Goal: Task Accomplishment & Management: Complete application form

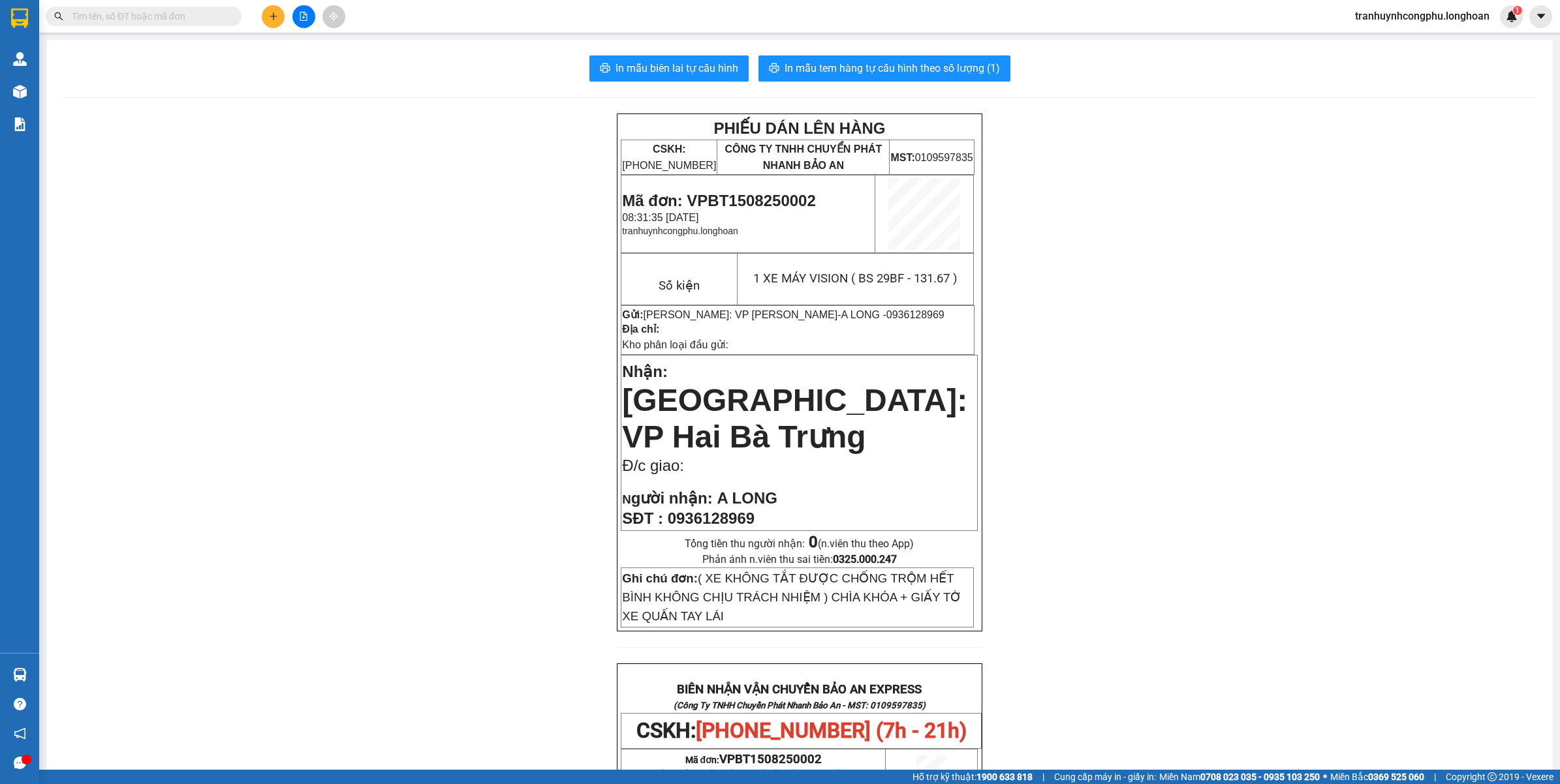
drag, startPoint x: 282, startPoint y: 240, endPoint x: 291, endPoint y: 246, distance: 10.8
click at [282, 242] on div "PHIẾU DÁN LÊN HÀNG CSKH: 1900.06.88.33 CÔNG TY TNHH CHUYỂN PHÁT NHANH BẢO AN MS…" at bounding box center [800, 725] width 1476 height 1224
drag, startPoint x: 591, startPoint y: 625, endPoint x: 403, endPoint y: 518, distance: 216.3
click at [591, 624] on div "PHIẾU DÁN LÊN HÀNG CSKH: 1900.06.88.33 CÔNG TY TNHH CHUYỂN PHÁT NHANH BẢO AN MS…" at bounding box center [800, 725] width 1476 height 1224
click at [746, 199] on span "Mã đơn: VPBT1508250002" at bounding box center [718, 201] width 193 height 17
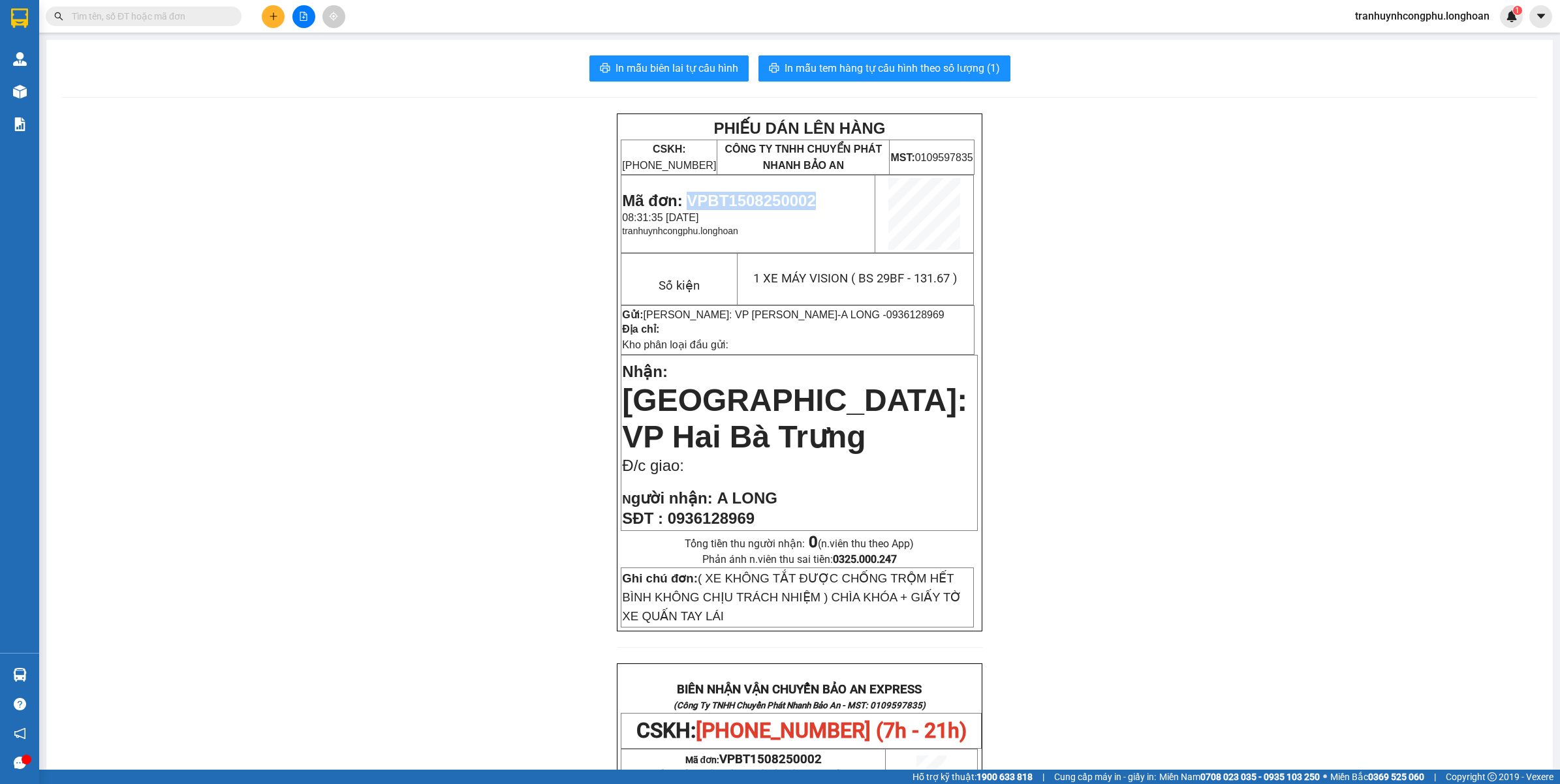
click at [746, 199] on span "Mã đơn: VPBT1508250002" at bounding box center [718, 201] width 193 height 17
copy span "VPBT1508250002"
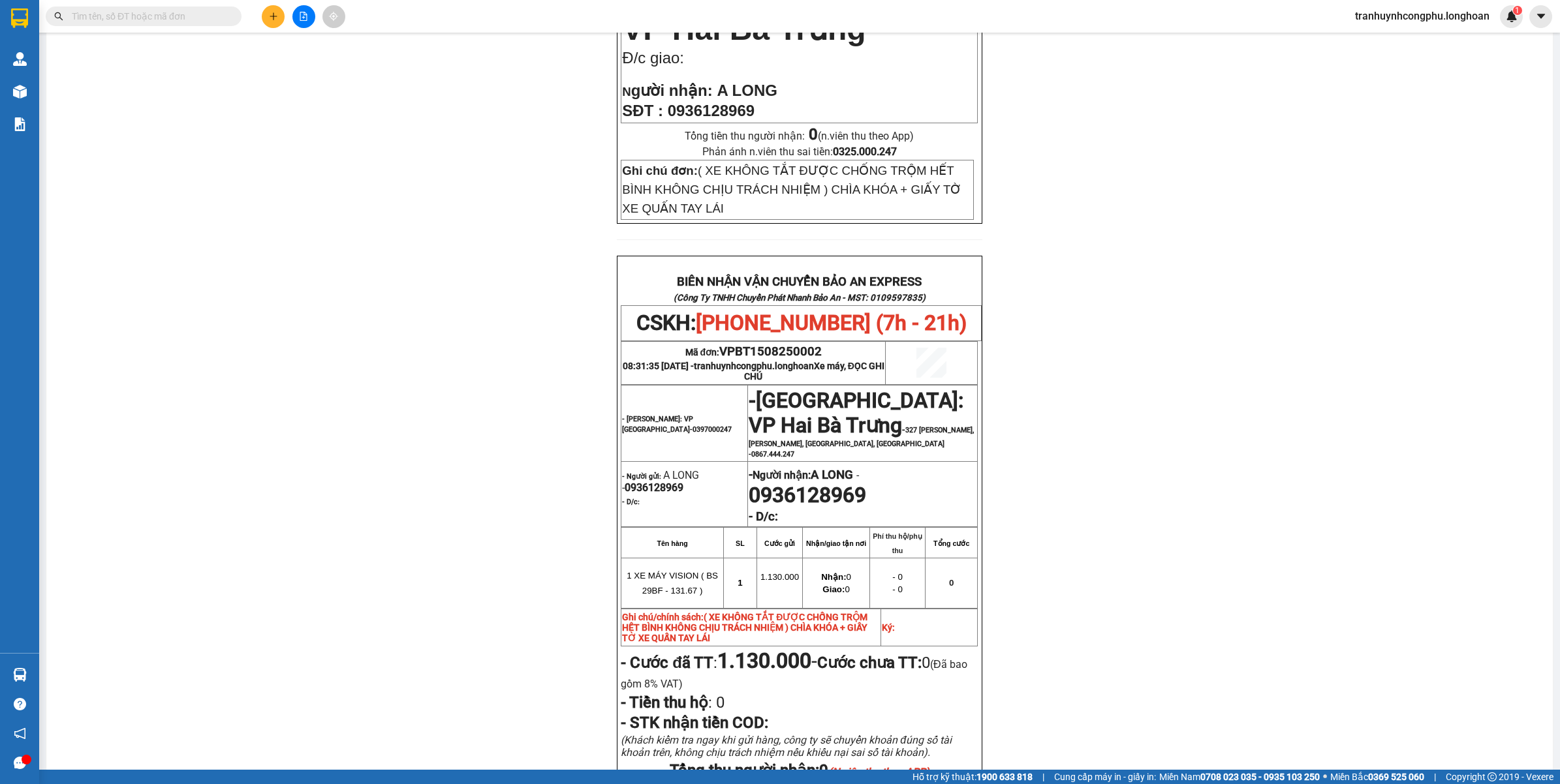
click at [1062, 365] on div "PHIẾU DÁN LÊN HÀNG CSKH: 1900.06.88.33 CÔNG TY TNHH CHUYỂN PHÁT NHANH BẢO AN MS…" at bounding box center [800, 317] width 1476 height 1224
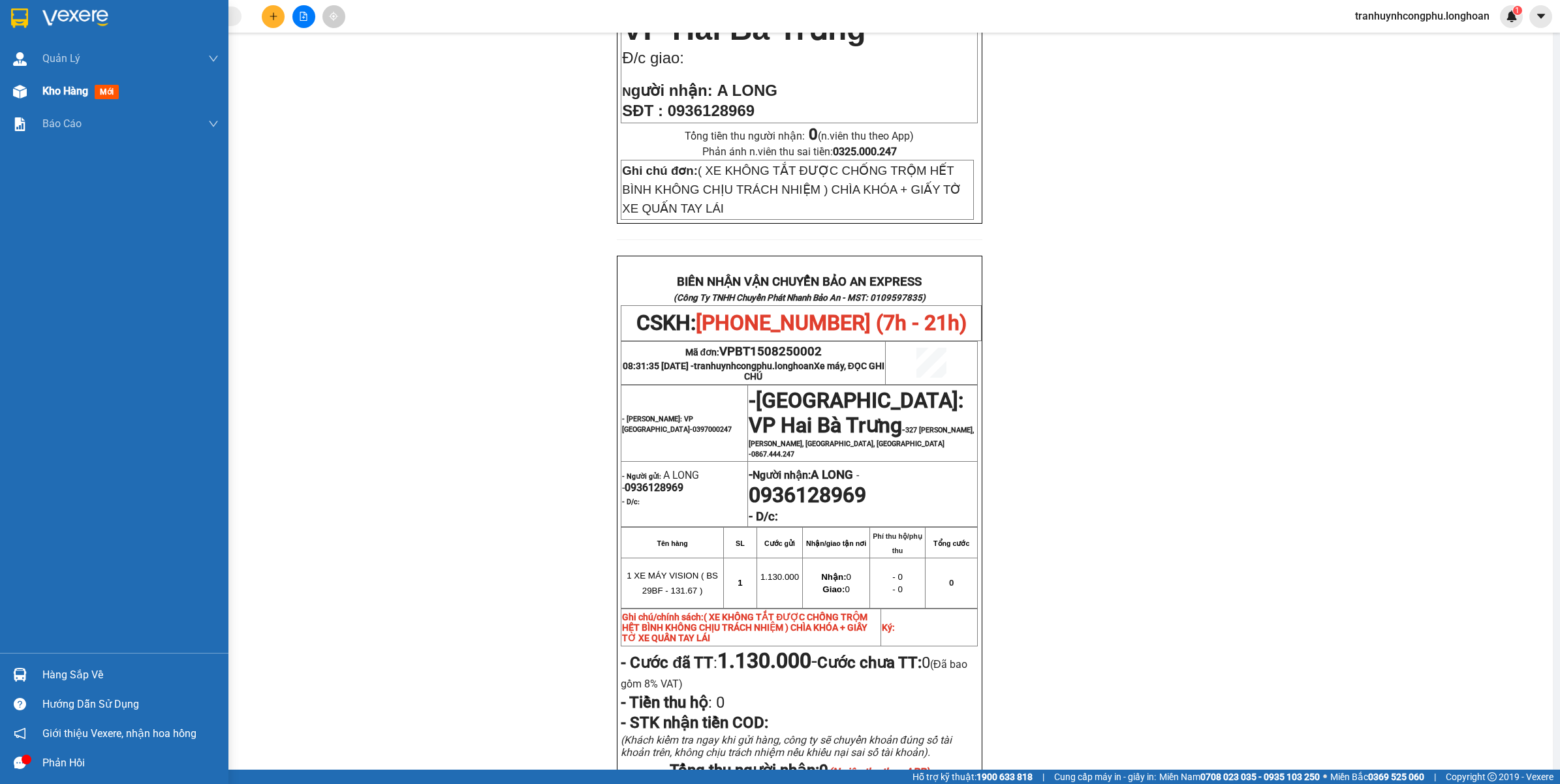
click at [35, 95] on div "Kho hàng mới" at bounding box center [114, 91] width 229 height 33
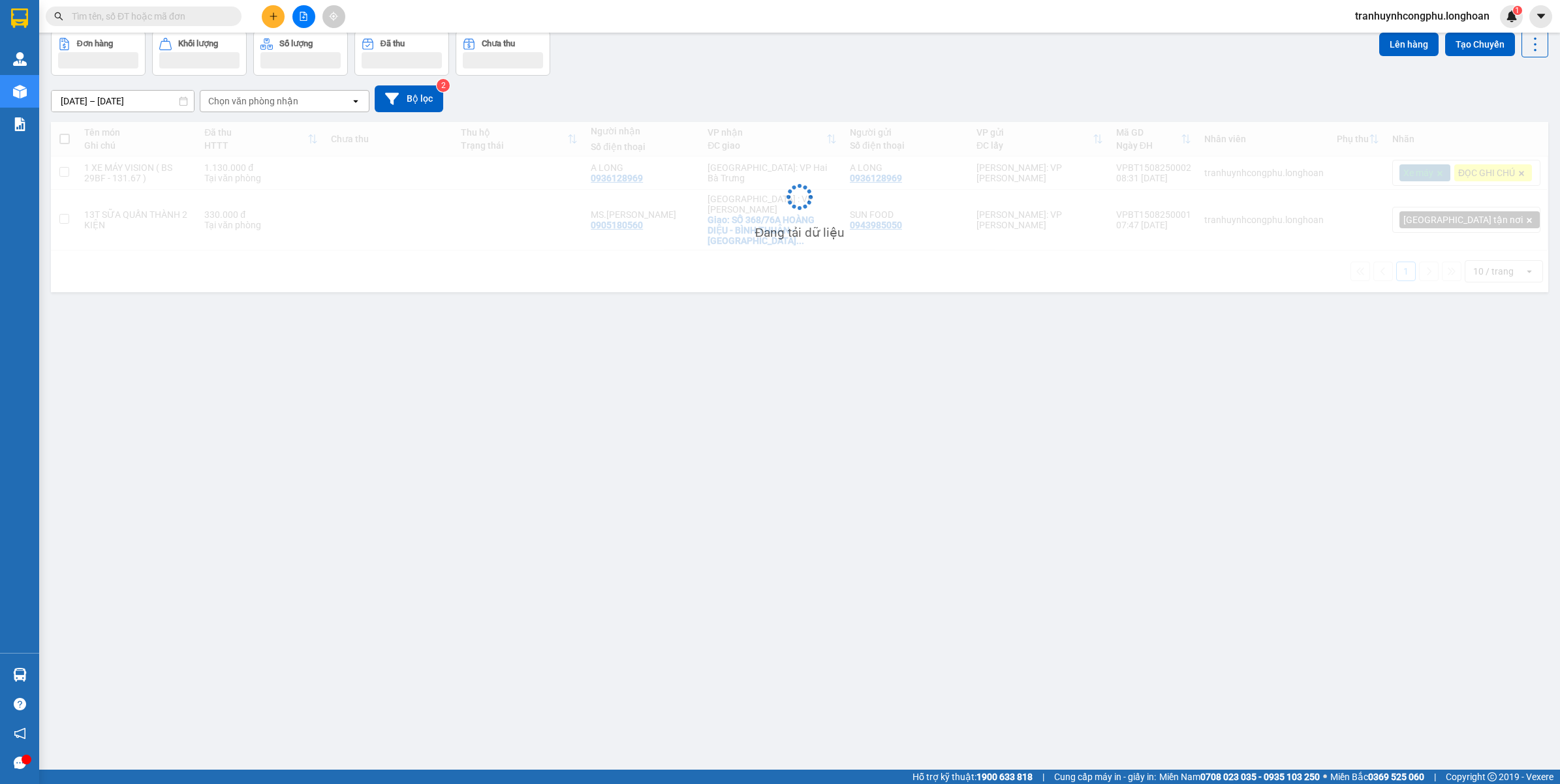
scroll to position [60, 0]
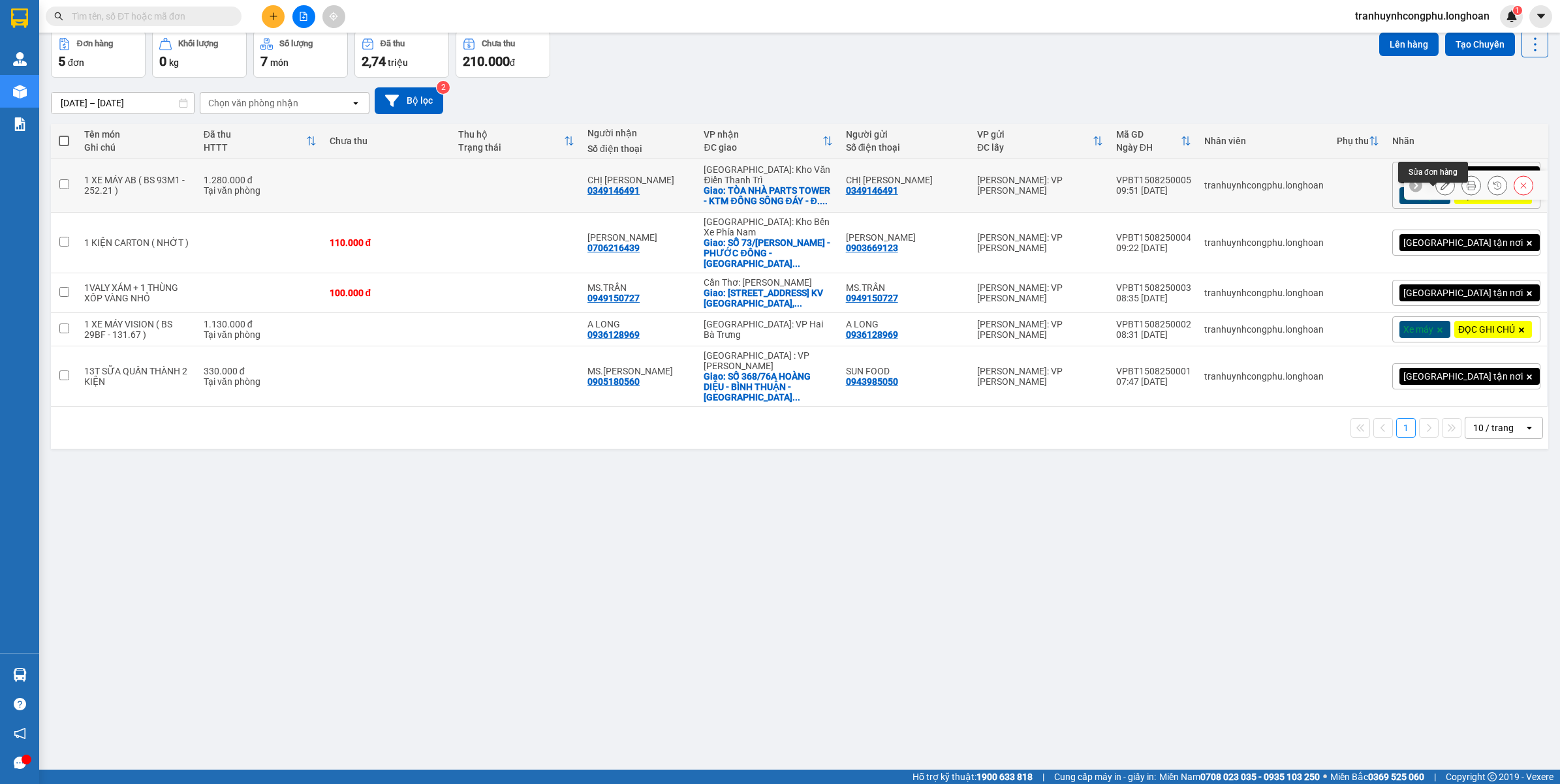
click at [1436, 194] on button at bounding box center [1445, 185] width 18 height 23
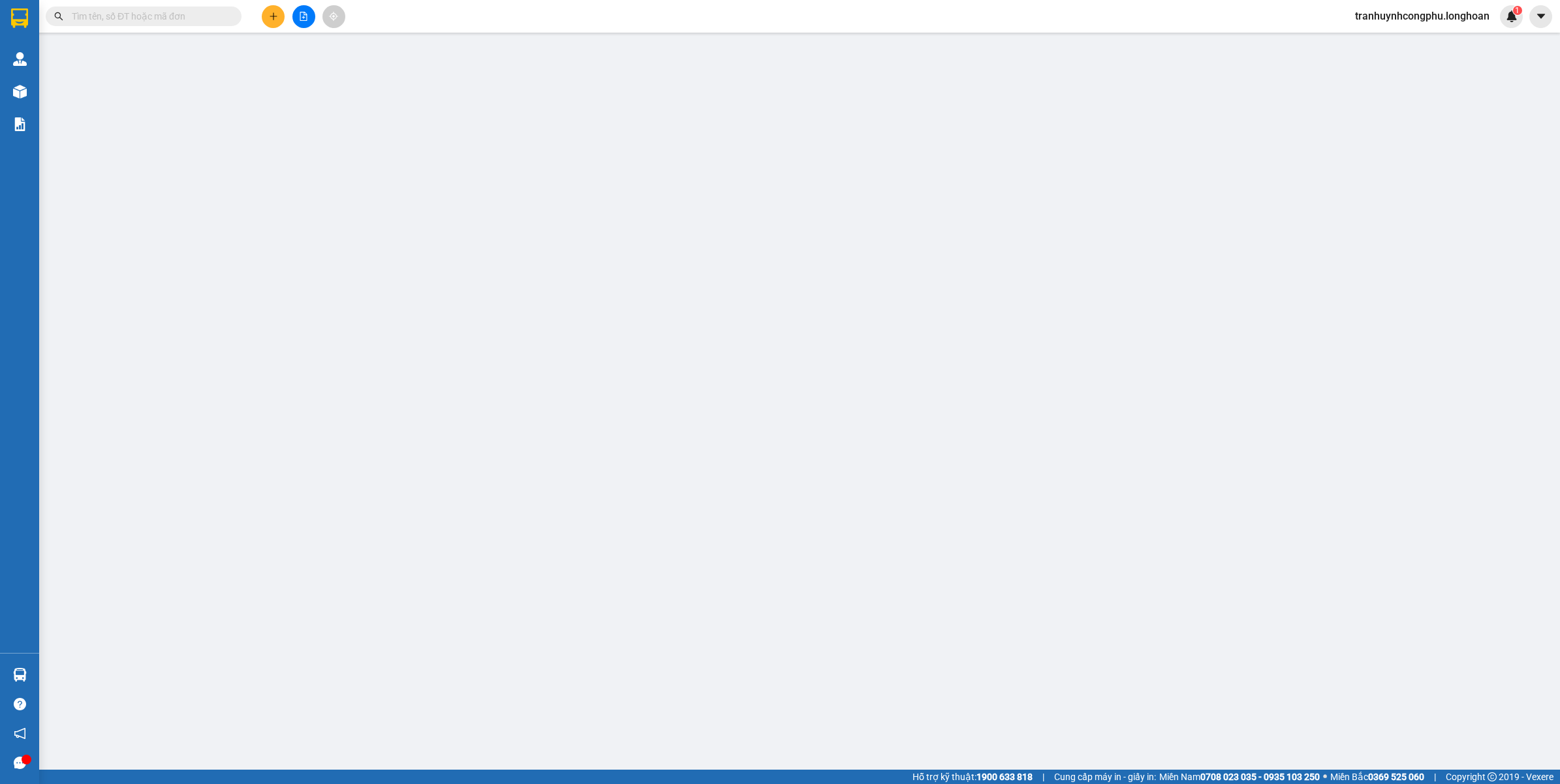
type input "0349146491"
type input "CHỊ [PERSON_NAME]"
type input "0349146491"
type input "CHỊ [PERSON_NAME]"
checkbox input "true"
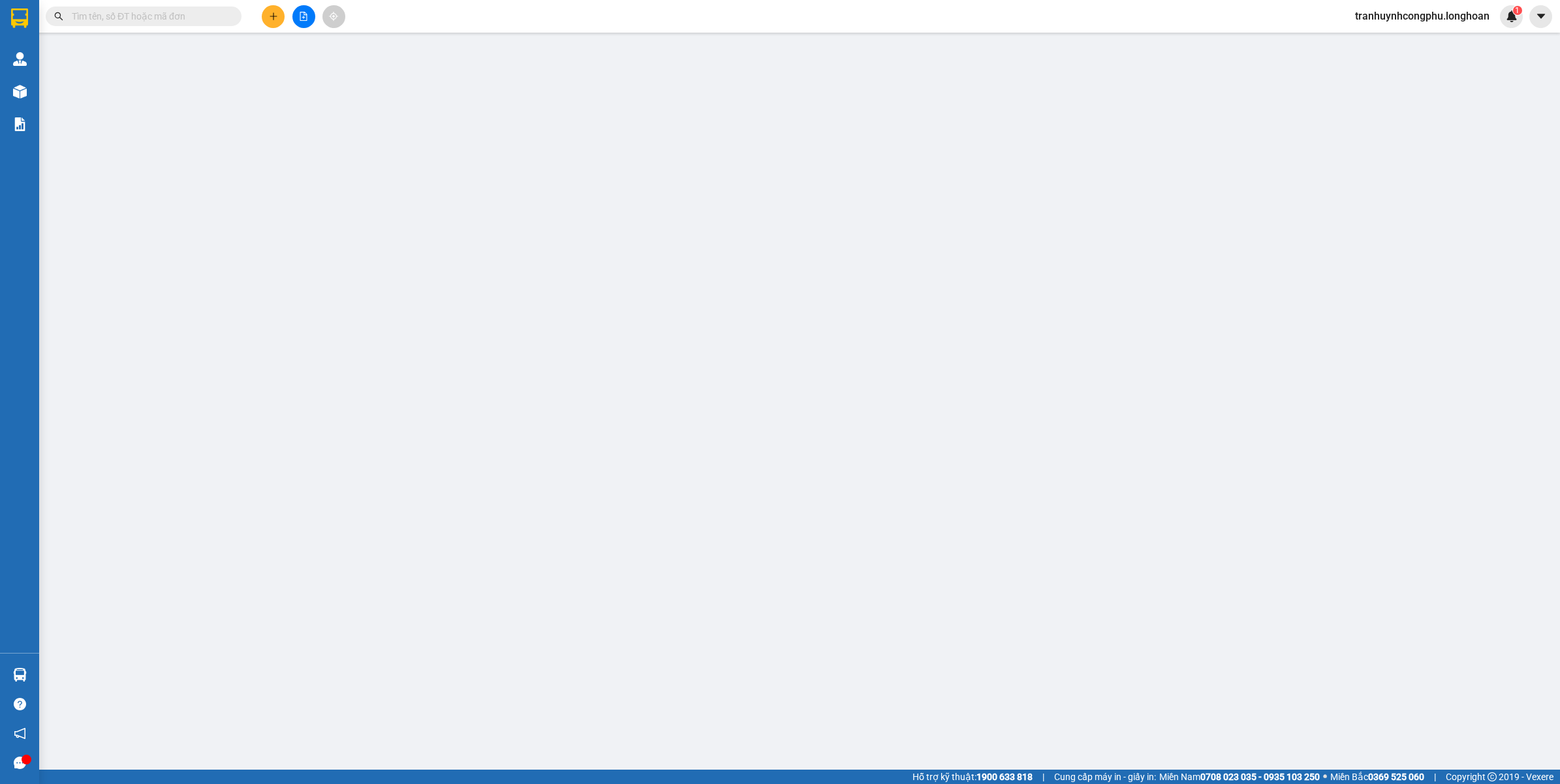
type input "TÒA NHÀ PARTS TOWER - KTM ĐÔNG SÔNG ĐÁY - Đ.LÊ HOÀN - PHỦ LÝ - HÀ NAM"
type input "CHÌA KHÓA + GIẤY TỜ XE QUẤN TAY LÁI"
type input "1.280.000"
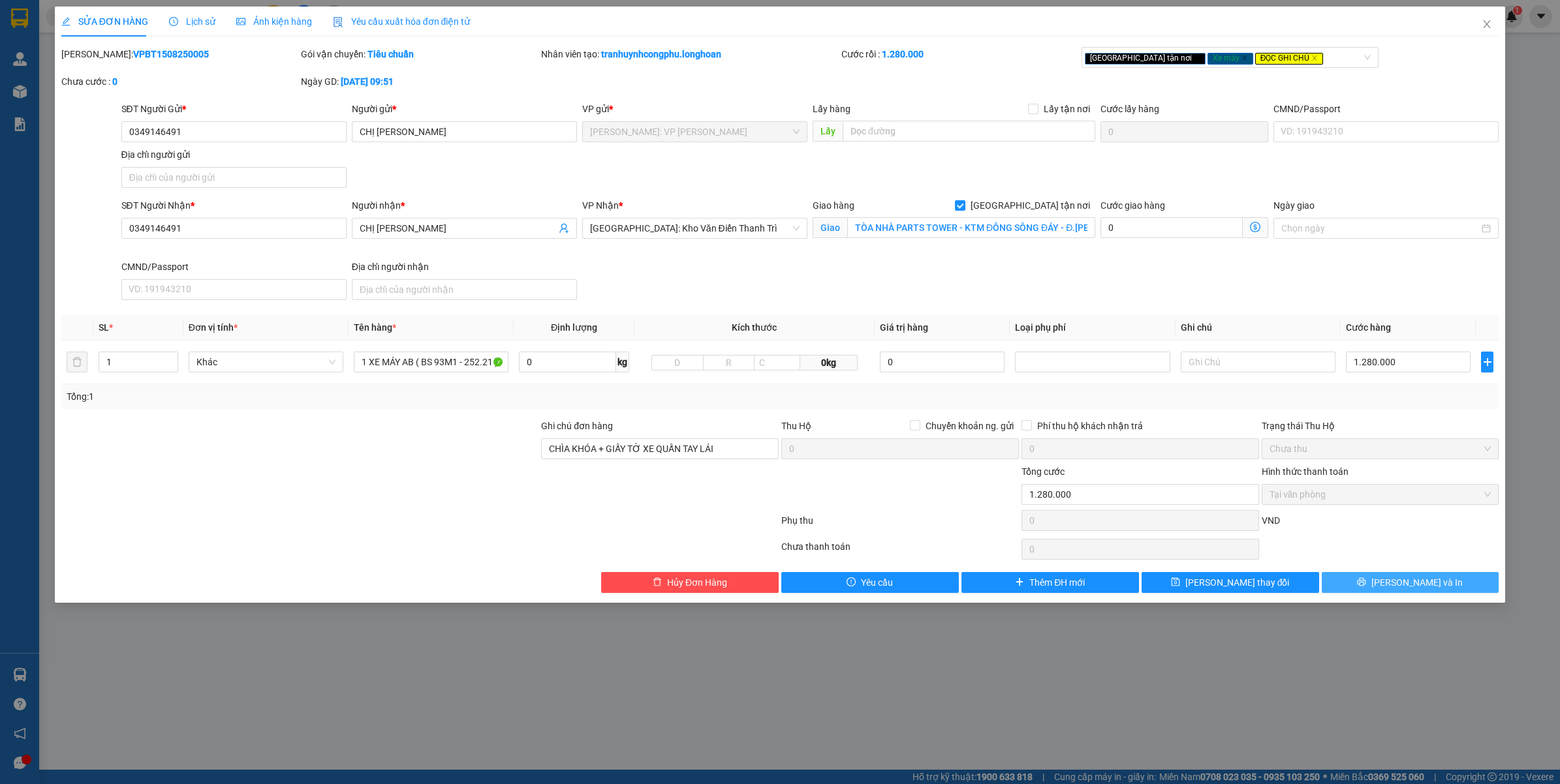
click at [1414, 587] on span "[PERSON_NAME] và In" at bounding box center [1417, 583] width 91 height 15
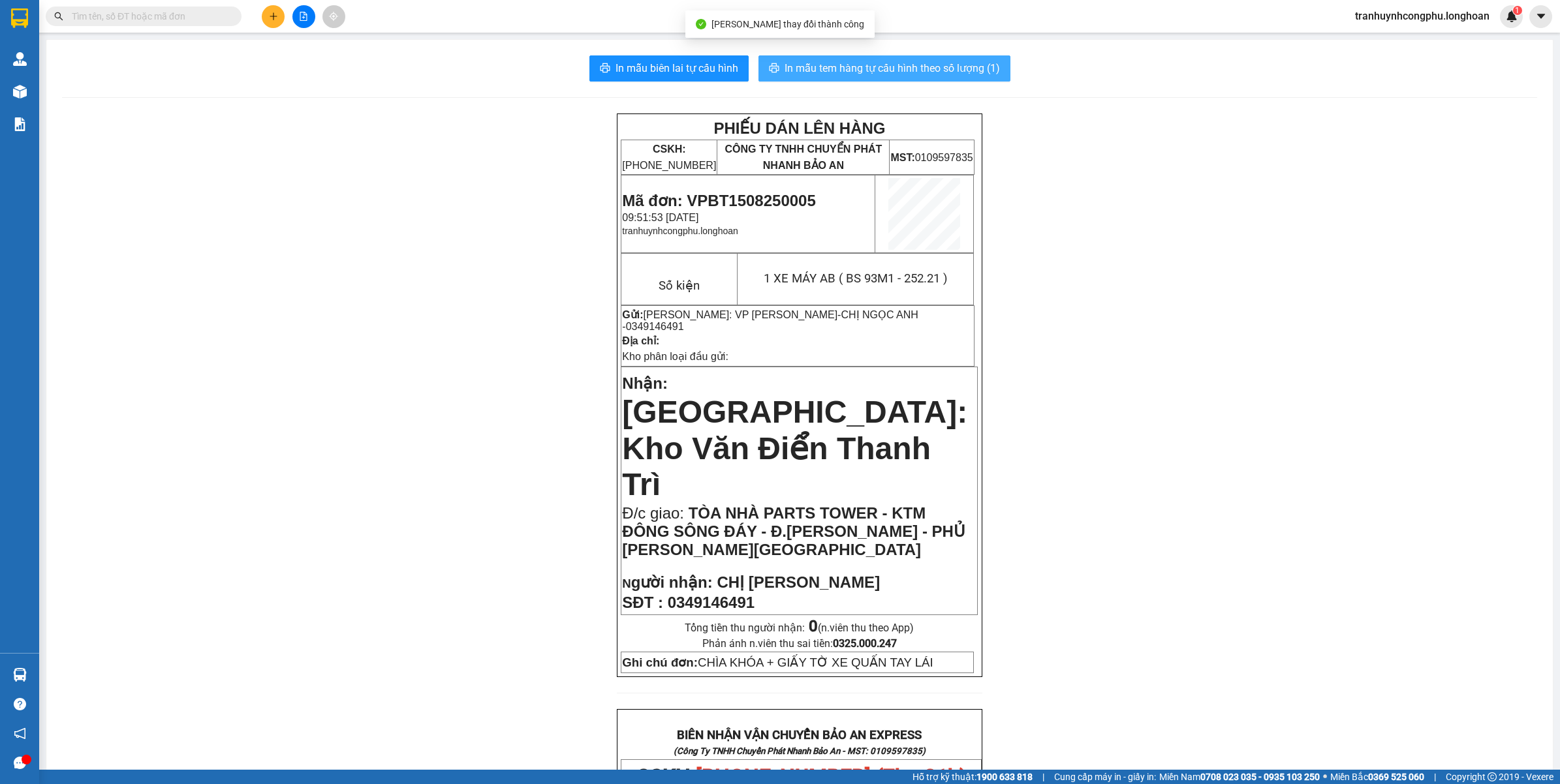
click at [878, 70] on span "In mẫu tem hàng tự cấu hình theo số lượng (1)" at bounding box center [892, 68] width 216 height 16
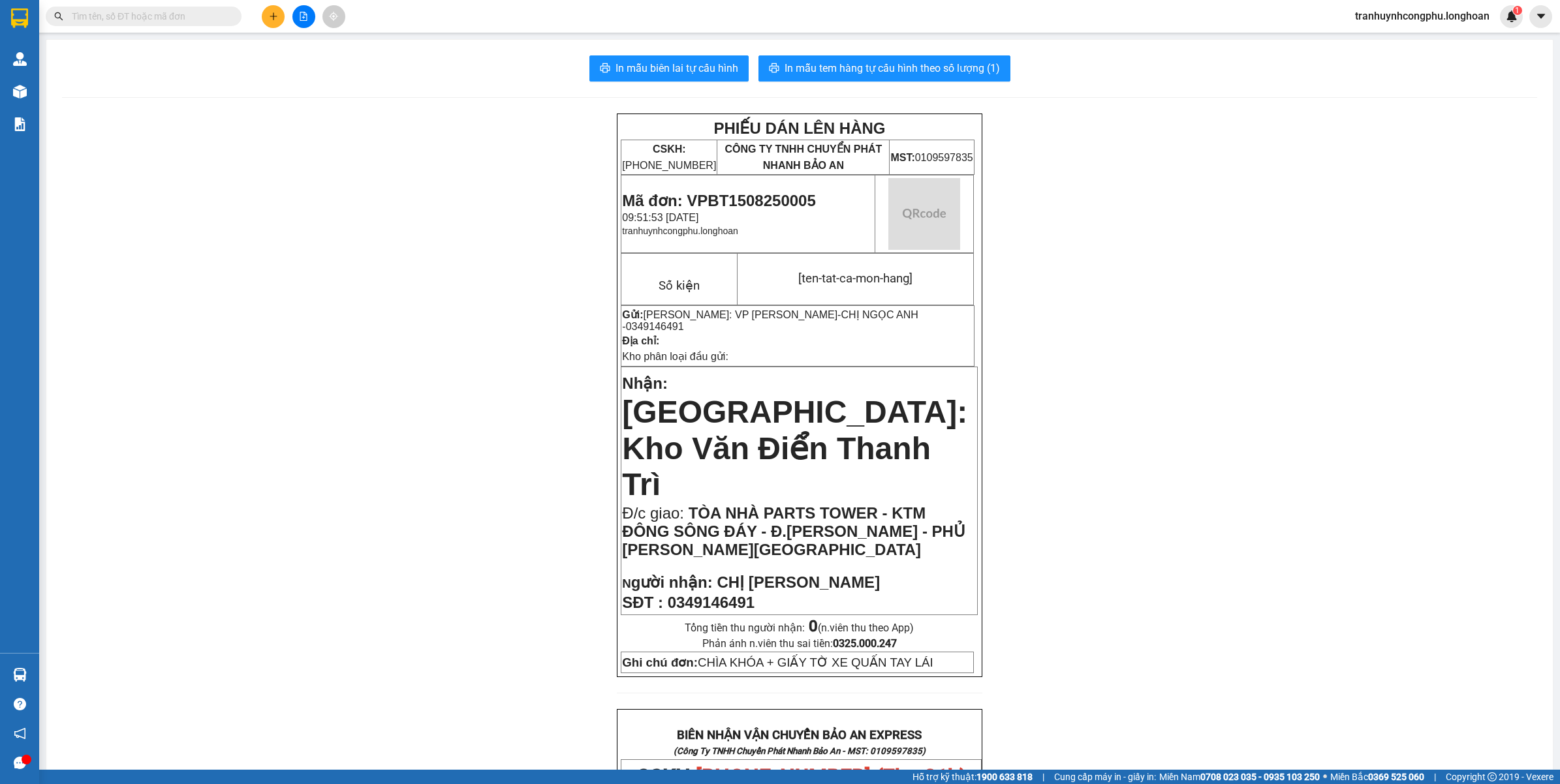
click at [777, 204] on span "Mã đơn: VPBT1508250005" at bounding box center [718, 201] width 193 height 17
click at [224, 390] on div "PHIẾU DÁN LÊN HÀNG CSKH: 1900.06.88.33 CÔNG TY TNHH CHUYỂN PHÁT NHANH BẢO AN MS…" at bounding box center [800, 764] width 1476 height 1302
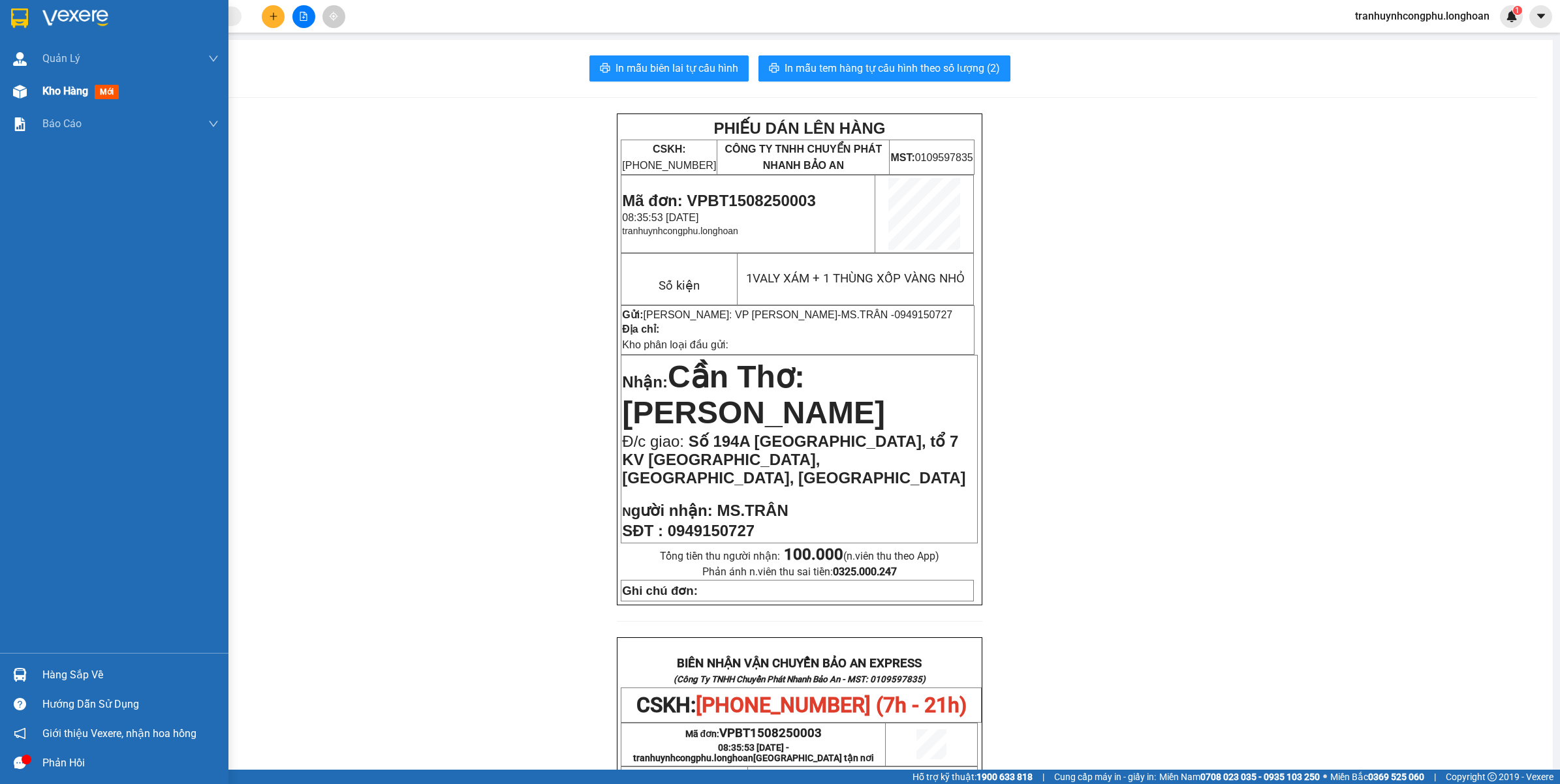
drag, startPoint x: 23, startPoint y: 96, endPoint x: 36, endPoint y: 97, distance: 13.0
click at [24, 96] on img at bounding box center [20, 92] width 14 height 14
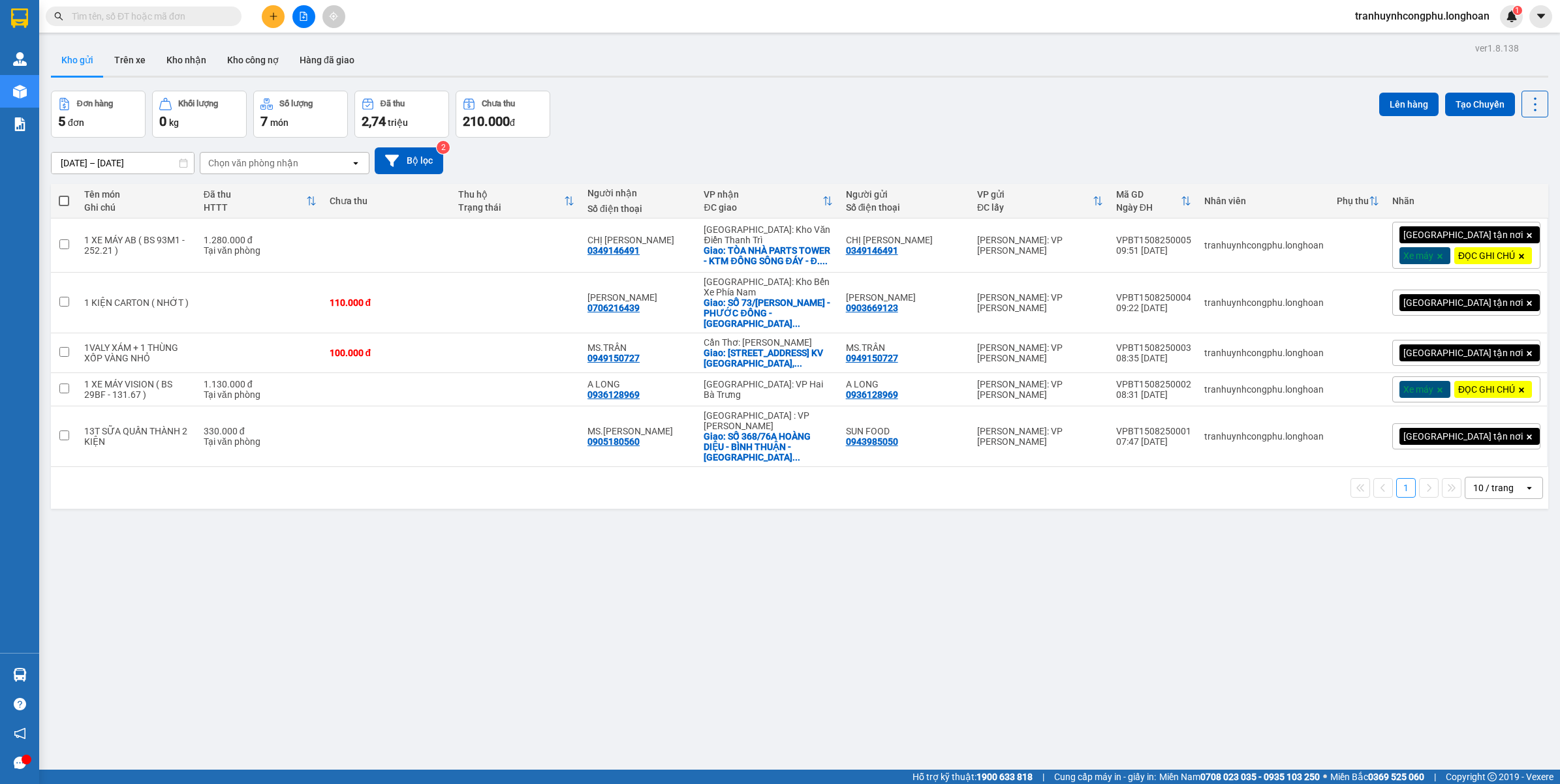
click at [497, 670] on div "ver 1.8.138 Kho gửi Trên xe Kho nhận Kho công nợ Hàng đã giao Đơn hàng 5 đơn Kh…" at bounding box center [800, 431] width 1508 height 784
click at [1441, 394] on icon at bounding box center [1445, 389] width 9 height 9
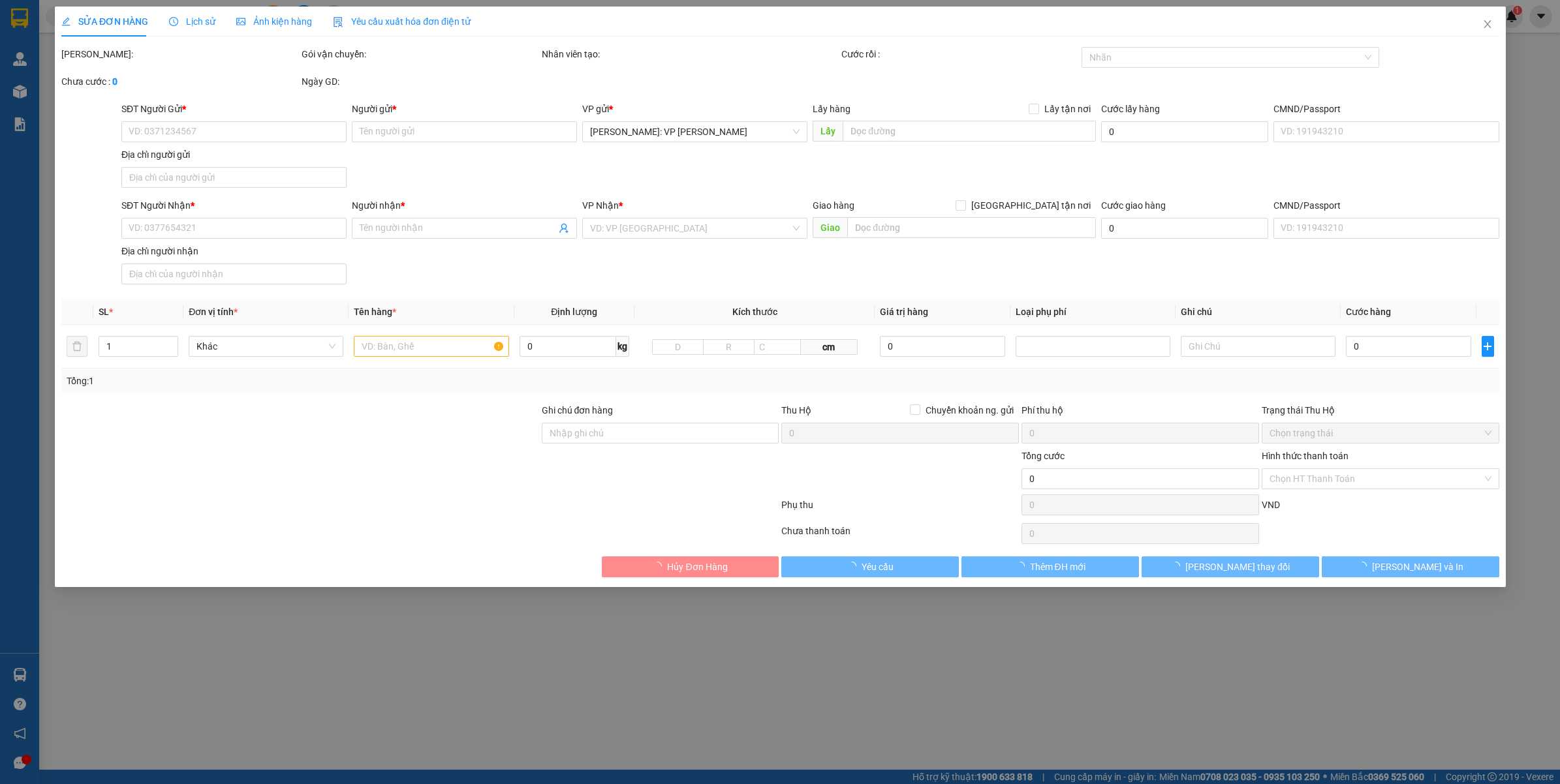
type input "0936128969"
type input "A LONG"
type input "0936128969"
type input "A LONG"
type input "( XE KHÔNG TẮT ĐƯỢC CHỐNG TRỘM HẾT BÌNH KHÔNG CHỊU TRÁCH NHIỆM ) CHÌA KHÓA + GI…"
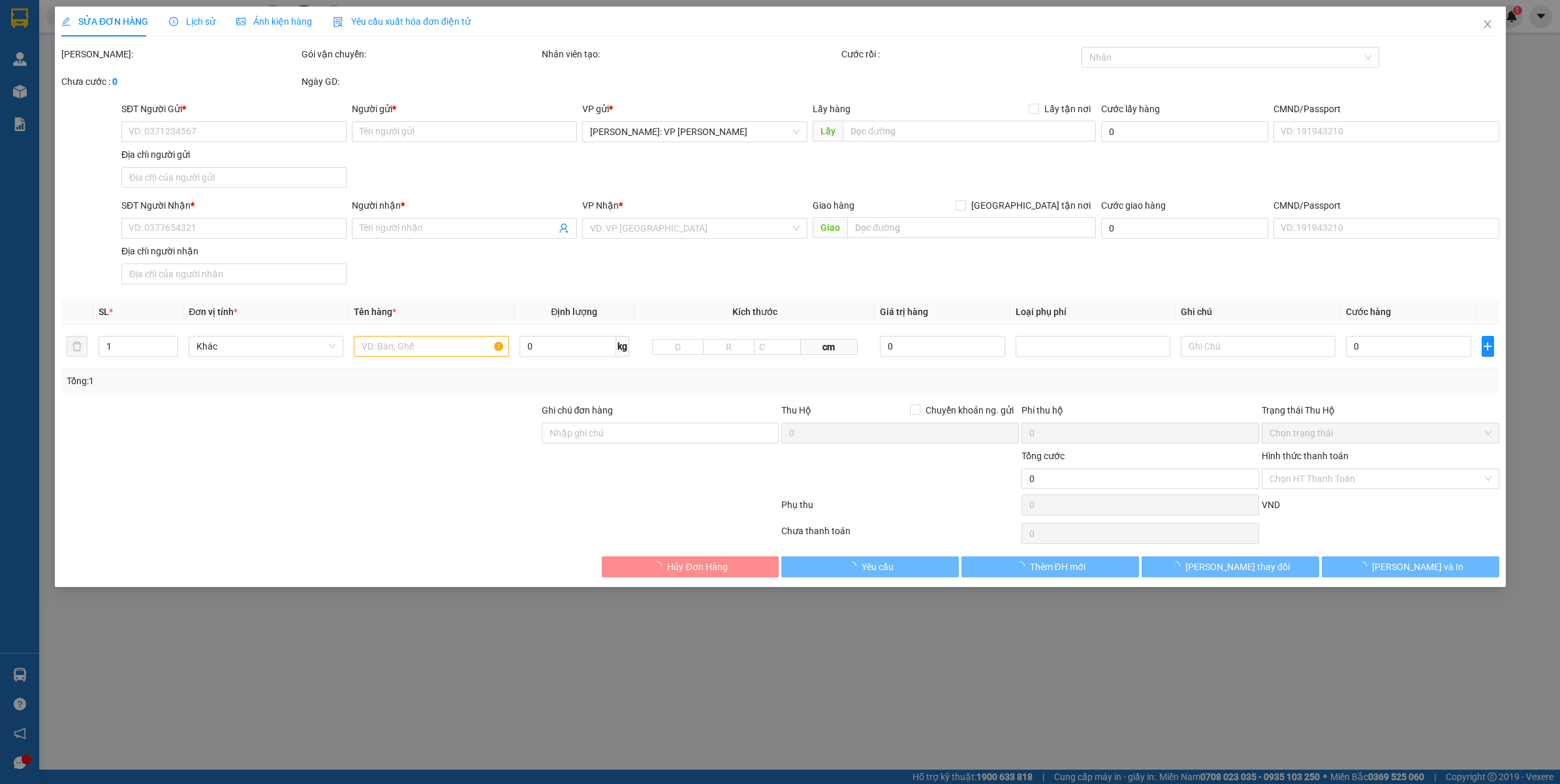
type input "1.130.000"
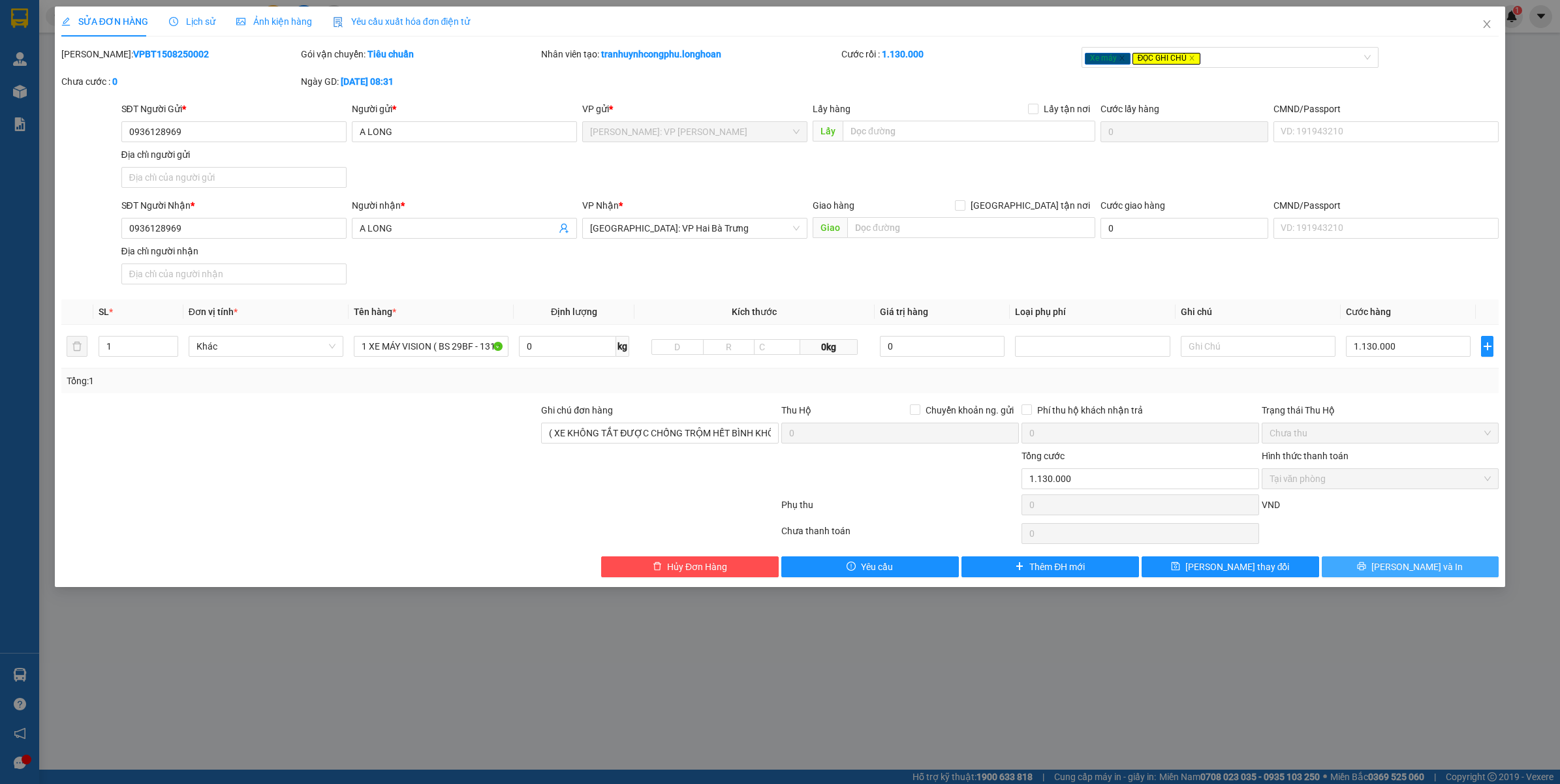
click at [1405, 563] on span "[PERSON_NAME] và In" at bounding box center [1417, 567] width 91 height 15
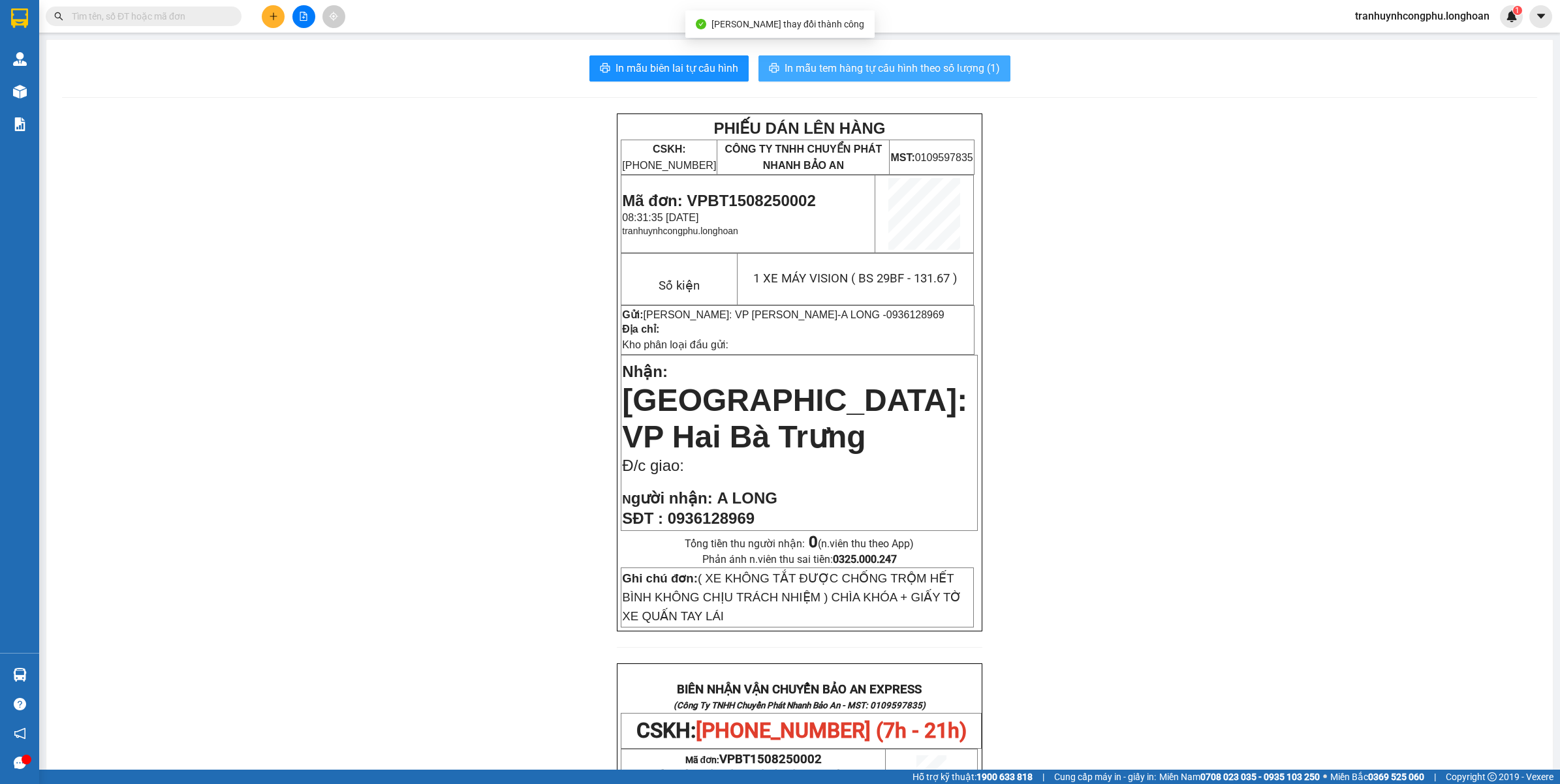
click at [811, 70] on span "In mẫu tem hàng tự cấu hình theo số lượng (1)" at bounding box center [892, 68] width 216 height 16
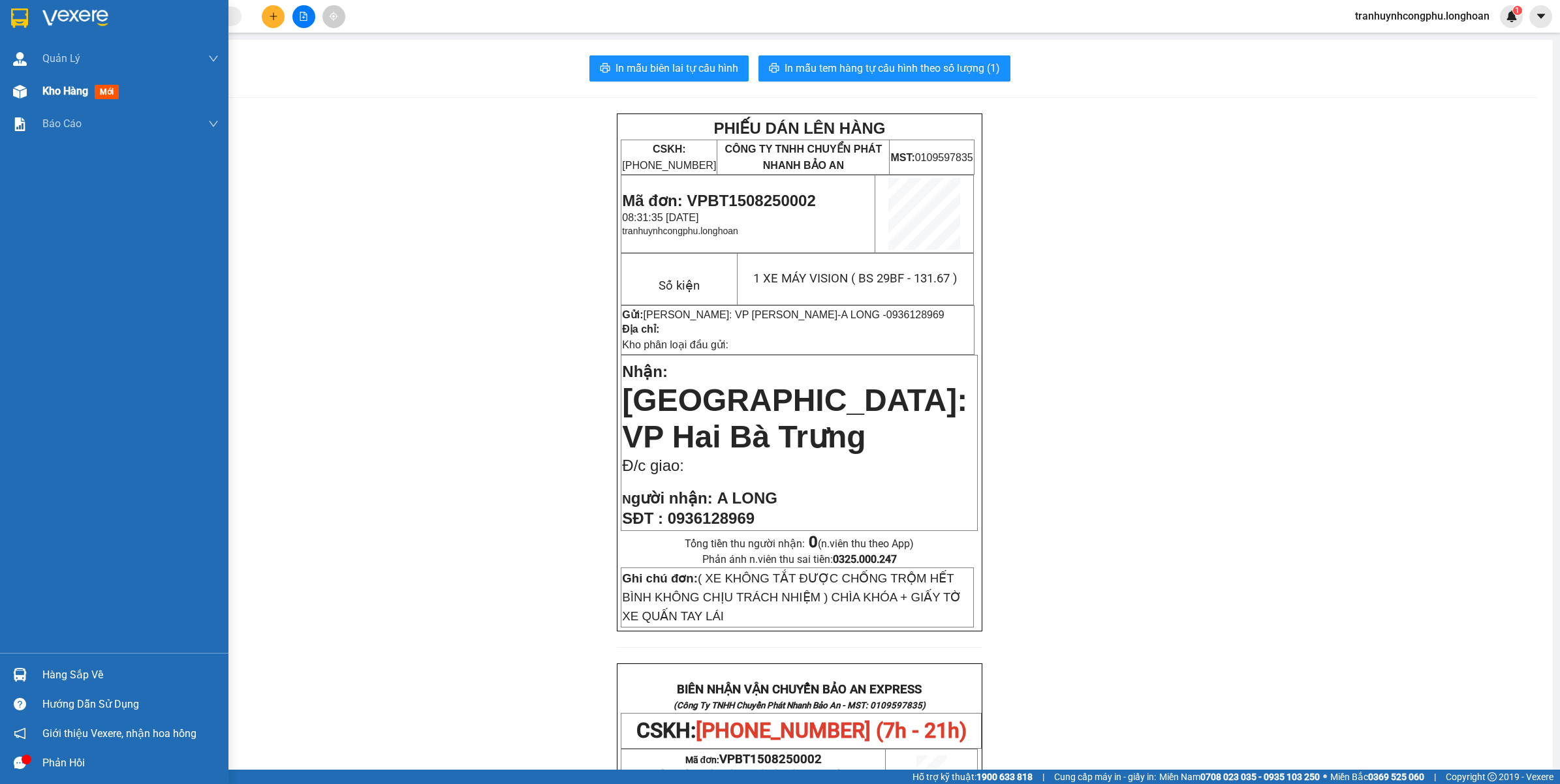
click at [31, 98] on div "Kho hàng mới" at bounding box center [114, 91] width 229 height 33
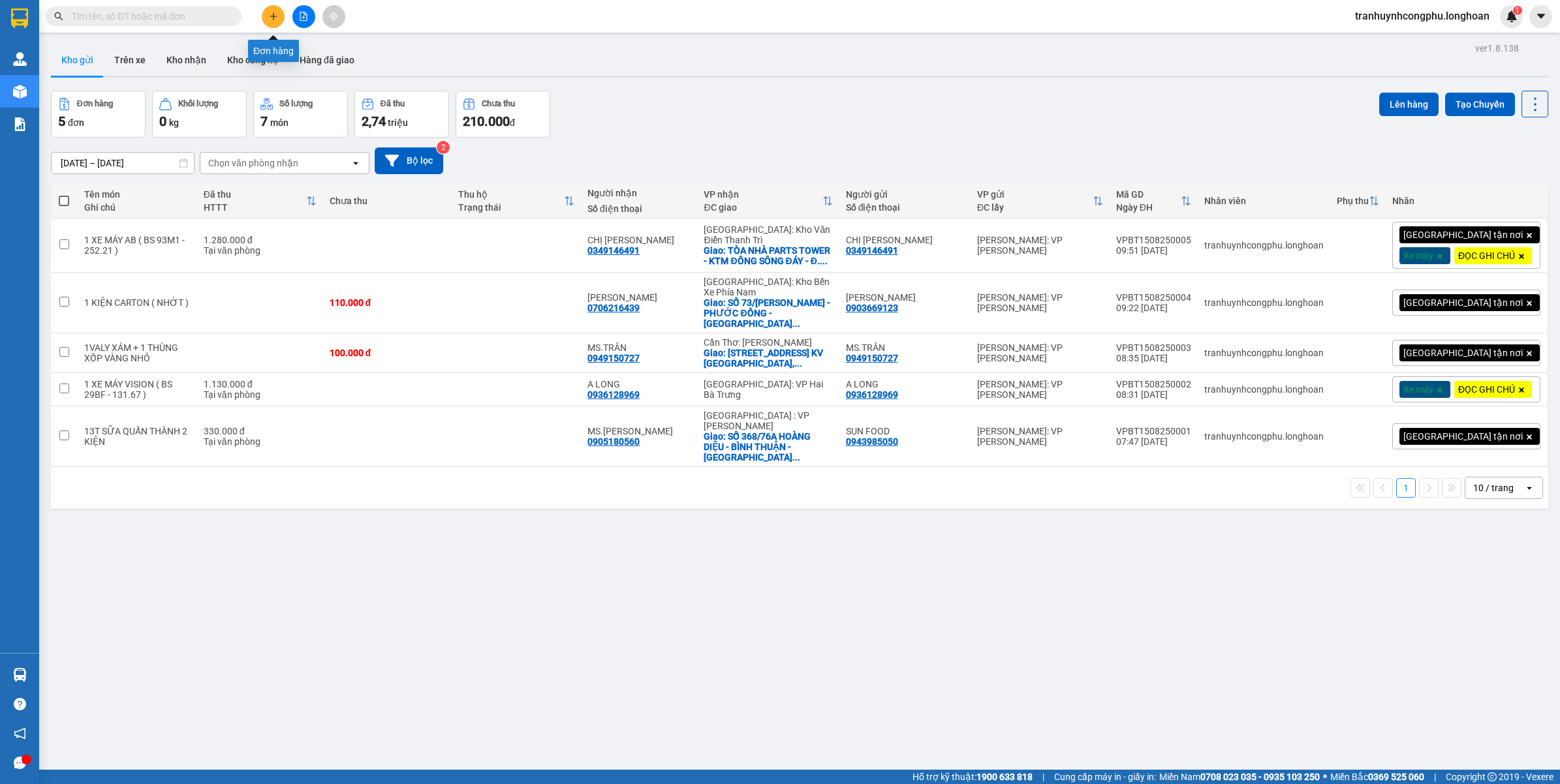
click at [278, 20] on button at bounding box center [272, 16] width 23 height 23
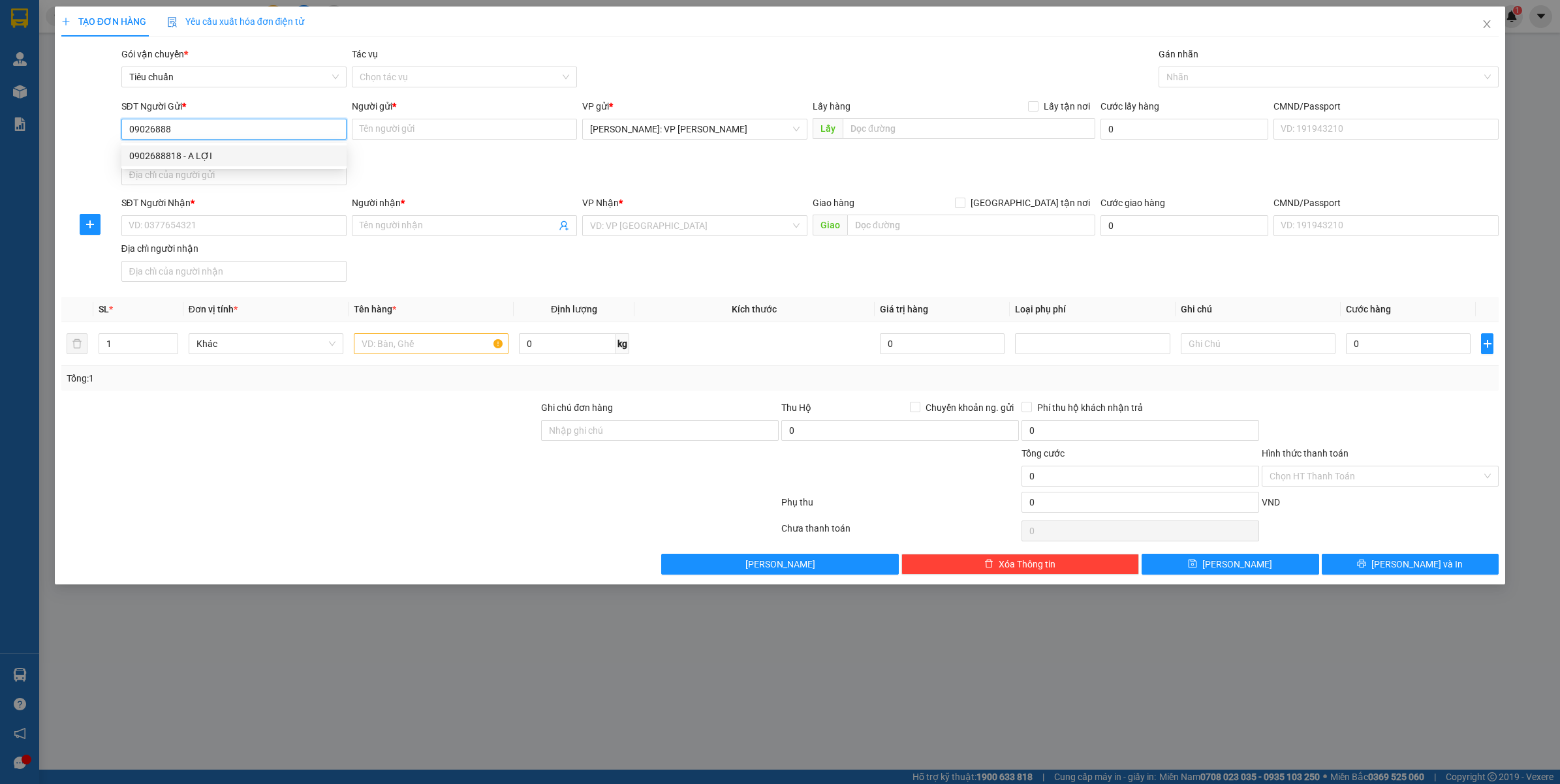
click at [183, 149] on div "0902688818 - A LỢI" at bounding box center [234, 156] width 210 height 15
type input "0902688818"
type input "A LỢI"
type input "0902688818"
click at [201, 220] on input "SĐT Người Nhận *" at bounding box center [234, 226] width 225 height 21
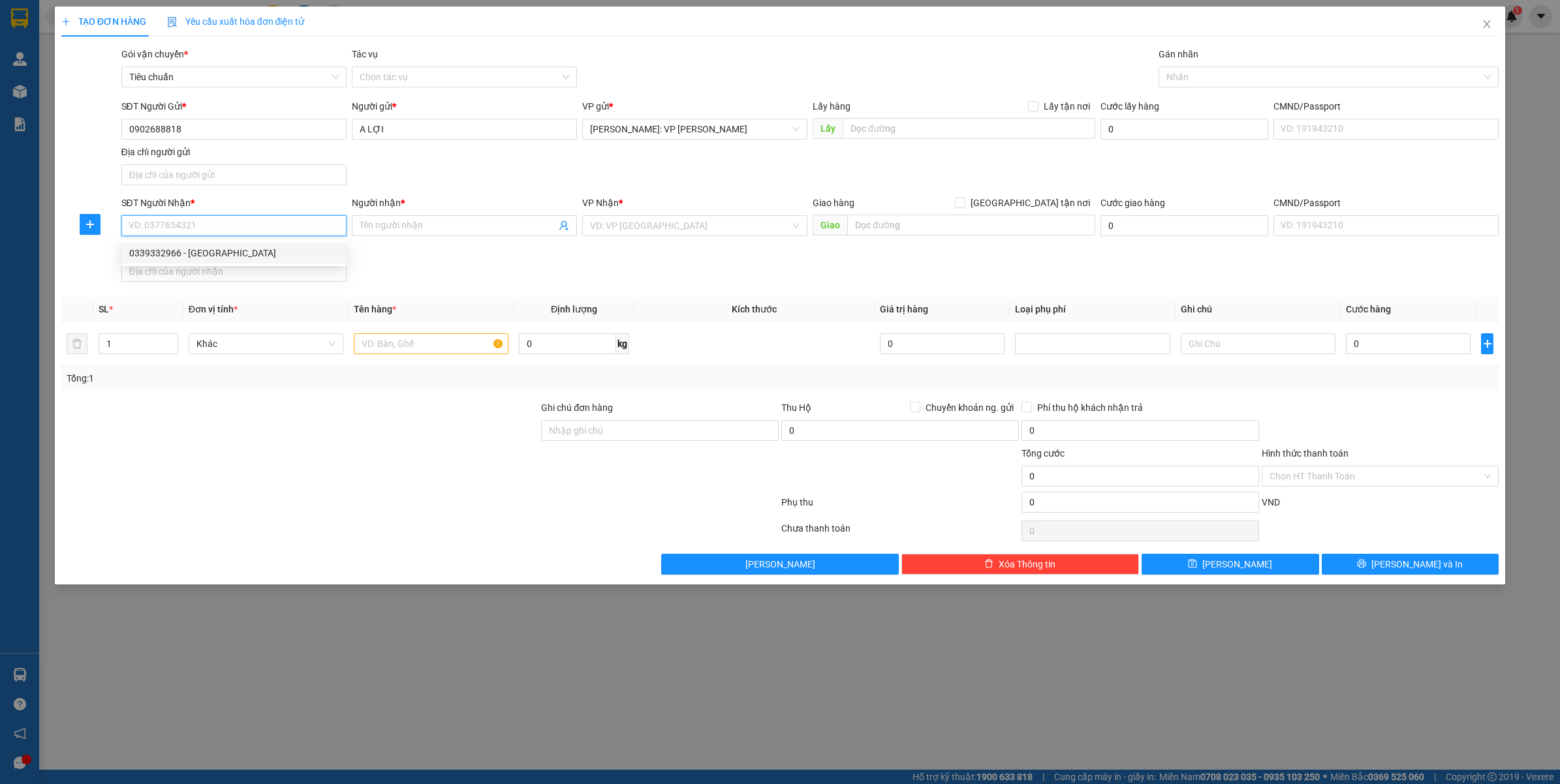
click at [225, 258] on div "0339332966 - [GEOGRAPHIC_DATA]" at bounding box center [234, 253] width 210 height 15
type input "0339332966"
type input "[PERSON_NAME]"
click at [428, 338] on input "text" at bounding box center [431, 344] width 154 height 21
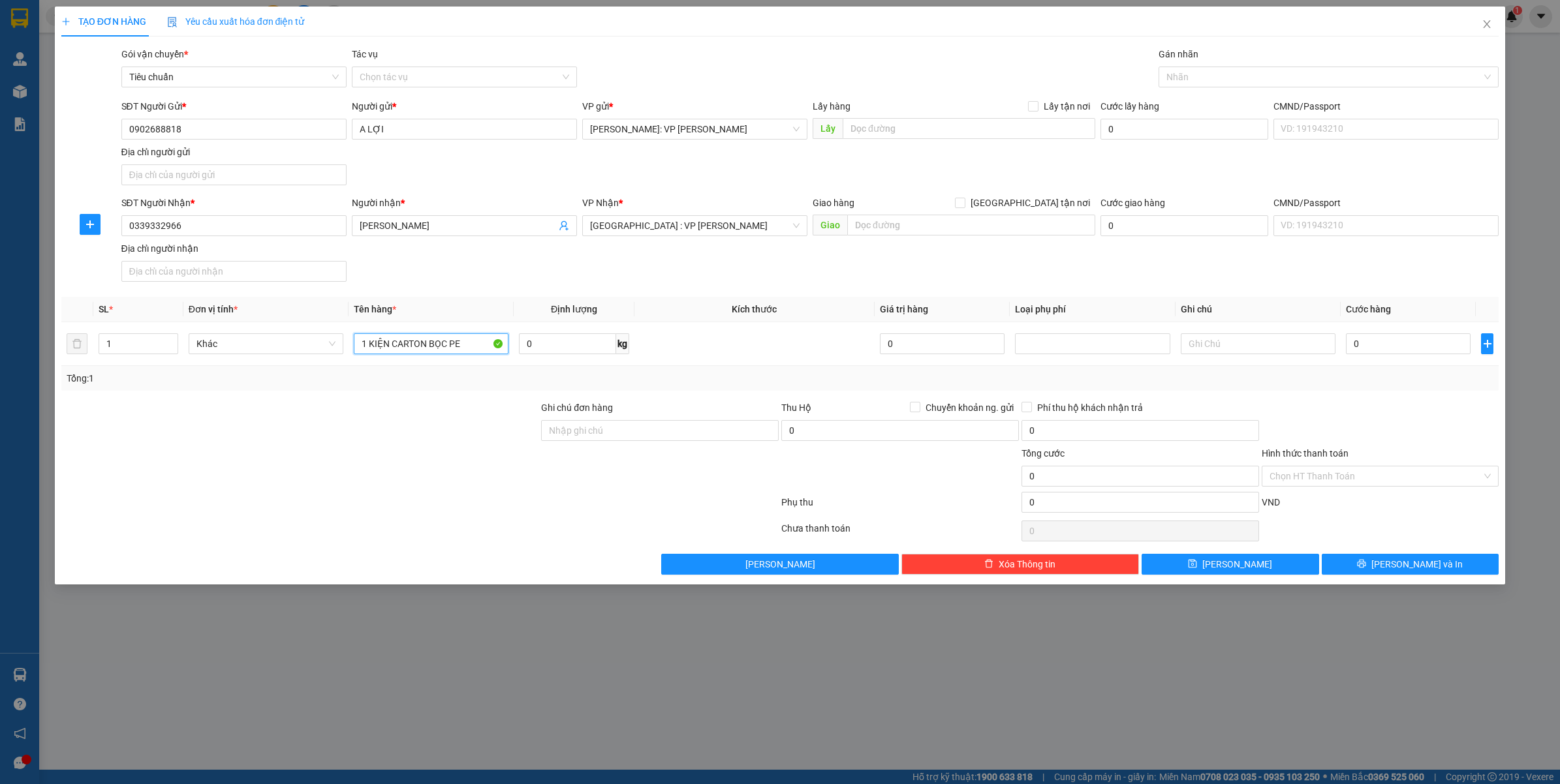
type input "1 KIỆN CARTON BỌC PE"
click at [707, 689] on div "TẠO ĐƠN HÀNG Yêu cầu xuất hóa đơn điện tử Transit Pickup Surcharge Ids Transit …" at bounding box center [780, 392] width 1560 height 784
click at [1417, 341] on input "0" at bounding box center [1408, 344] width 125 height 21
type input "1"
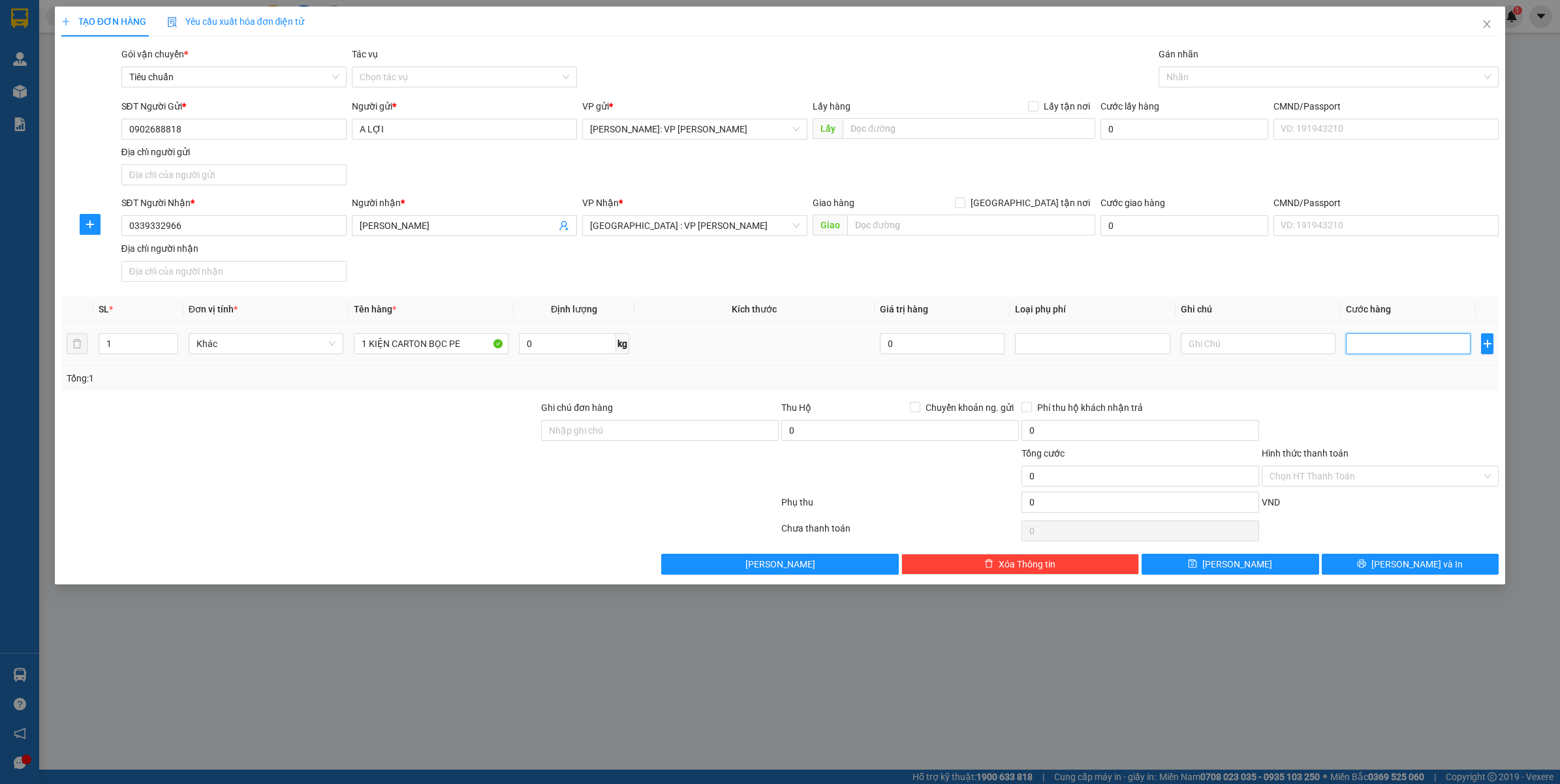
type input "1"
type input "18"
type input "180"
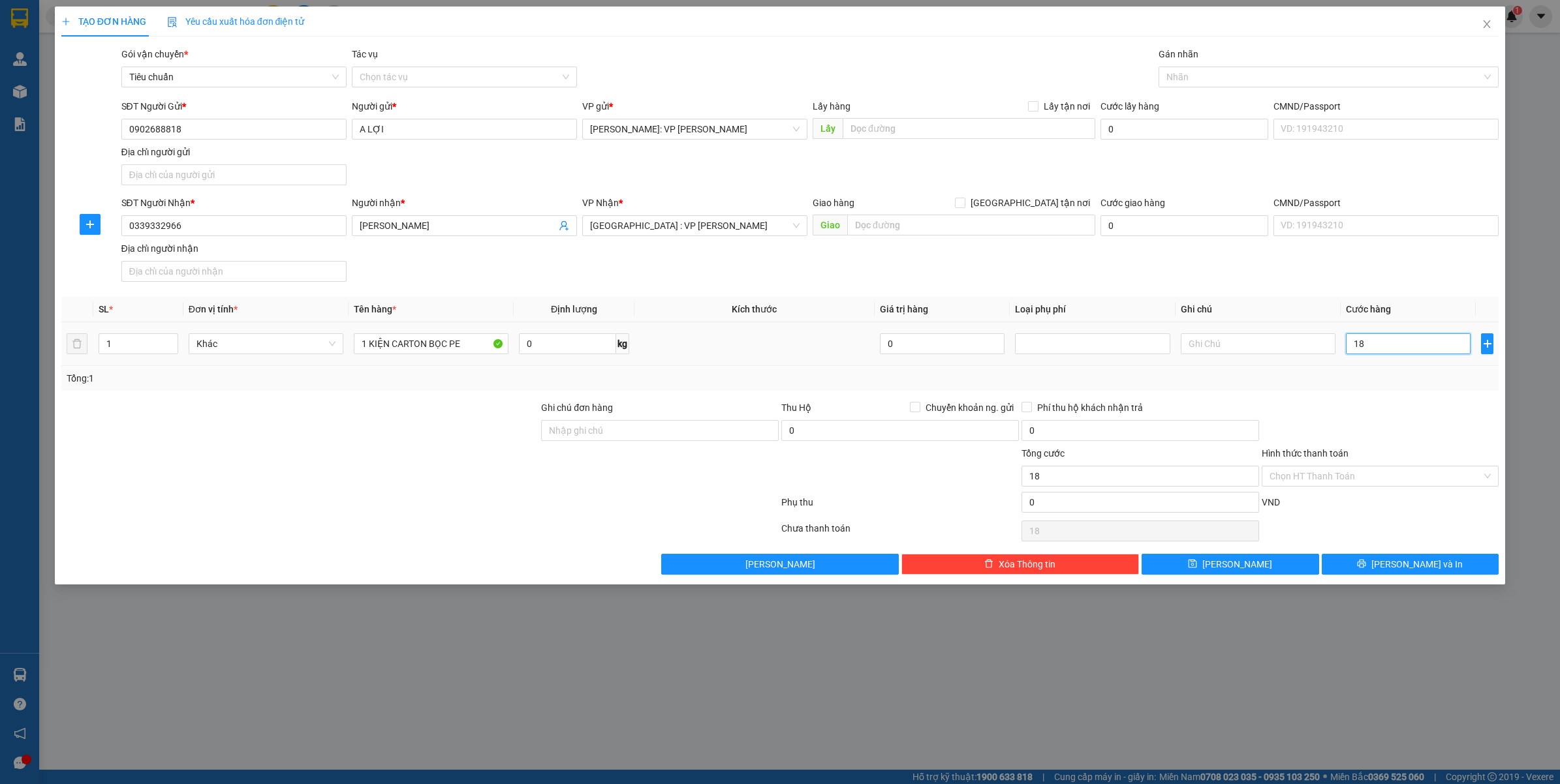
type input "180"
drag, startPoint x: 1374, startPoint y: 392, endPoint x: 1470, endPoint y: 566, distance: 198.7
click at [1377, 392] on div "Transit Pickup Surcharge Ids Transit Deliver Surcharge Ids Transit Deliver Surc…" at bounding box center [780, 311] width 1438 height 528
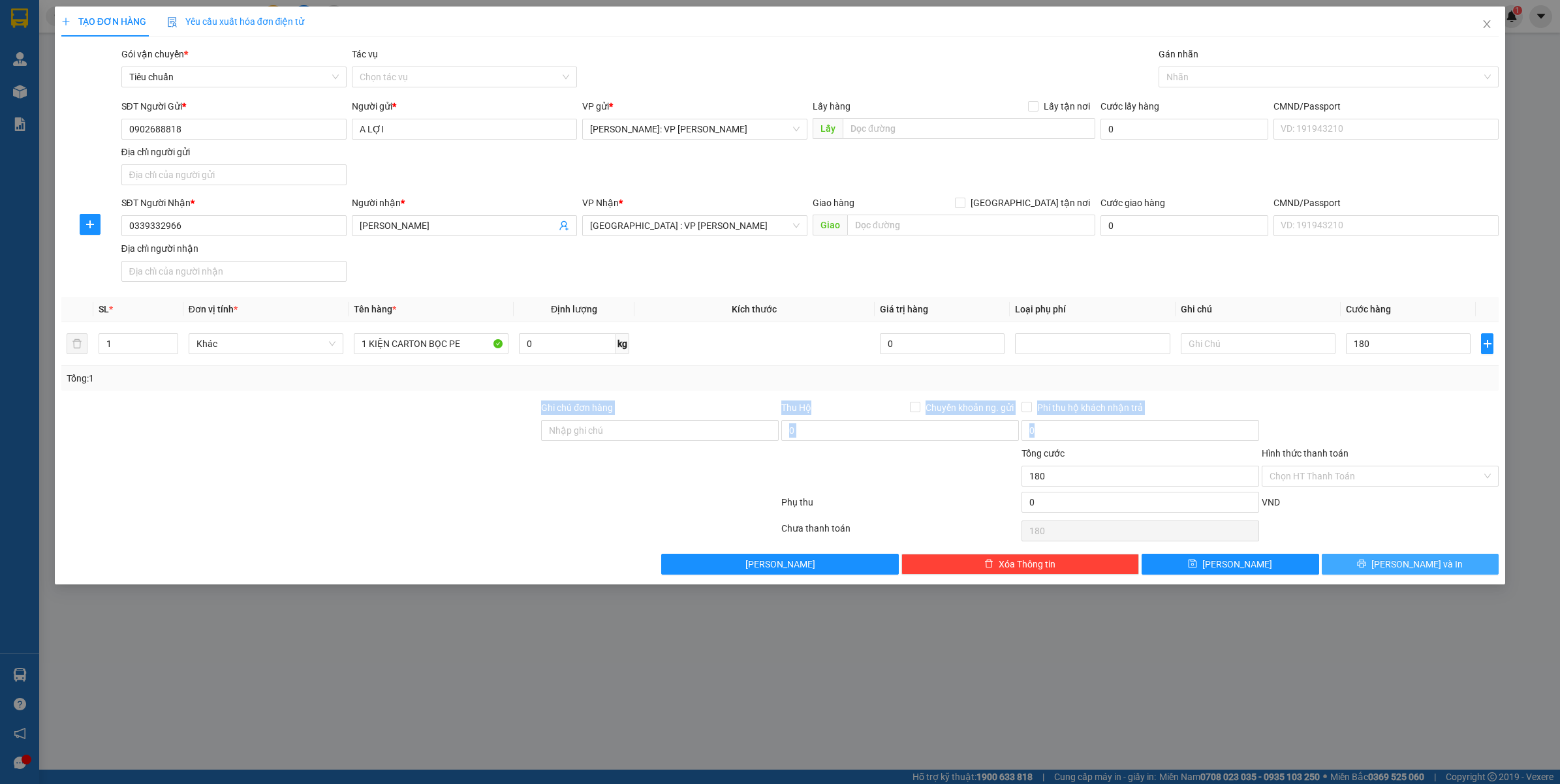
type input "180.000"
click at [1330, 416] on div at bounding box center [1381, 423] width 240 height 46
click at [1356, 571] on button "[PERSON_NAME] và In" at bounding box center [1411, 564] width 178 height 21
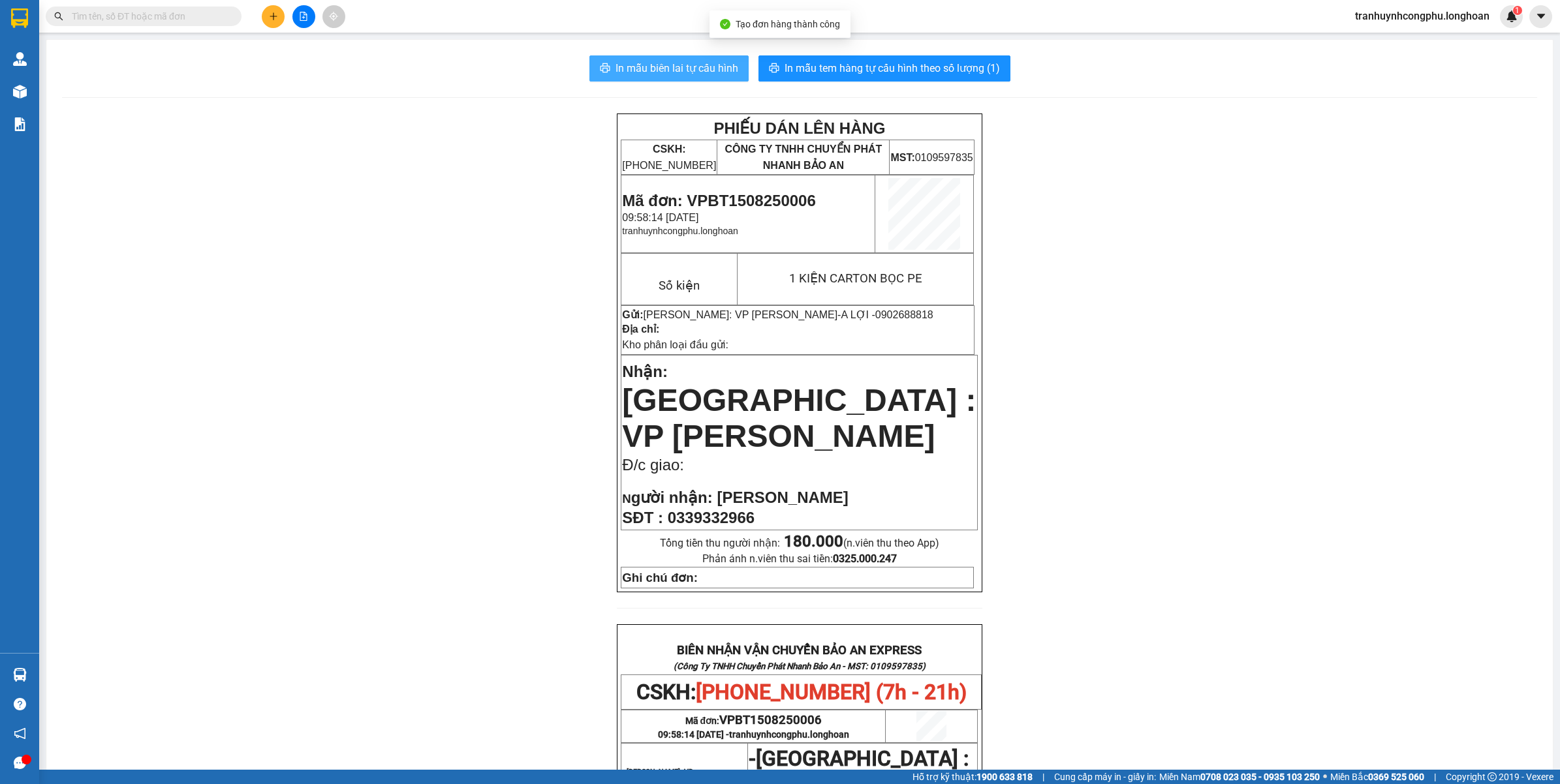
click at [654, 63] on span "In mẫu biên lai tự cấu hình" at bounding box center [677, 68] width 123 height 16
click at [866, 64] on span "In mẫu tem hàng tự cấu hình theo số lượng (1)" at bounding box center [892, 68] width 216 height 16
click at [764, 203] on span "Mã đơn: VPBT1508250006" at bounding box center [718, 201] width 193 height 17
copy span "VPBT1508250006"
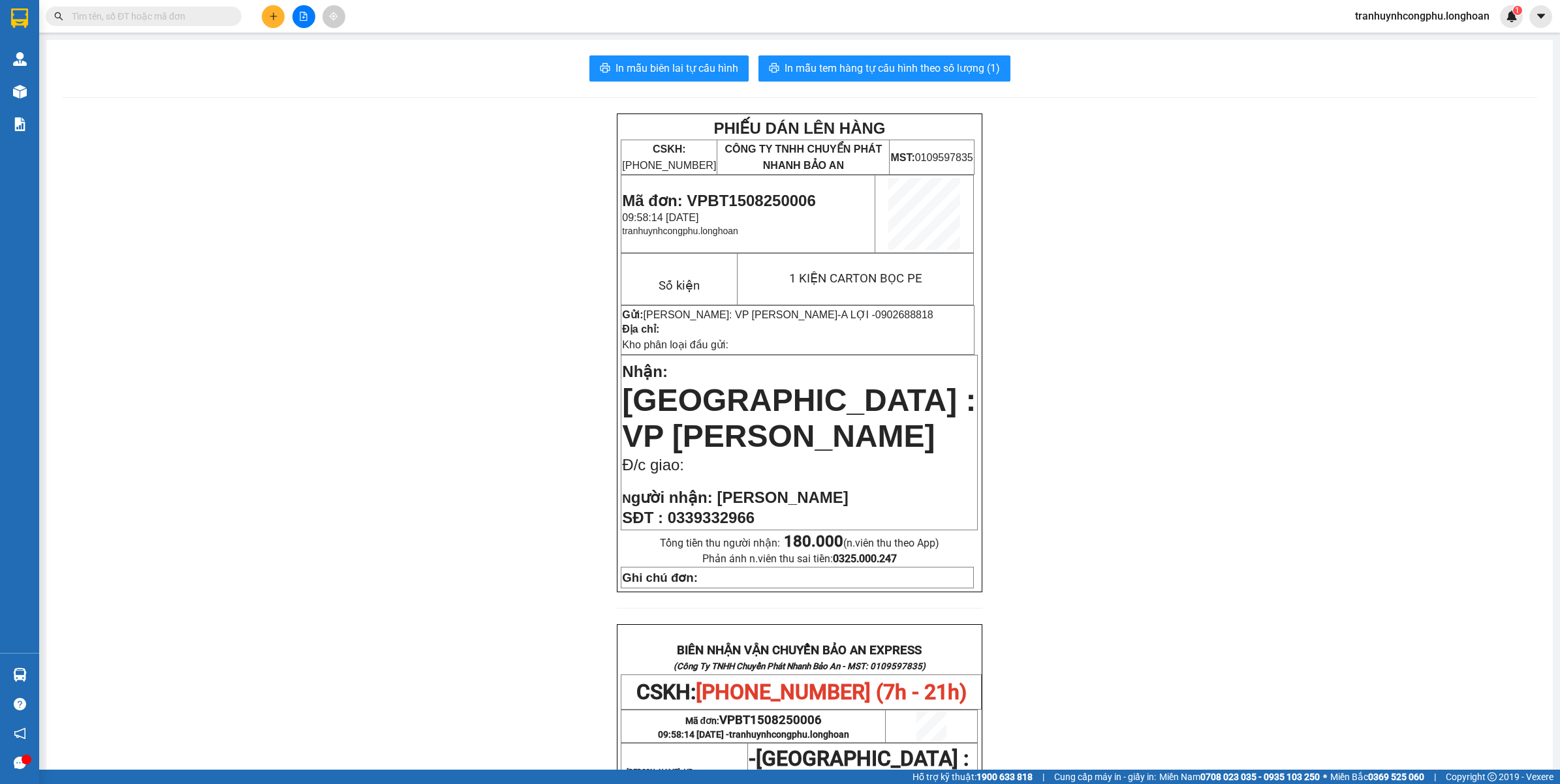
click at [300, 330] on div "PHIẾU DÁN LÊN HÀNG CSKH: [PHONE_NUMBER] CÔNG TY TNHH CHUYỂN PHÁT NHANH BẢO AN M…" at bounding box center [800, 685] width 1476 height 1143
click at [302, 219] on div "PHIẾU DÁN LÊN HÀNG CSKH: [PHONE_NUMBER] CÔNG TY TNHH CHUYỂN PHÁT NHANH BẢO AN M…" at bounding box center [800, 685] width 1476 height 1143
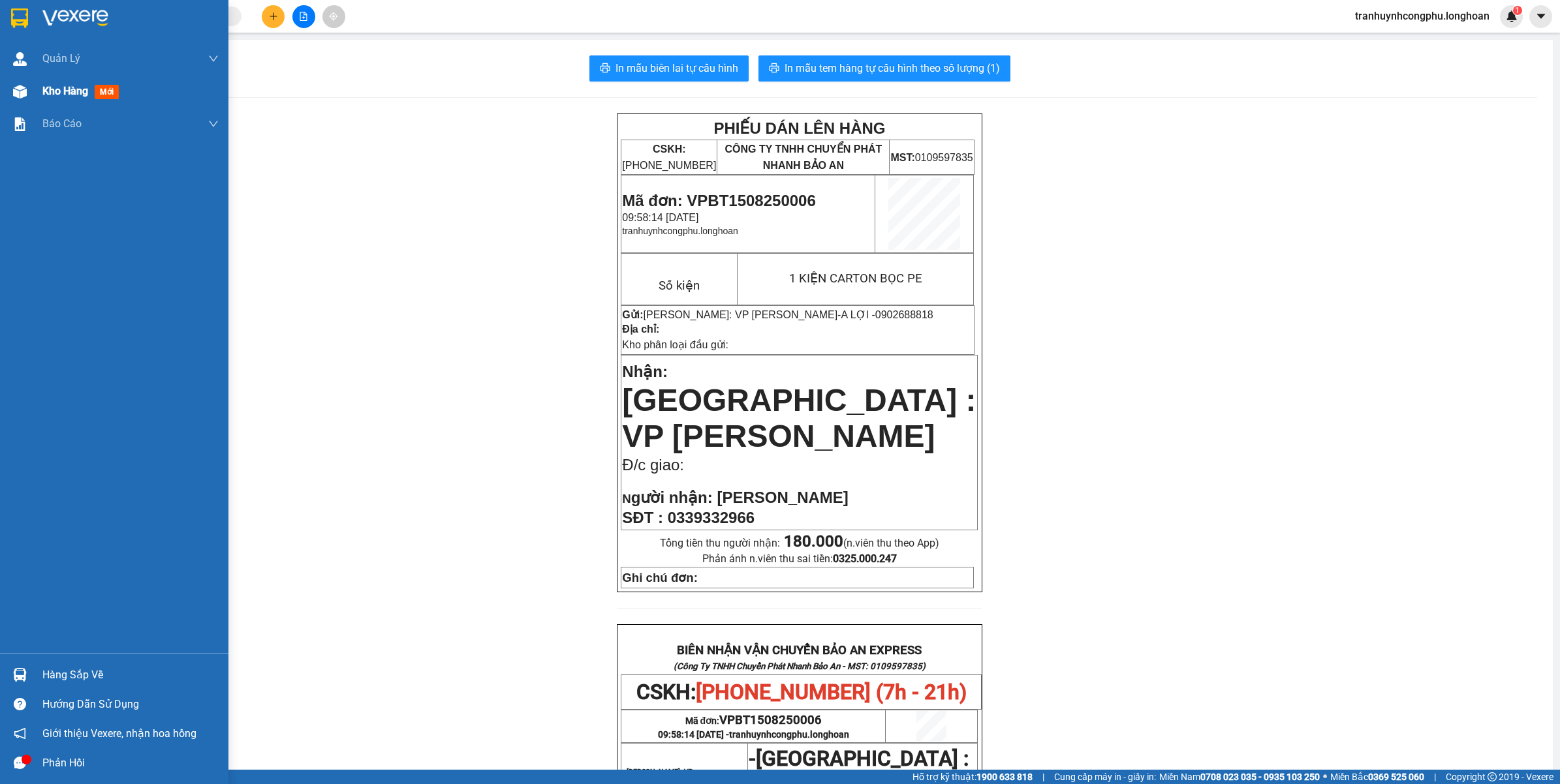
click at [59, 77] on div "Kho hàng mới" at bounding box center [130, 91] width 176 height 33
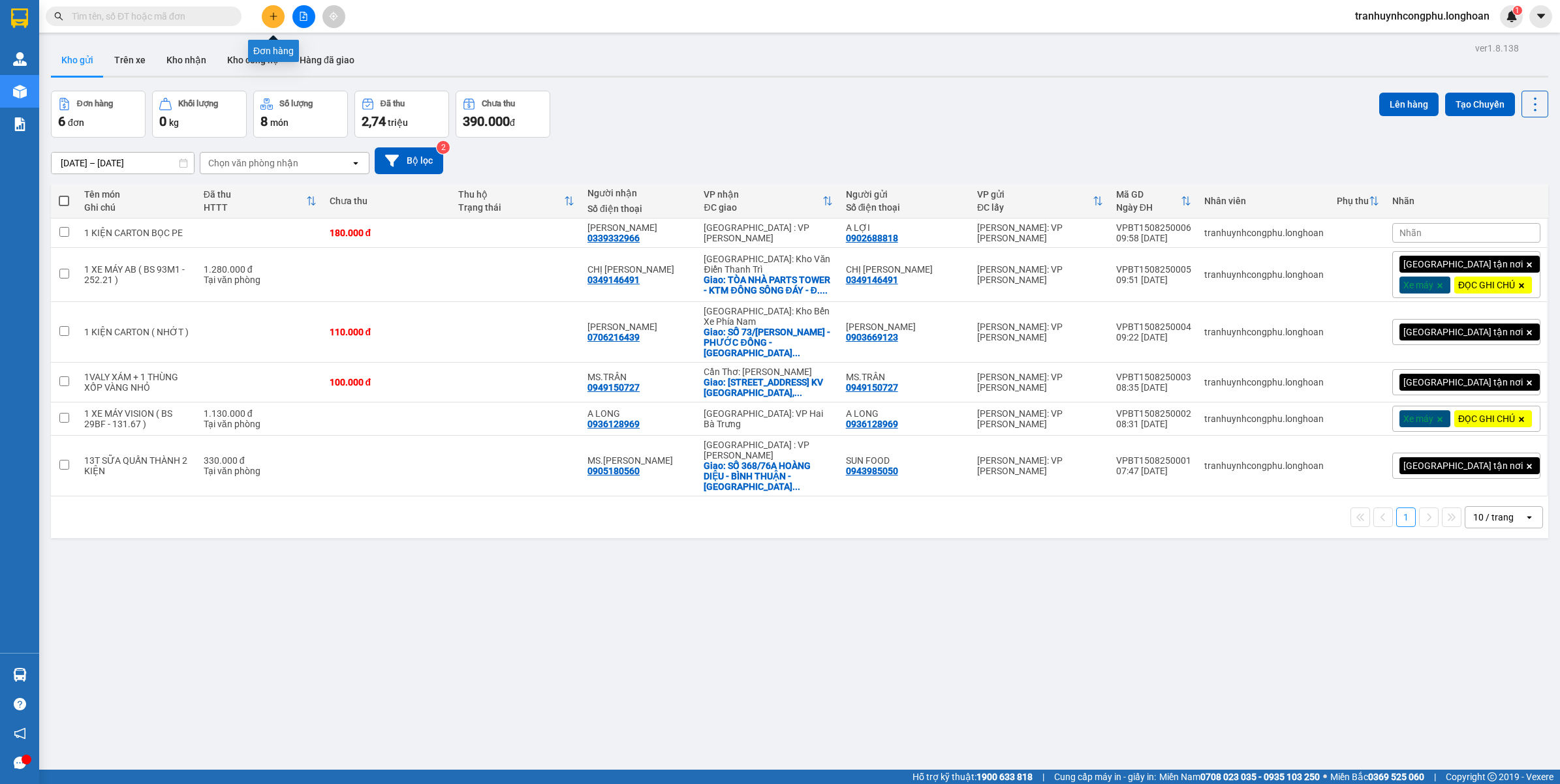
click at [279, 10] on button at bounding box center [272, 16] width 23 height 23
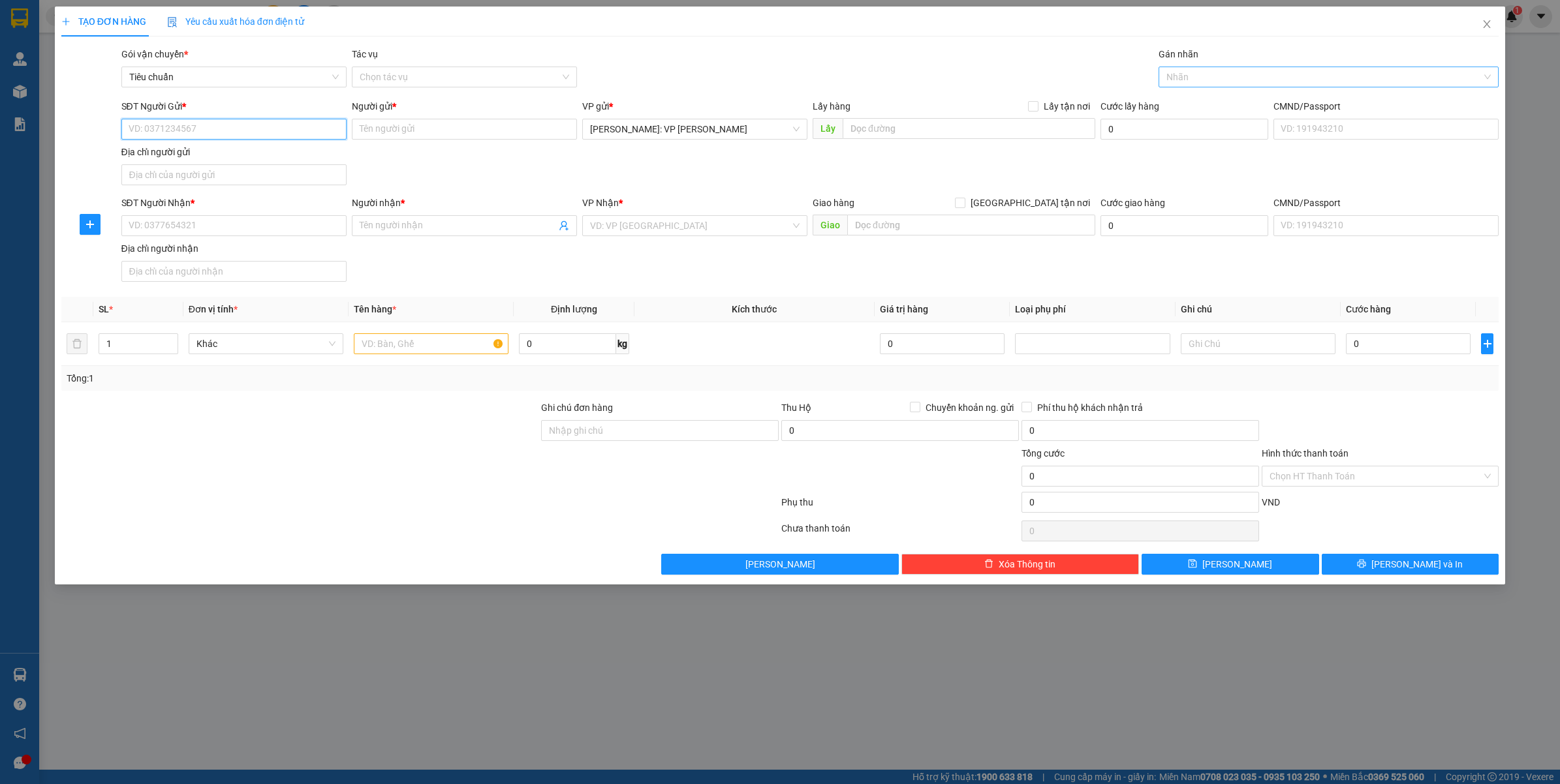
drag, startPoint x: 1194, startPoint y: 77, endPoint x: 1175, endPoint y: 79, distance: 19.1
click at [1193, 79] on div at bounding box center [1322, 77] width 321 height 16
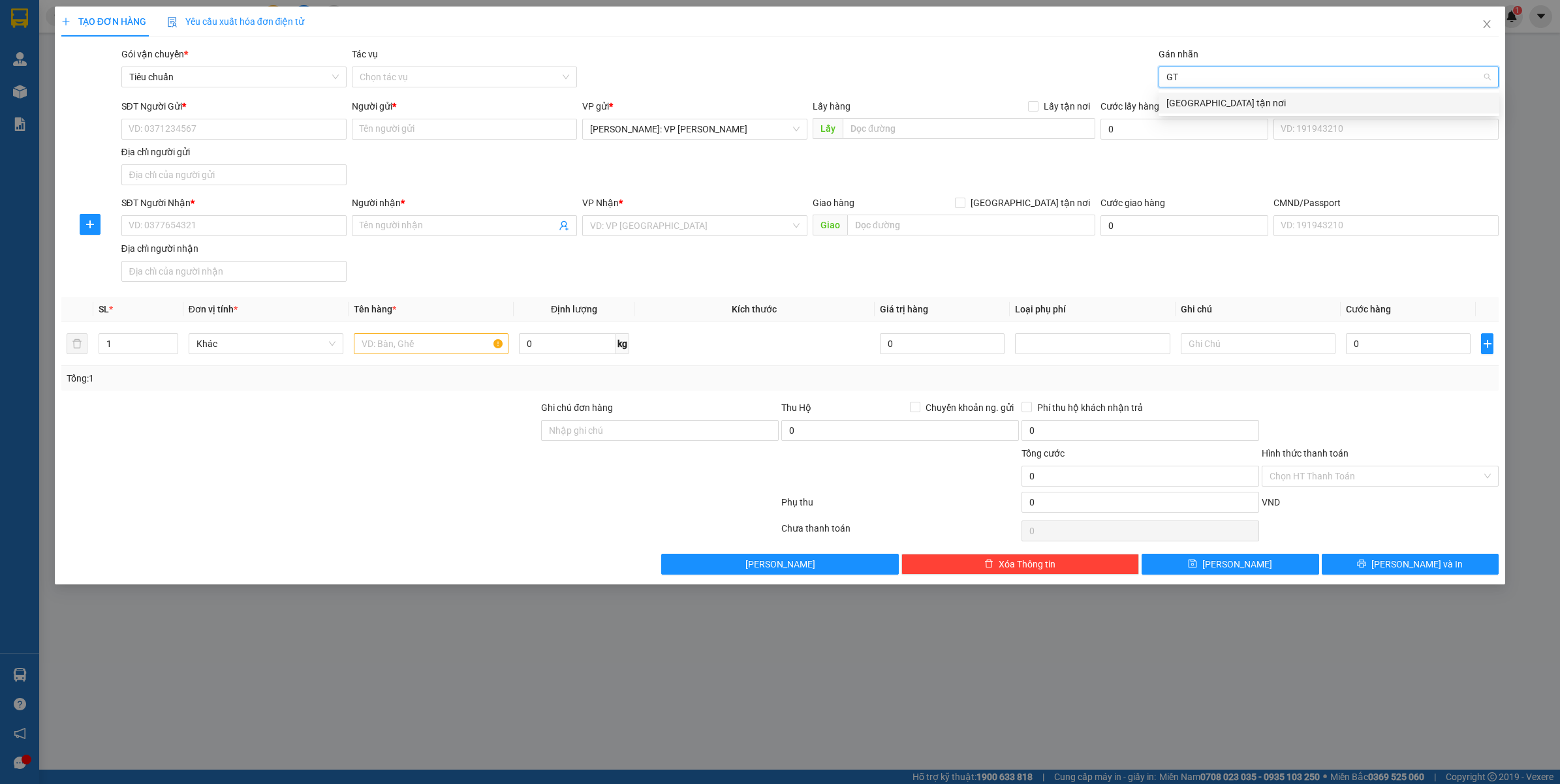
type input "GTN"
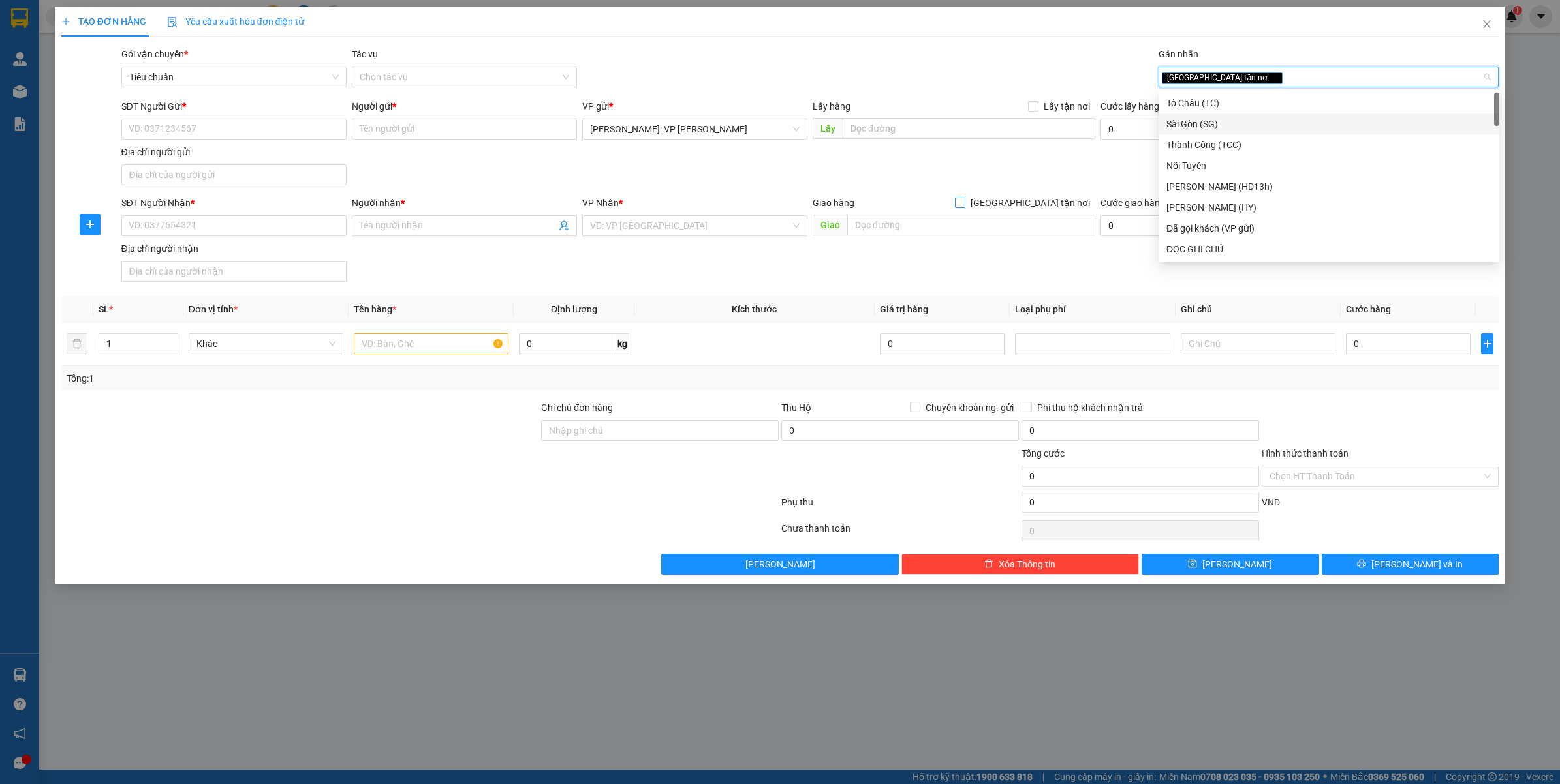
click at [1036, 198] on span "[GEOGRAPHIC_DATA] tận nơi" at bounding box center [1031, 203] width 130 height 15
click at [964, 198] on input "[GEOGRAPHIC_DATA] tận nơi" at bounding box center [959, 202] width 9 height 9
checkbox input "true"
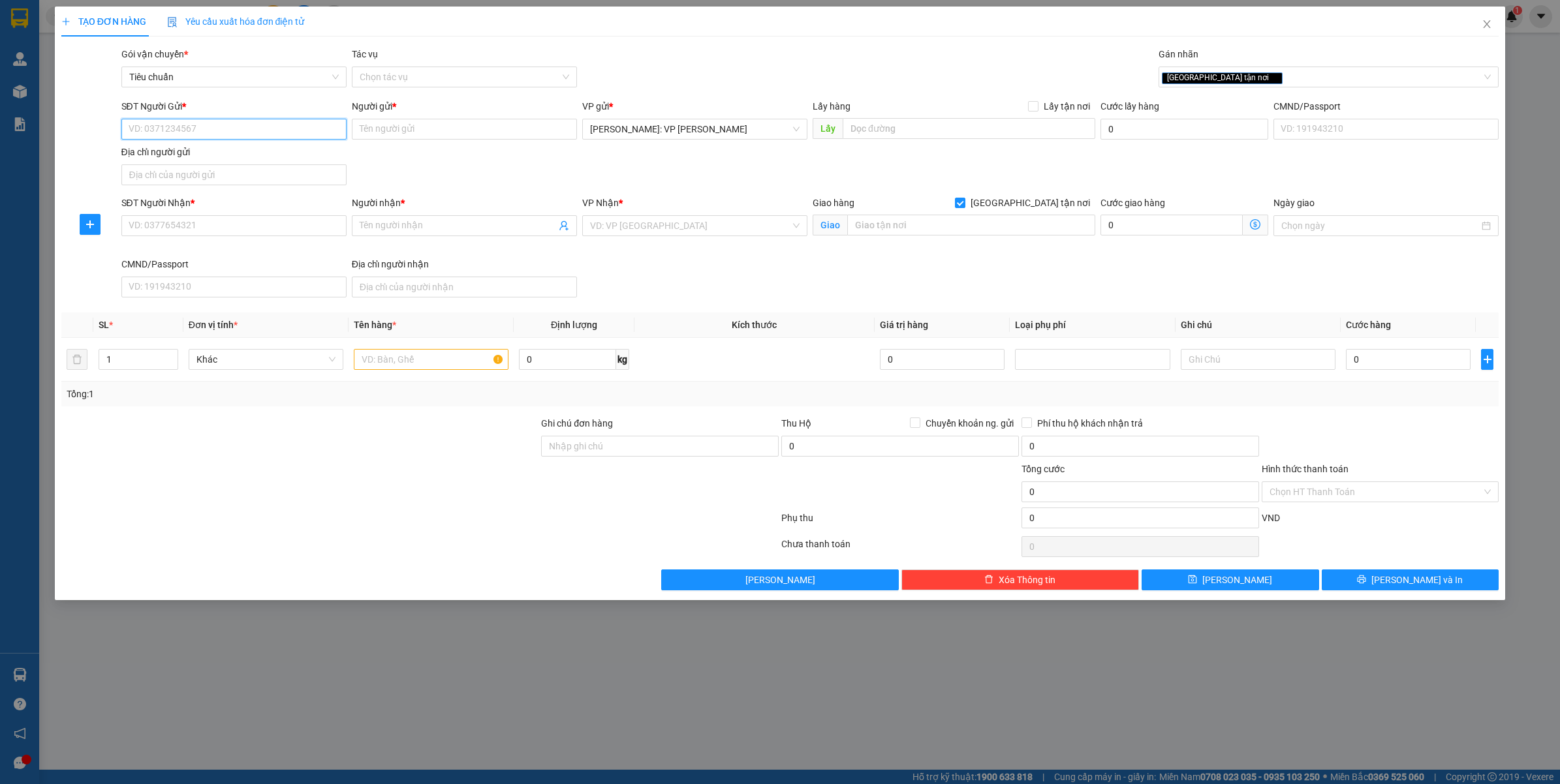
click at [274, 122] on input "SĐT Người Gửi *" at bounding box center [234, 129] width 225 height 21
click at [274, 122] on input "0363449963" at bounding box center [234, 129] width 225 height 21
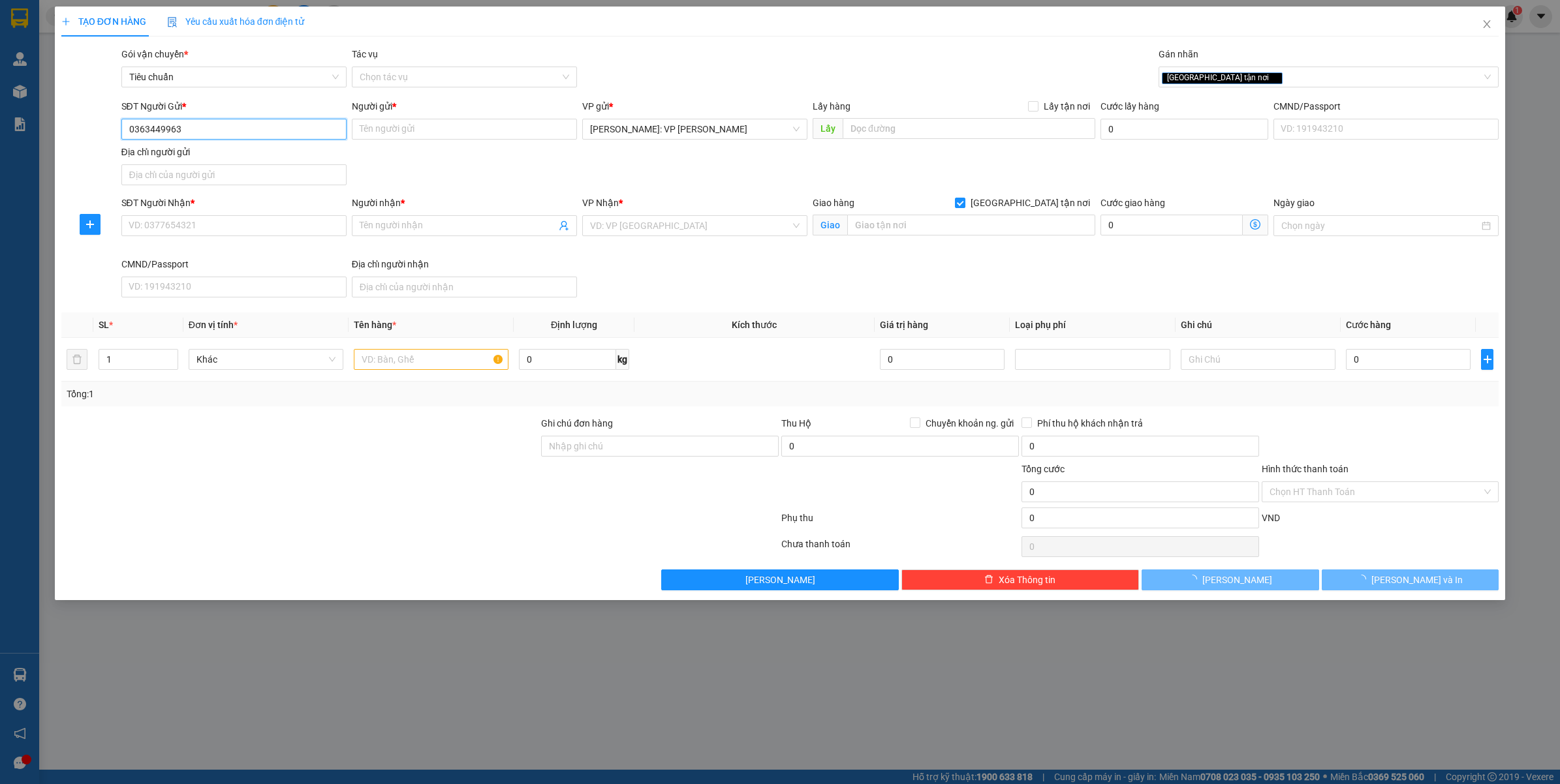
click at [274, 122] on input "0363449963" at bounding box center [234, 129] width 225 height 21
type input "0363449963"
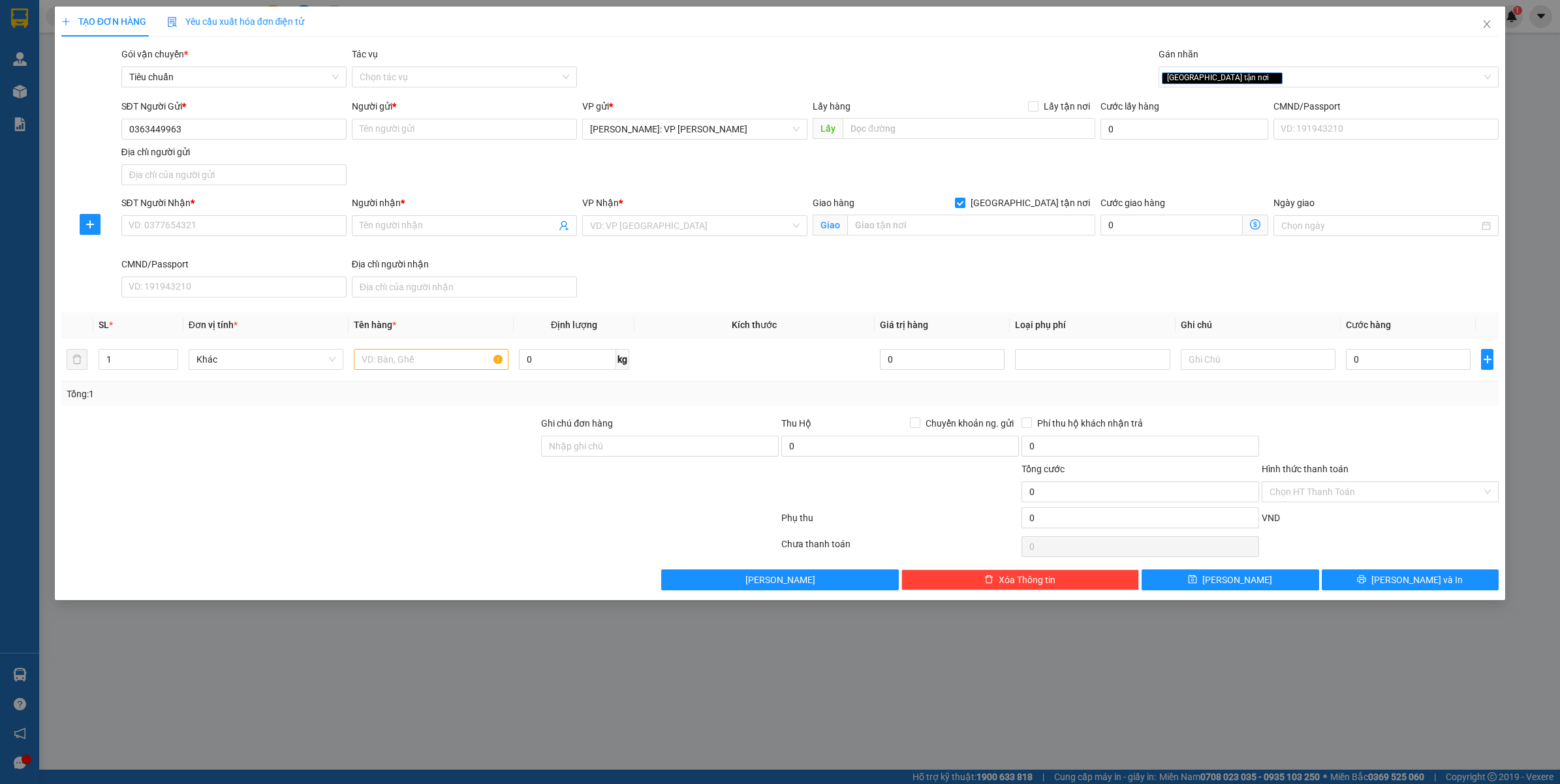
click at [418, 115] on div "Người gửi *" at bounding box center [464, 108] width 225 height 20
click at [415, 123] on input "Người gửi *" at bounding box center [464, 129] width 225 height 21
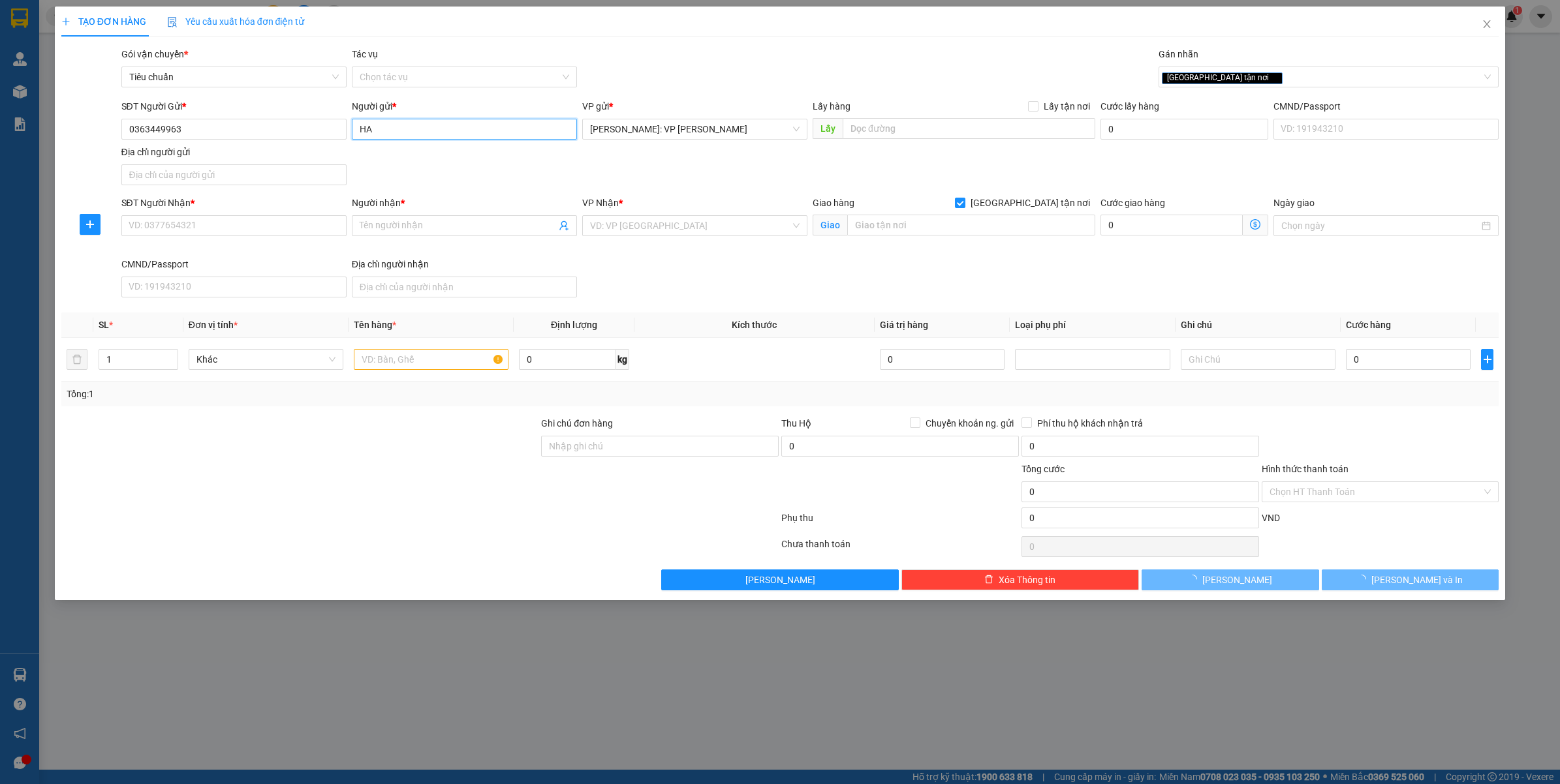
type input "H"
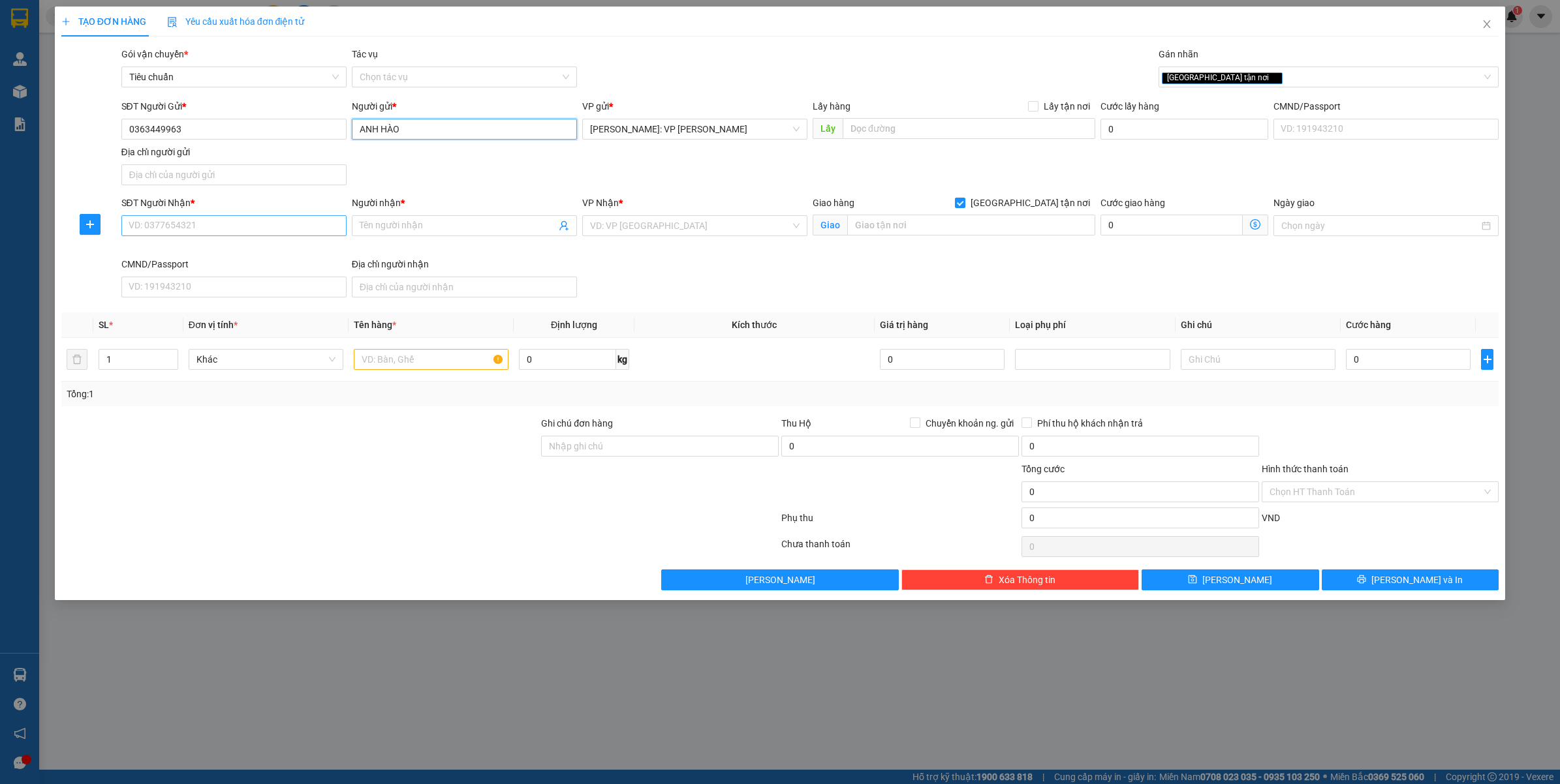
type input "ANH HÀO"
click at [178, 236] on input "SĐT Người Nhận *" at bounding box center [234, 226] width 225 height 21
type input "0938649990"
click at [214, 255] on div "0938649990 - A DƯƠNG" at bounding box center [234, 253] width 210 height 15
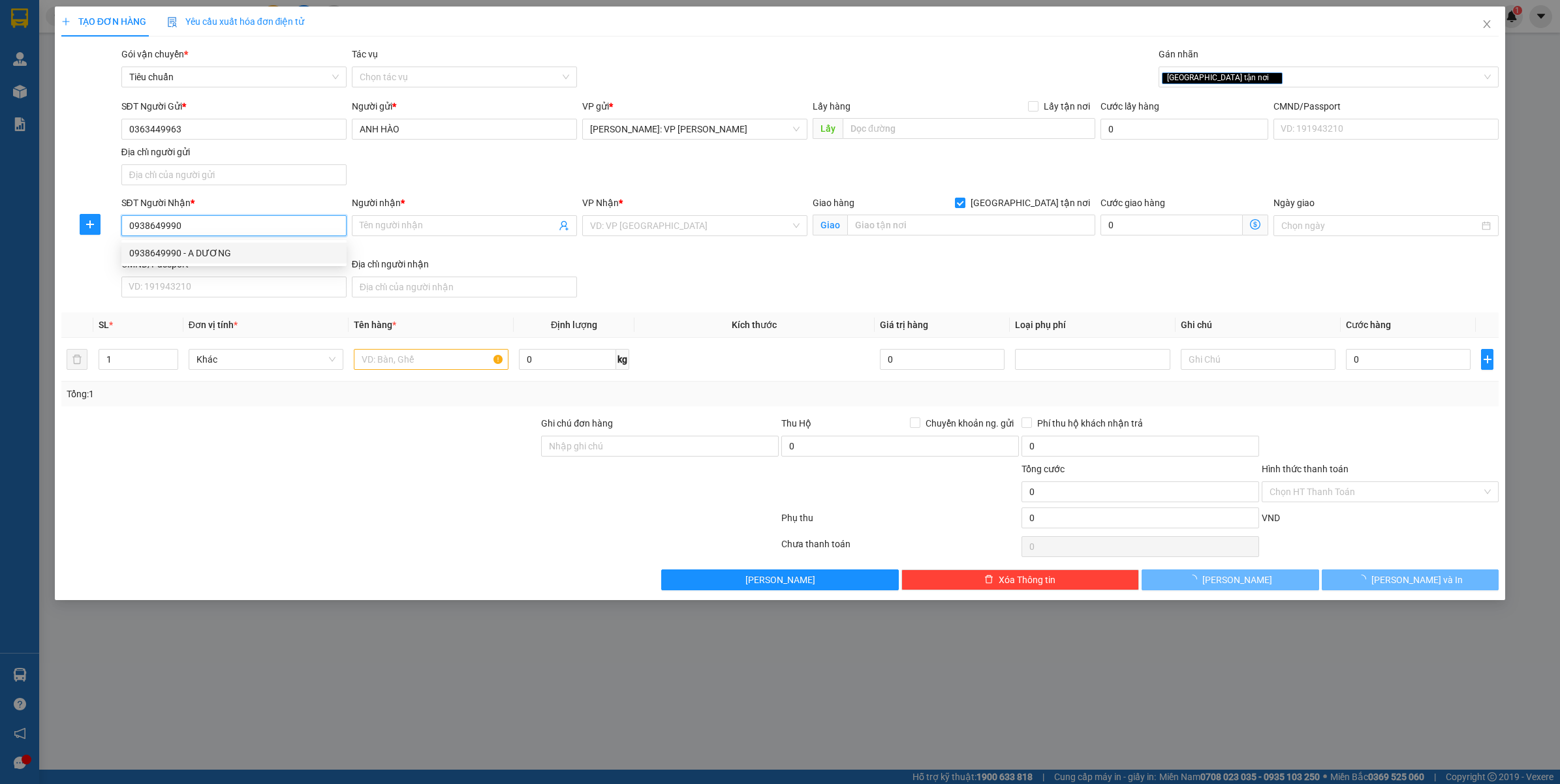
type input "A DƯƠNG"
checkbox input "false"
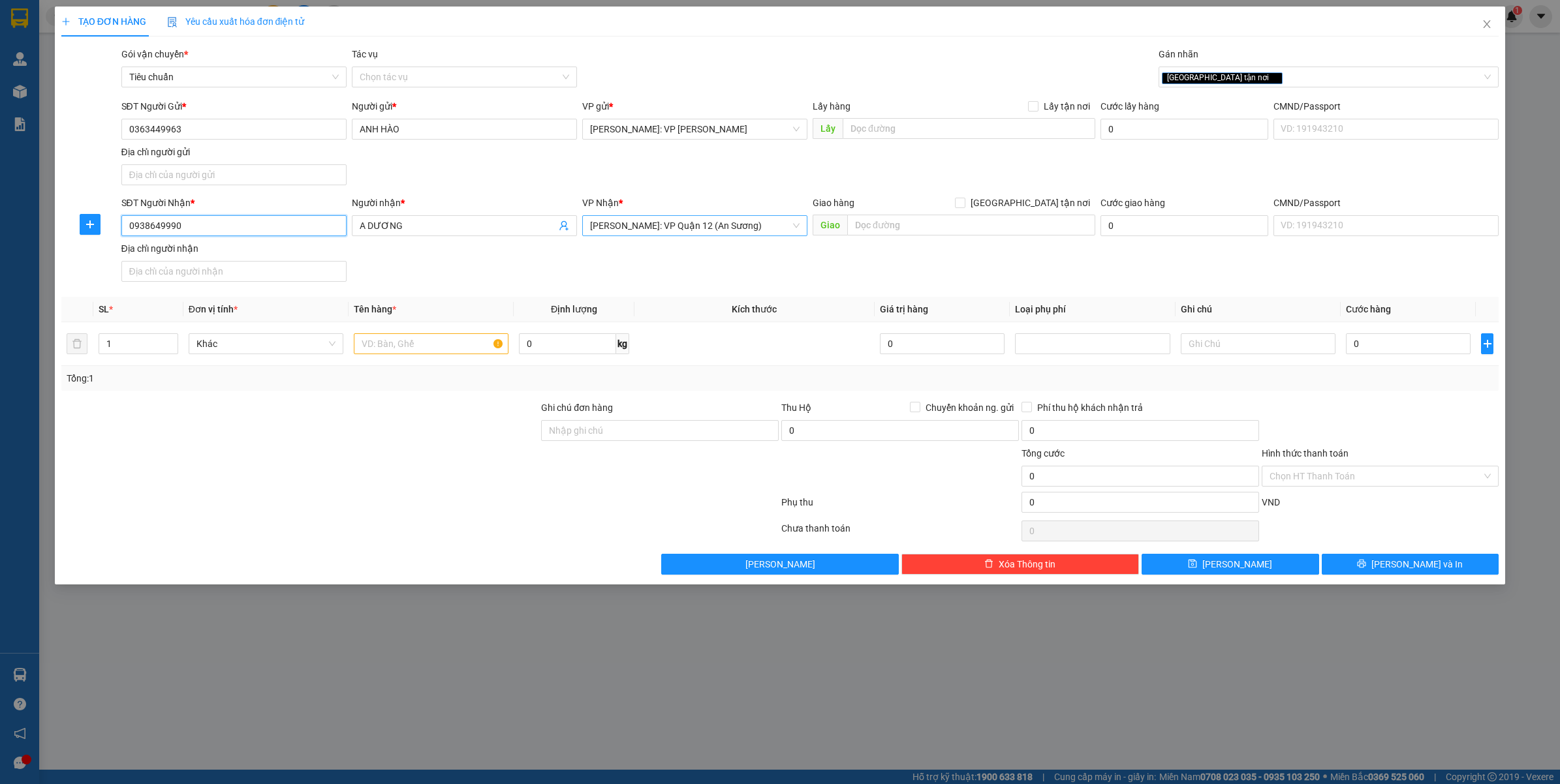
click at [672, 229] on span "[PERSON_NAME]: VP Quận 12 (An Sương)" at bounding box center [695, 226] width 210 height 20
type input "0938649990"
click at [672, 229] on span "[PERSON_NAME]: VP Quận 12 (An Sương)" at bounding box center [695, 226] width 210 height 20
type input "L"
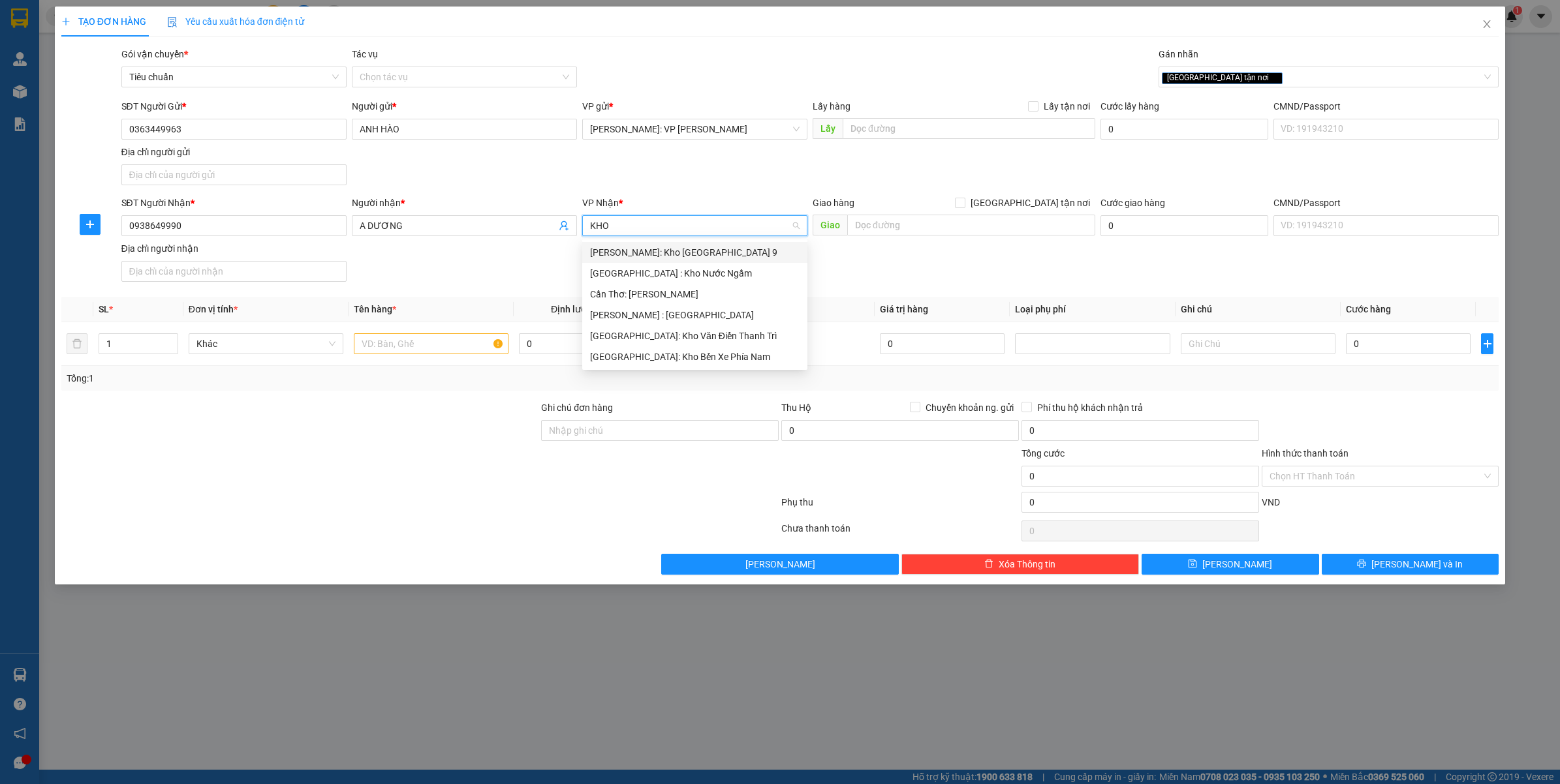
scroll to position [0, 0]
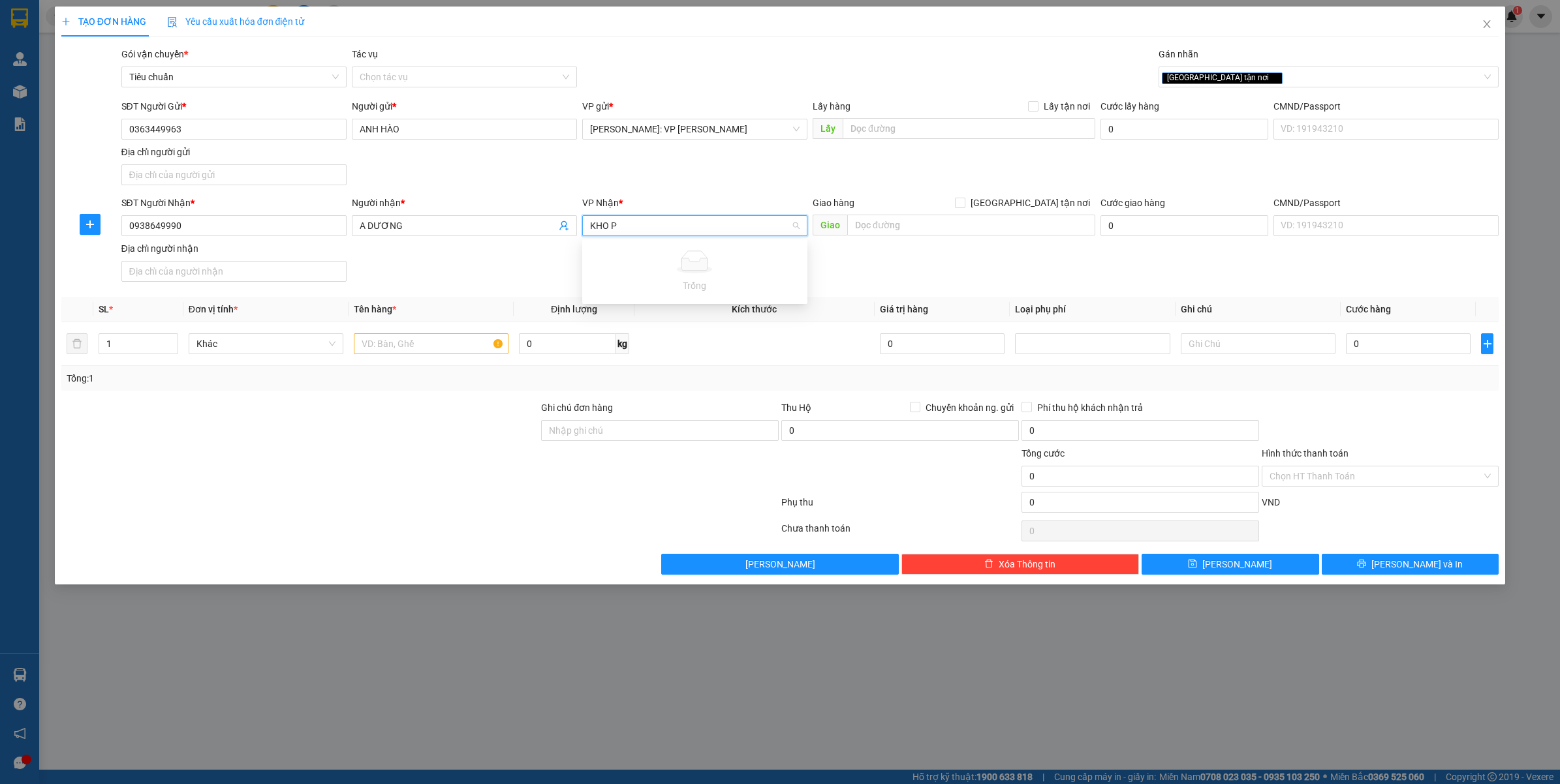
type input "KHO"
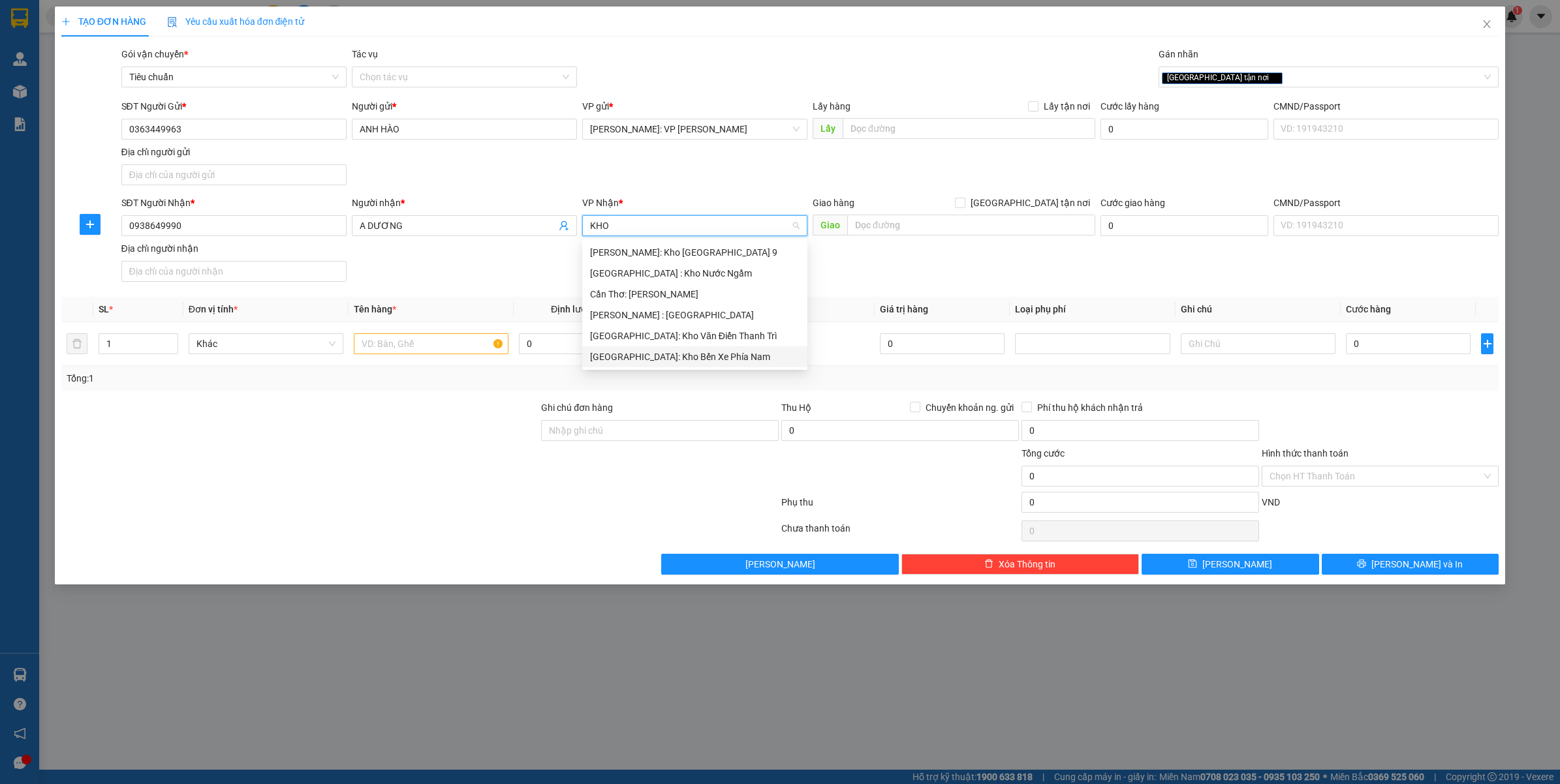
click at [655, 357] on div "[GEOGRAPHIC_DATA]: Kho Bến Xe Phía Nam" at bounding box center [695, 357] width 210 height 15
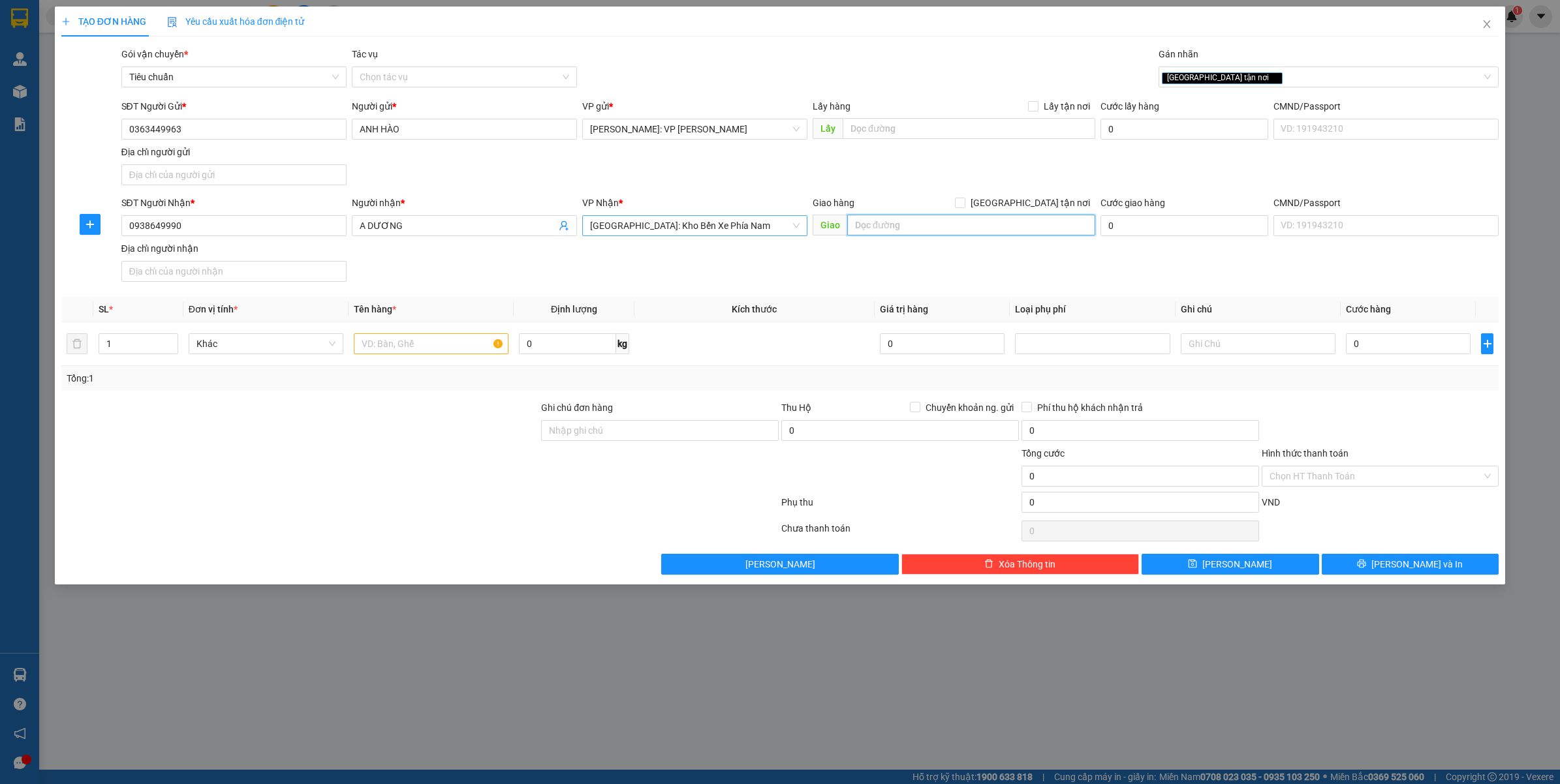
click at [896, 230] on input "text" at bounding box center [971, 225] width 248 height 21
click at [1023, 202] on div "Giao hàng [GEOGRAPHIC_DATA] tận nơi" at bounding box center [954, 203] width 283 height 15
click at [1039, 198] on span "[GEOGRAPHIC_DATA] tận nơi" at bounding box center [1031, 203] width 130 height 15
click at [964, 198] on input "[GEOGRAPHIC_DATA] tận nơi" at bounding box center [959, 202] width 9 height 9
checkbox input "true"
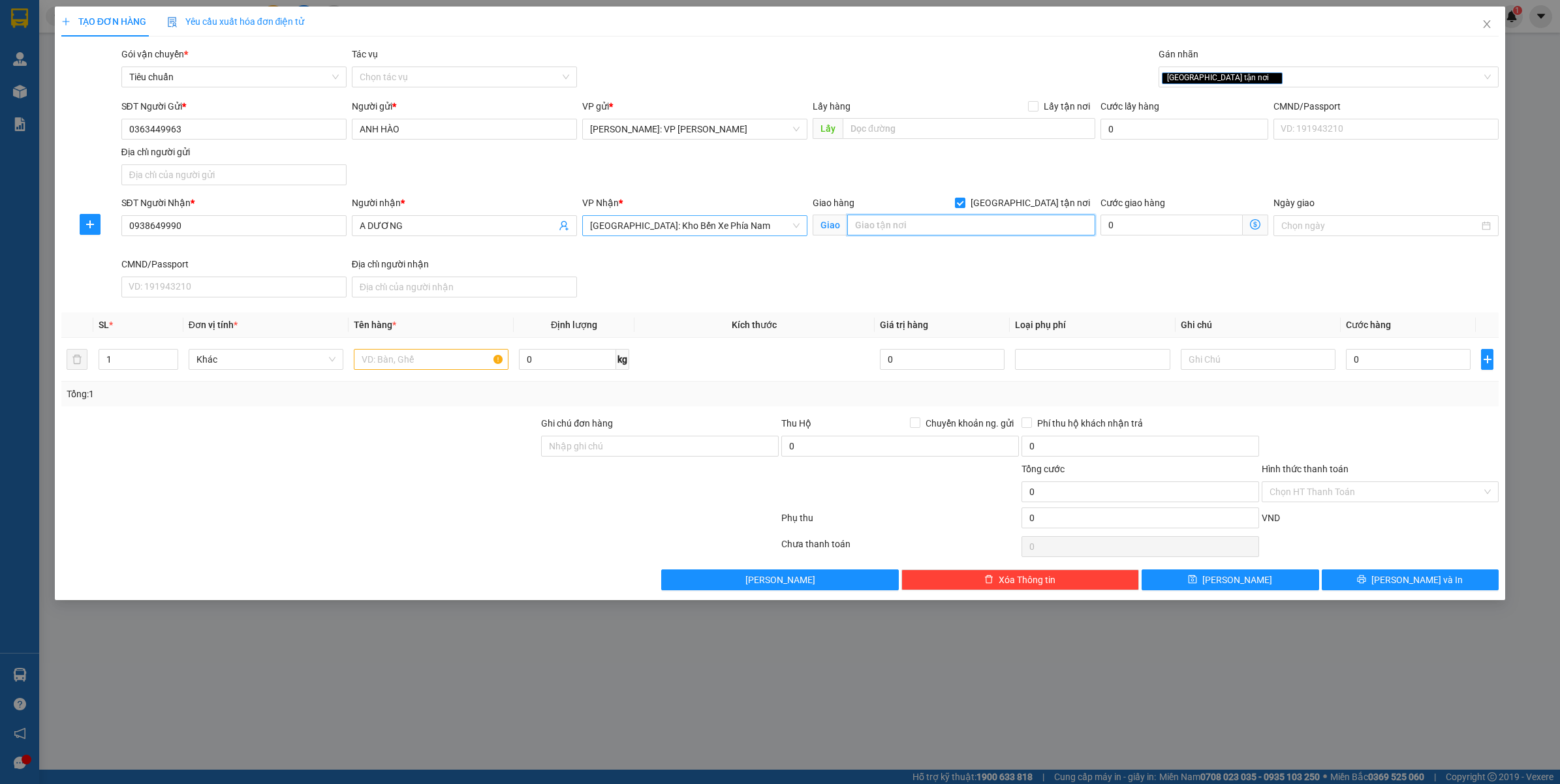
click at [968, 231] on input "text" at bounding box center [971, 225] width 248 height 21
drag, startPoint x: 880, startPoint y: 225, endPoint x: 974, endPoint y: 218, distance: 94.3
click at [974, 218] on input "SỐ 44/[PERSON_NAME]" at bounding box center [971, 225] width 248 height 21
click at [993, 230] on input "SỐ 44/[PERSON_NAME]" at bounding box center [971, 225] width 248 height 21
type input "SỐ 44/[PERSON_NAME] - NHA [PERSON_NAME]"
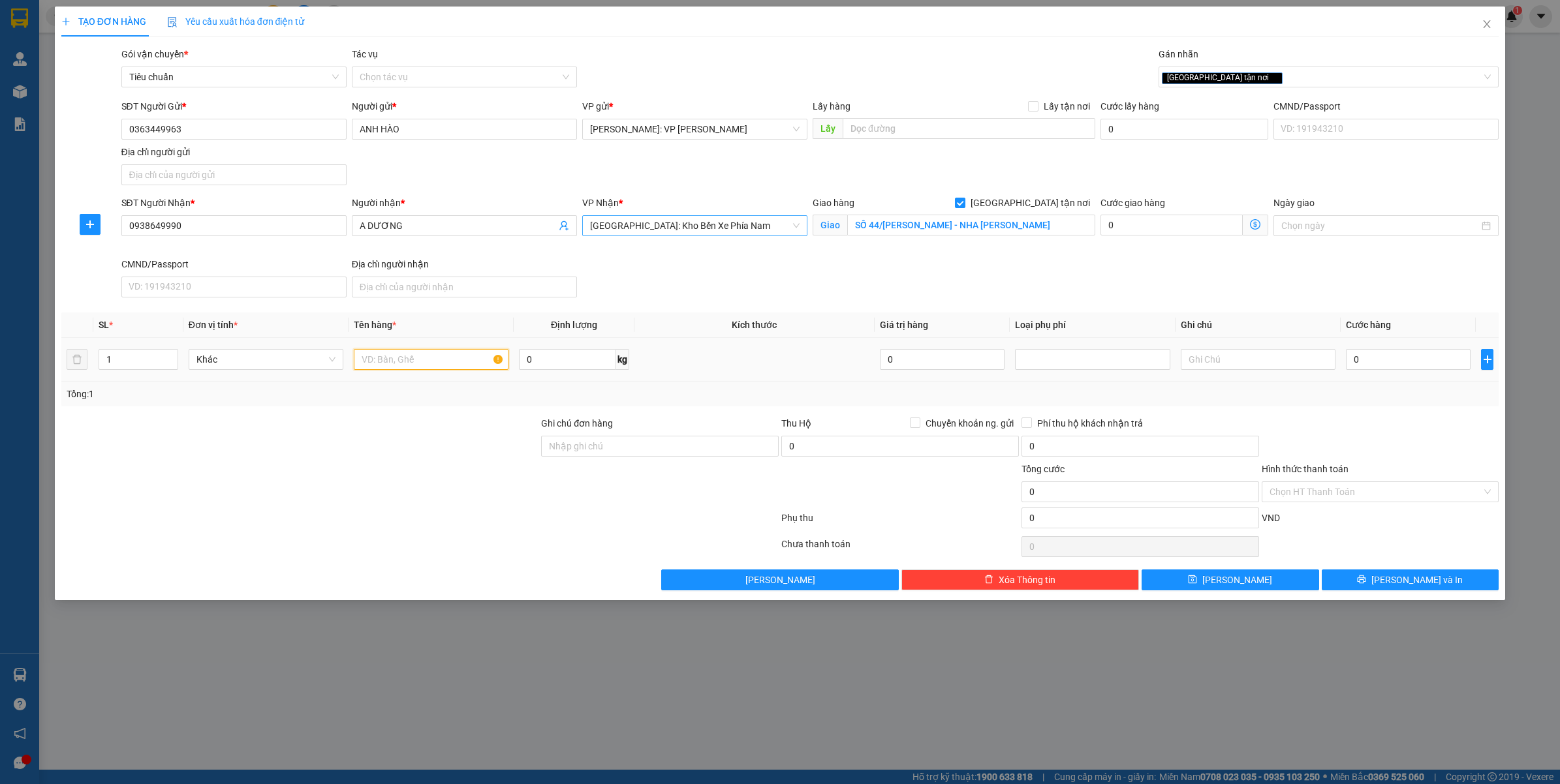
click at [426, 357] on input "text" at bounding box center [431, 360] width 154 height 21
type input "1 KIỆN BỌC PE ( VẢI )"
click at [1411, 359] on input "0" at bounding box center [1408, 360] width 125 height 21
type input "1"
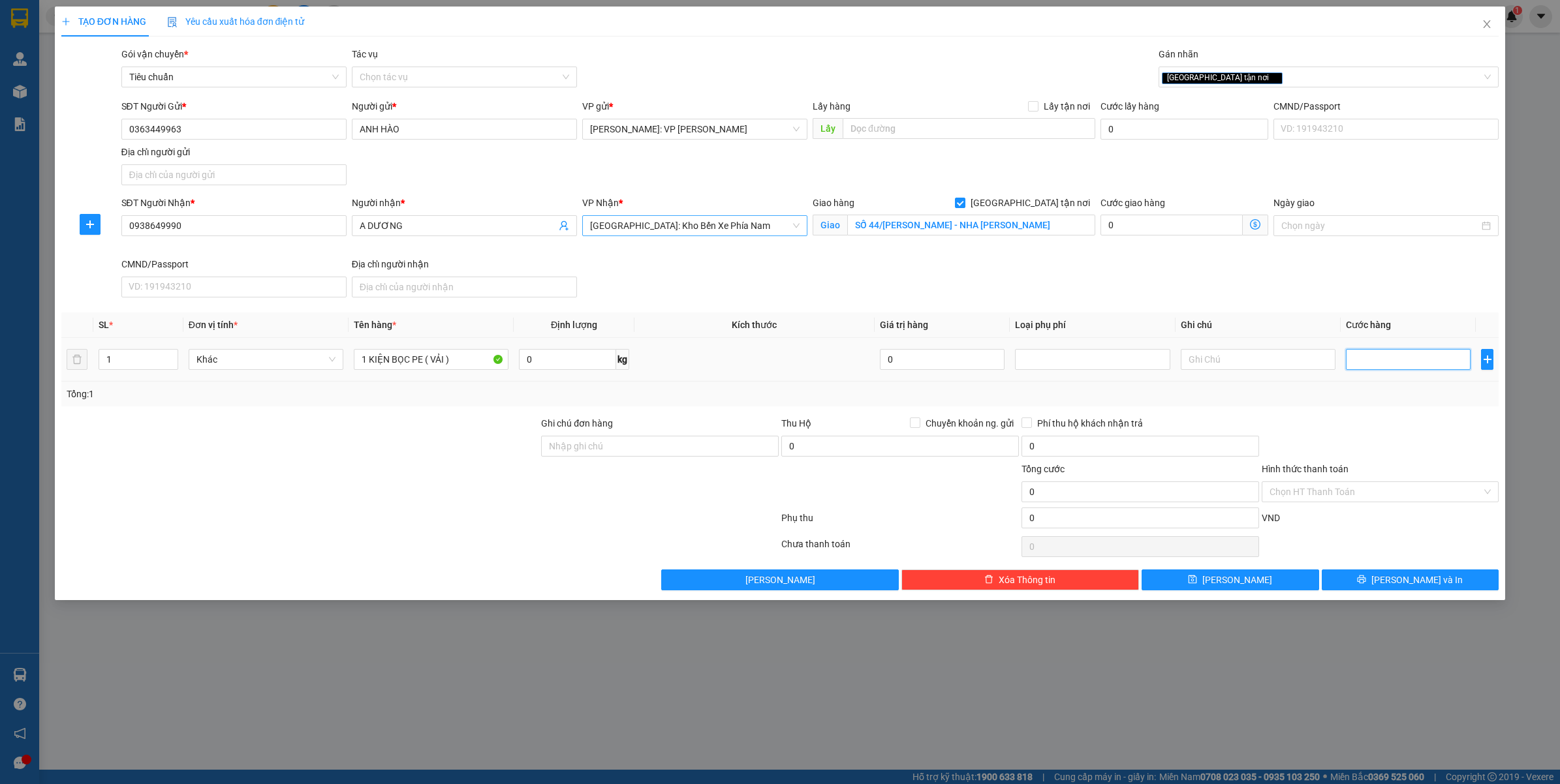
type input "1"
type input "10"
type input "100"
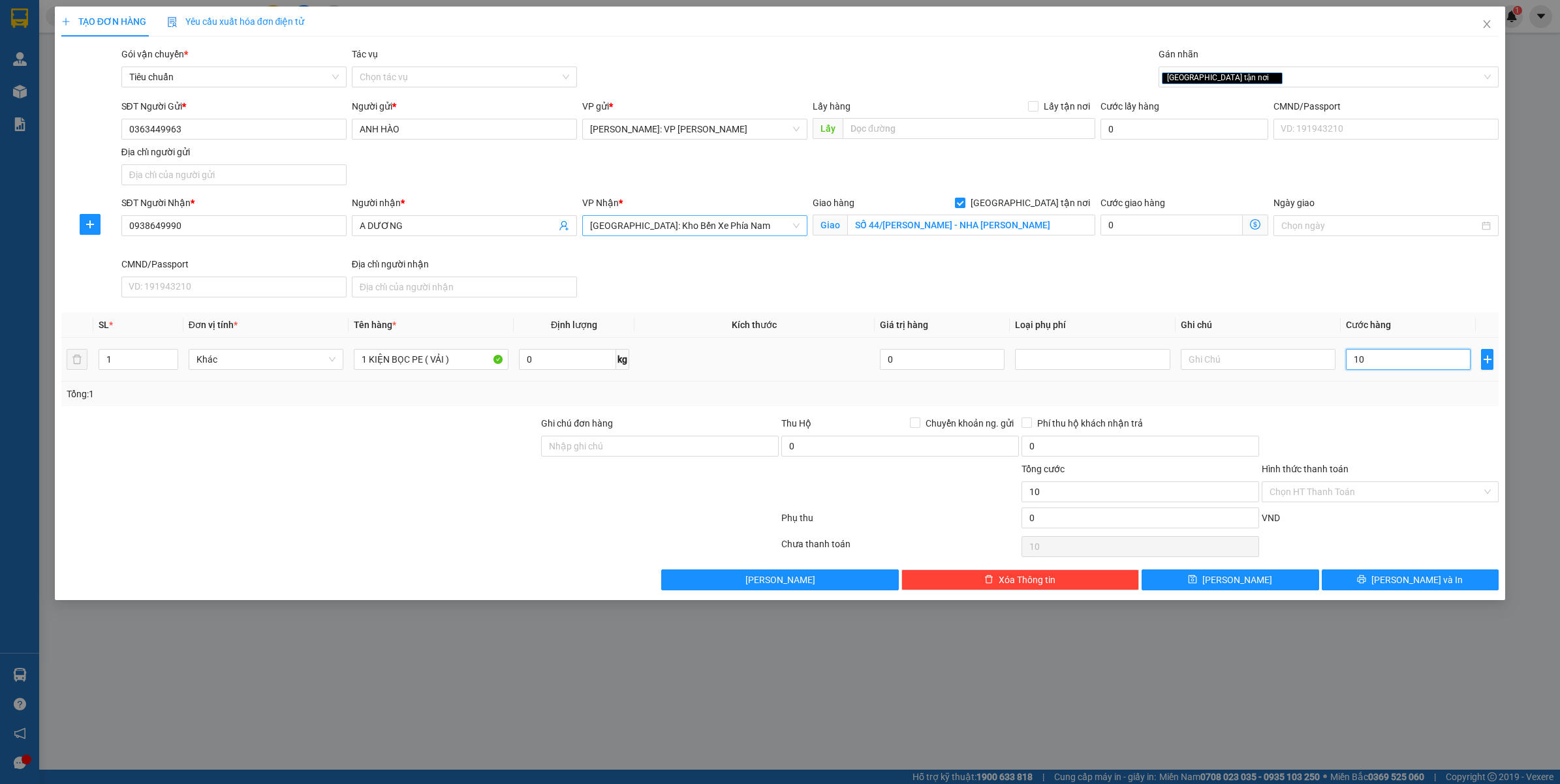
type input "100"
click at [1270, 403] on div "Tổng: 1" at bounding box center [780, 394] width 1438 height 25
type input "100.000"
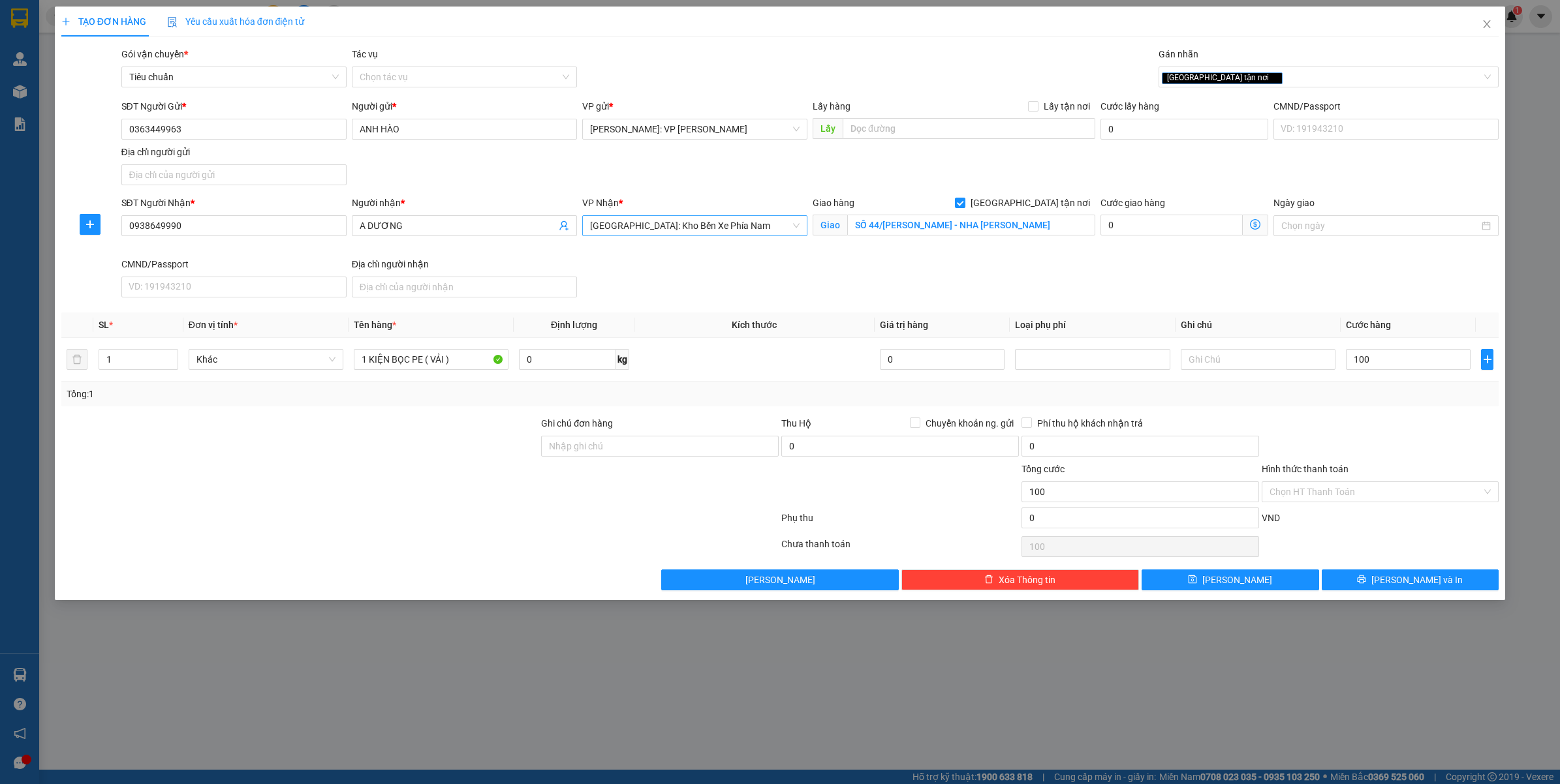
type input "100.000"
click at [1374, 587] on button "[PERSON_NAME] và In" at bounding box center [1411, 579] width 178 height 21
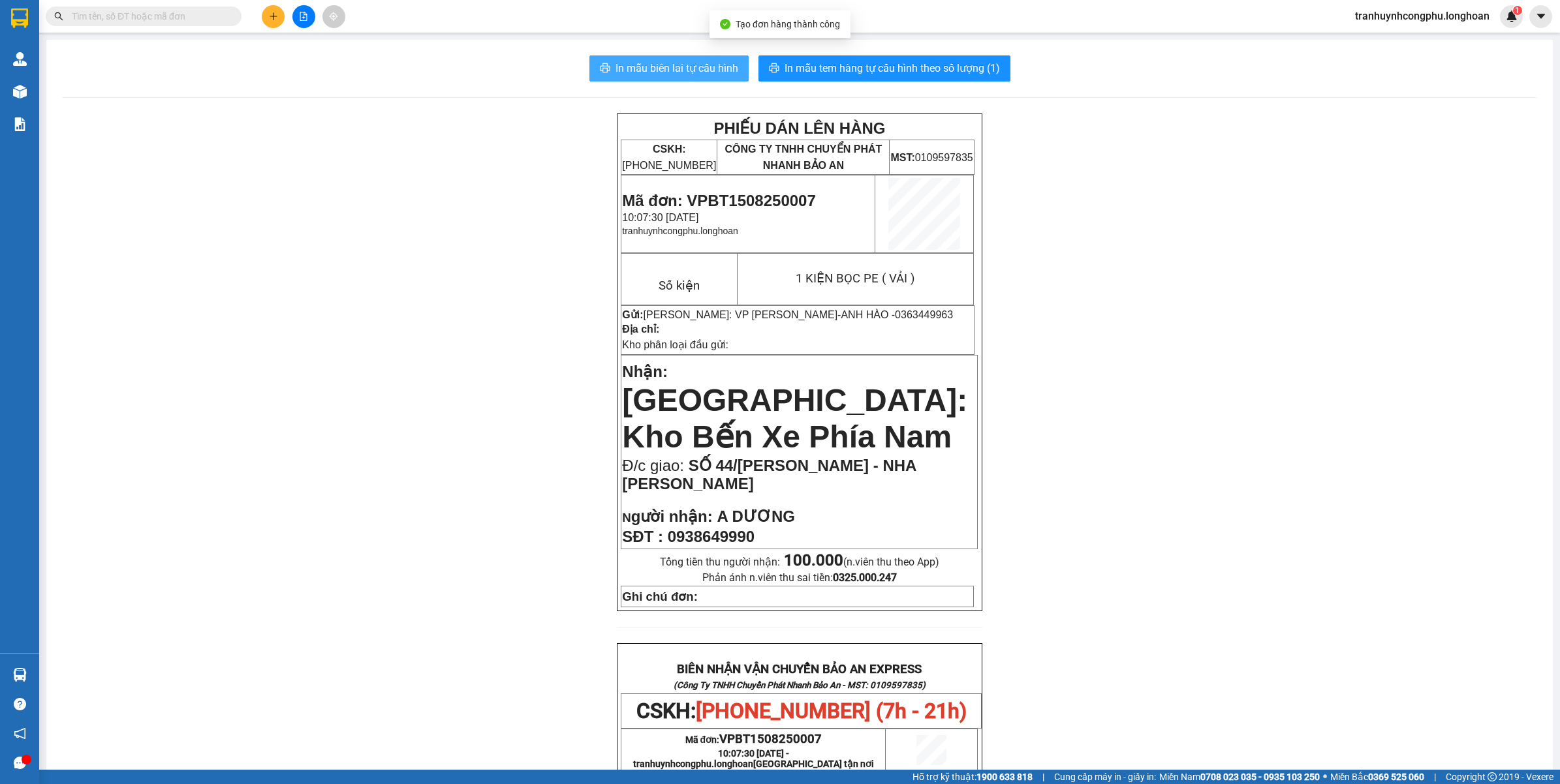
click at [690, 79] on button "In mẫu biên lai tự cấu hình" at bounding box center [669, 68] width 159 height 26
click at [690, 71] on span "In mẫu biên lai tự cấu hình" at bounding box center [677, 68] width 123 height 16
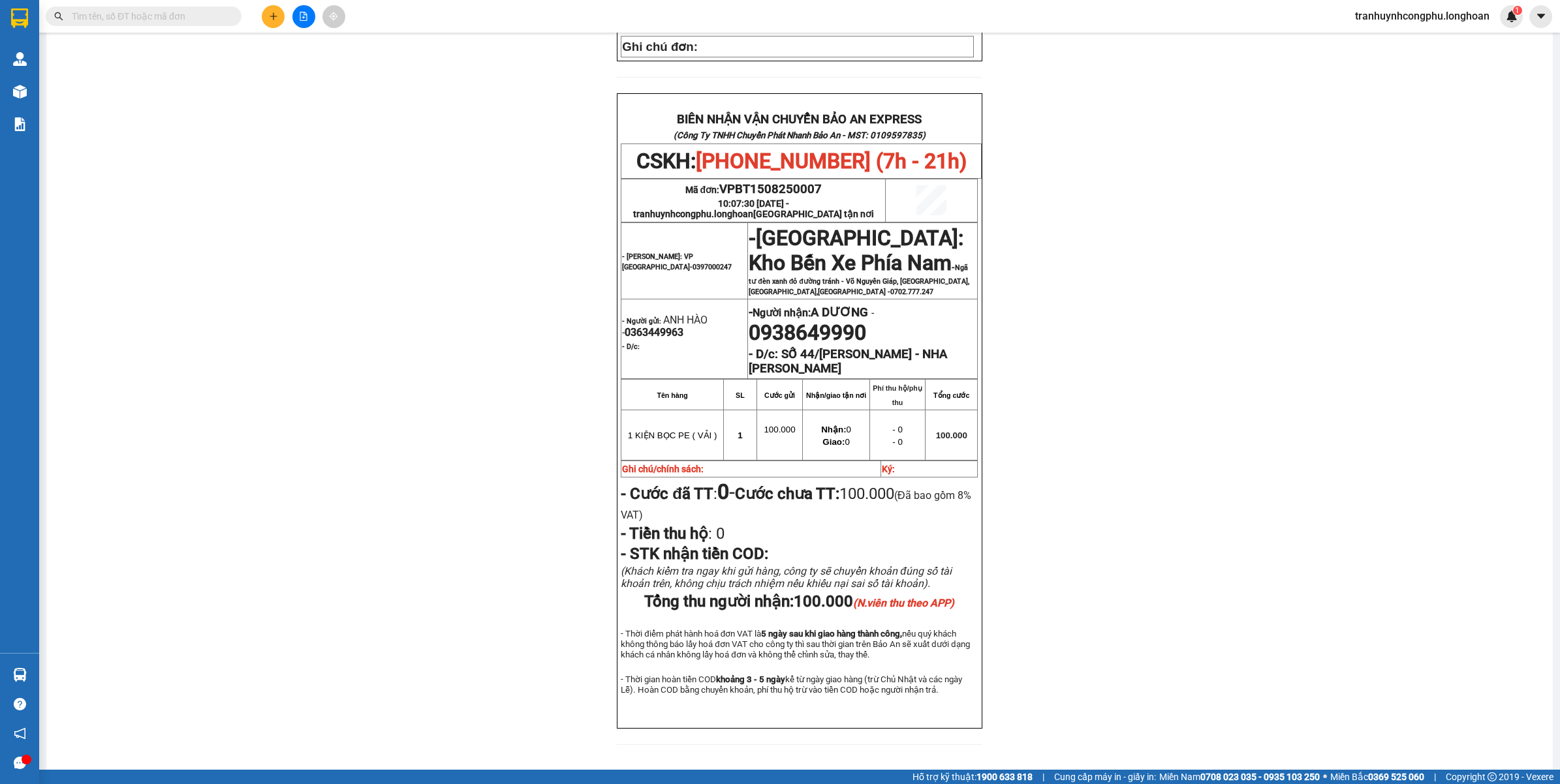
scroll to position [566, 0]
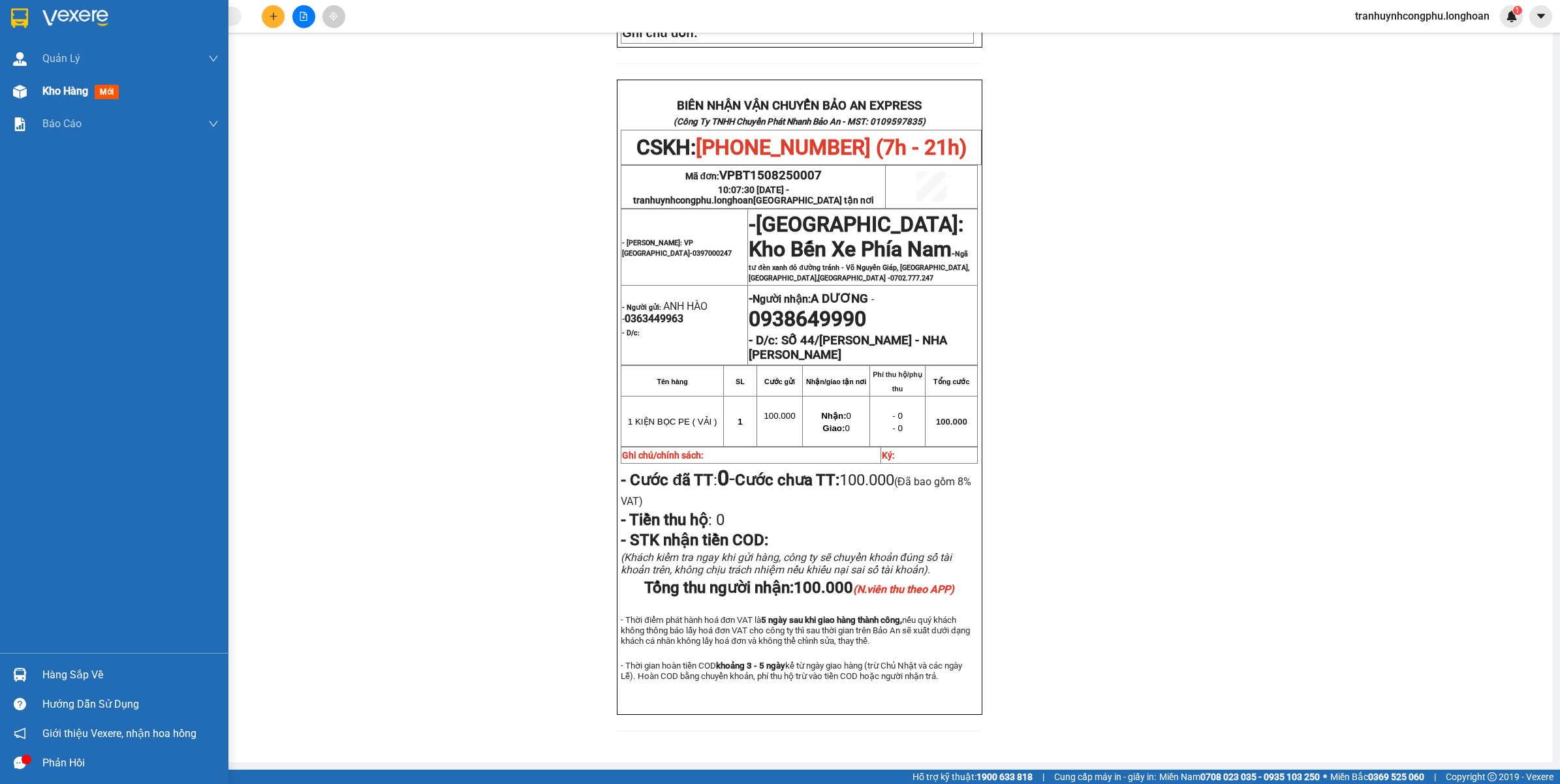
click at [72, 97] on span "Kho hàng" at bounding box center [65, 91] width 46 height 12
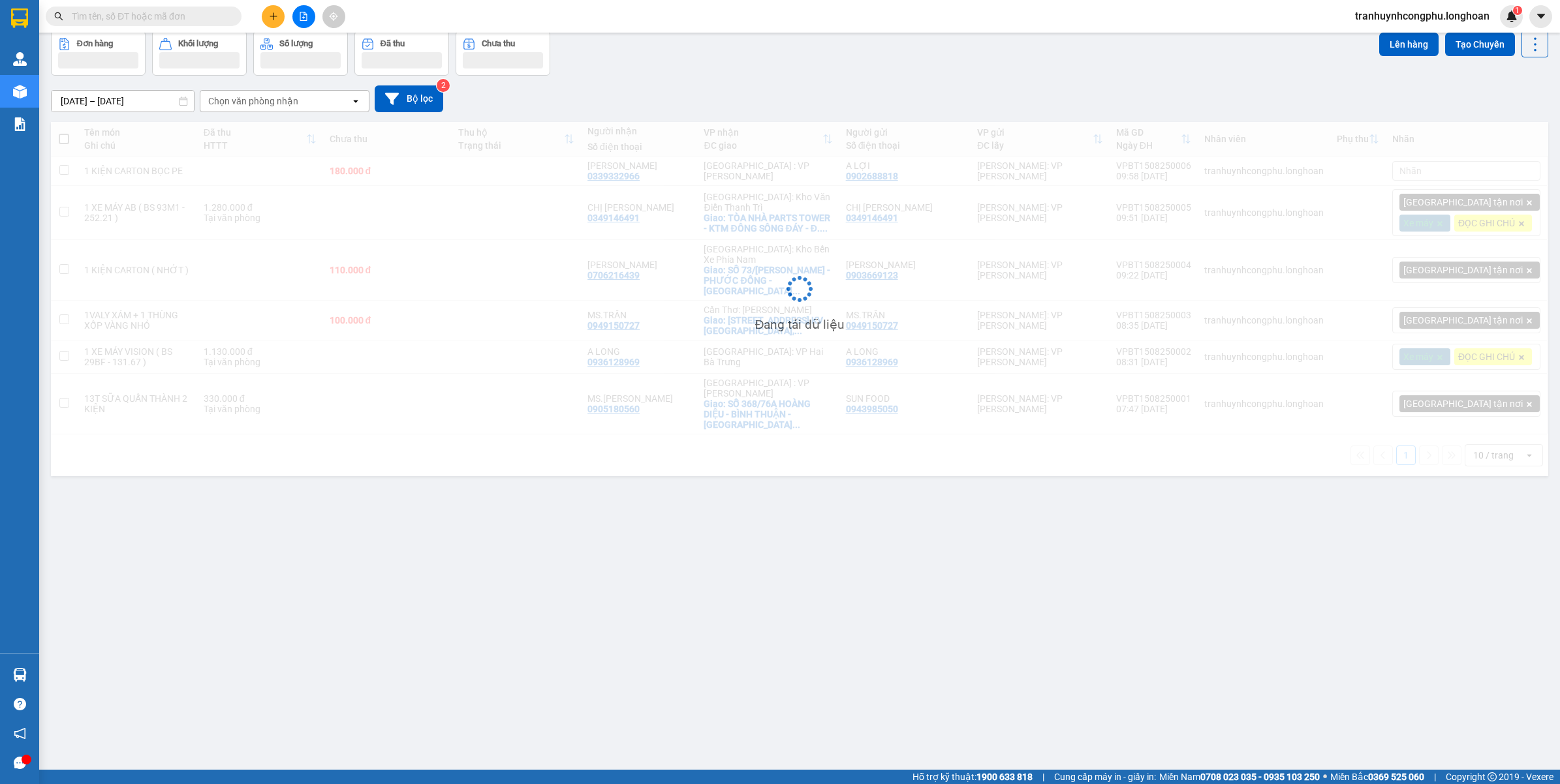
scroll to position [60, 0]
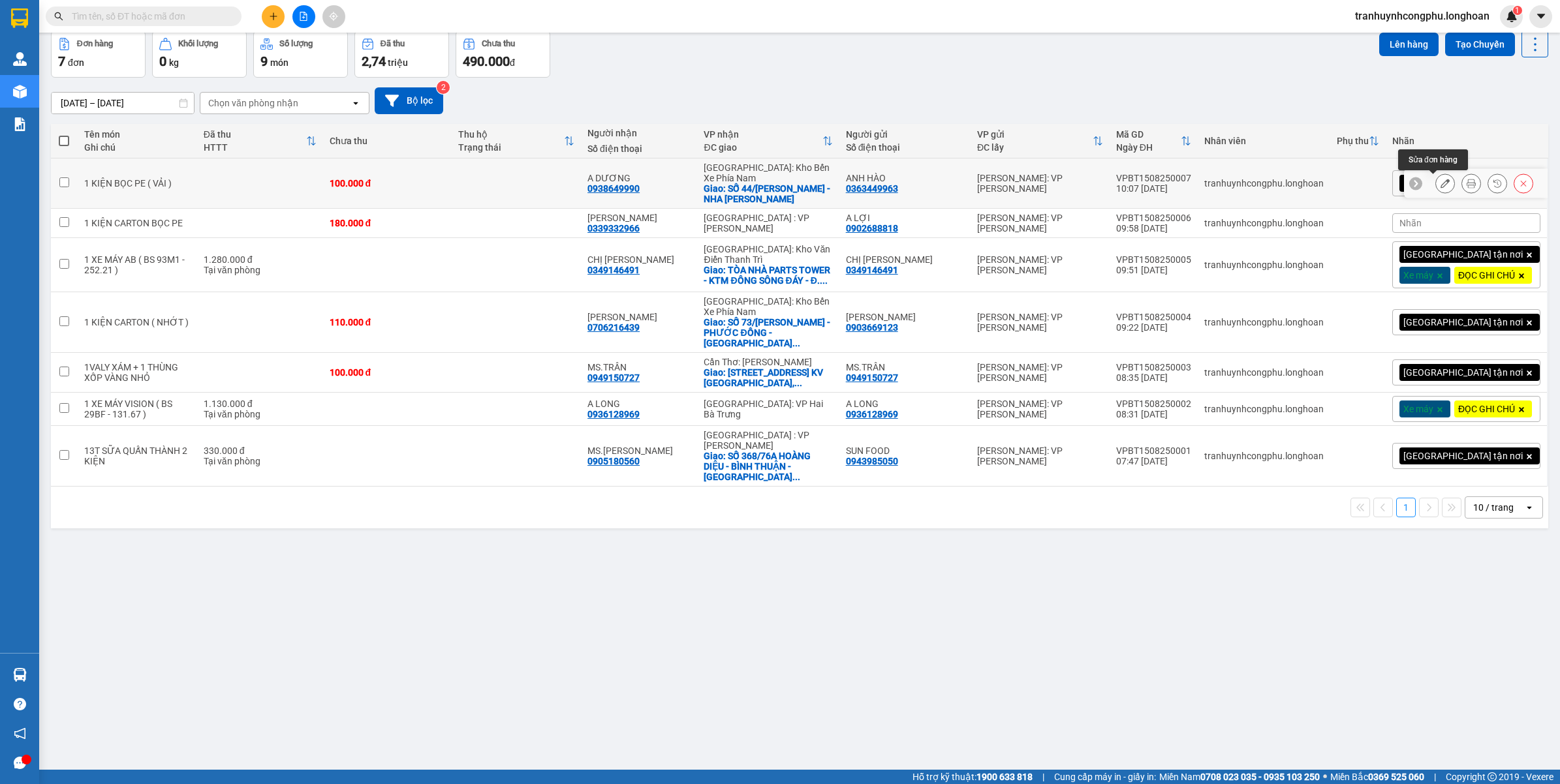
click at [1441, 185] on icon at bounding box center [1445, 183] width 9 height 9
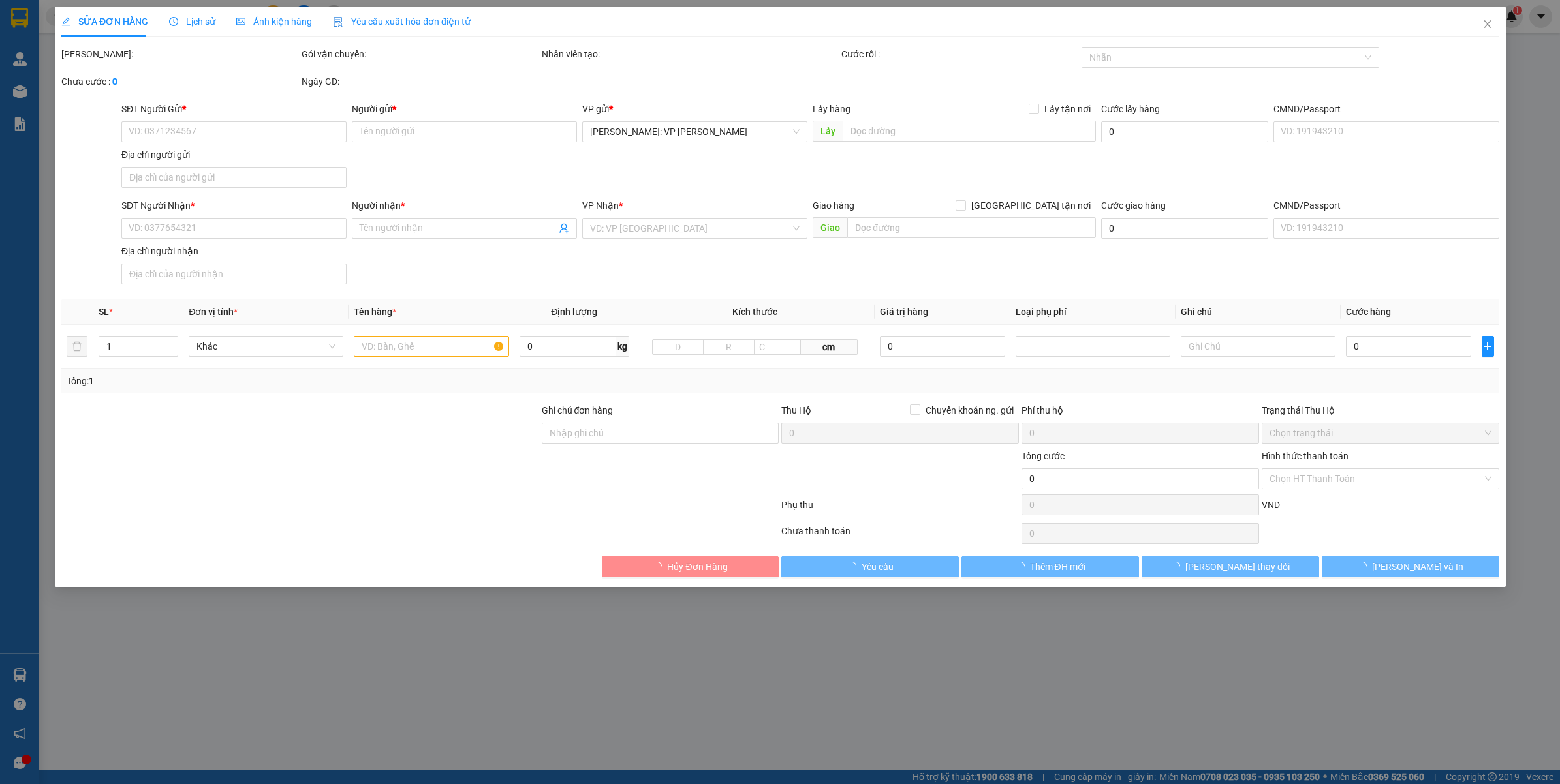
type input "0363449963"
type input "ANH HÀO"
type input "0938649990"
type input "A DƯƠNG"
checkbox input "true"
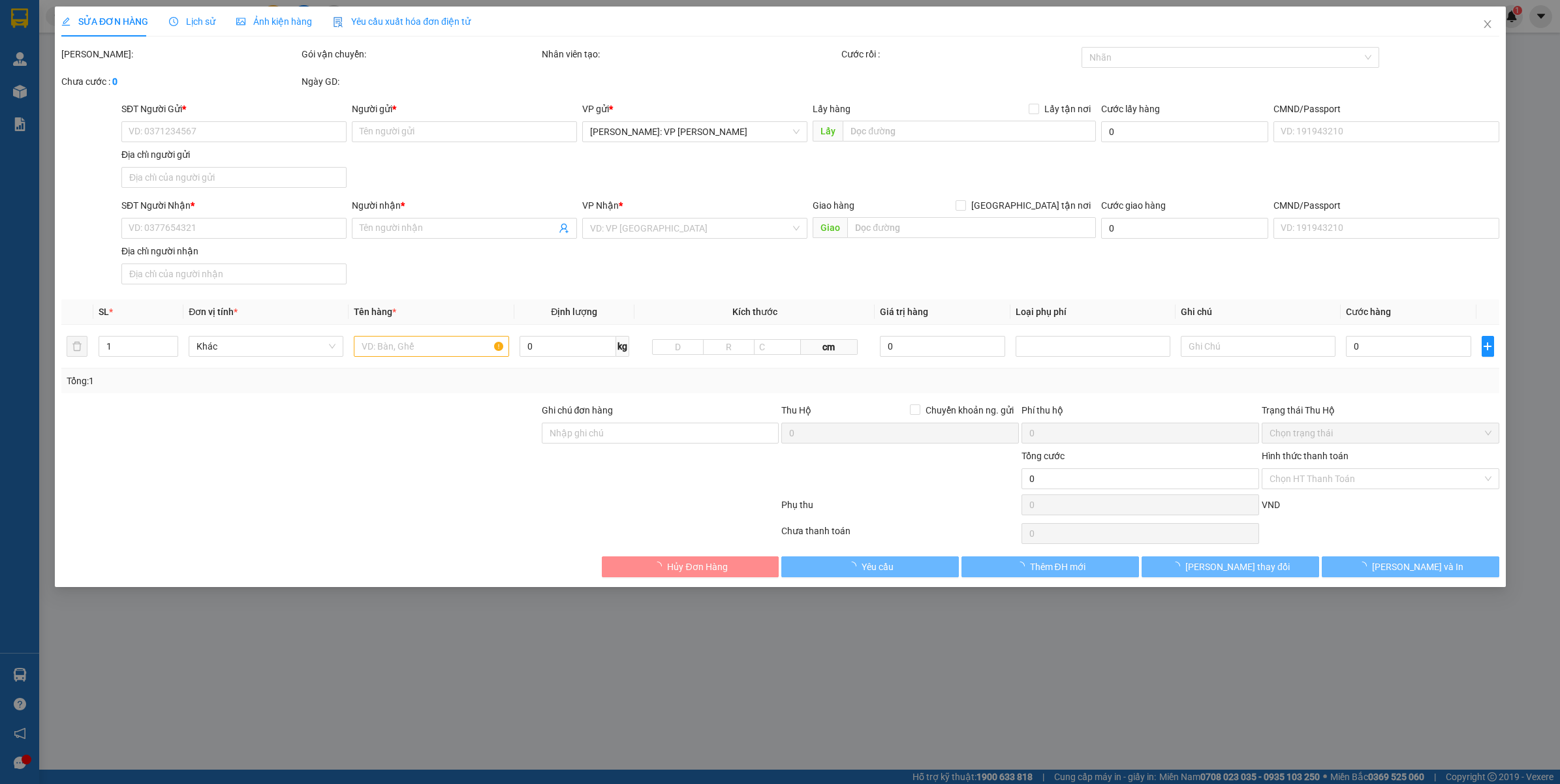
type input "SỐ 44/[PERSON_NAME] - NHA [PERSON_NAME]"
type input "100.000"
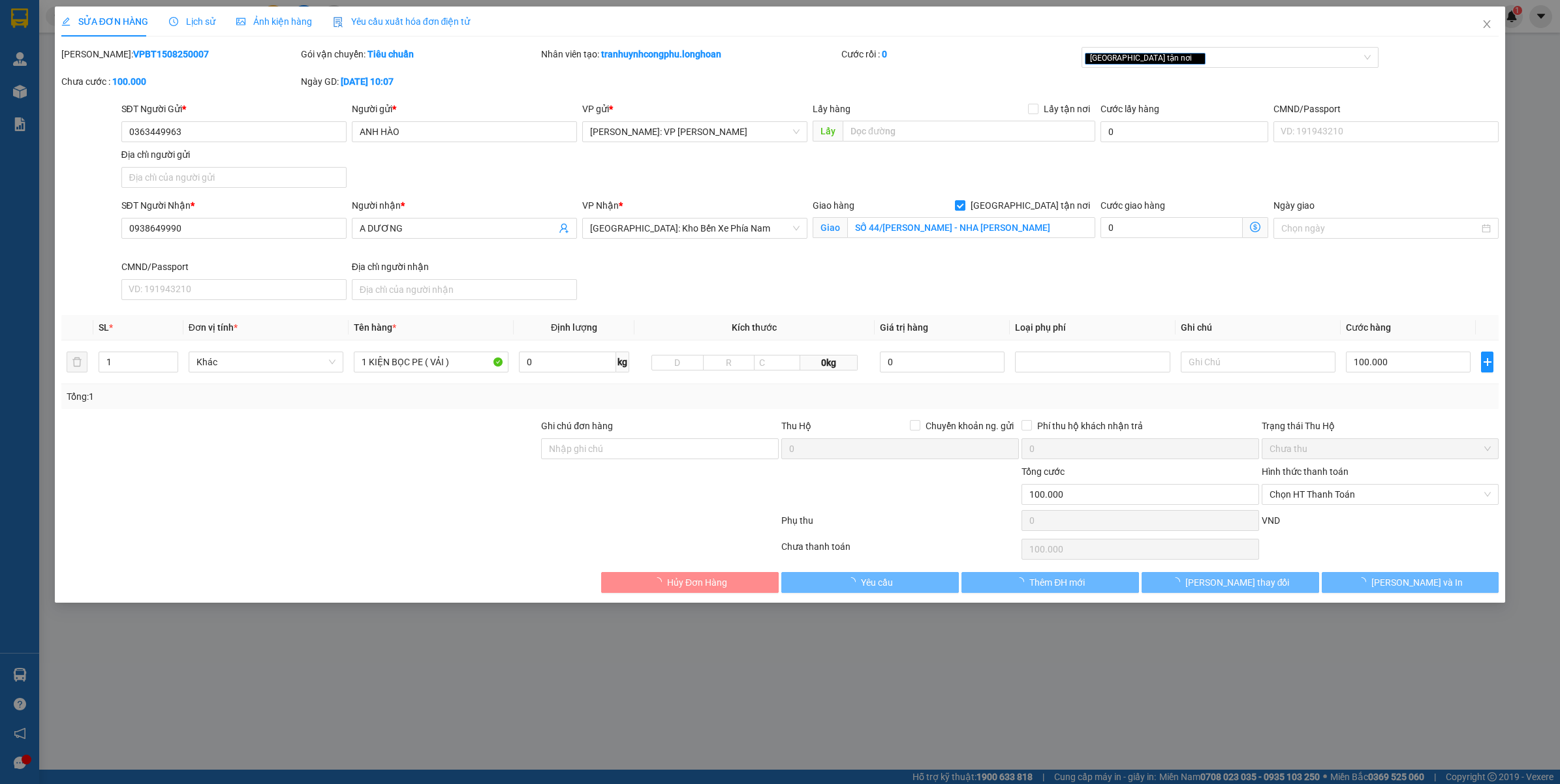
drag, startPoint x: 1340, startPoint y: 477, endPoint x: 1342, endPoint y: 484, distance: 7.3
click at [1340, 477] on label "Hình thức thanh toán" at bounding box center [1305, 472] width 87 height 10
click at [1340, 485] on input "Hình thức thanh toán" at bounding box center [1376, 494] width 213 height 20
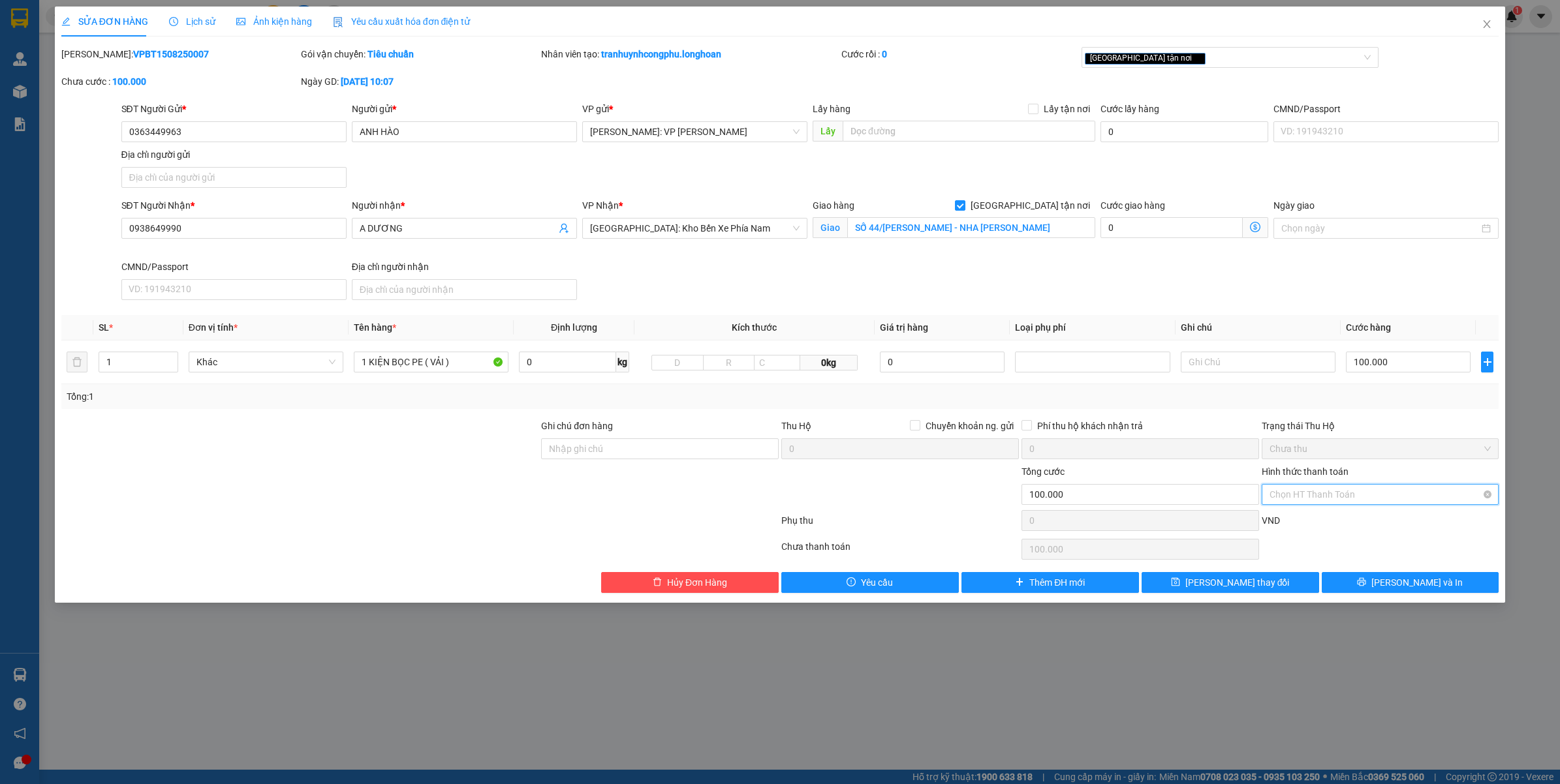
click at [1336, 497] on span "Chọn HT Thanh Toán" at bounding box center [1380, 494] width 222 height 20
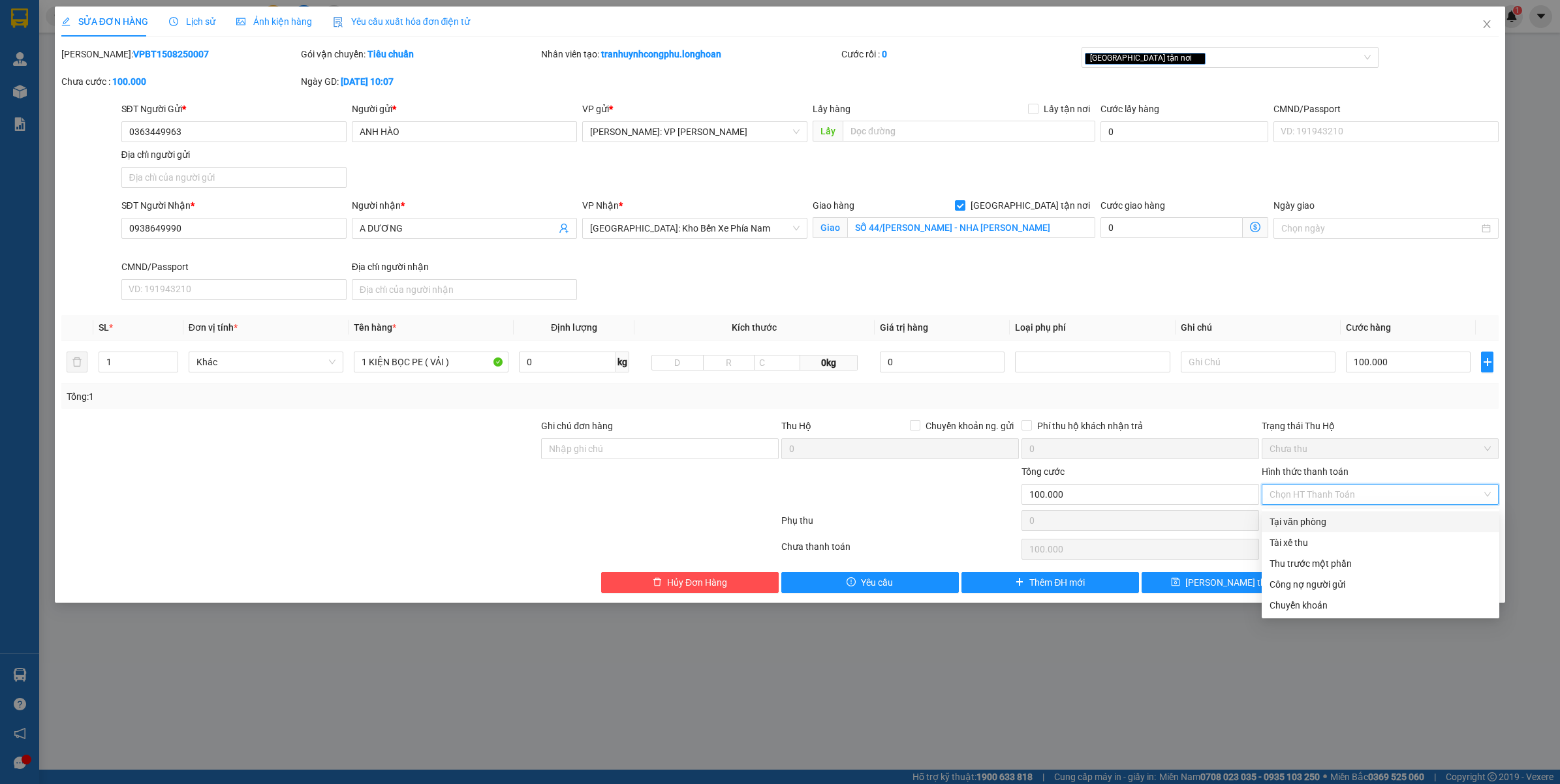
click at [1320, 518] on div "Tại văn phòng" at bounding box center [1380, 522] width 222 height 15
type input "0"
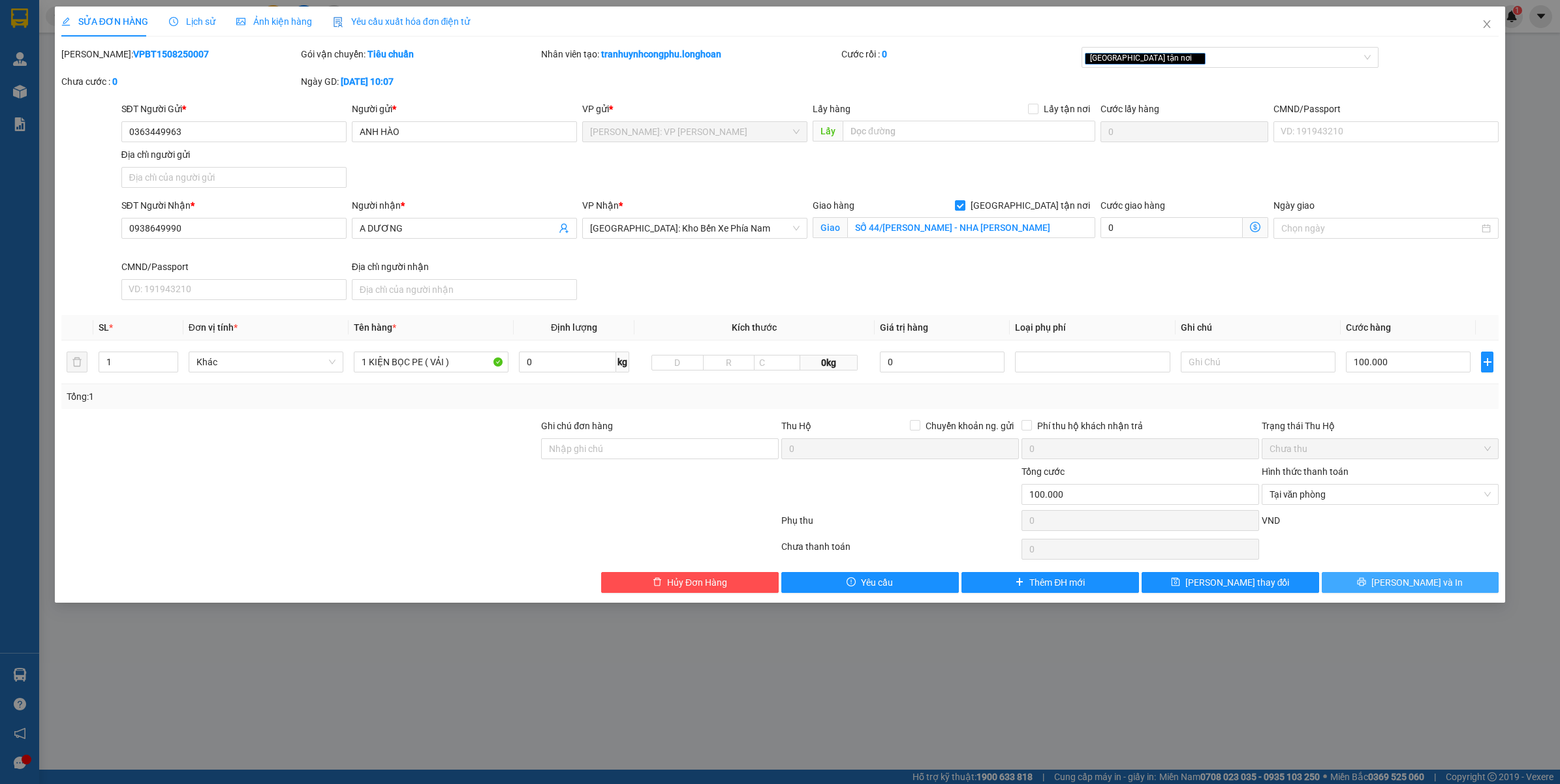
click at [1391, 579] on button "[PERSON_NAME] và In" at bounding box center [1411, 582] width 178 height 21
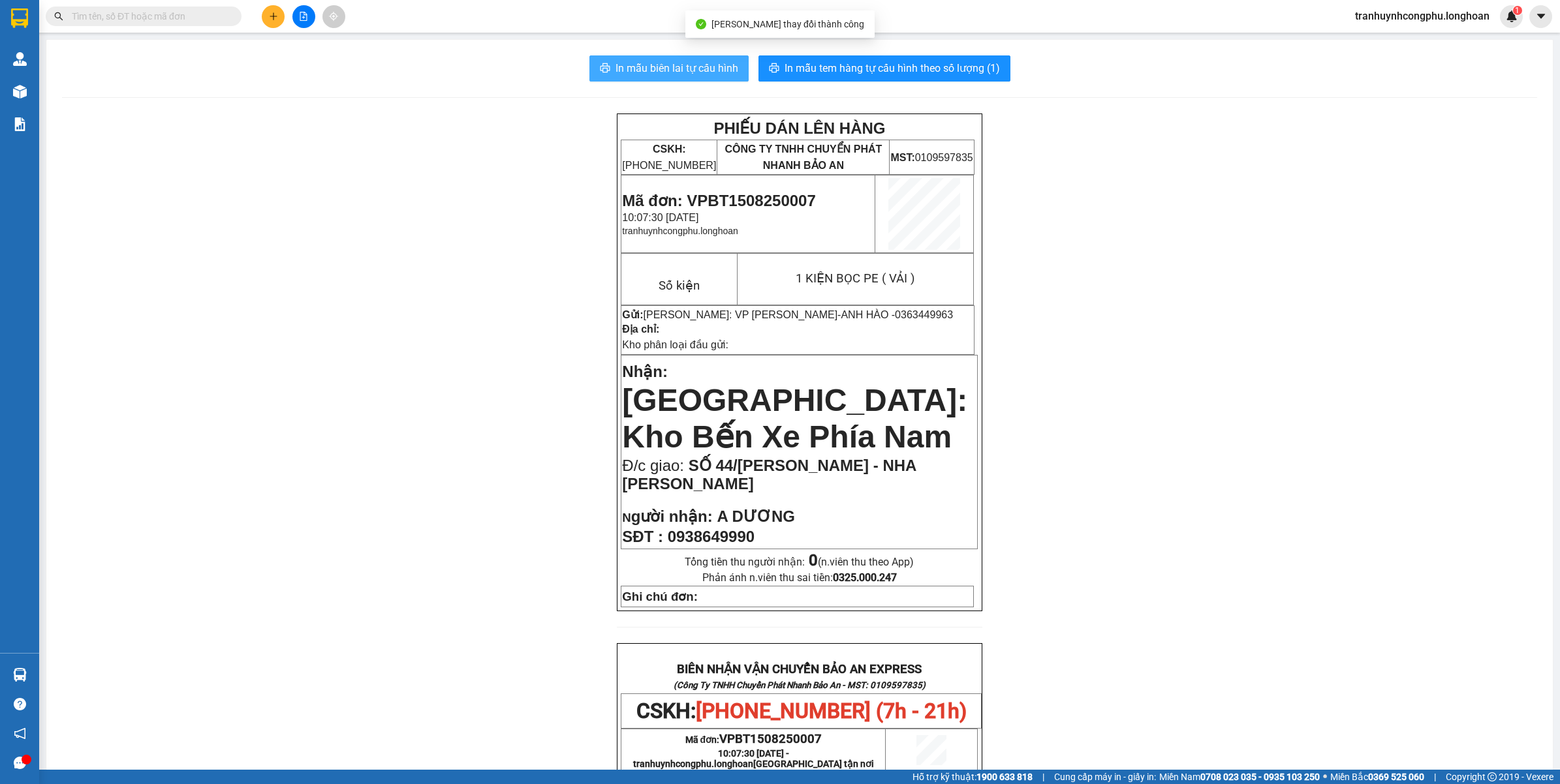
click at [611, 57] on button "In mẫu biên lai tự cấu hình" at bounding box center [669, 68] width 159 height 26
click at [918, 66] on span "In mẫu tem hàng tự cấu hình theo số lượng (1)" at bounding box center [892, 68] width 216 height 16
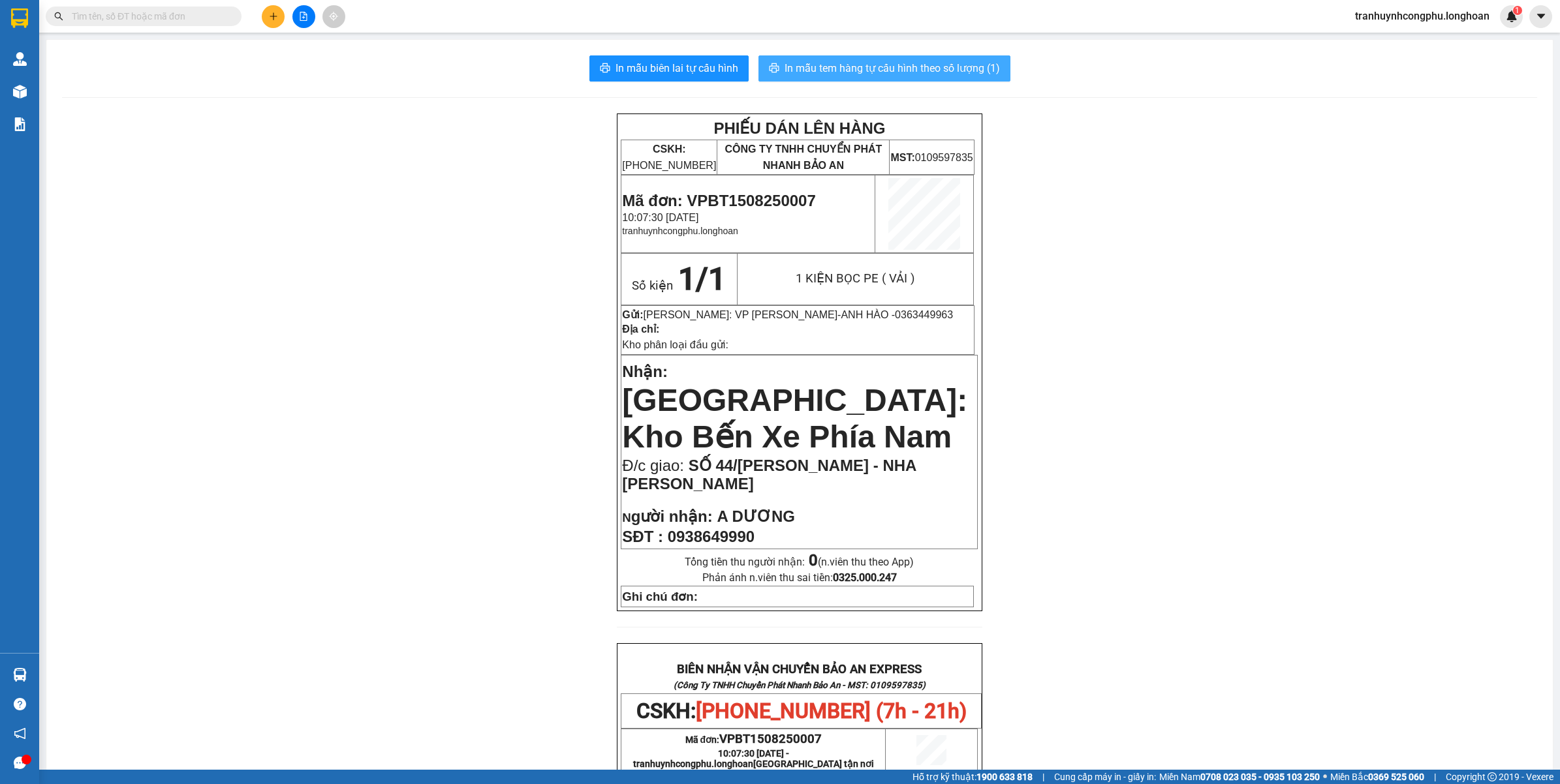
click at [918, 66] on span "In mẫu tem hàng tự cấu hình theo số lượng (1)" at bounding box center [892, 68] width 216 height 16
click at [847, 77] on button "In mẫu tem hàng tự cấu hình theo số lượng (1)" at bounding box center [884, 68] width 252 height 26
click at [765, 198] on span "Mã đơn: VPBT1508250007" at bounding box center [718, 201] width 193 height 17
copy span "VPBT1508250007"
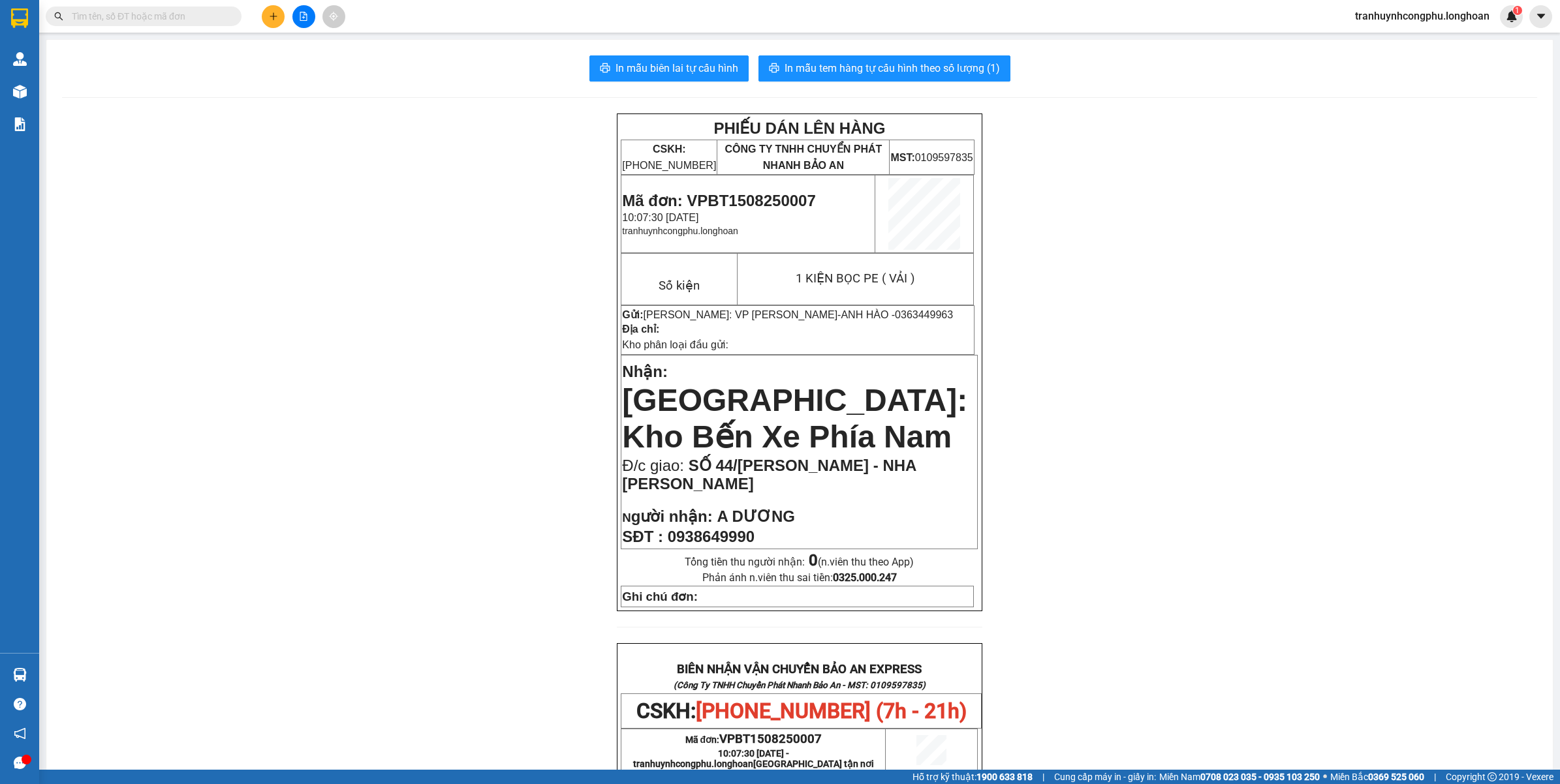
click at [216, 301] on div "PHIẾU DÁN LÊN HÀNG CSKH: [PHONE_NUMBER] CÔNG TY TNHH CHUYỂN PHÁT NHANH BẢO AN M…" at bounding box center [800, 712] width 1476 height 1197
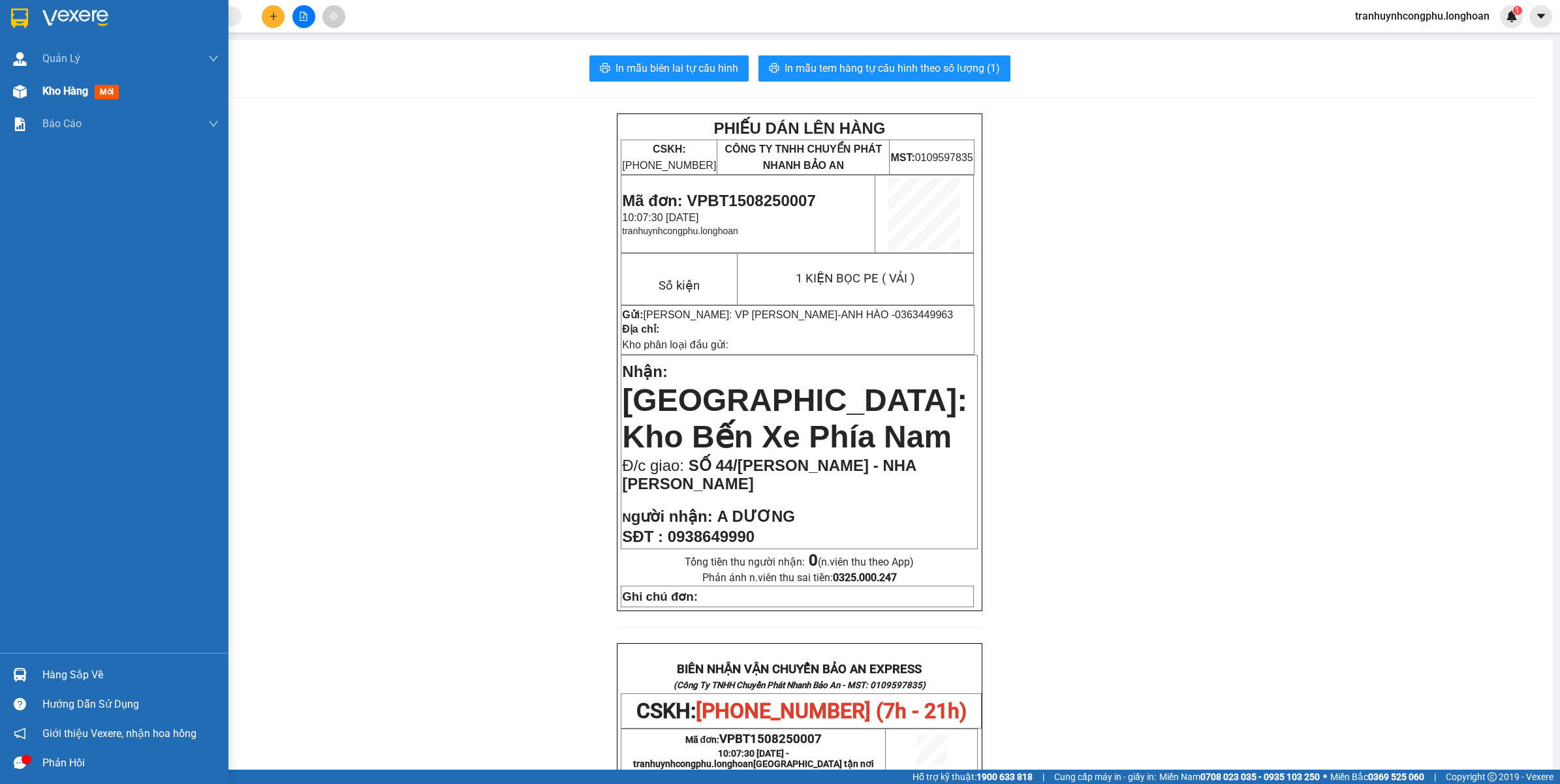
click at [7, 97] on div "Kho hàng mới" at bounding box center [114, 91] width 229 height 33
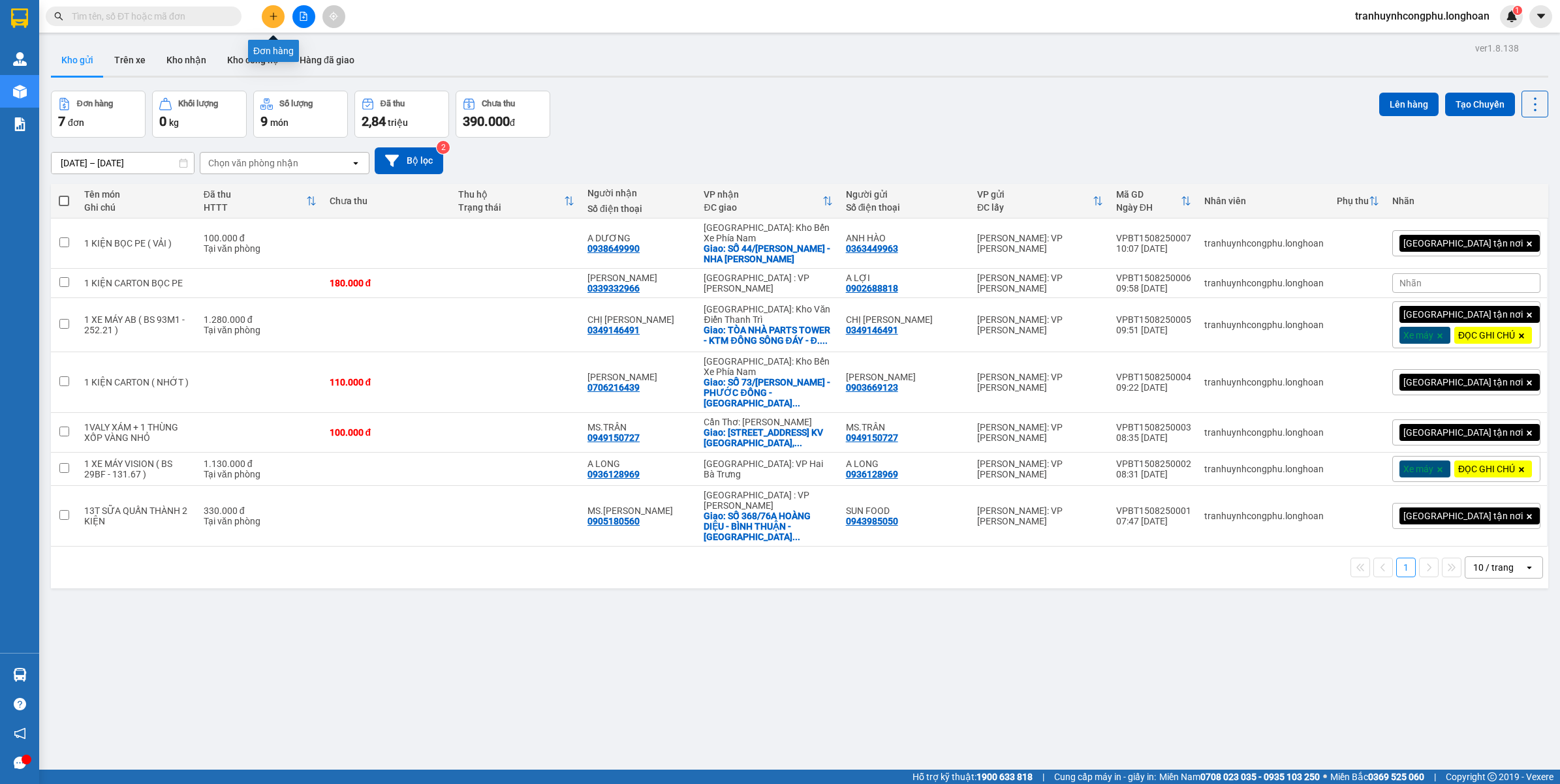
click at [280, 18] on button at bounding box center [272, 16] width 23 height 23
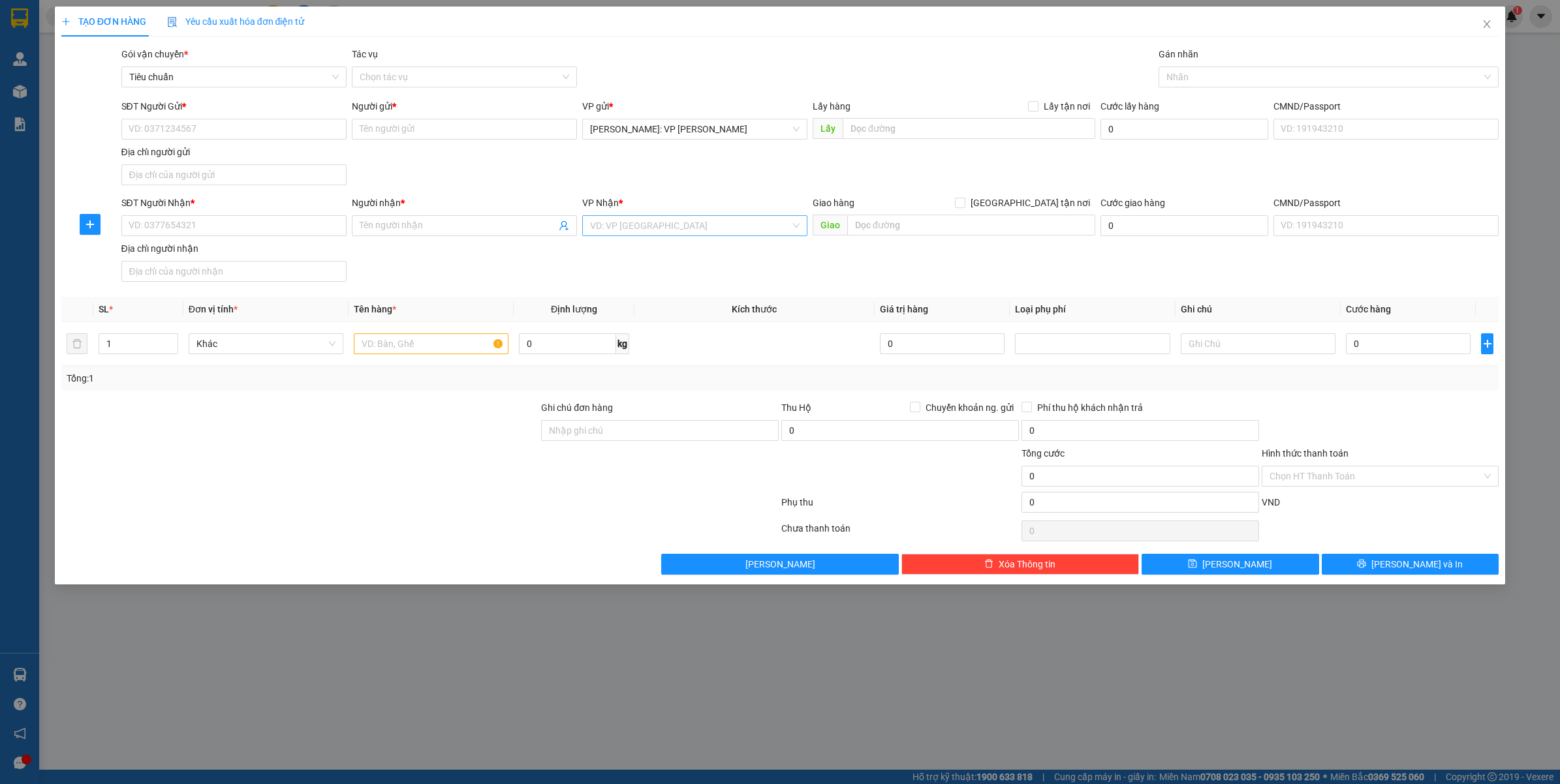
click at [696, 225] on input "search" at bounding box center [690, 226] width 200 height 20
type input "nghệ"
click at [650, 256] on div "Nghệ An" at bounding box center [695, 253] width 210 height 15
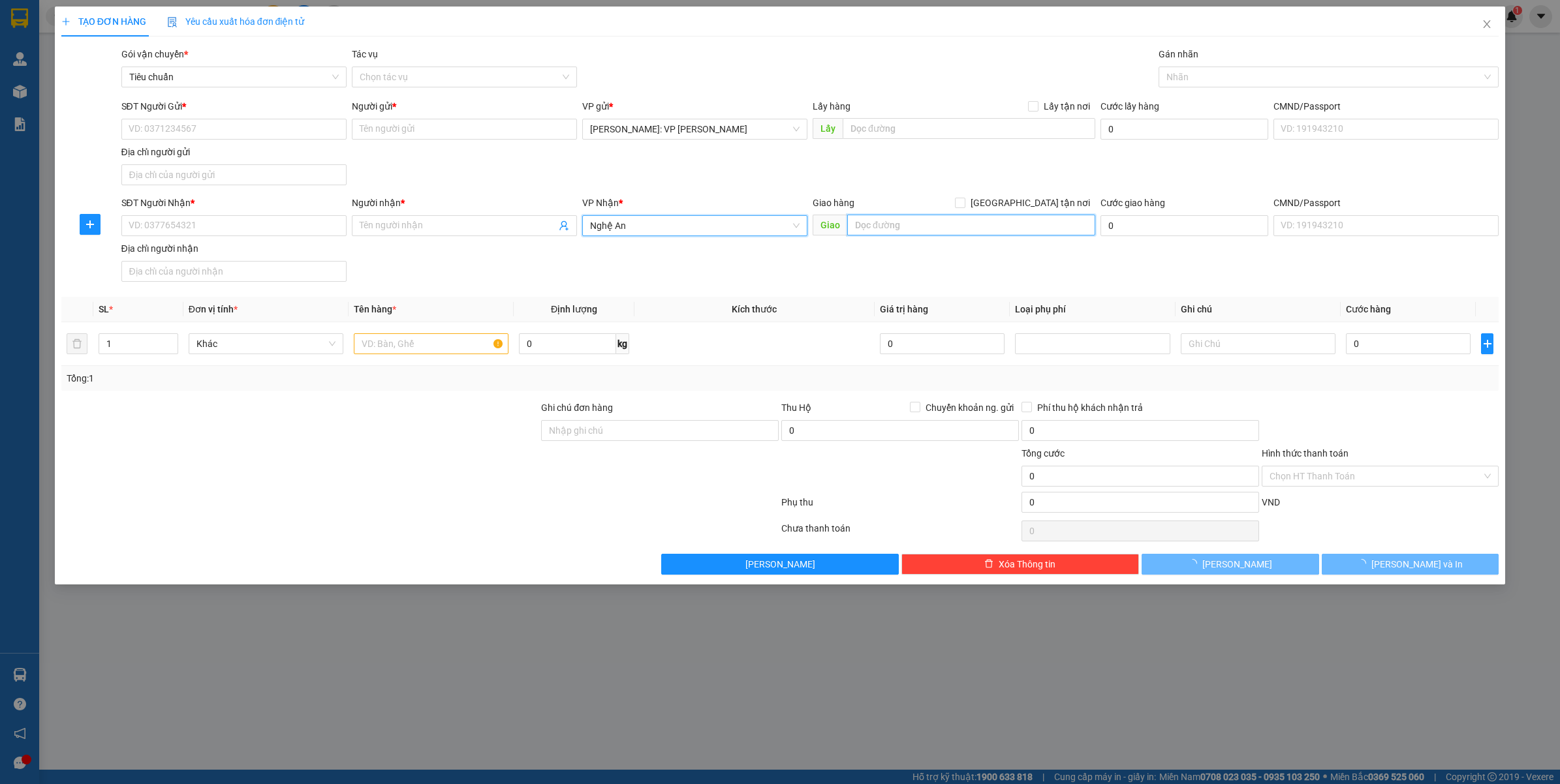
click at [1000, 232] on input "text" at bounding box center [971, 225] width 248 height 21
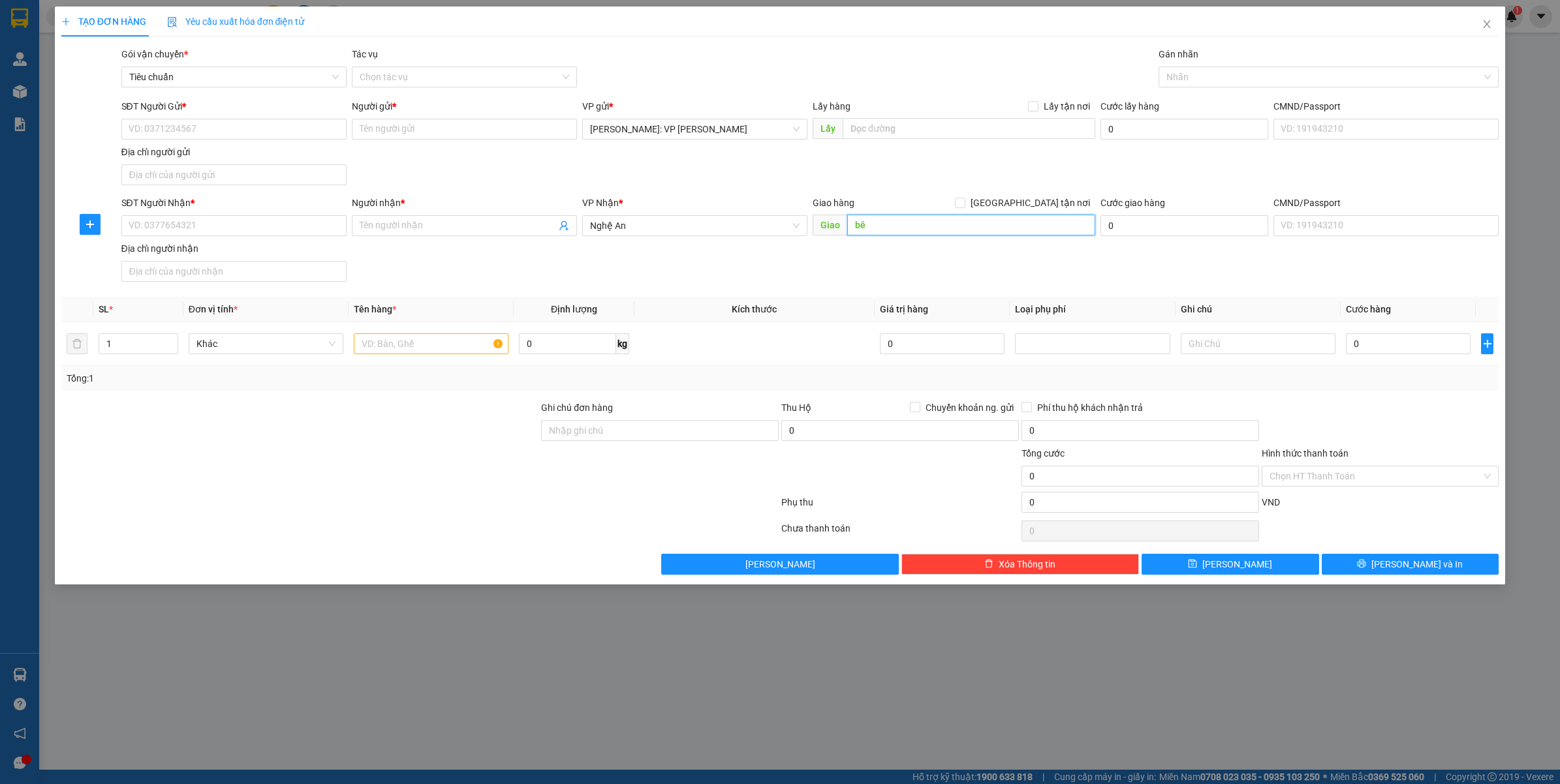
type input "b"
type input "BẾN XE MIỀN TRUNG THÀNH PHỐ [GEOGRAPHIC_DATA]"
click at [194, 223] on input "SĐT Người Nhận *" at bounding box center [234, 226] width 225 height 21
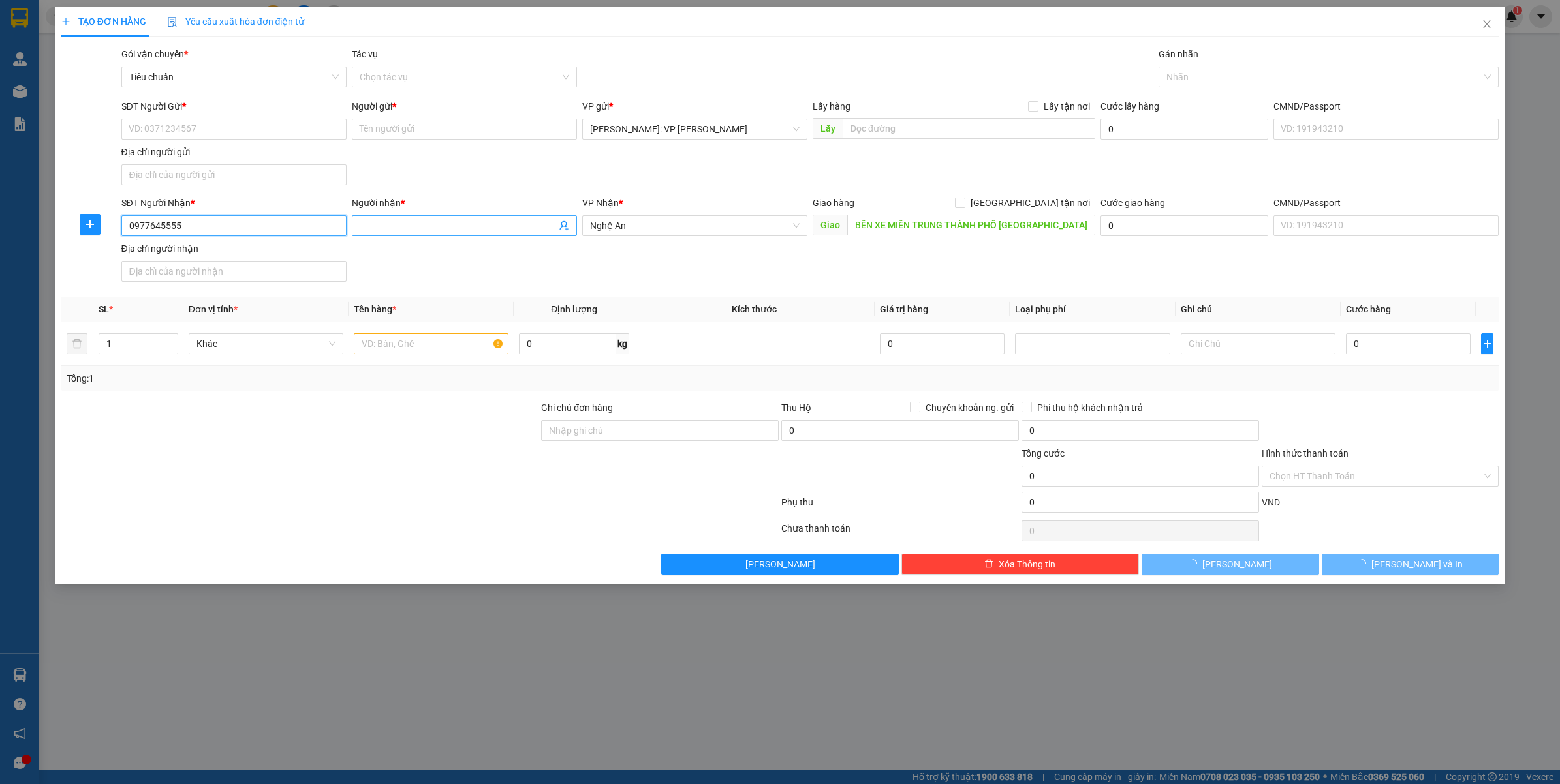
type input "0977645555"
click at [375, 229] on input "Người nhận *" at bounding box center [458, 226] width 197 height 15
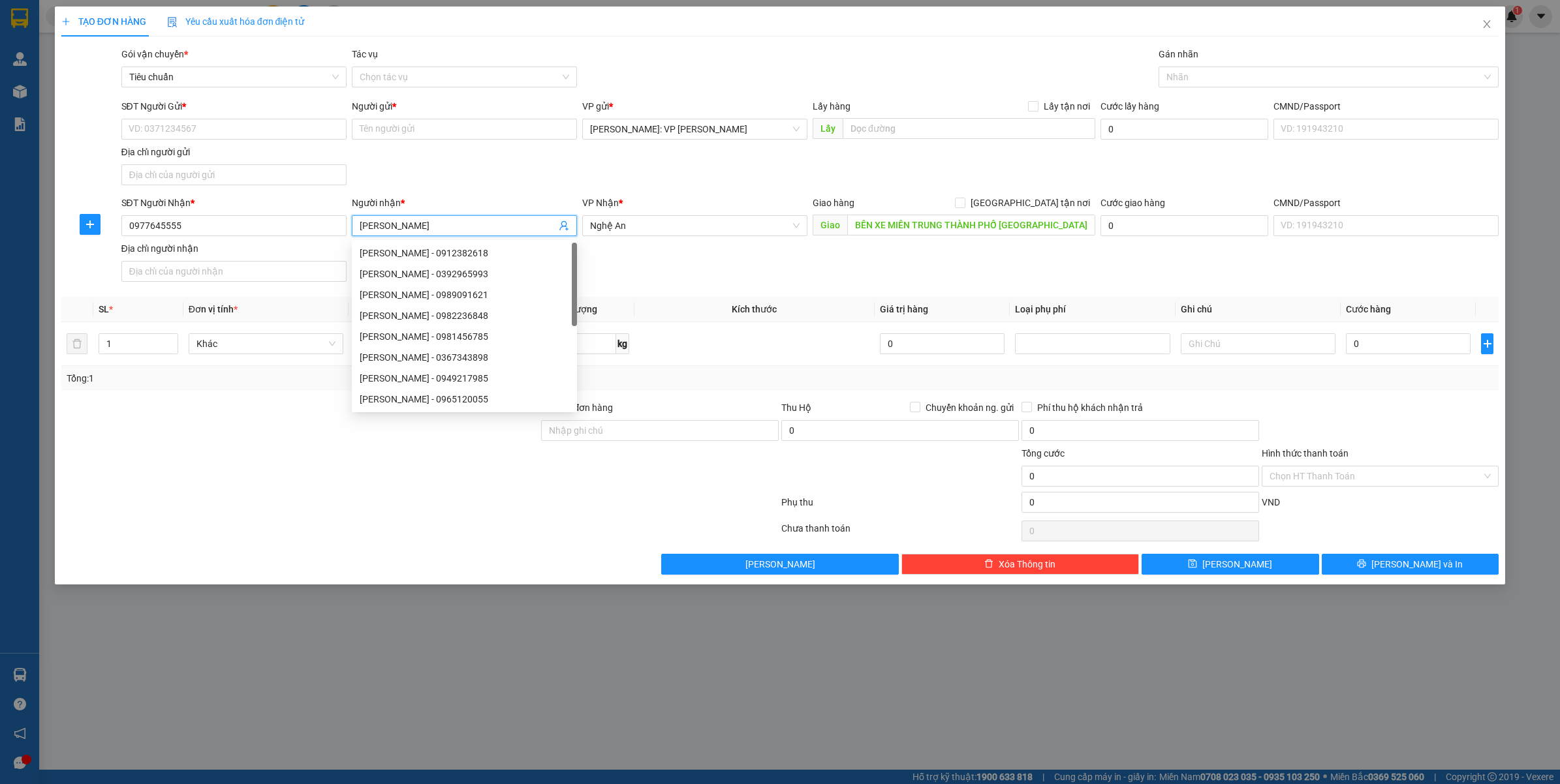
type input "[PERSON_NAME]"
click at [1100, 694] on div "TẠO ĐƠN HÀNG Yêu cầu xuất hóa đơn điện tử Transit Pickup Surcharge Ids Transit …" at bounding box center [780, 392] width 1560 height 784
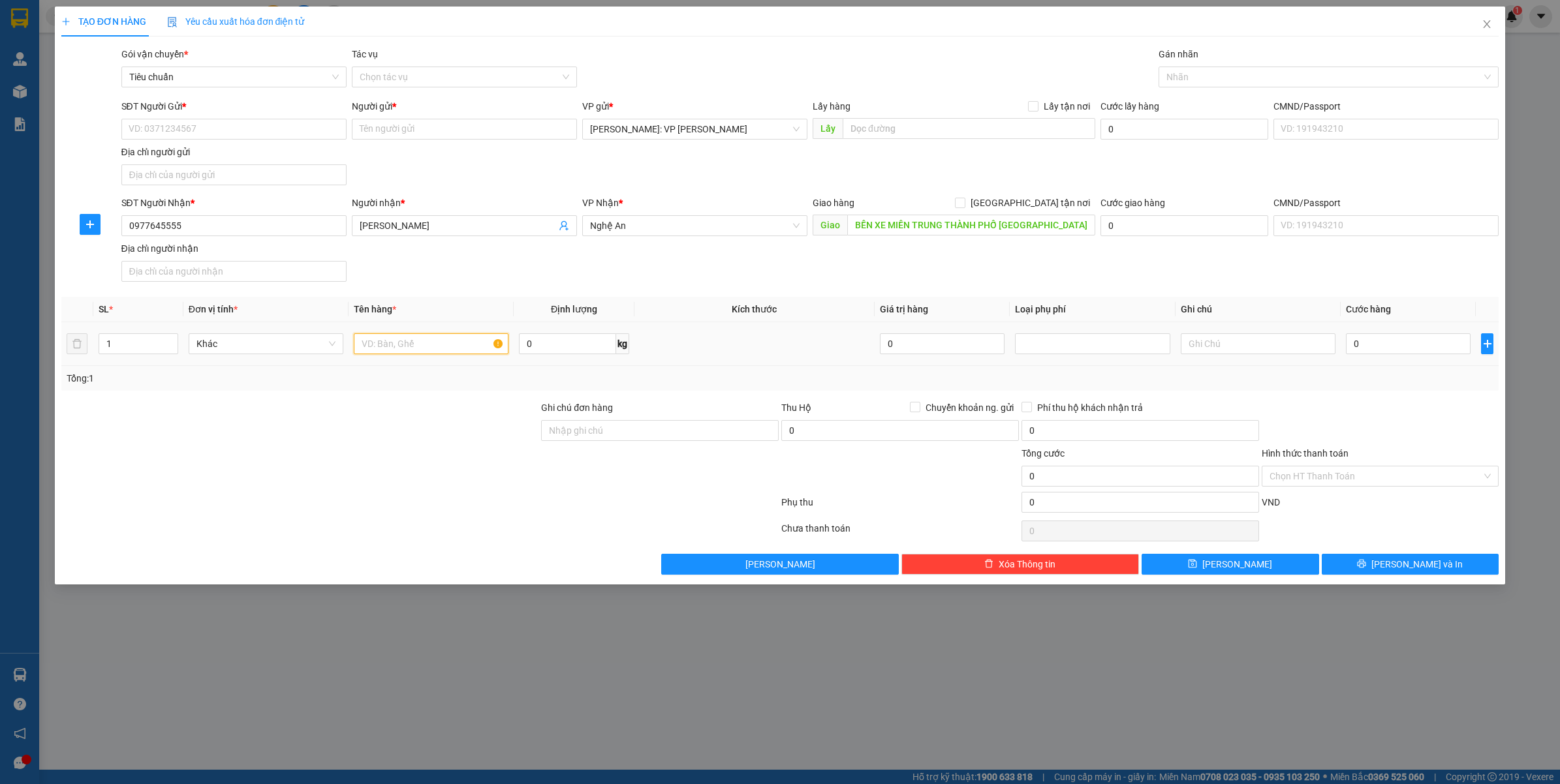
click at [379, 344] on input "text" at bounding box center [431, 344] width 154 height 21
type input "1 KIỆN TO BỌC PE ( NIỆM MÚT )"
click at [174, 123] on input "SĐT Người Gửi *" at bounding box center [234, 129] width 225 height 21
click at [237, 234] on input "0977645555" at bounding box center [234, 226] width 225 height 21
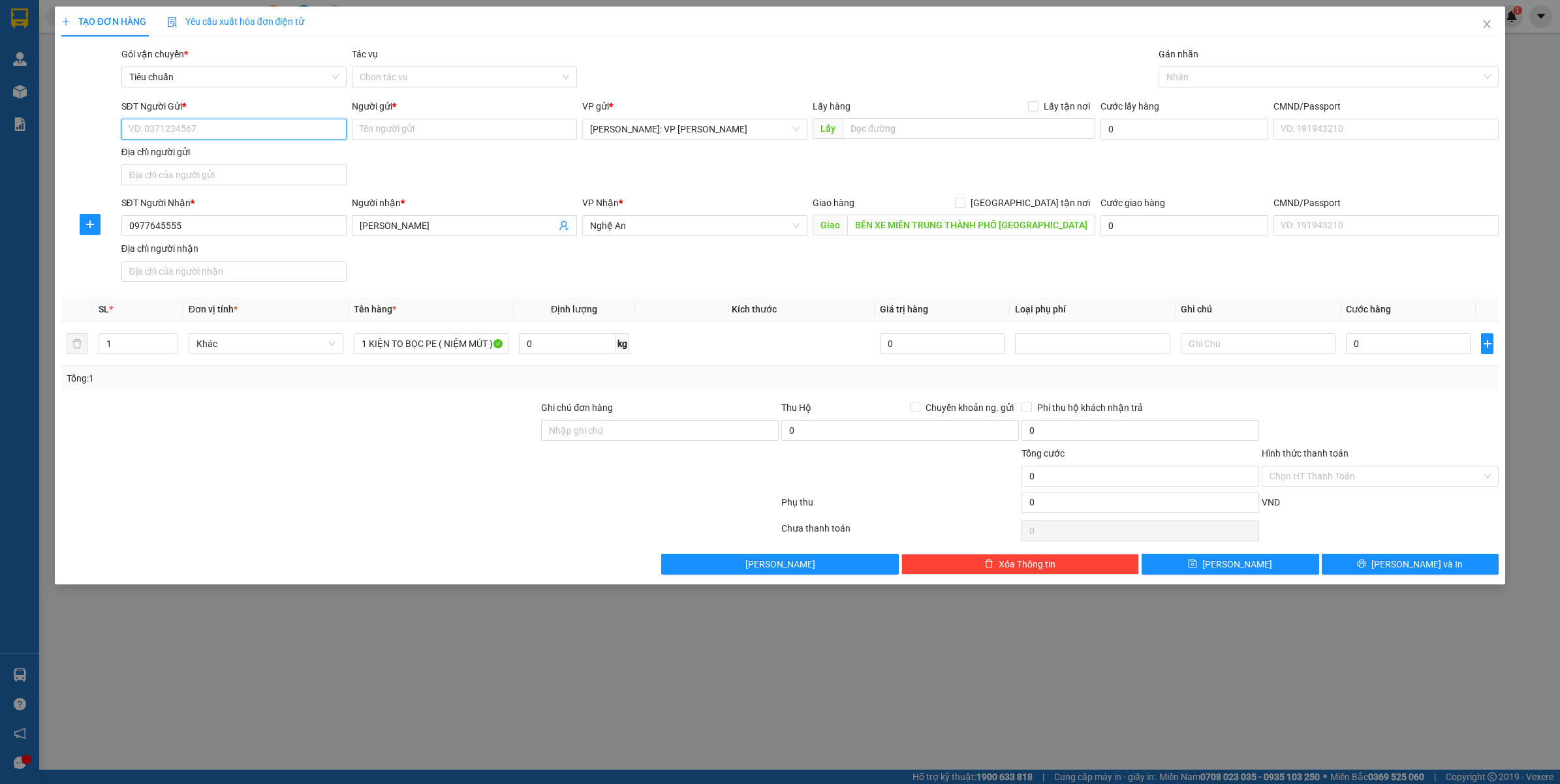
click at [222, 134] on input "SĐT Người Gửi *" at bounding box center [234, 129] width 225 height 21
type input "0903444243"
click at [441, 139] on input "Người gửi *" at bounding box center [464, 129] width 225 height 21
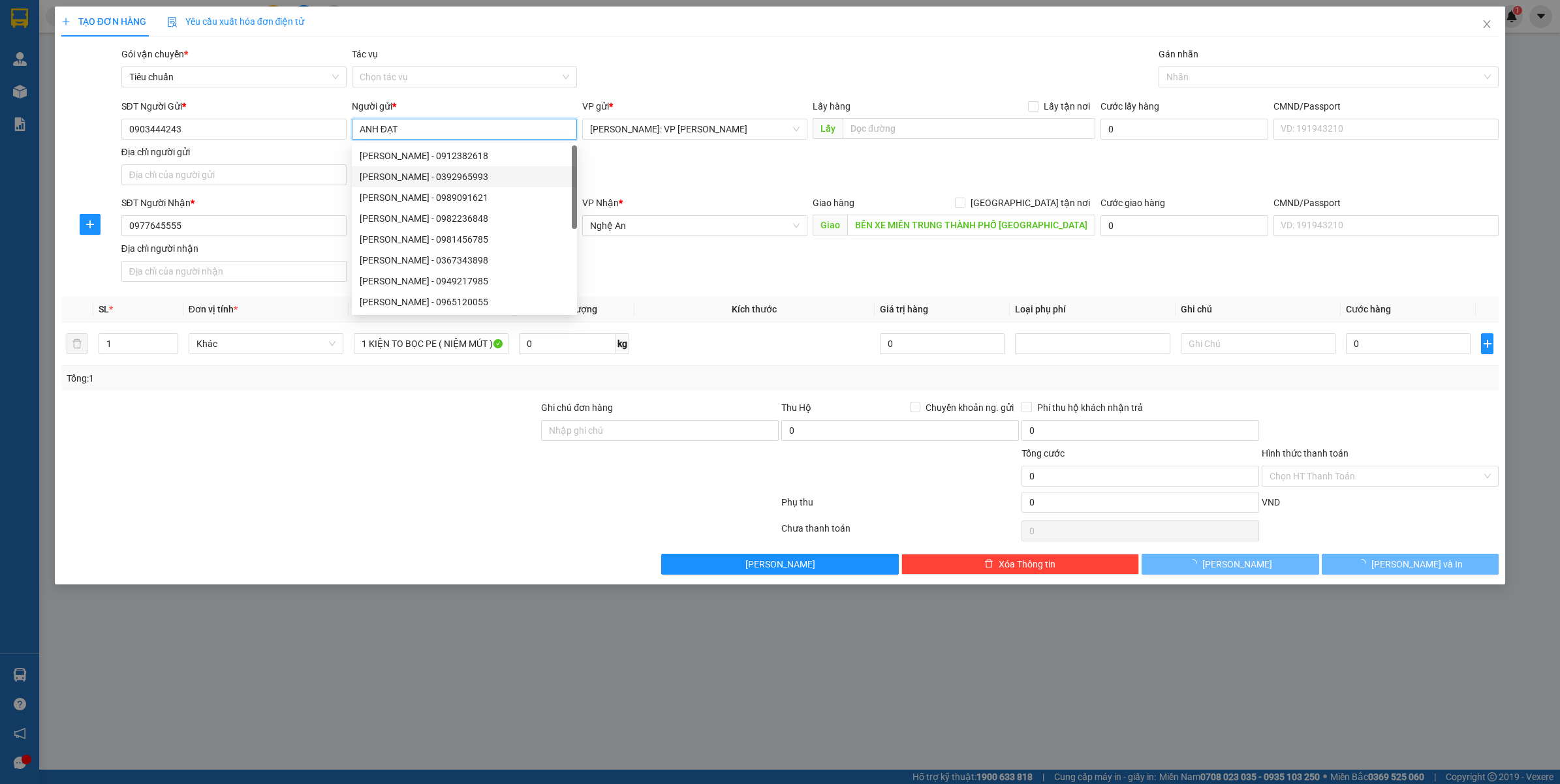
type input "ANH ĐẠT"
click at [291, 726] on div "TẠO ĐƠN HÀNG Yêu cầu xuất hóa đơn điện tử Transit Pickup Surcharge Ids Transit …" at bounding box center [780, 392] width 1560 height 784
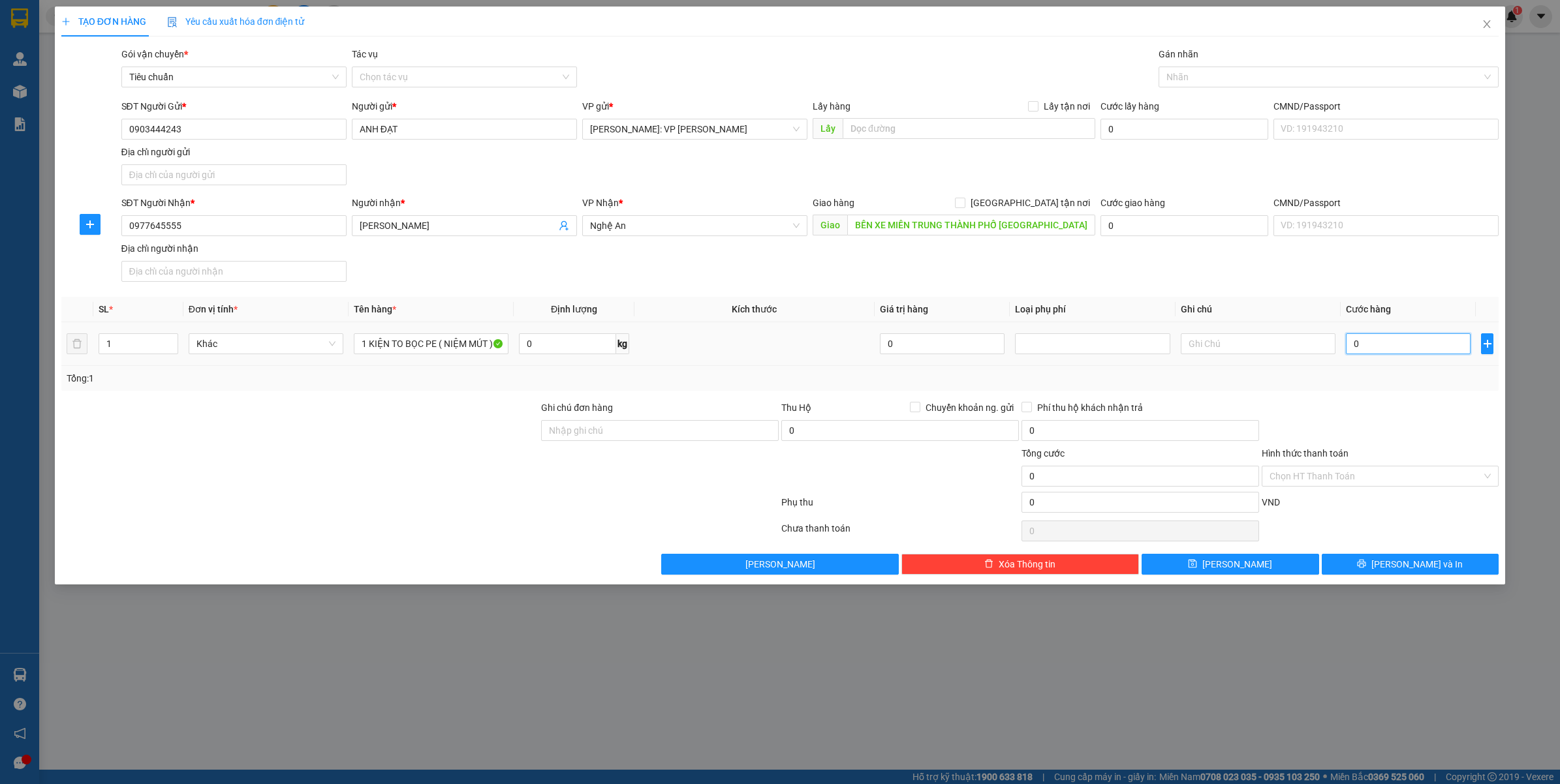
click at [1368, 346] on input "0" at bounding box center [1408, 344] width 125 height 21
type input "5"
type input "50"
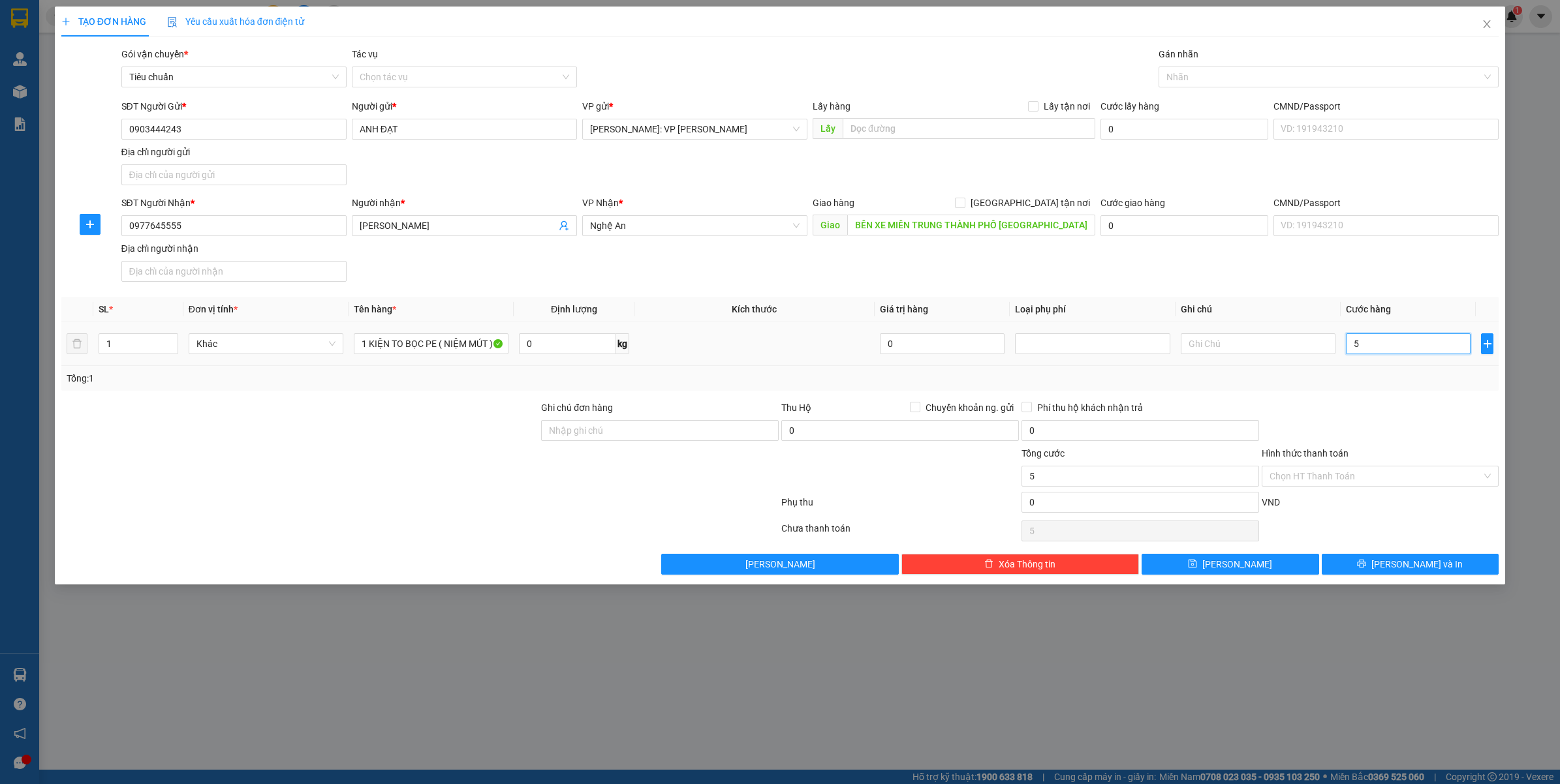
type input "50"
type input "500"
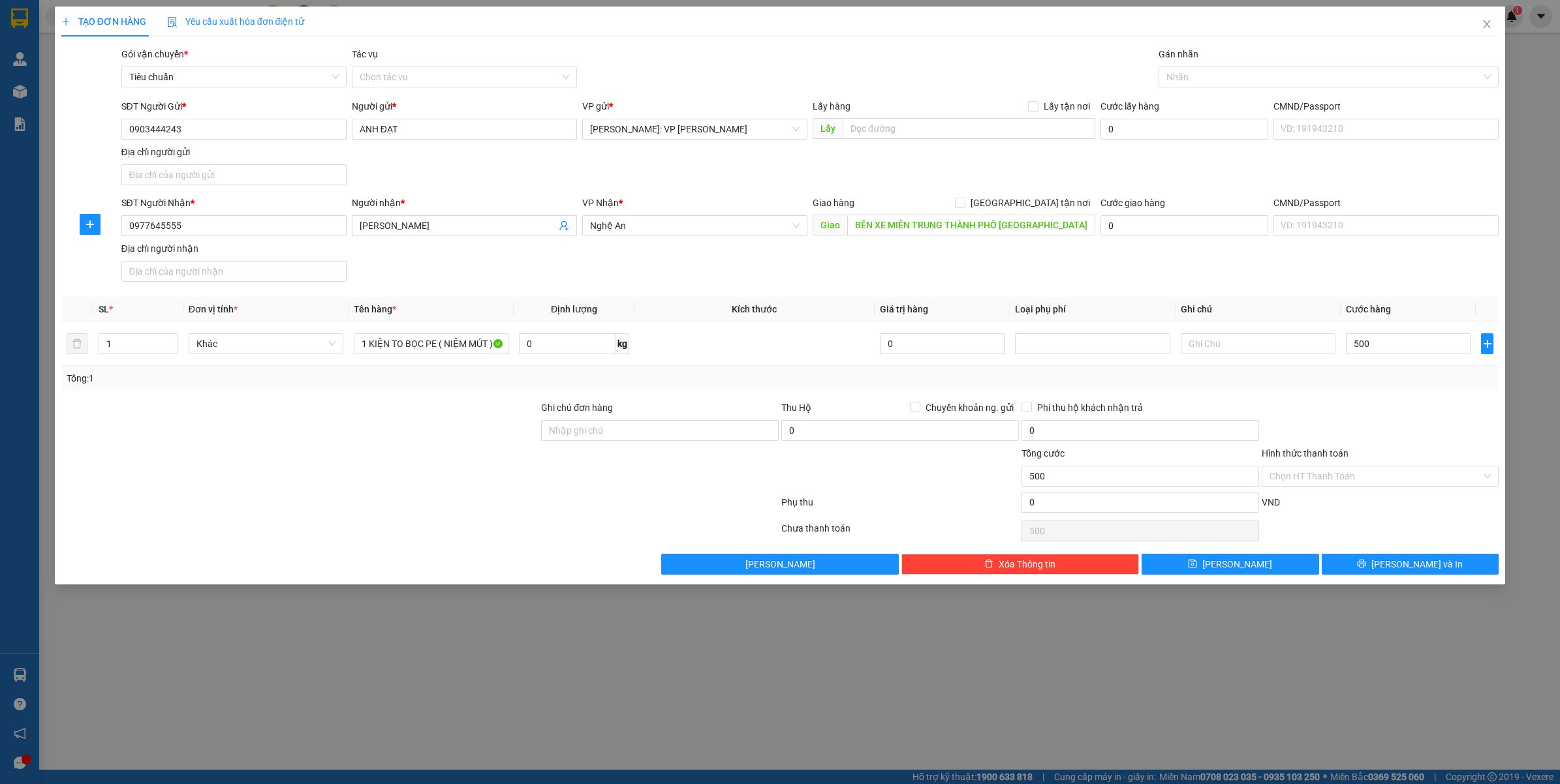
drag, startPoint x: 1363, startPoint y: 409, endPoint x: 1369, endPoint y: 410, distance: 6.1
click at [1364, 410] on div at bounding box center [1381, 423] width 240 height 46
type input "500.000"
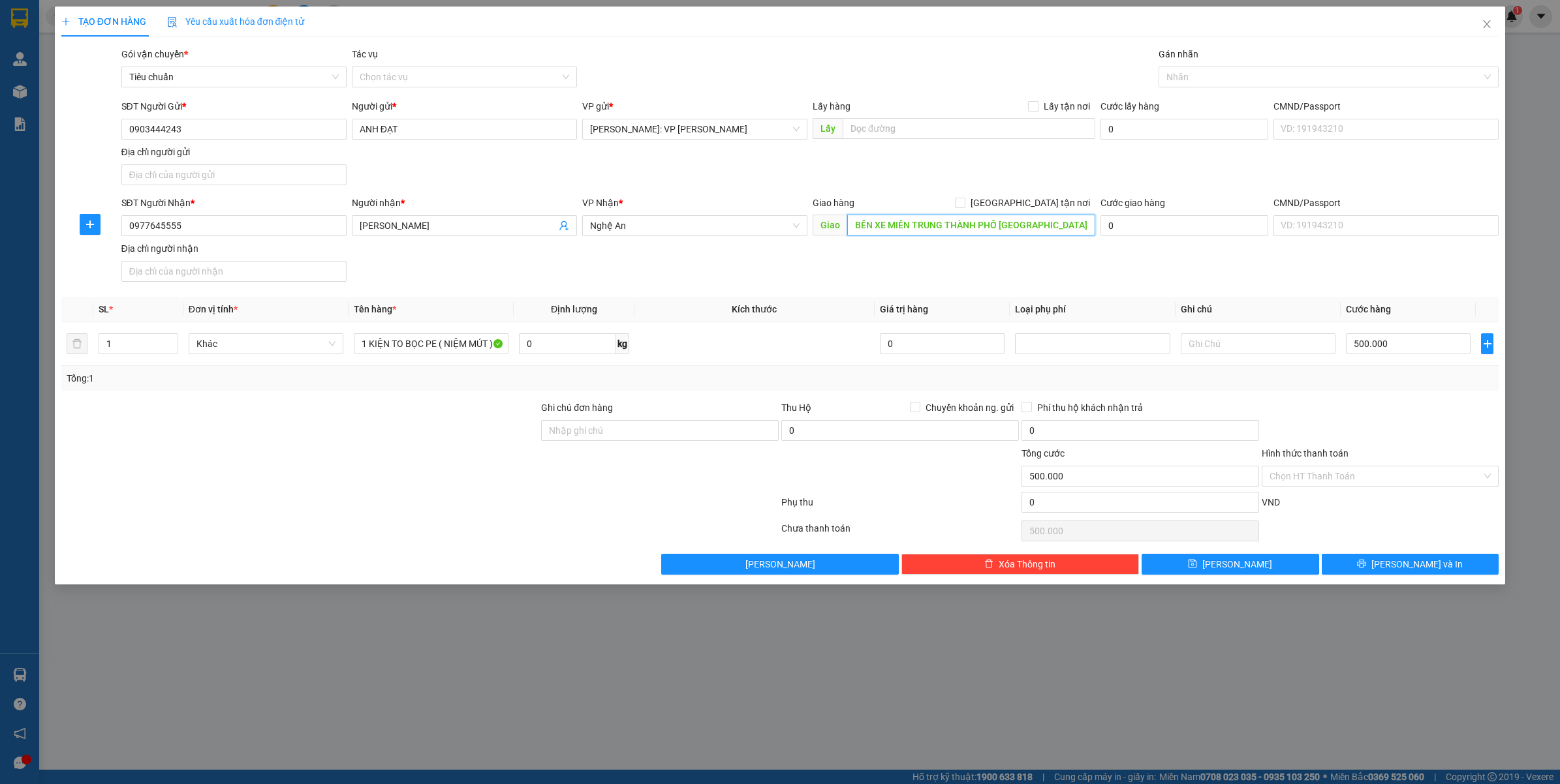
click at [910, 223] on input "BẾN XE MIỀN TRUNG THÀNH PHỐ [GEOGRAPHIC_DATA]" at bounding box center [971, 225] width 248 height 21
click at [1054, 225] on input "BẾN XE MIỀN TRUNG THÀNH PHỐ [GEOGRAPHIC_DATA]" at bounding box center [971, 225] width 248 height 21
click at [1044, 219] on input "BẾN XE MIỀN TRUNG THÀNH PHỐ [GEOGRAPHIC_DATA]" at bounding box center [971, 225] width 248 height 21
click at [969, 273] on div "SĐT Người Nhận * 0977645555 Người nhận * [PERSON_NAME] VP Nhận * Nghệ An Giao h…" at bounding box center [810, 241] width 1383 height 91
click at [1033, 230] on input "BẾN XE MIỀN TRUNG THÀNH PHỐ [GEOGRAPHIC_DATA]" at bounding box center [971, 225] width 248 height 21
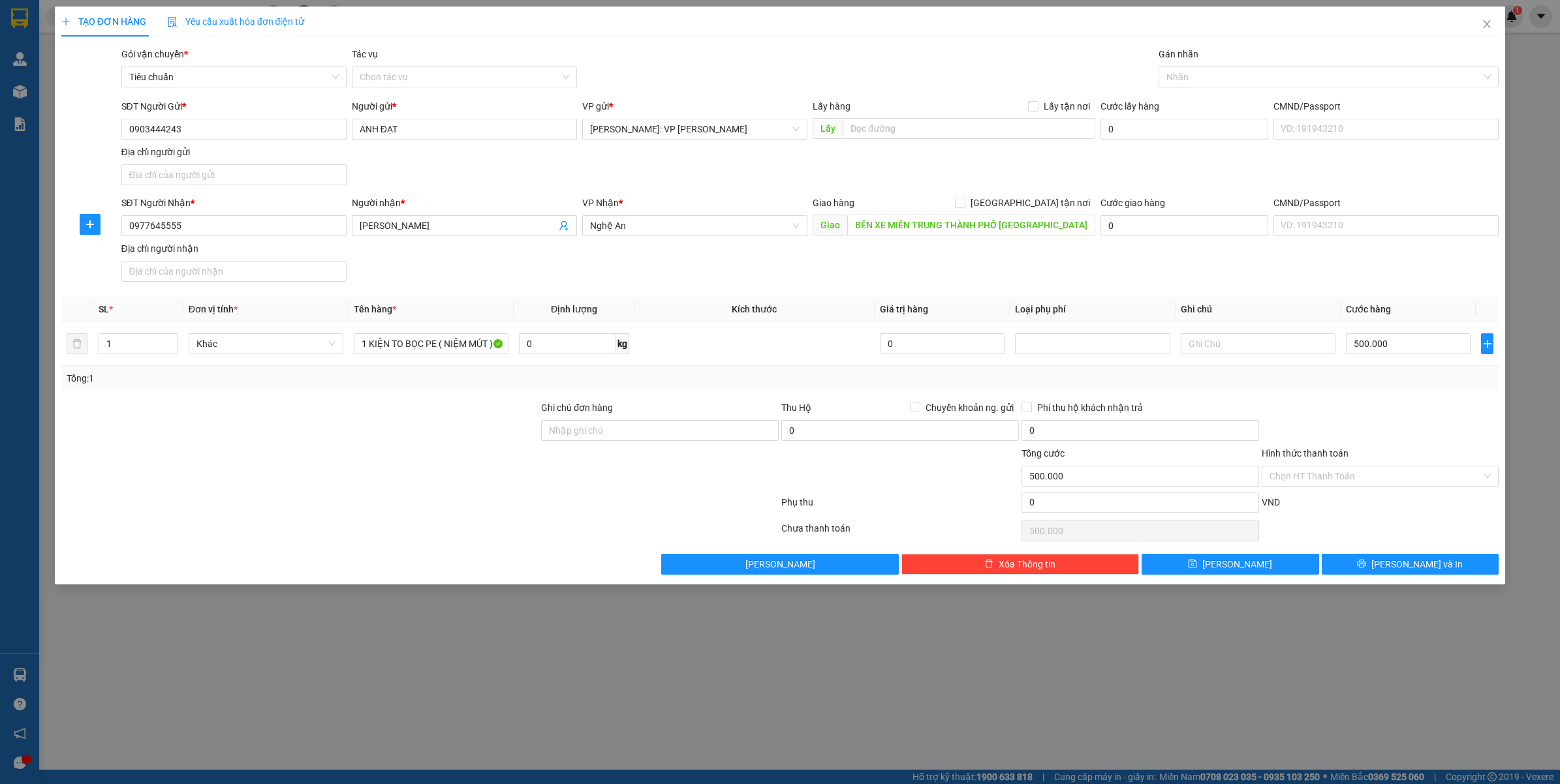
click at [956, 274] on div "SĐT Người Nhận * 0977645555 Người nhận * [PERSON_NAME] VP Nhận * Nghệ An Giao h…" at bounding box center [810, 241] width 1383 height 91
click at [1033, 229] on input "BẾN XE MIỀN TRUNG THÀNH PHỐ [GEOGRAPHIC_DATA]" at bounding box center [971, 225] width 248 height 21
click at [970, 279] on div "SĐT Người Nhận * 0977645555 Người nhận * [PERSON_NAME] VP Nhận * Nghệ An Giao h…" at bounding box center [810, 241] width 1383 height 91
click at [1406, 351] on input "500.000" at bounding box center [1408, 344] width 125 height 21
click at [1356, 421] on div at bounding box center [1381, 423] width 240 height 46
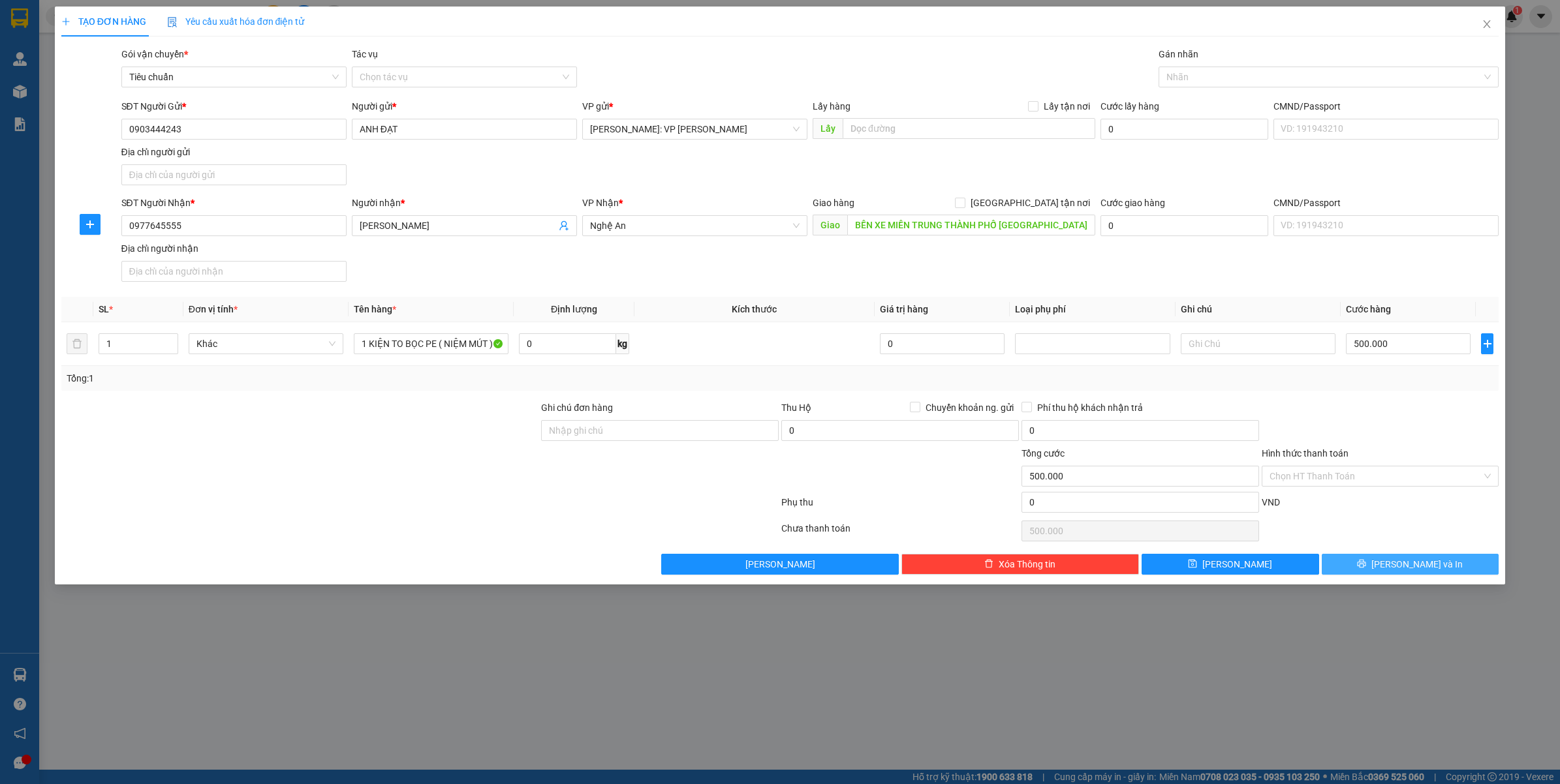
click at [1397, 566] on button "[PERSON_NAME] và In" at bounding box center [1411, 564] width 178 height 21
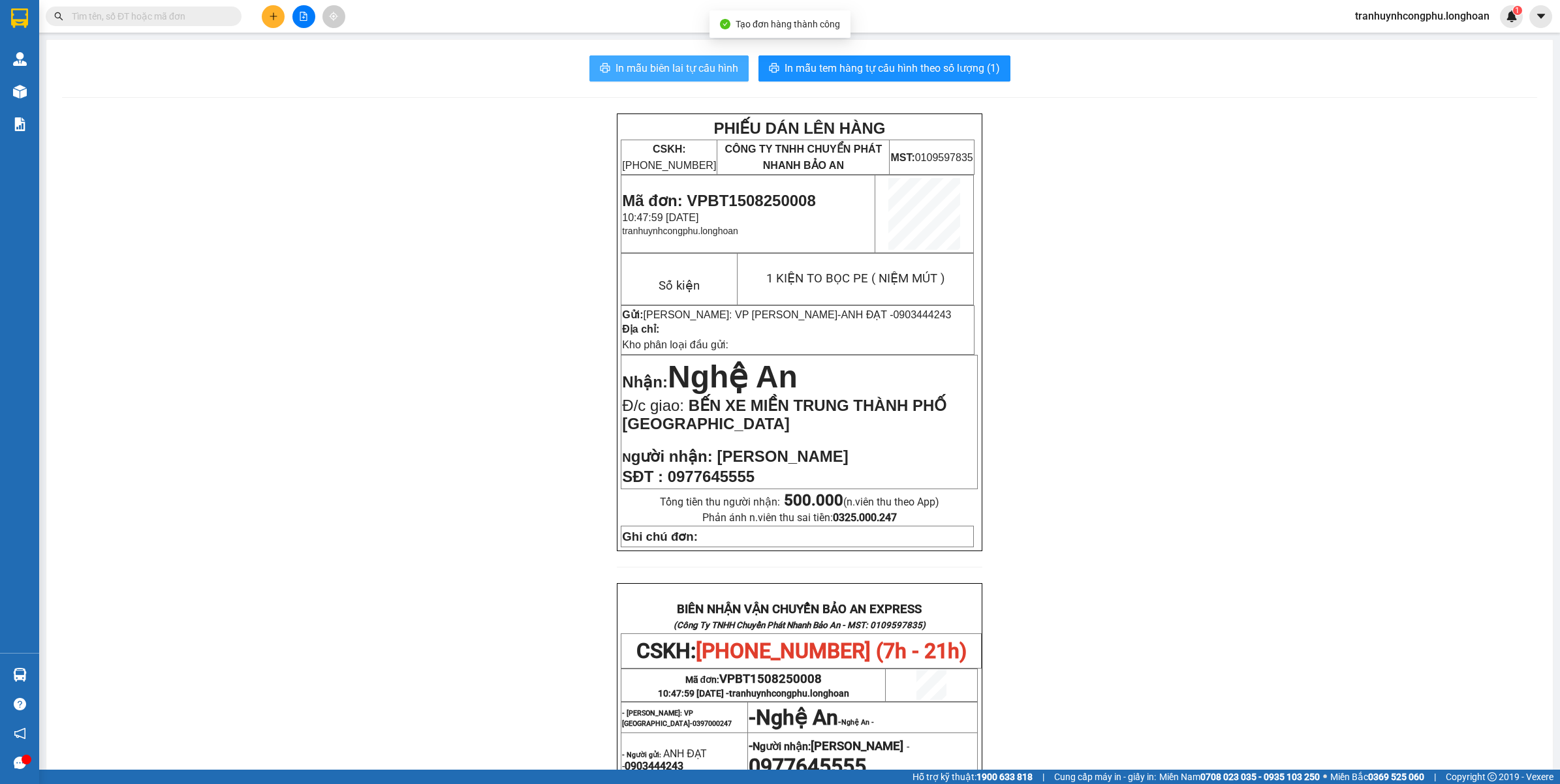
click at [626, 70] on span "In mẫu biên lai tự cấu hình" at bounding box center [677, 68] width 123 height 16
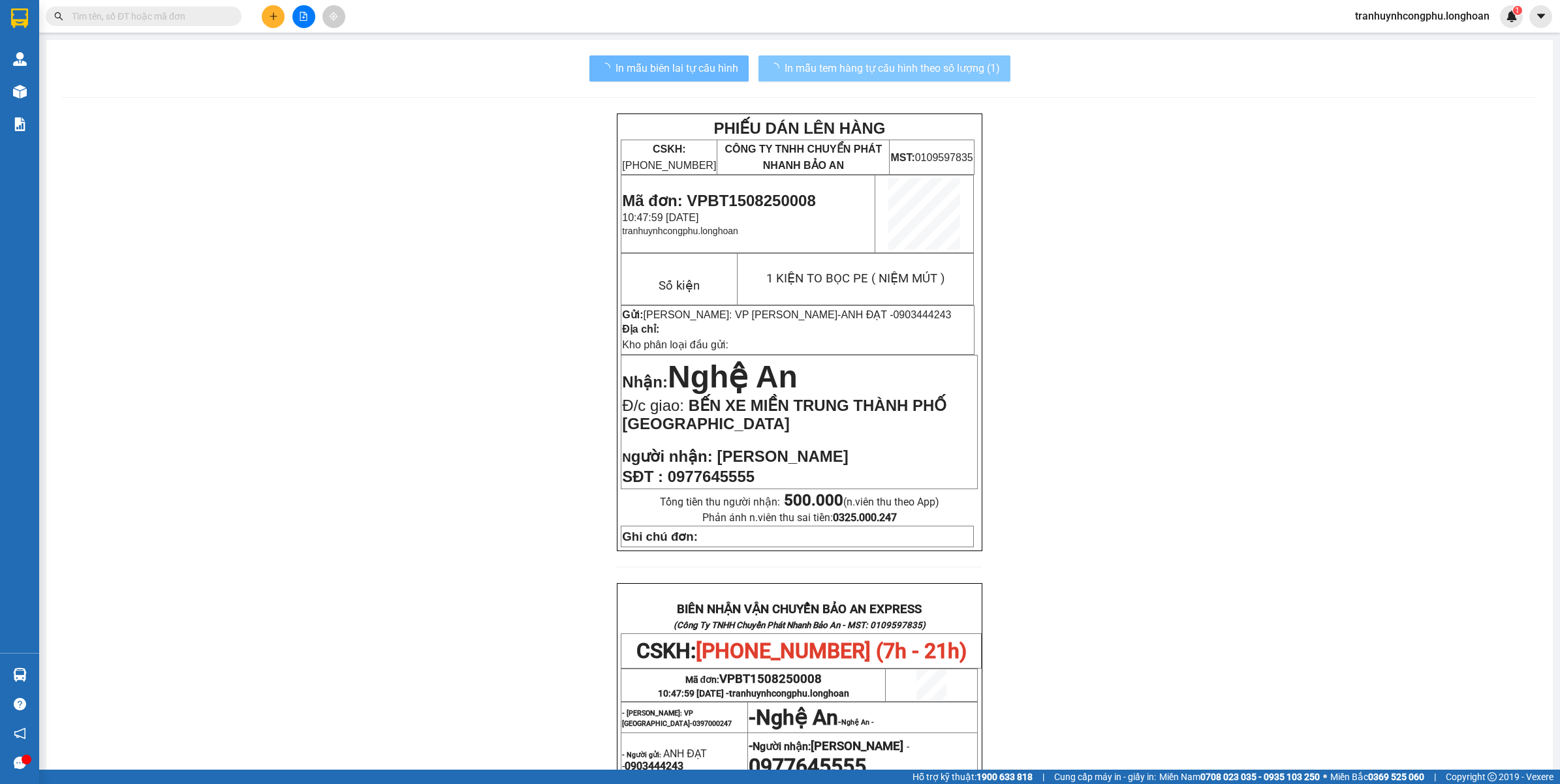
click at [891, 70] on span "In mẫu tem hàng tự cấu hình theo số lượng (1)" at bounding box center [892, 68] width 216 height 16
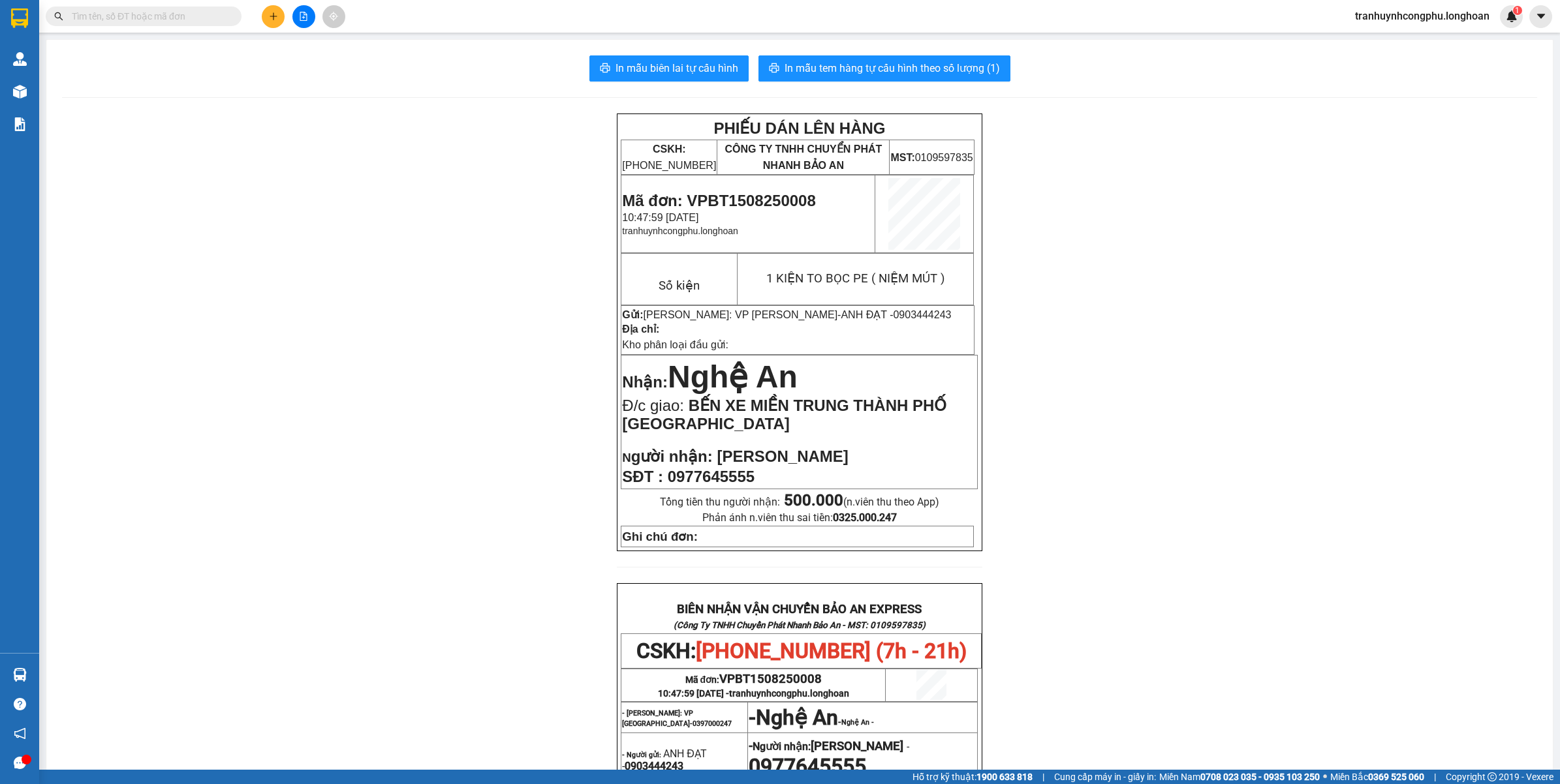
click at [791, 204] on span "Mã đơn: VPBT1508250008" at bounding box center [718, 201] width 193 height 17
copy span "VPBT1508250008"
drag, startPoint x: 242, startPoint y: 371, endPoint x: 591, endPoint y: 221, distance: 379.9
click at [245, 371] on div "PHIẾU DÁN LÊN HÀNG CSKH: [PHONE_NUMBER] CÔNG TY TNHH CHUYỂN PHÁT NHANH BẢO AN M…" at bounding box center [800, 654] width 1476 height 1081
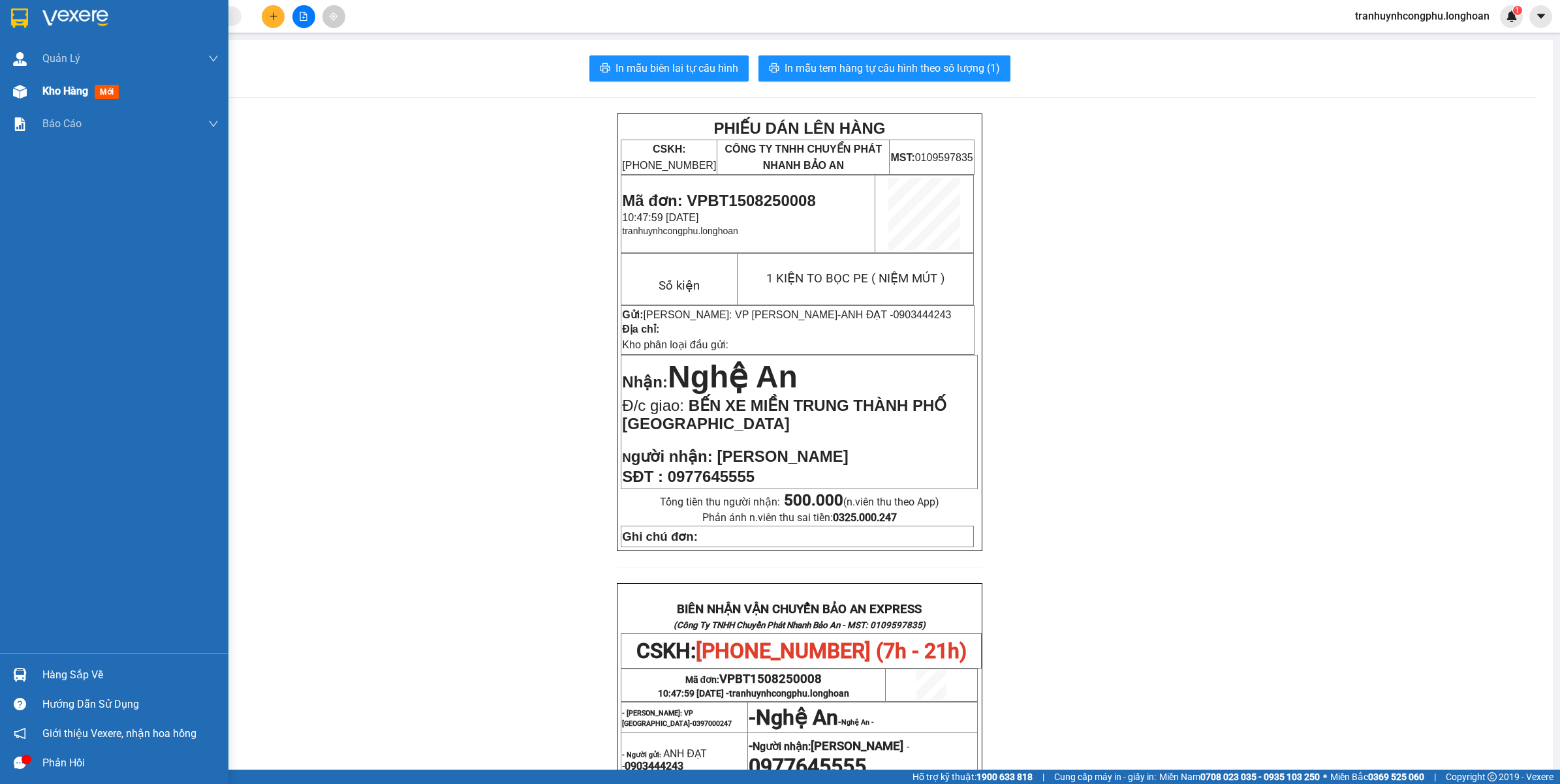
click at [36, 96] on div "Kho hàng mới" at bounding box center [114, 91] width 229 height 33
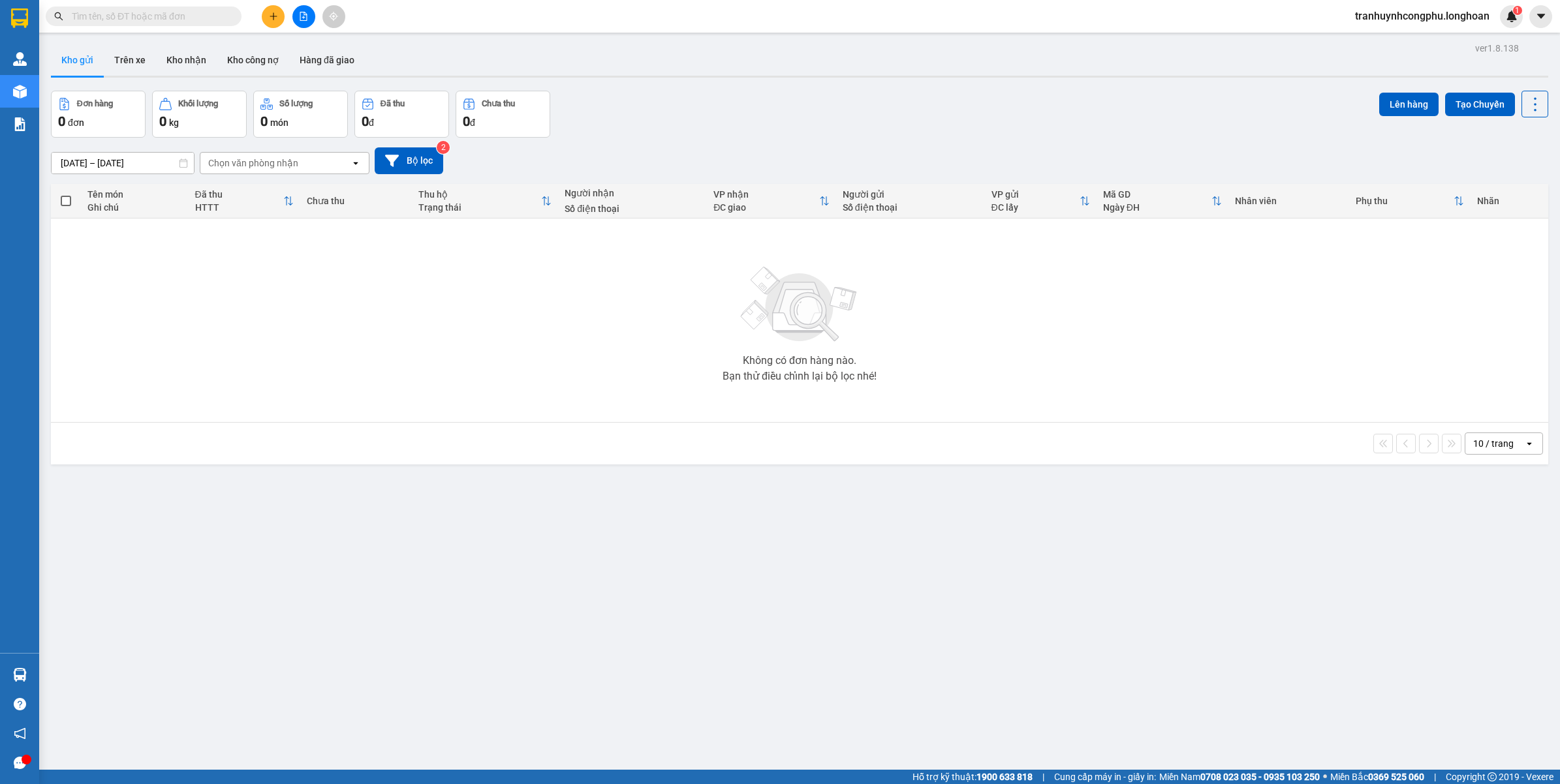
click at [269, 13] on icon "plus" at bounding box center [273, 16] width 9 height 9
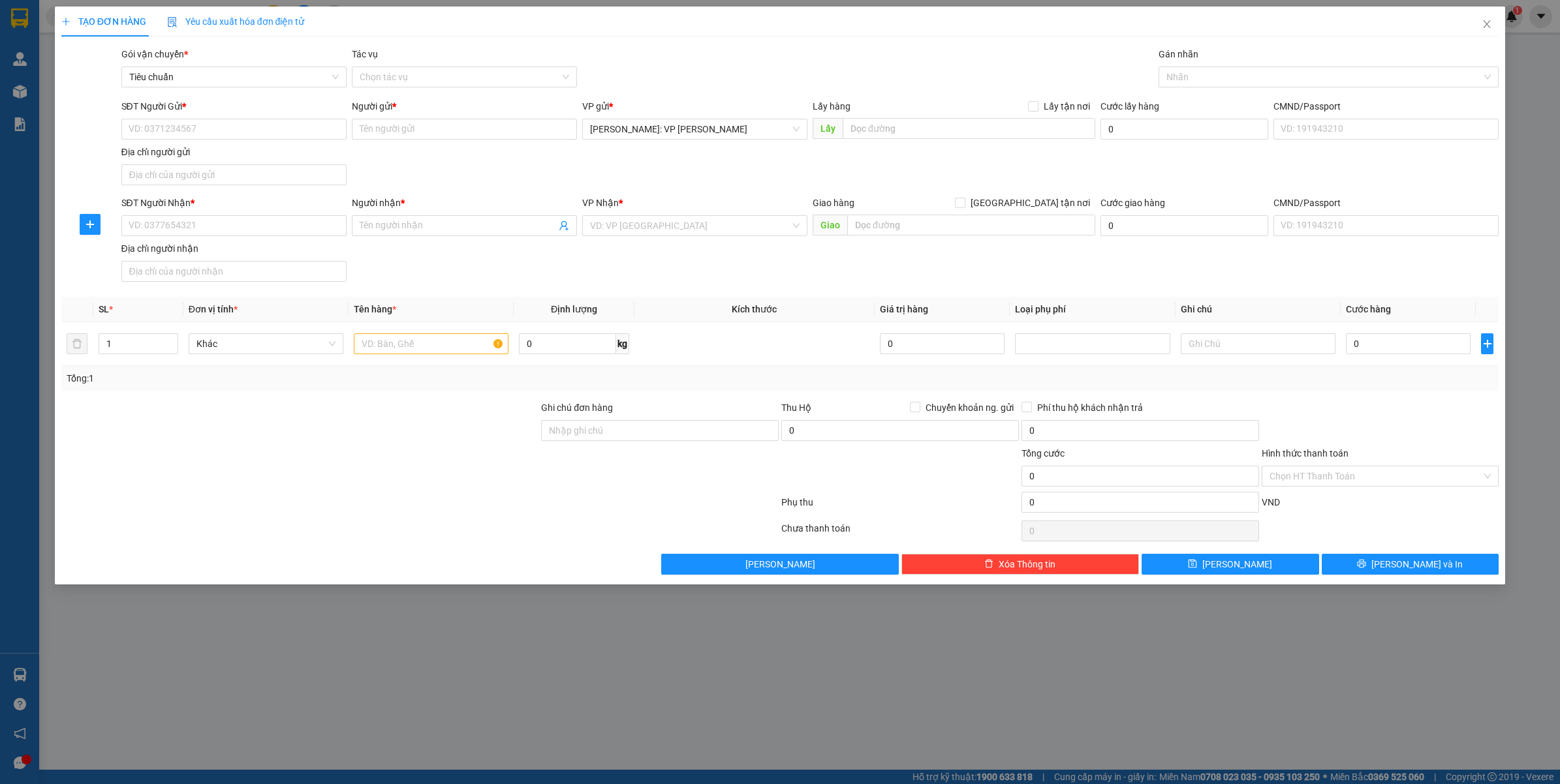
click at [1229, 88] on div "Gán nhãn Nhãn" at bounding box center [1329, 70] width 341 height 46
click at [1229, 79] on div at bounding box center [1322, 77] width 321 height 16
type input "gtn"
click at [1214, 93] on div "[GEOGRAPHIC_DATA] tận nơi" at bounding box center [1329, 103] width 341 height 21
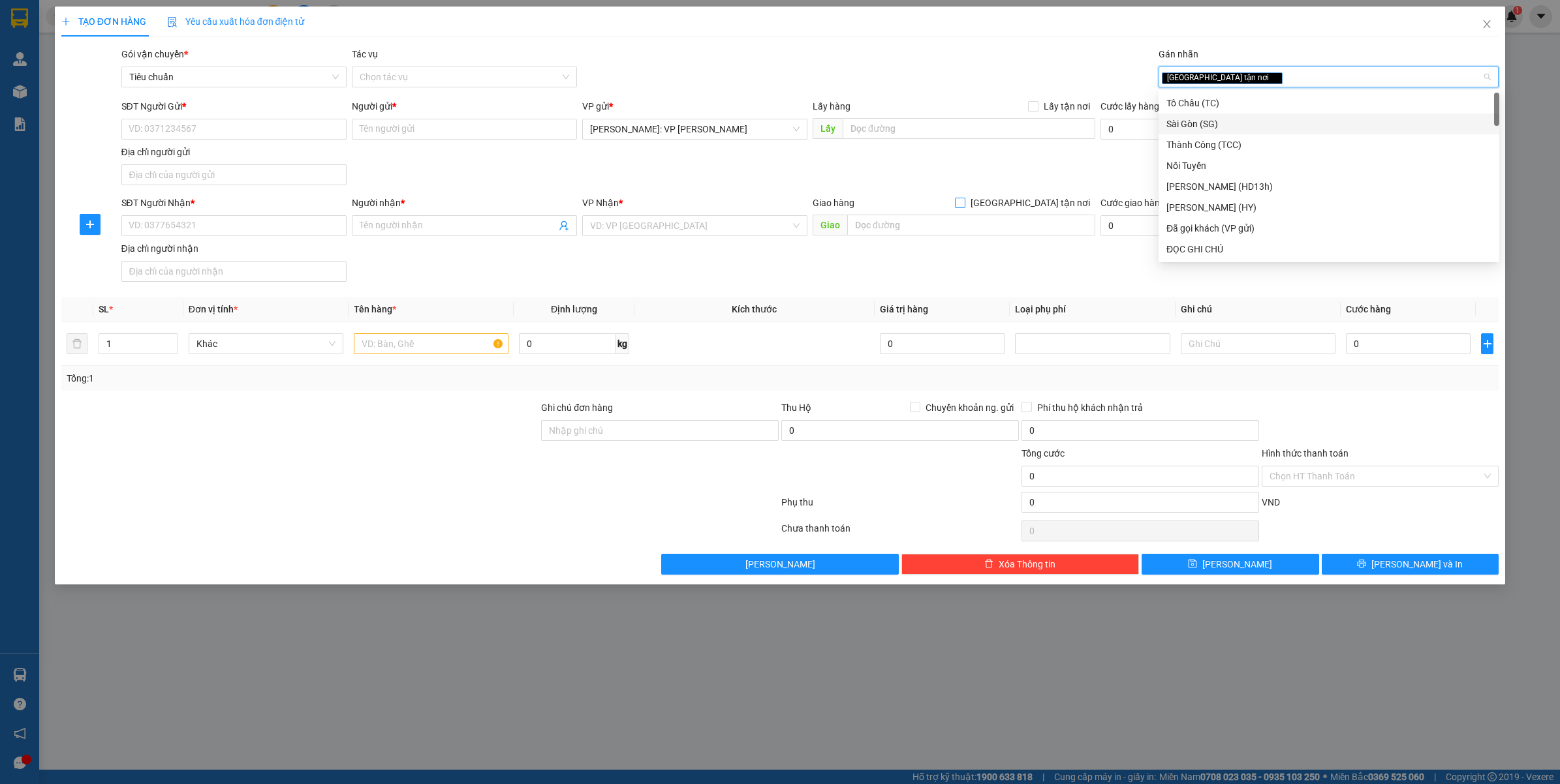
click at [1086, 199] on span "[GEOGRAPHIC_DATA] tận nơi" at bounding box center [1031, 203] width 130 height 15
click at [964, 199] on input "[GEOGRAPHIC_DATA] tận nơi" at bounding box center [959, 202] width 9 height 9
checkbox input "true"
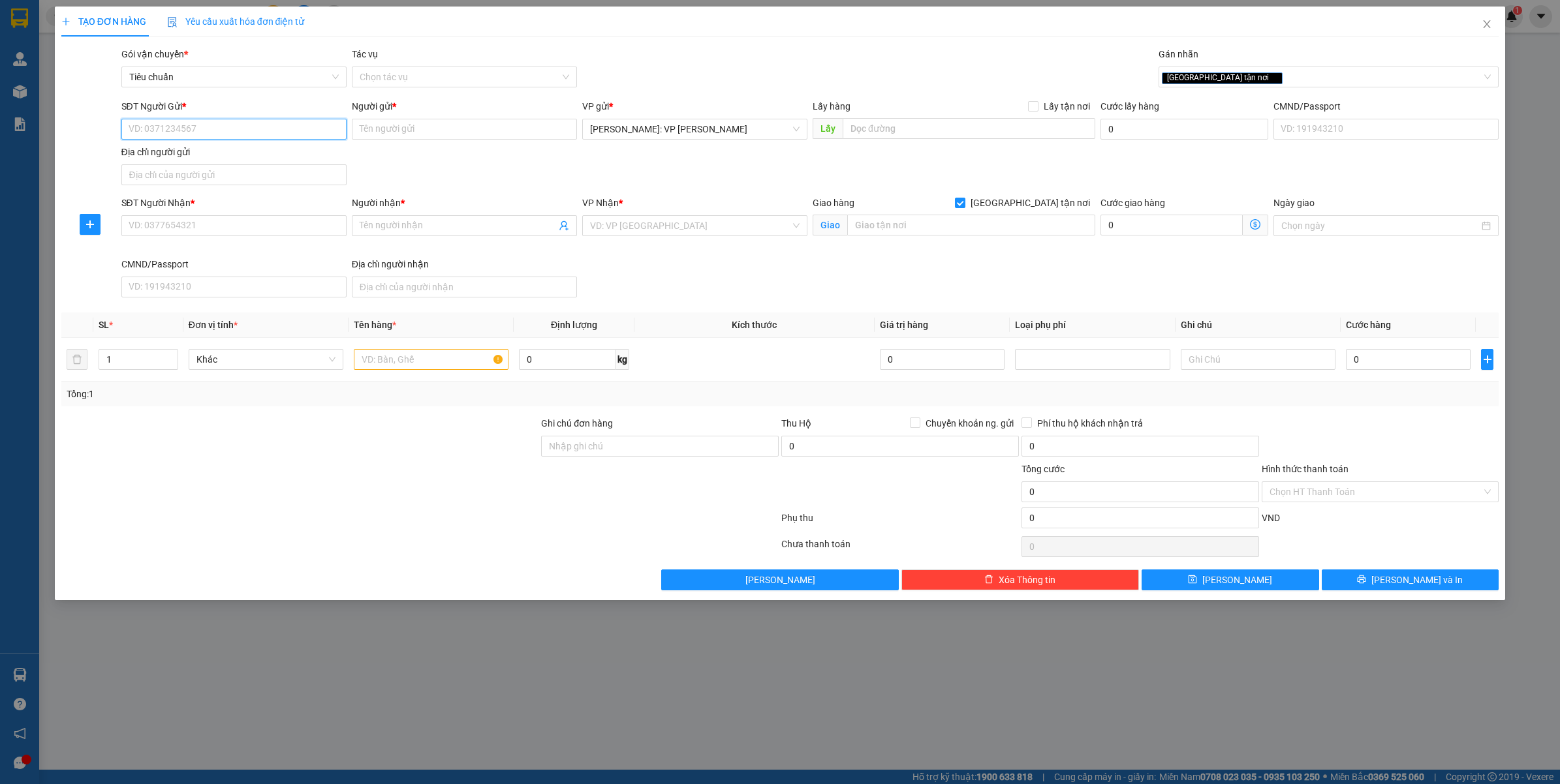
click at [192, 122] on input "SĐT Người Gửi *" at bounding box center [234, 129] width 225 height 21
drag, startPoint x: 197, startPoint y: 151, endPoint x: 200, endPoint y: 165, distance: 14.3
click at [198, 151] on div "0903669123 - TRẦN ĐÌNH THUẬN" at bounding box center [234, 156] width 210 height 15
type input "0903669123"
type input "[PERSON_NAME]"
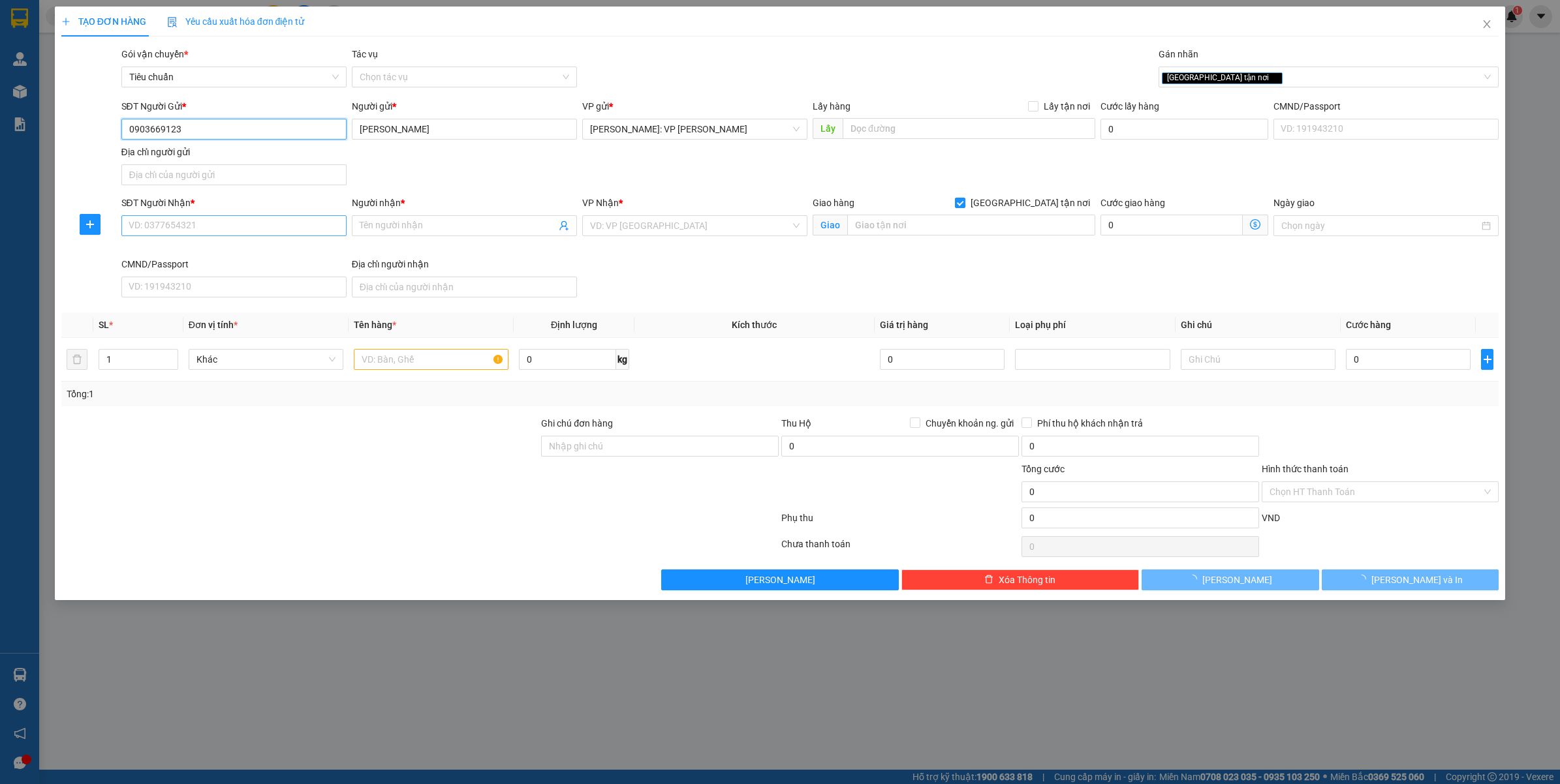
type input "0903669123"
click at [189, 217] on input "SĐT Người Nhận *" at bounding box center [234, 226] width 225 height 21
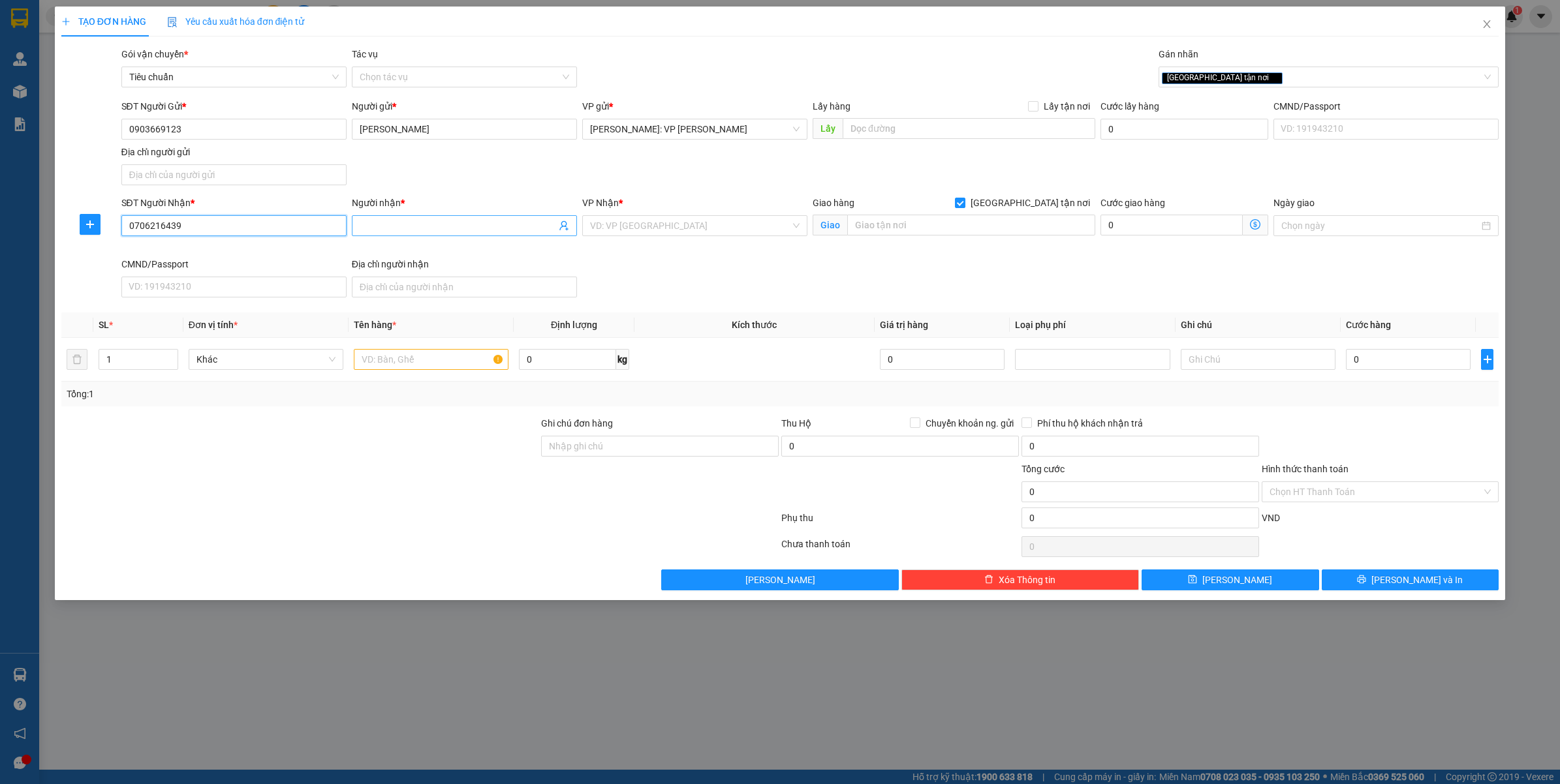
type input "0706216439"
click at [403, 223] on input "Người nhận *" at bounding box center [458, 226] width 197 height 15
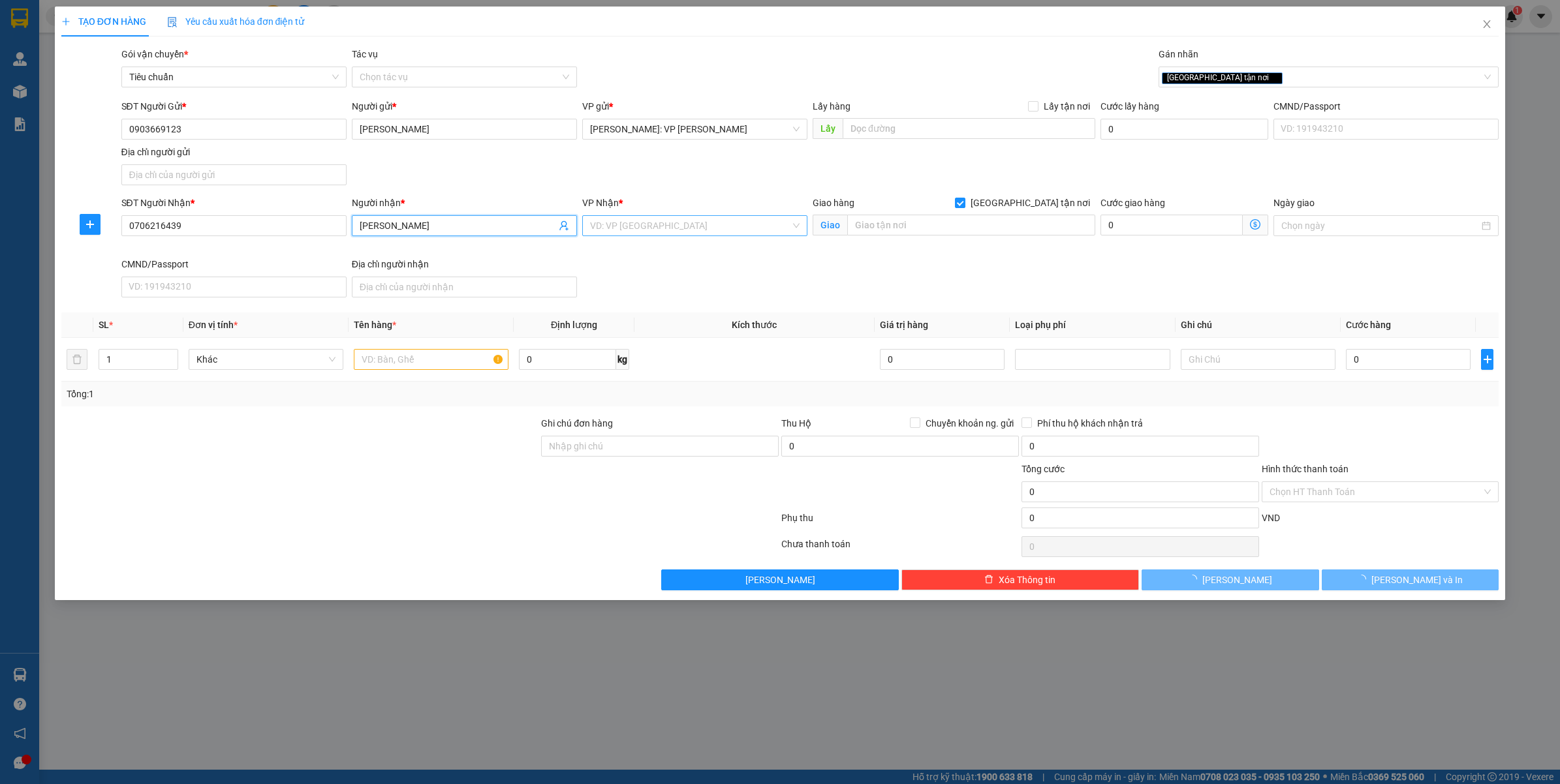
type input "[PERSON_NAME]"
click at [637, 219] on input "search" at bounding box center [690, 226] width 200 height 20
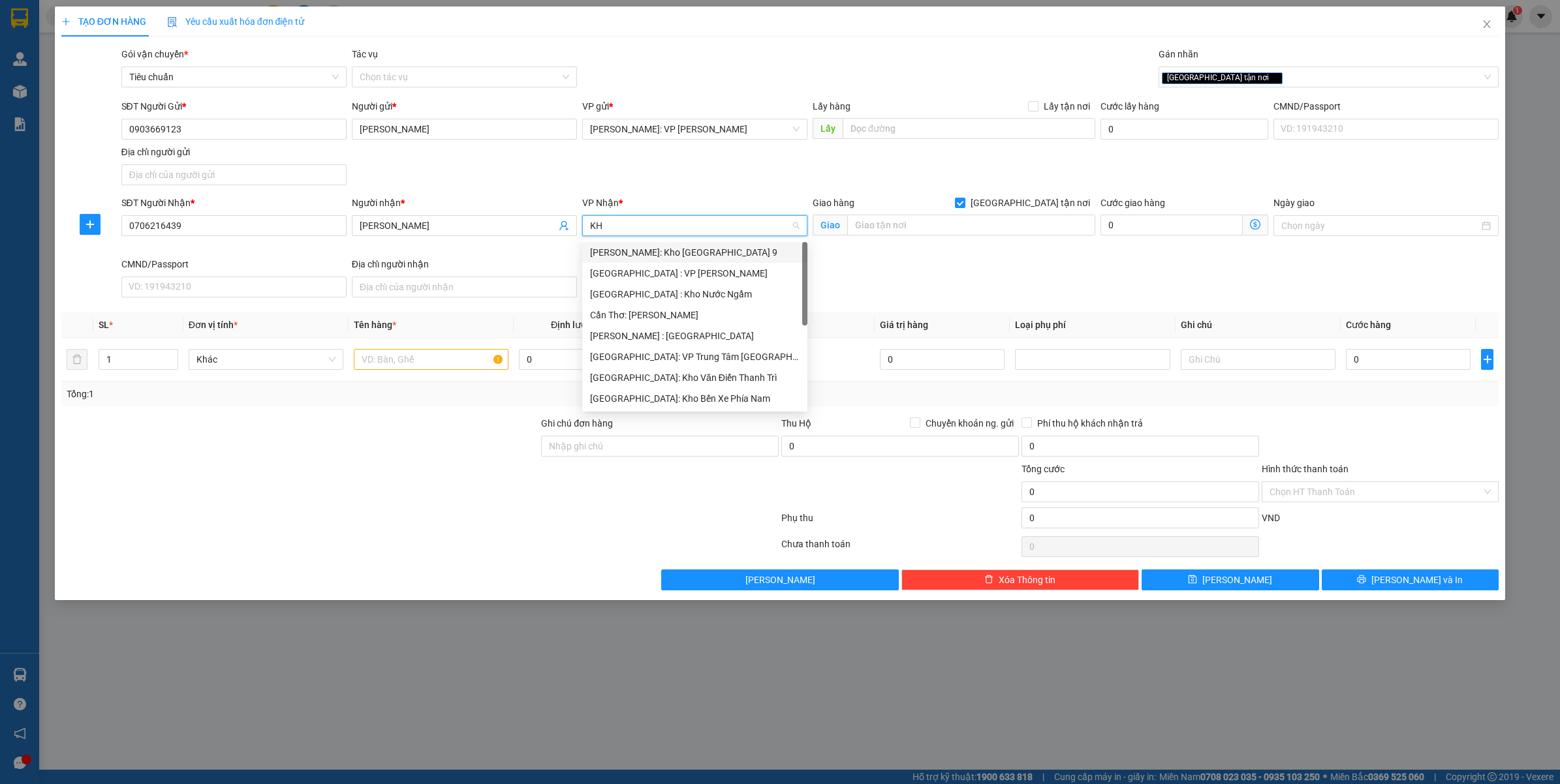
type input "KHO"
click at [696, 354] on div "[GEOGRAPHIC_DATA]: Kho Bến Xe Phía Nam" at bounding box center [695, 357] width 210 height 15
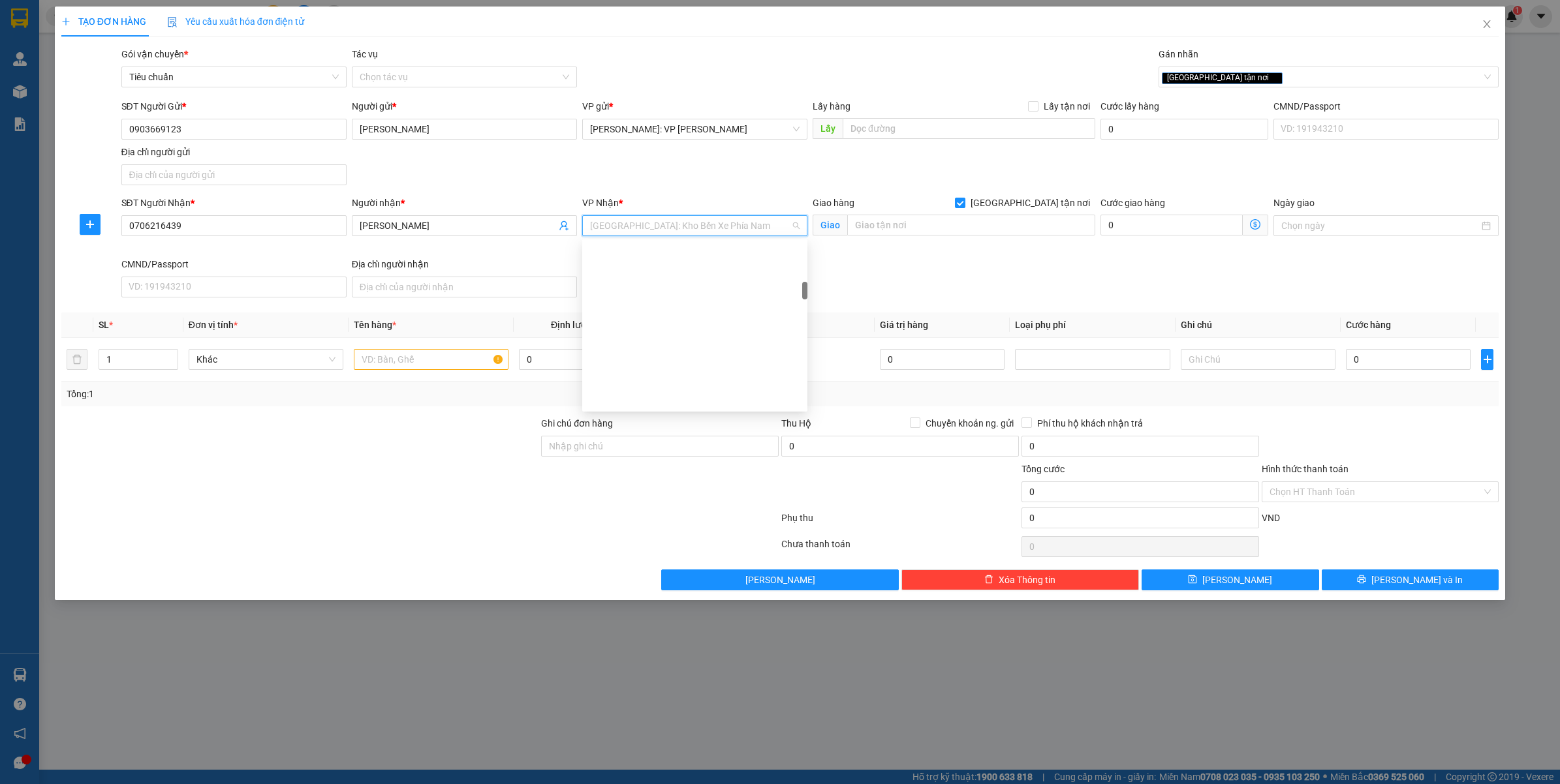
scroll to position [387, 0]
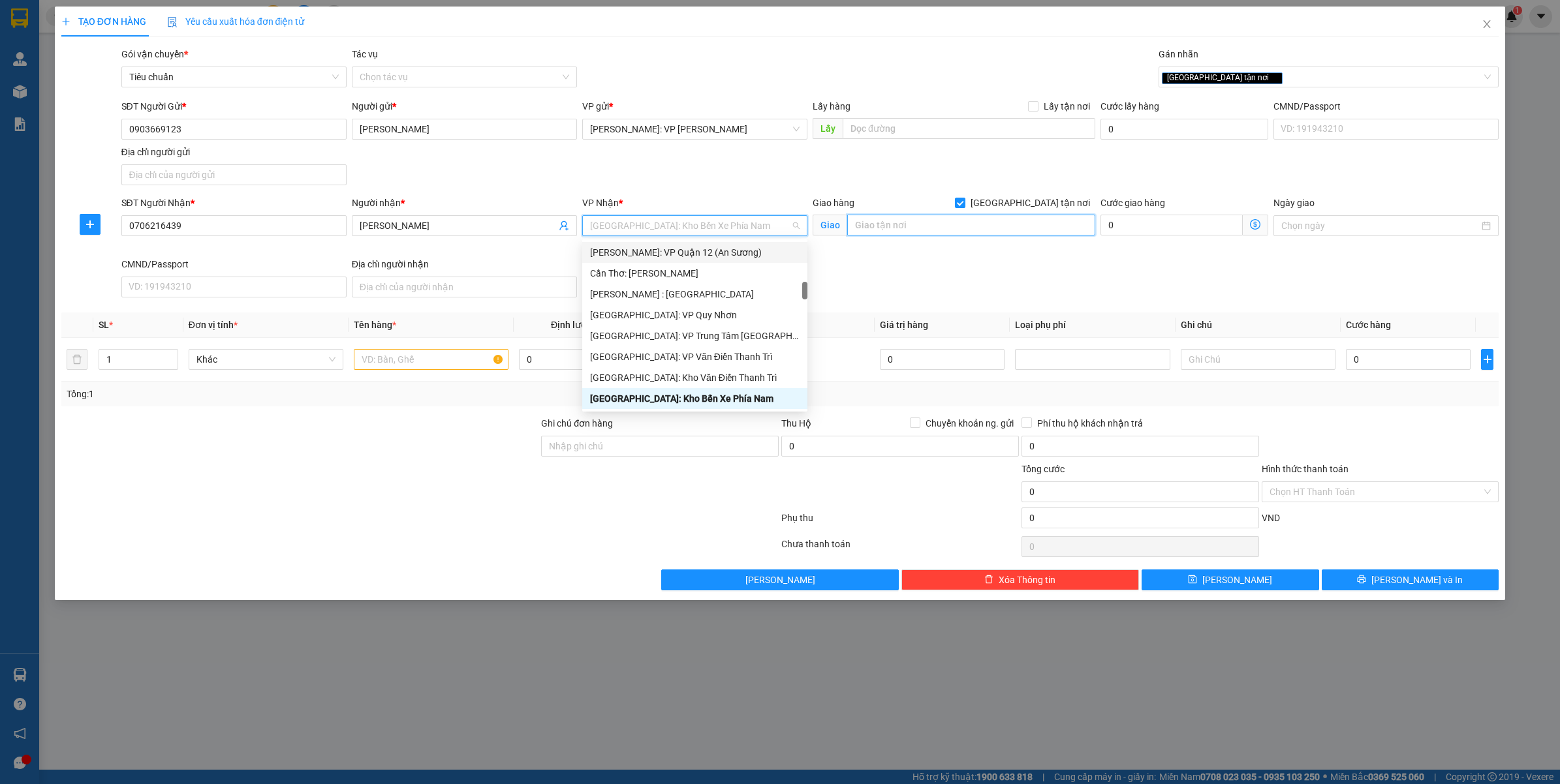
click at [906, 216] on input "text" at bounding box center [971, 225] width 248 height 21
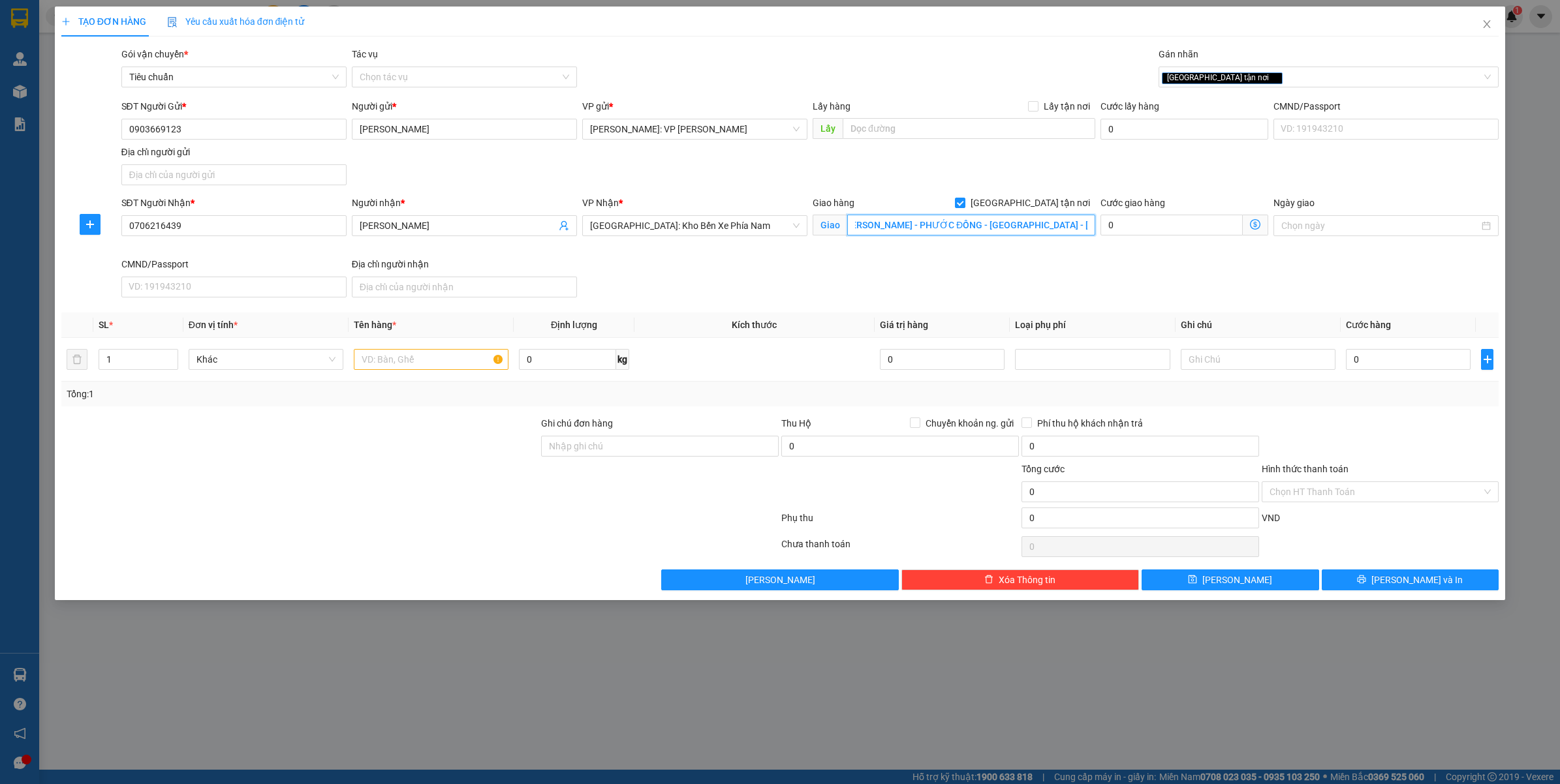
scroll to position [0, 53]
type input "SỐ 73/PHAN HUY ÍCH - PHƯỚC ĐỒNG - NHA TRANG - KHÁNH HÒA"
click at [372, 361] on input "text" at bounding box center [431, 360] width 154 height 21
type input "1 KIỆN CARTON ( NHỚT )"
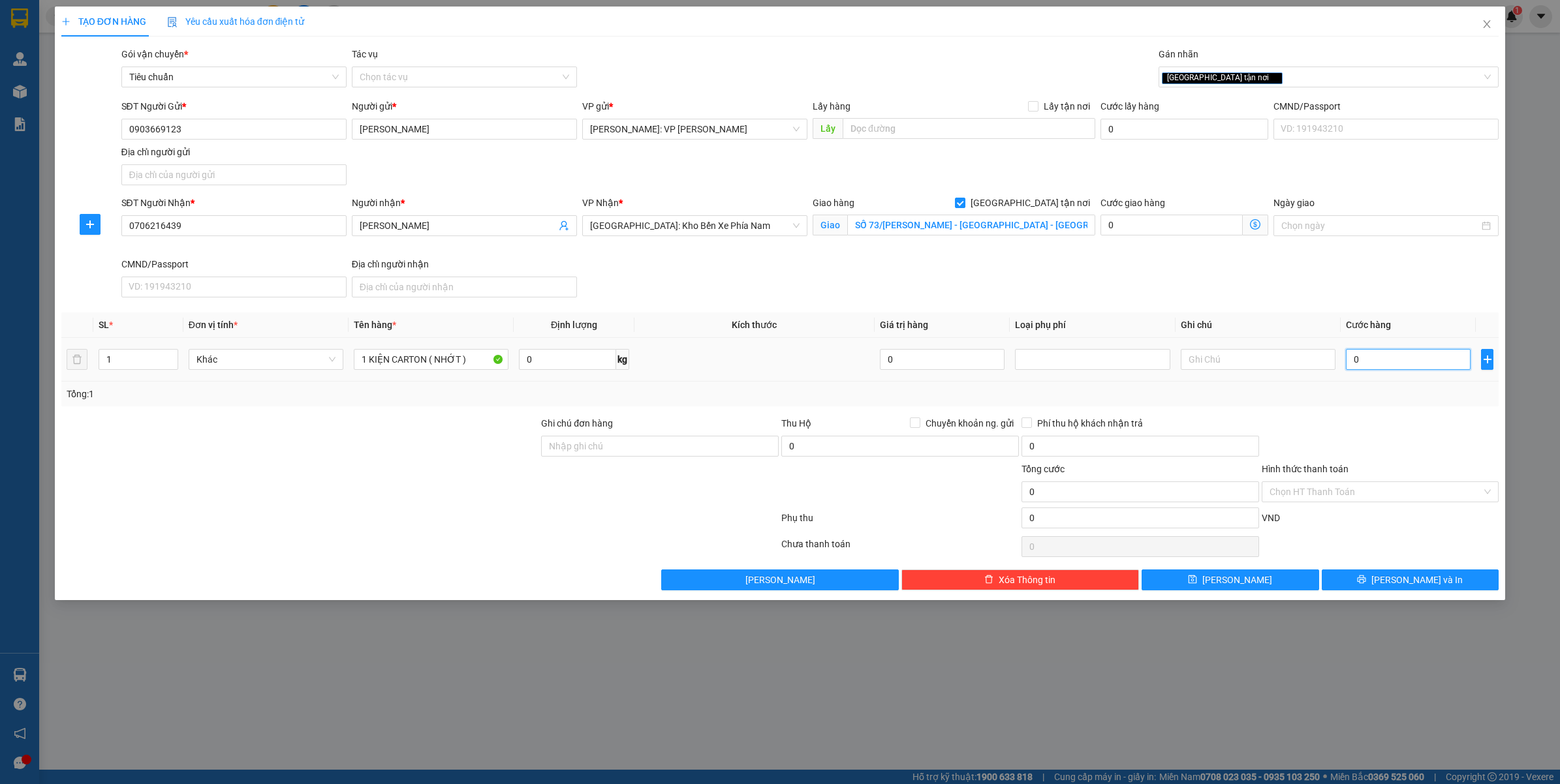
click at [1384, 368] on input "0" at bounding box center [1408, 360] width 125 height 21
type input "1"
type input "11"
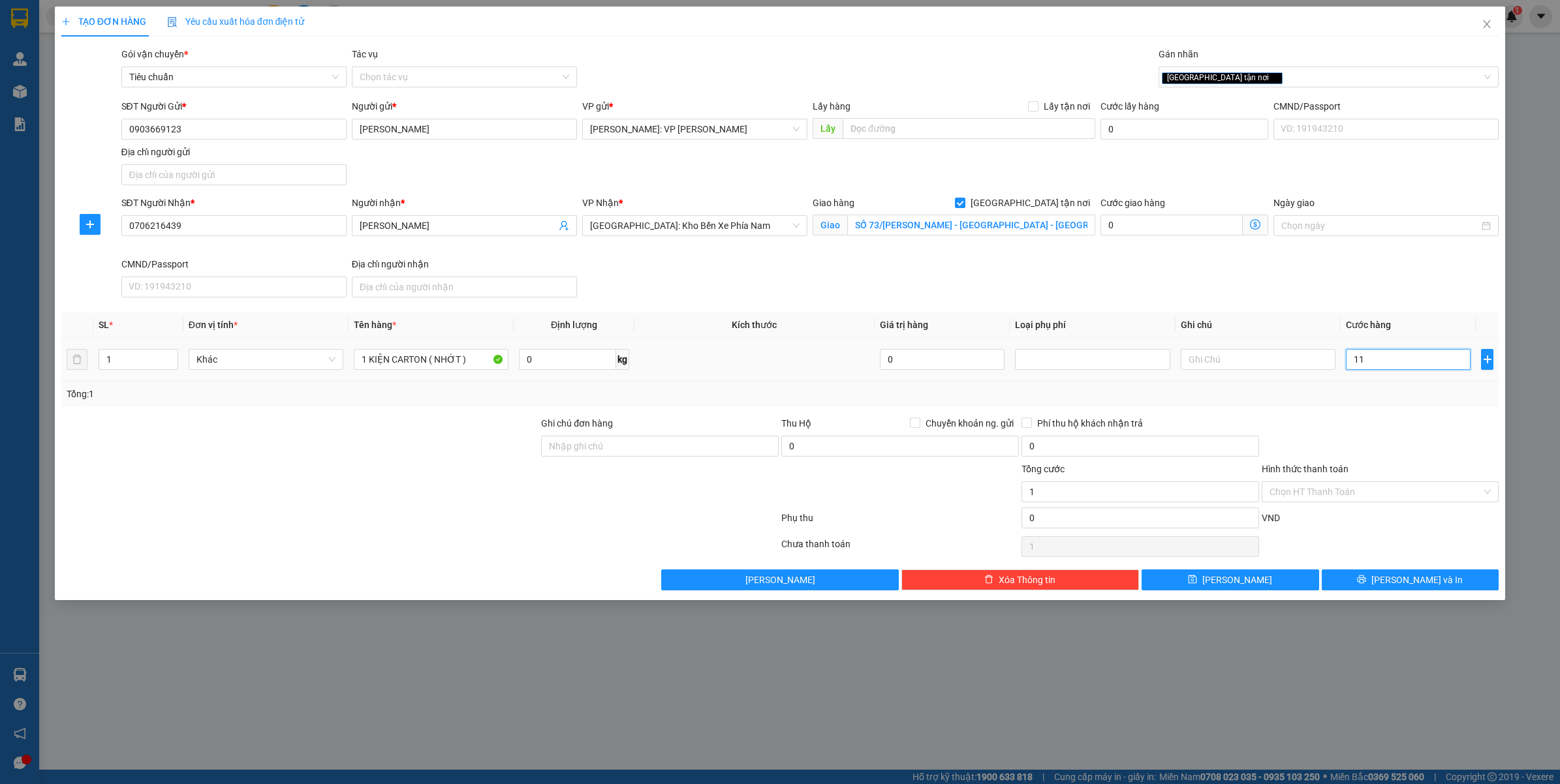
type input "11"
type input "110"
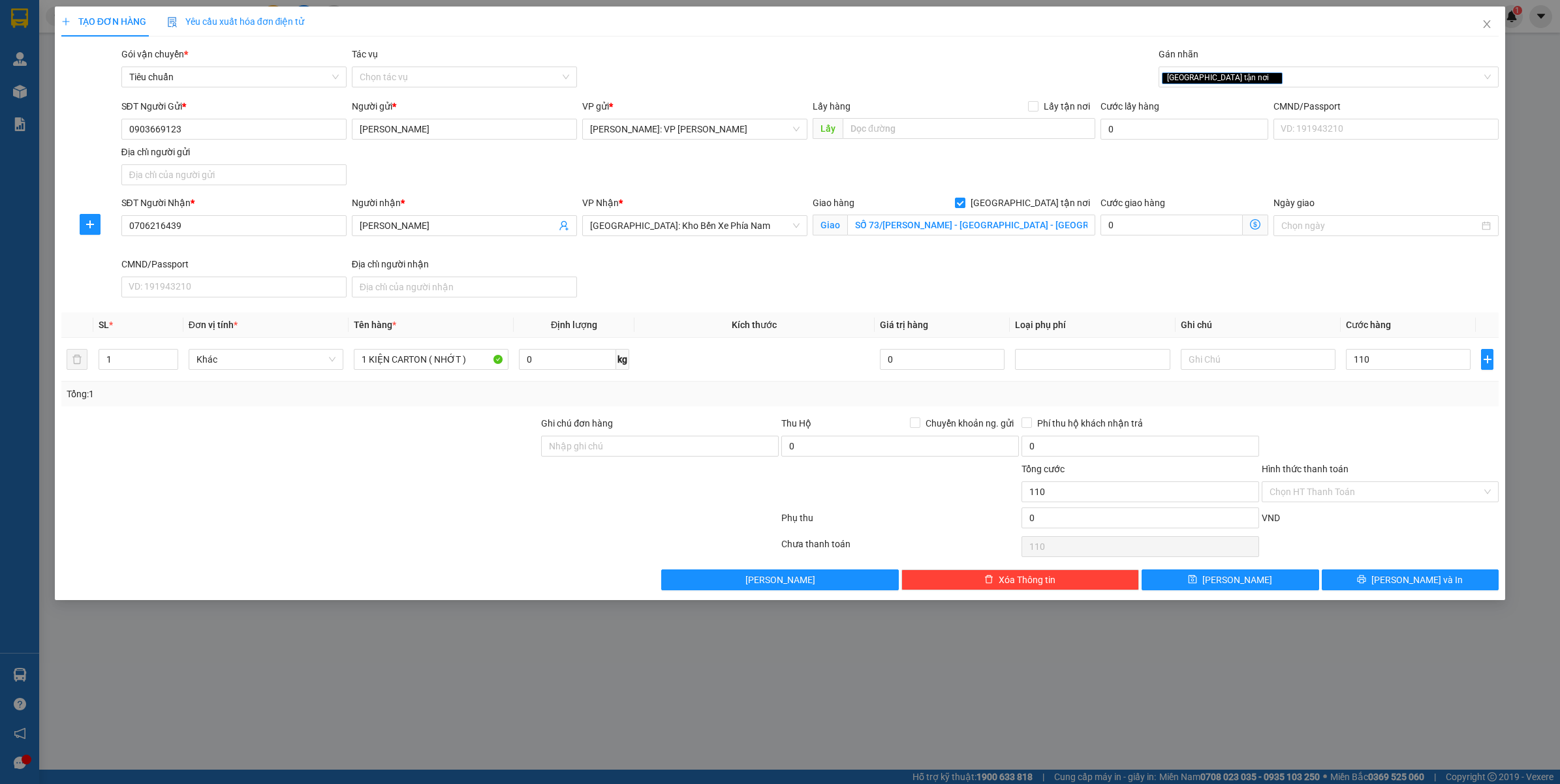
click at [1342, 412] on div "Transit Pickup Surcharge Ids Transit Deliver Surcharge Ids Transit Deliver Surc…" at bounding box center [780, 319] width 1438 height 544
type input "110.000"
click at [1428, 582] on span "[PERSON_NAME] và In" at bounding box center [1417, 580] width 91 height 15
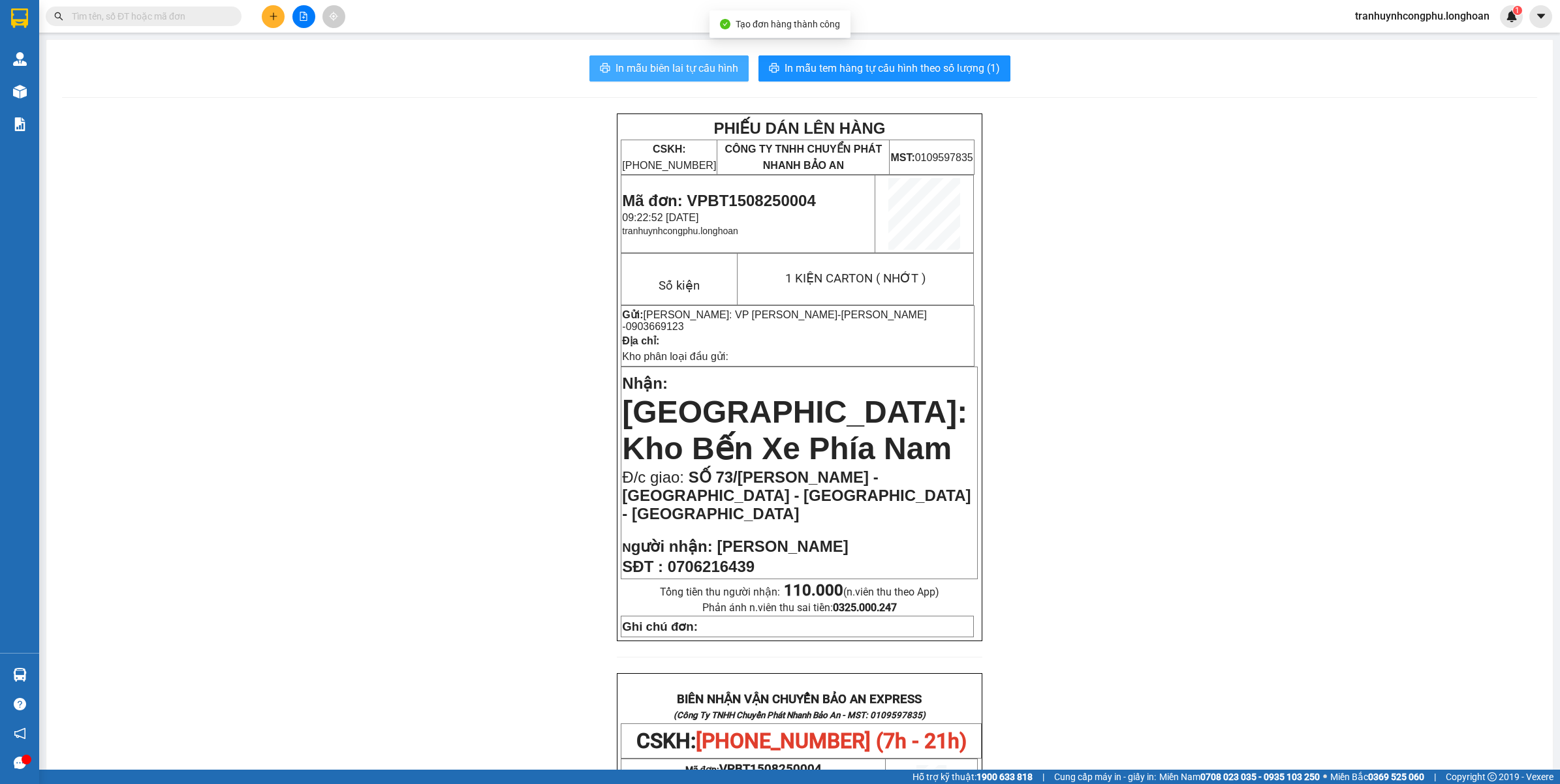
click at [601, 72] on icon "printer" at bounding box center [604, 68] width 9 height 9
click at [963, 71] on span "In mẫu tem hàng tự cấu hình theo số lượng (1)" at bounding box center [892, 68] width 216 height 16
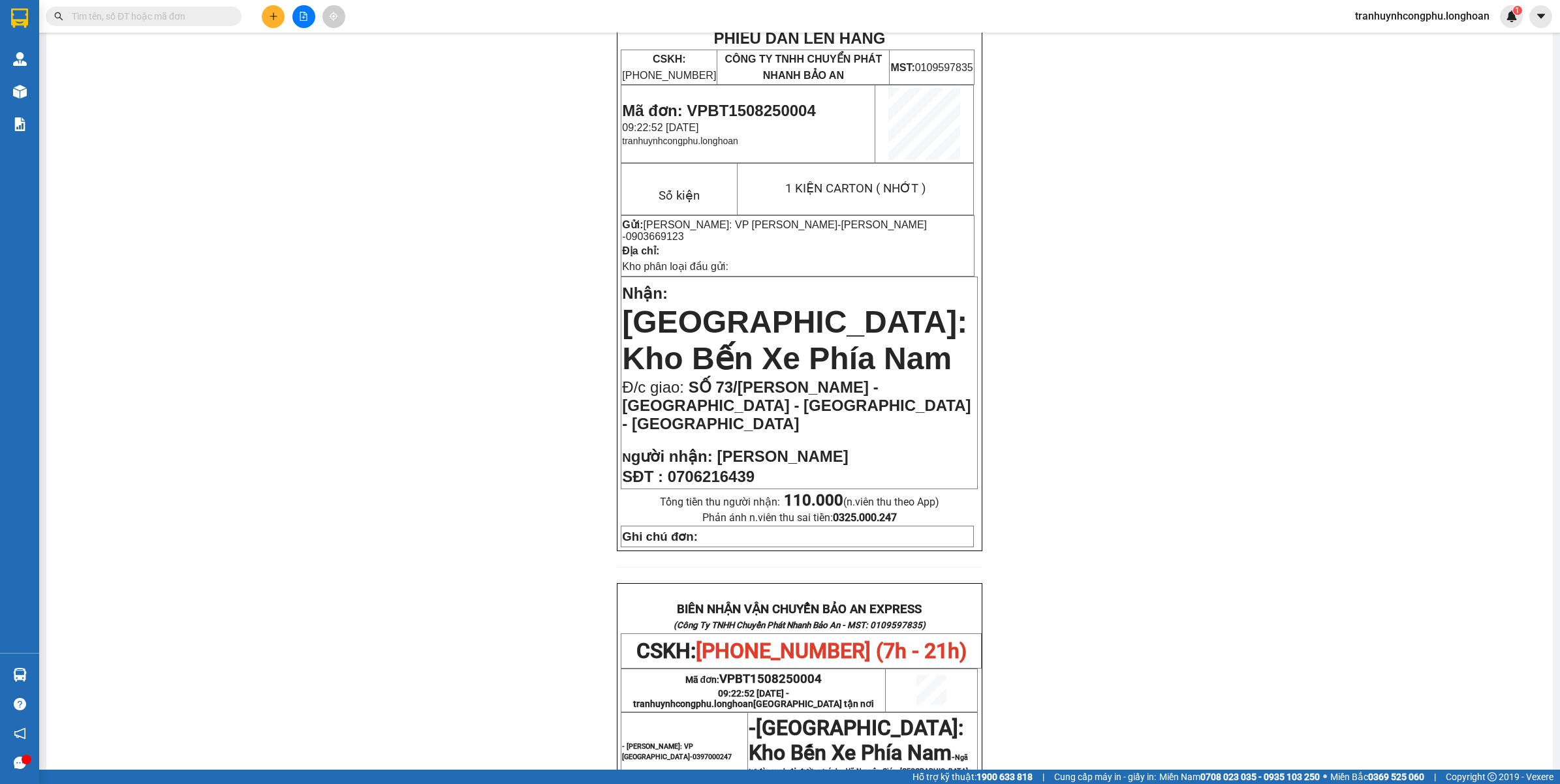
click at [736, 96] on td "Mã đơn: VPBT1508250004 09:22:52 - 15/08/2025 tranhuynhcongphu.longhoan" at bounding box center [748, 124] width 254 height 78
click at [734, 102] on span "Mã đơn: VPBT1508250004" at bounding box center [718, 111] width 193 height 17
copy span "VPBT1508250004"
click at [275, 218] on div "PHIẾU DÁN LÊN HÀNG CSKH: 1900.06.88.33 CÔNG TY TNHH CHUYỂN PHÁT NHANH BẢO AN MS…" at bounding box center [800, 651] width 1476 height 1256
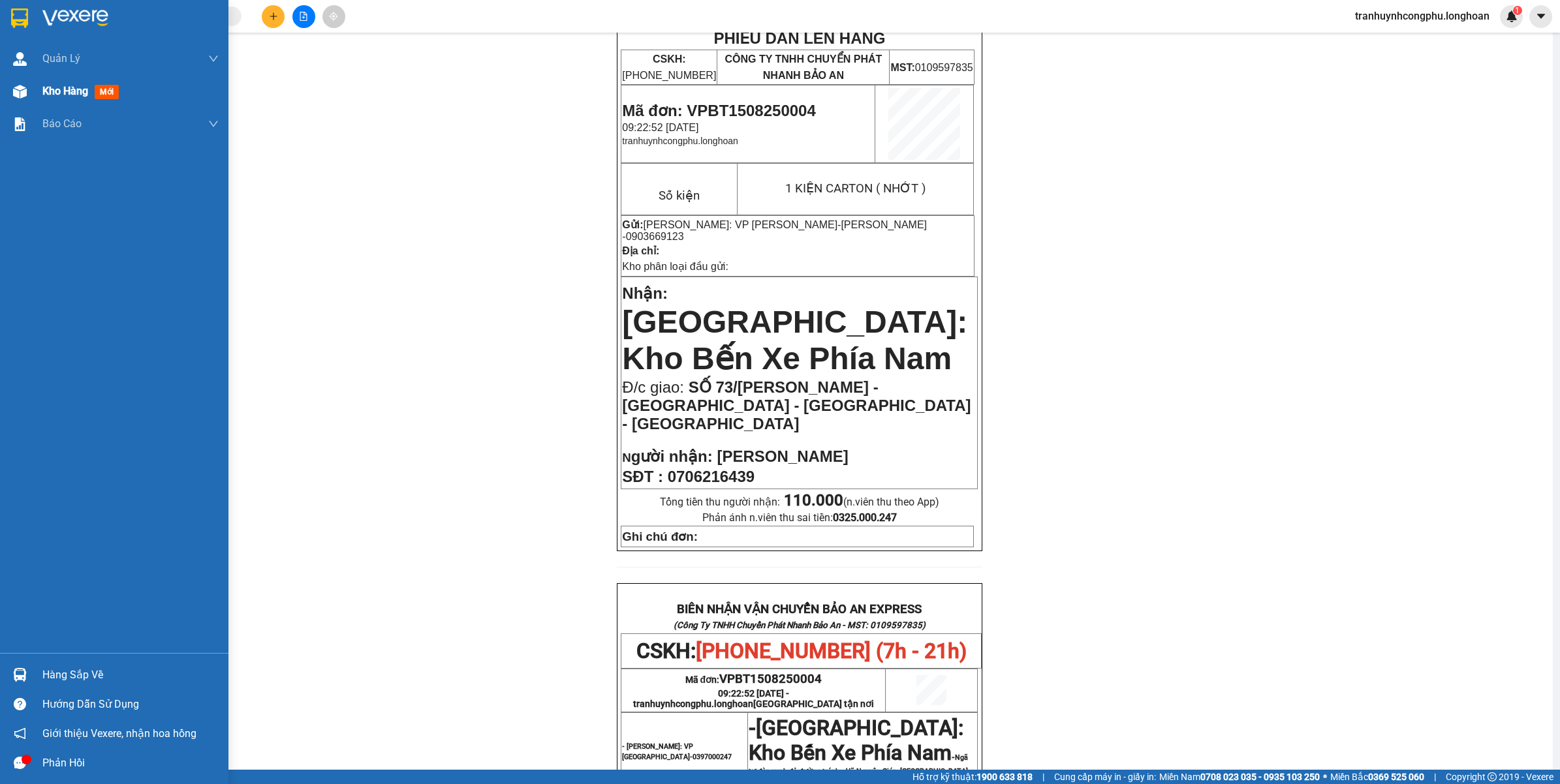
click at [22, 100] on div at bounding box center [20, 91] width 23 height 23
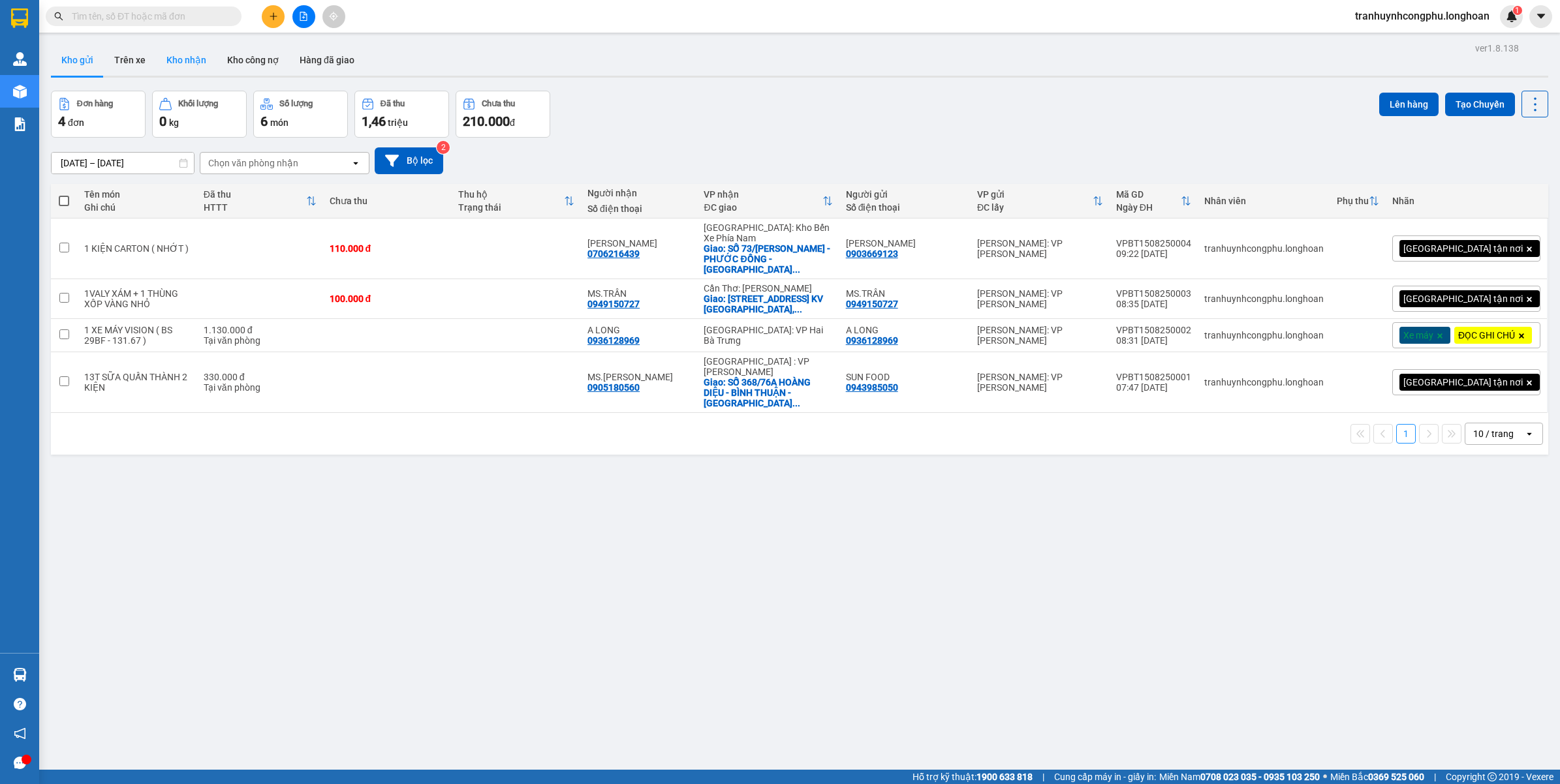
click at [200, 66] on button "Kho nhận" at bounding box center [186, 60] width 60 height 31
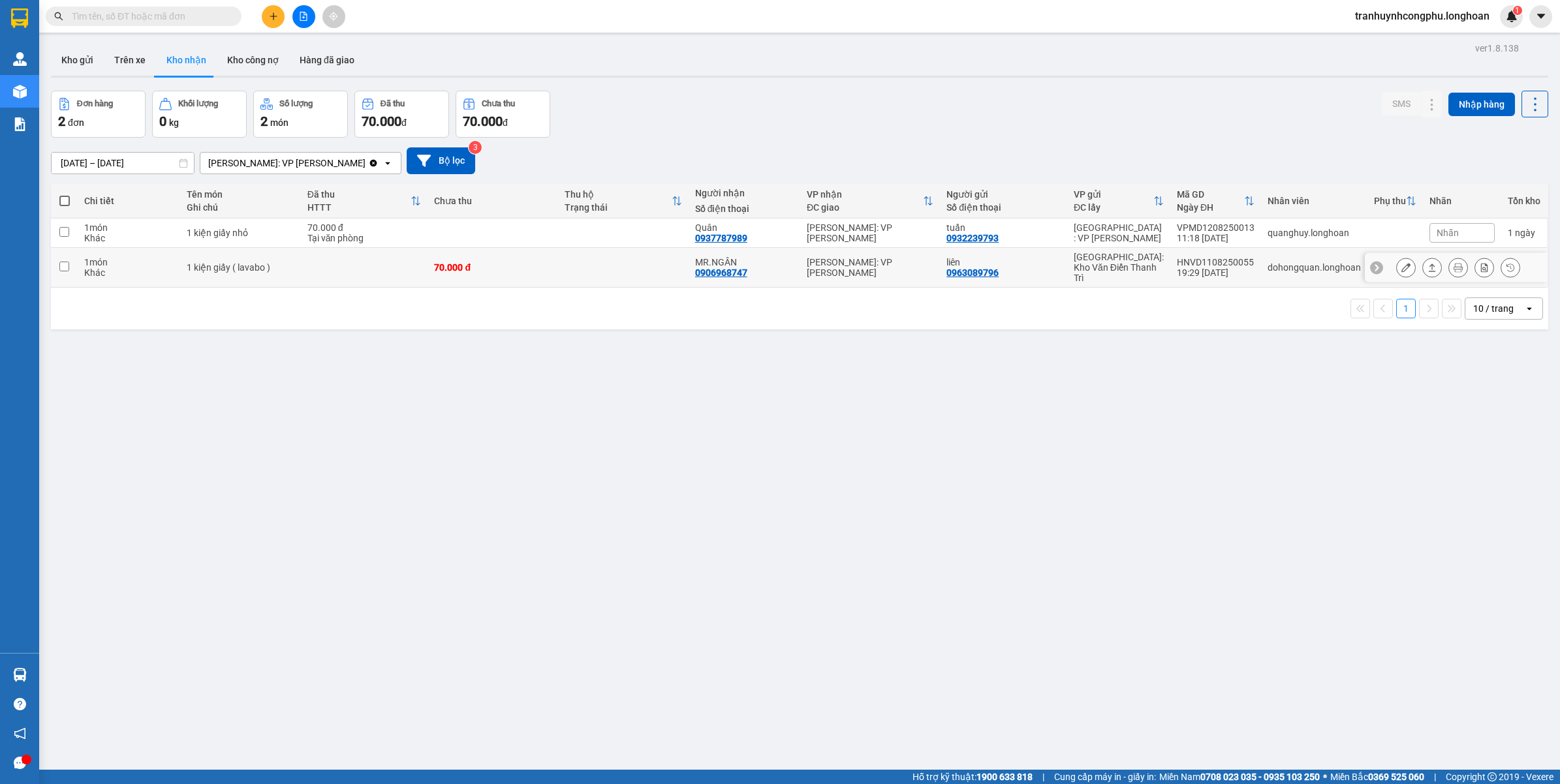
click at [1407, 261] on div at bounding box center [1458, 267] width 124 height 20
click at [1401, 264] on button at bounding box center [1406, 267] width 18 height 23
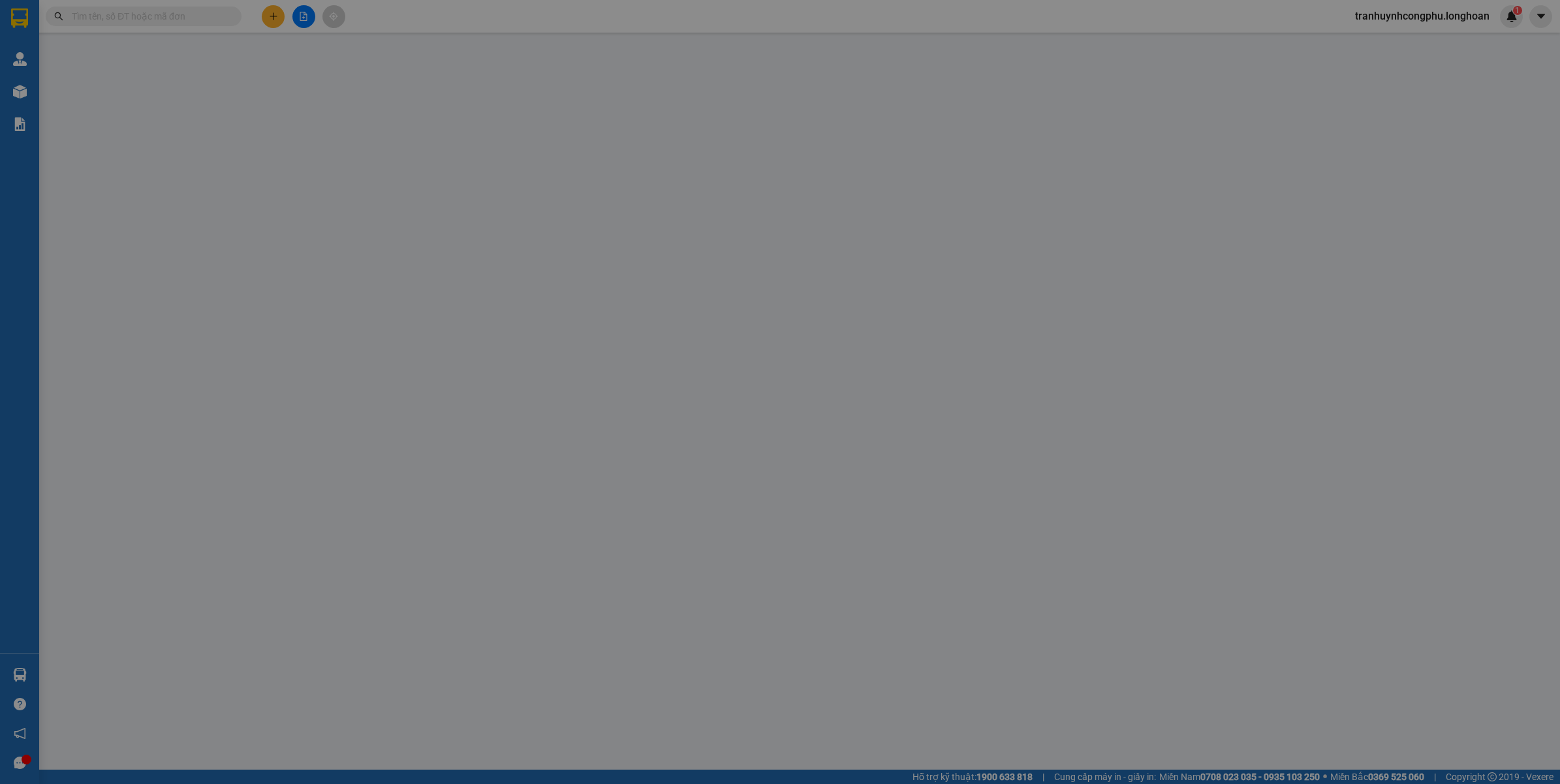
type input "0963089796"
type input "liên"
type input "0906968747"
type input "MR.NGÂN"
type input "70.000"
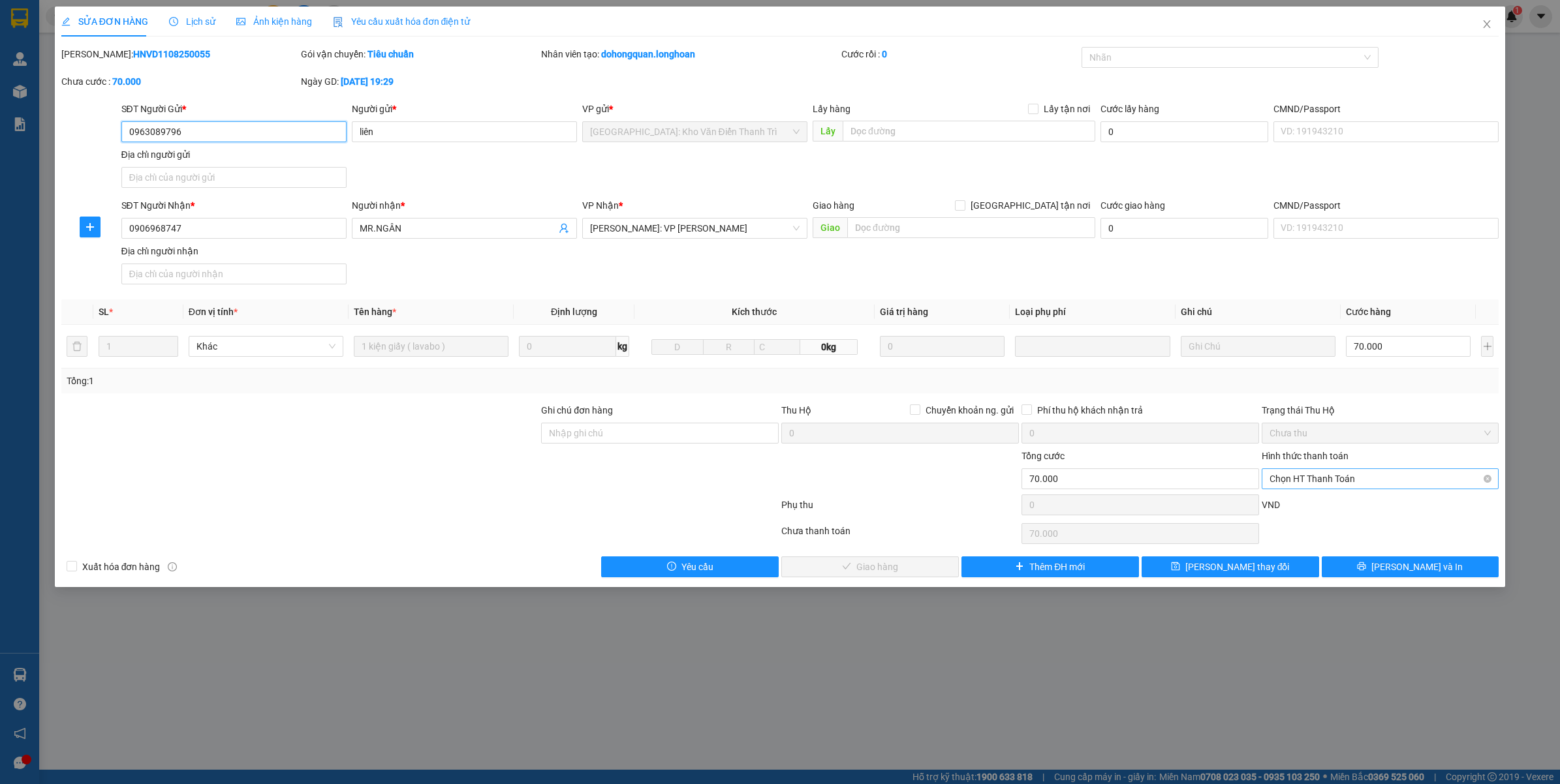
drag, startPoint x: 1334, startPoint y: 483, endPoint x: 1335, endPoint y: 491, distance: 8.1
click at [1335, 483] on span "Chọn HT Thanh Toán" at bounding box center [1380, 478] width 222 height 20
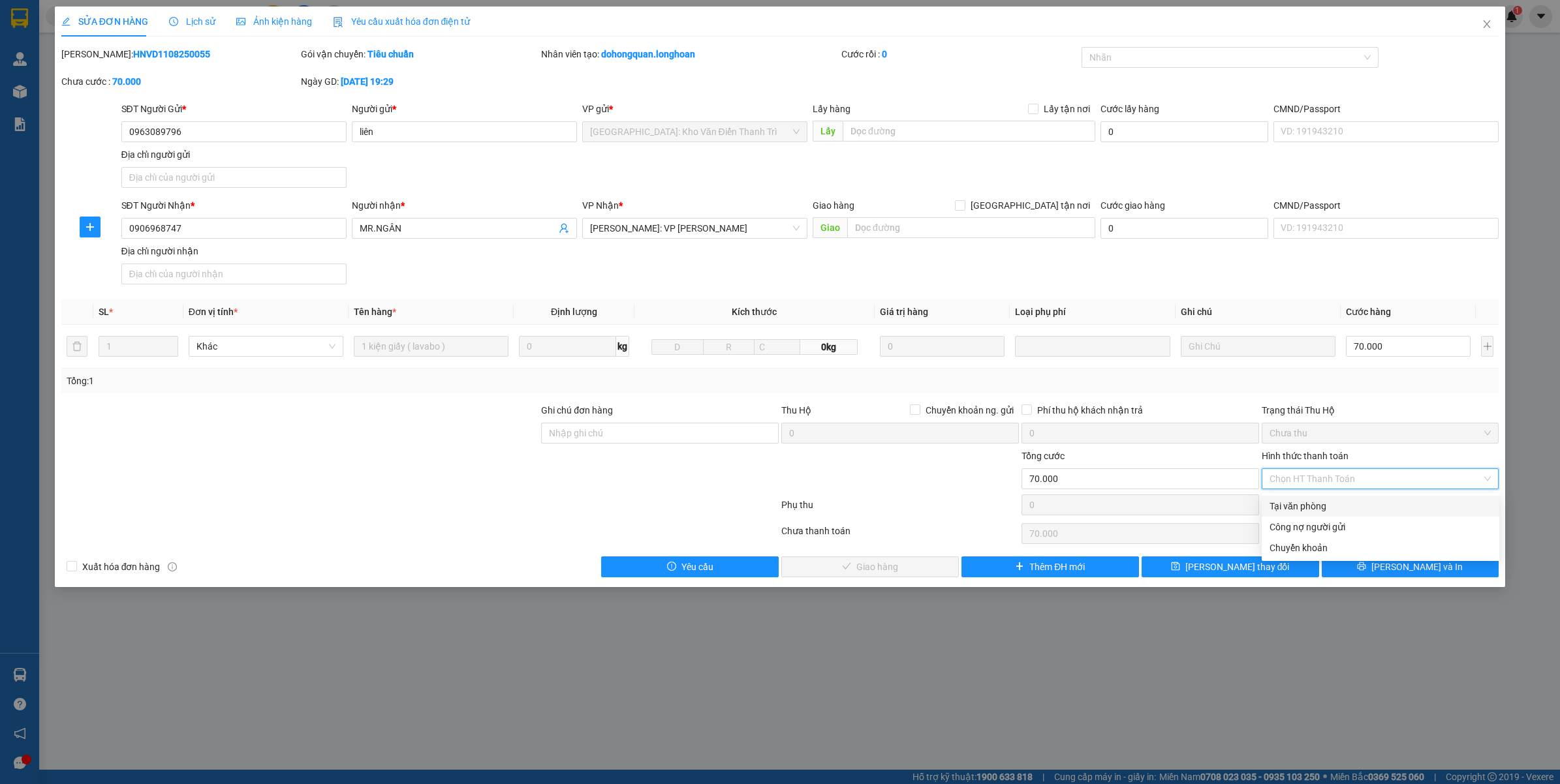
click at [1314, 507] on div "Tại văn phòng" at bounding box center [1380, 507] width 222 height 15
type input "0"
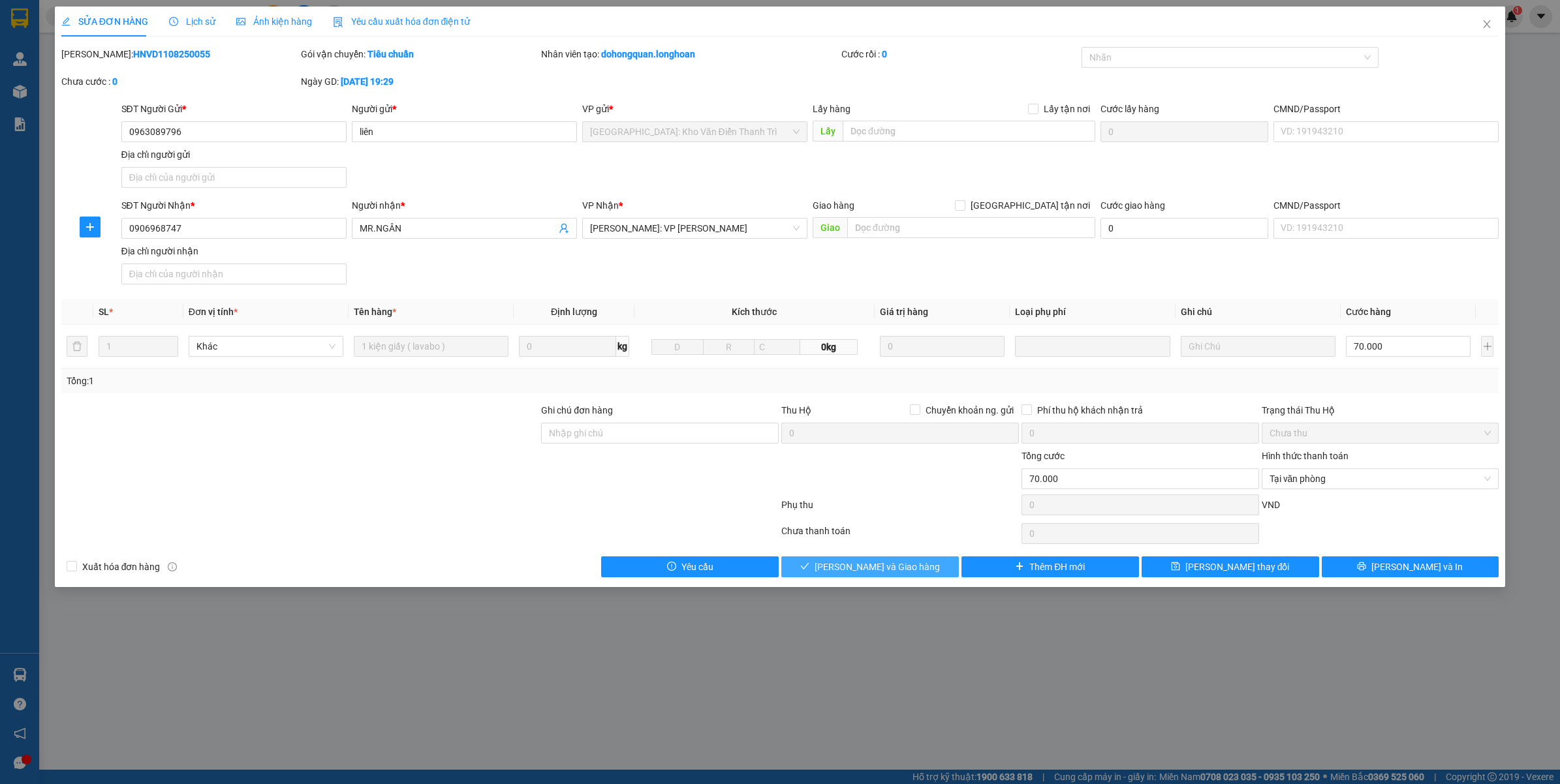
click at [856, 563] on span "Lưu và Giao hàng" at bounding box center [878, 567] width 125 height 15
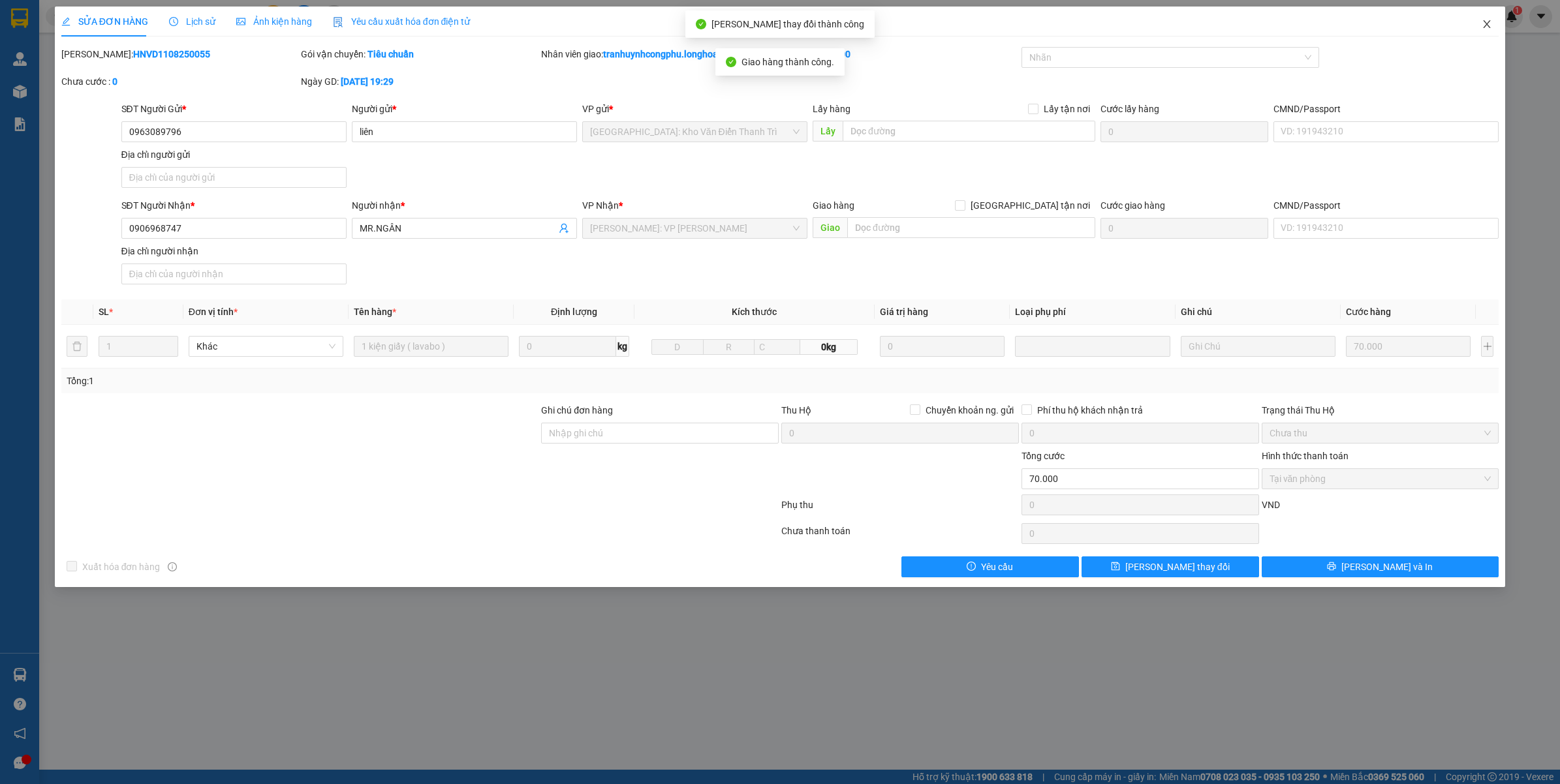
click at [1494, 22] on span "Close" at bounding box center [1487, 25] width 36 height 36
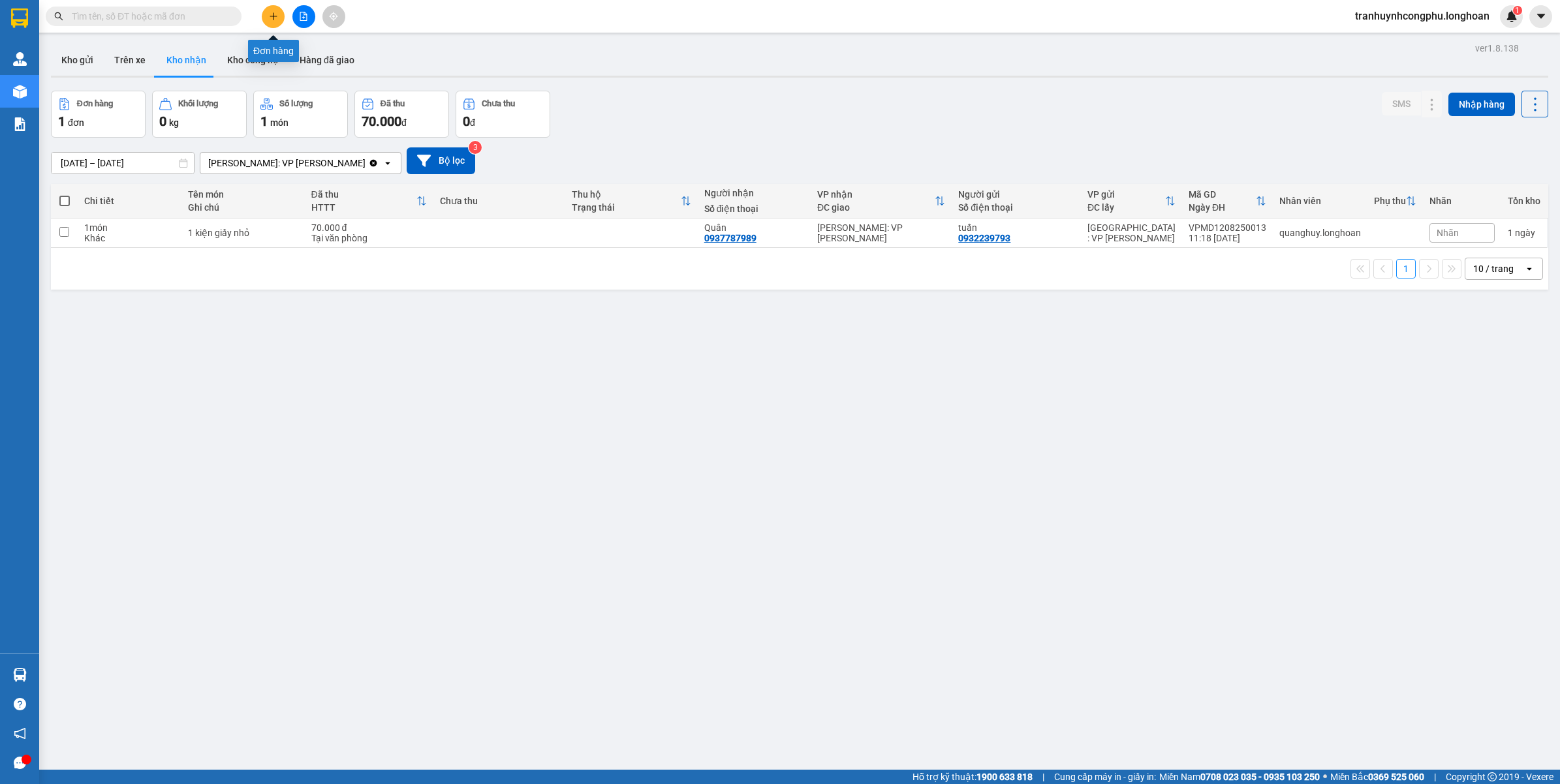
click at [271, 20] on icon "plus" at bounding box center [273, 16] width 9 height 9
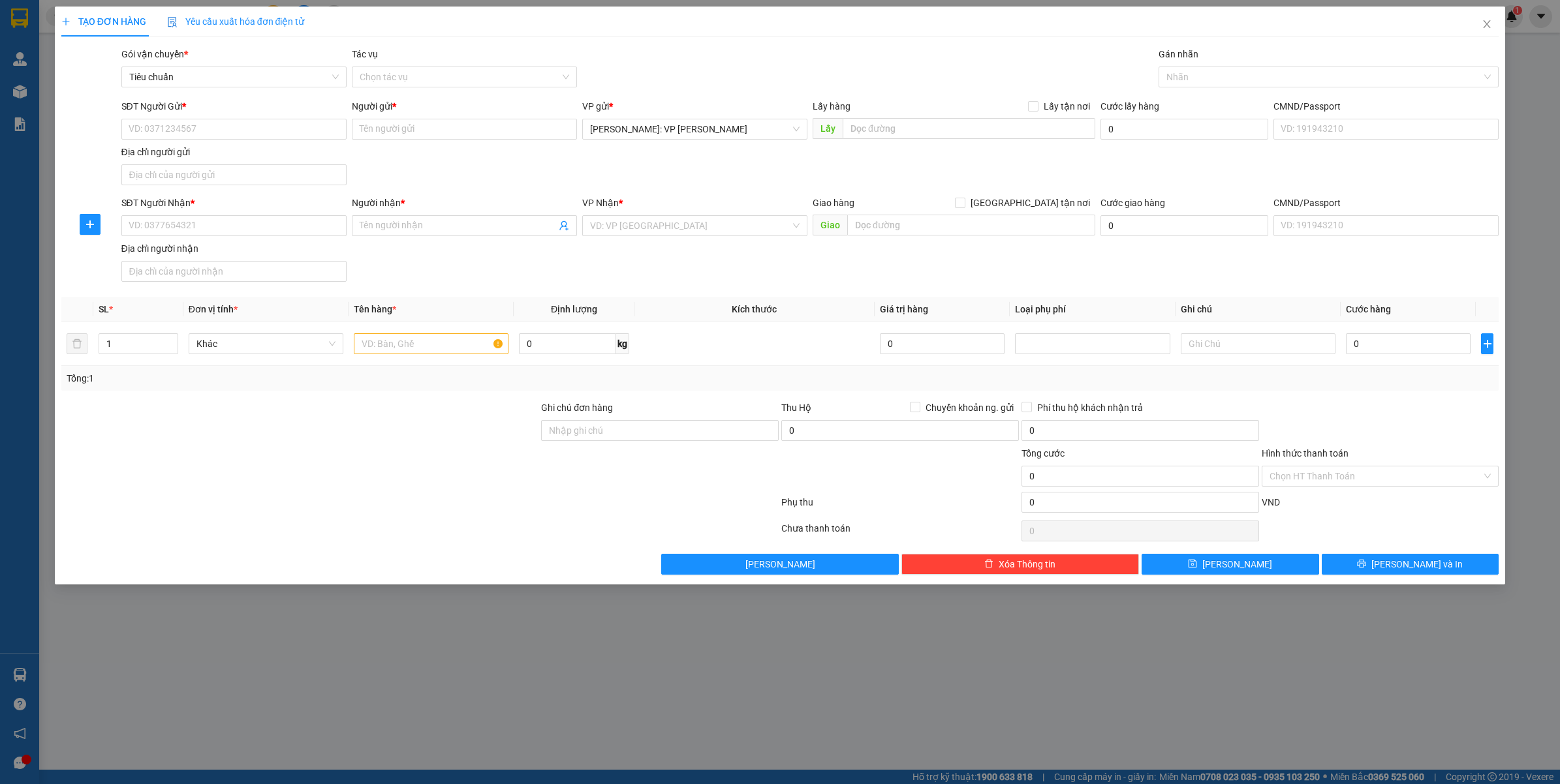
click at [1237, 93] on div "Transit Pickup Surcharge Ids Transit Deliver Surcharge Ids Transit Deliver Surc…" at bounding box center [780, 311] width 1438 height 528
click at [1235, 79] on div at bounding box center [1322, 77] width 321 height 16
type input "GTN"
type input "XE"
click at [1194, 99] on div "Xe máy" at bounding box center [1329, 103] width 325 height 15
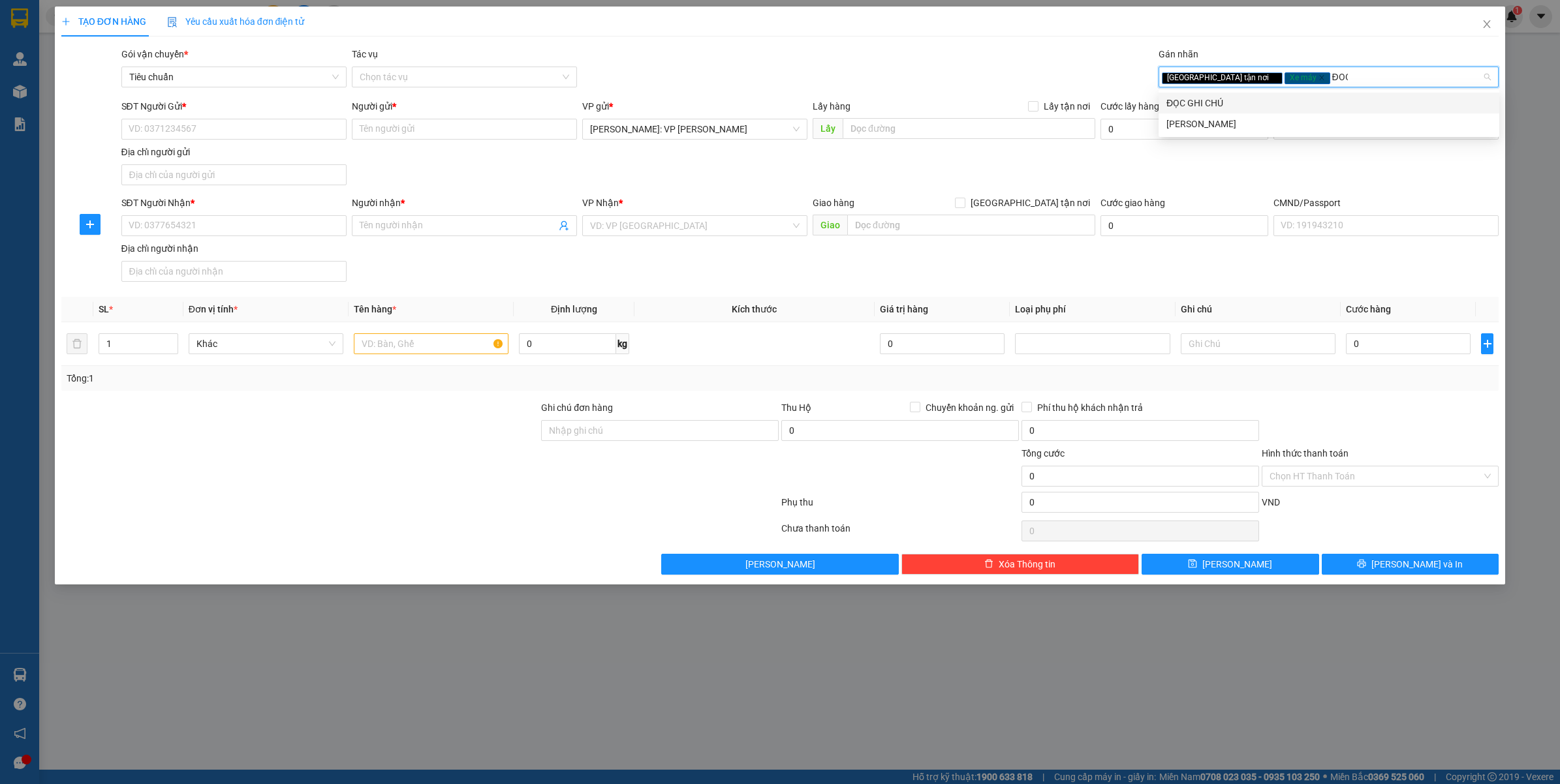
type input "ĐỌC"
click at [1194, 99] on div "ĐỌC GHI CHÚ" at bounding box center [1329, 103] width 325 height 15
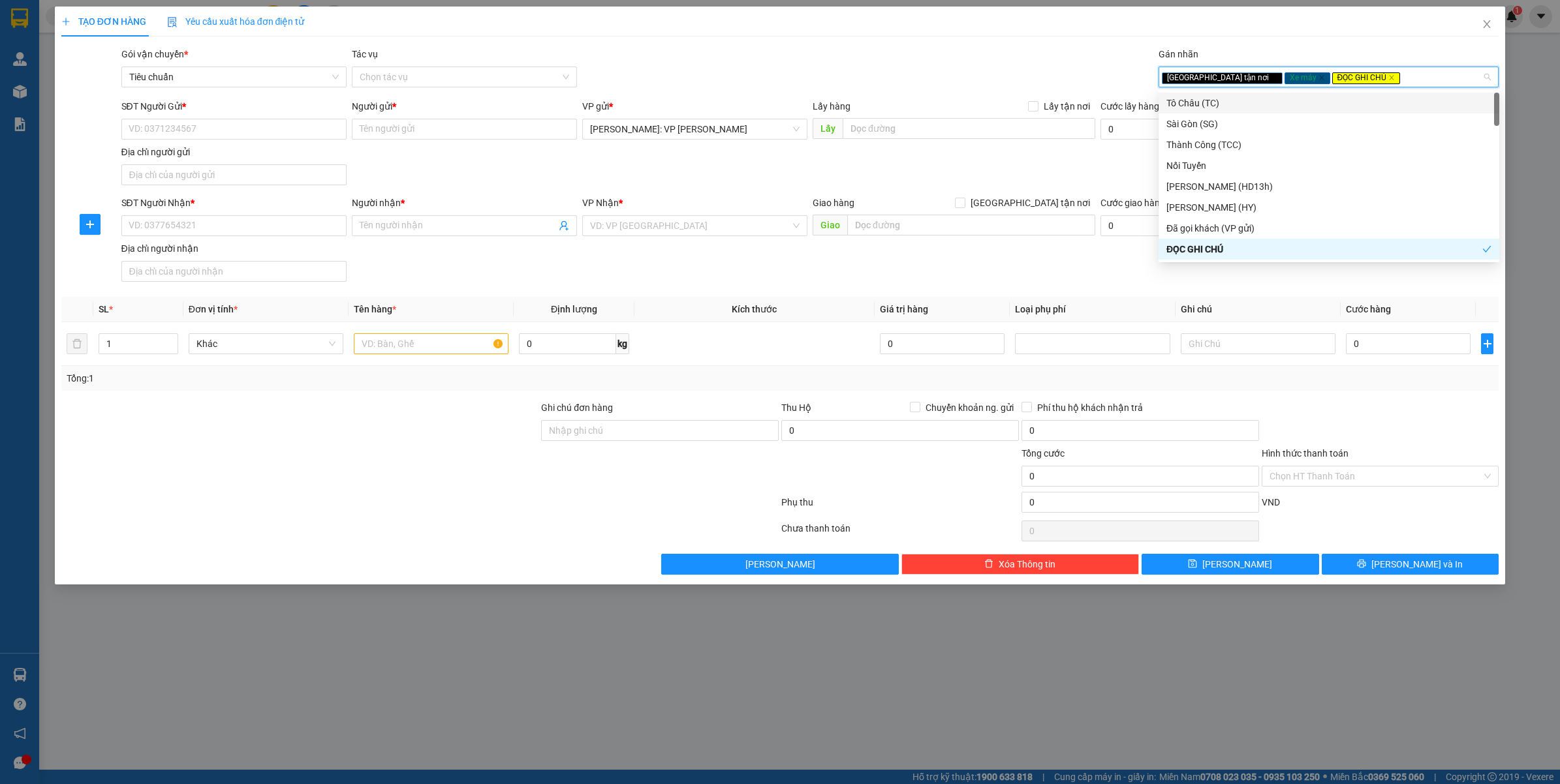
click at [1040, 213] on div "Giao hàng [GEOGRAPHIC_DATA] tận nơi" at bounding box center [954, 205] width 283 height 20
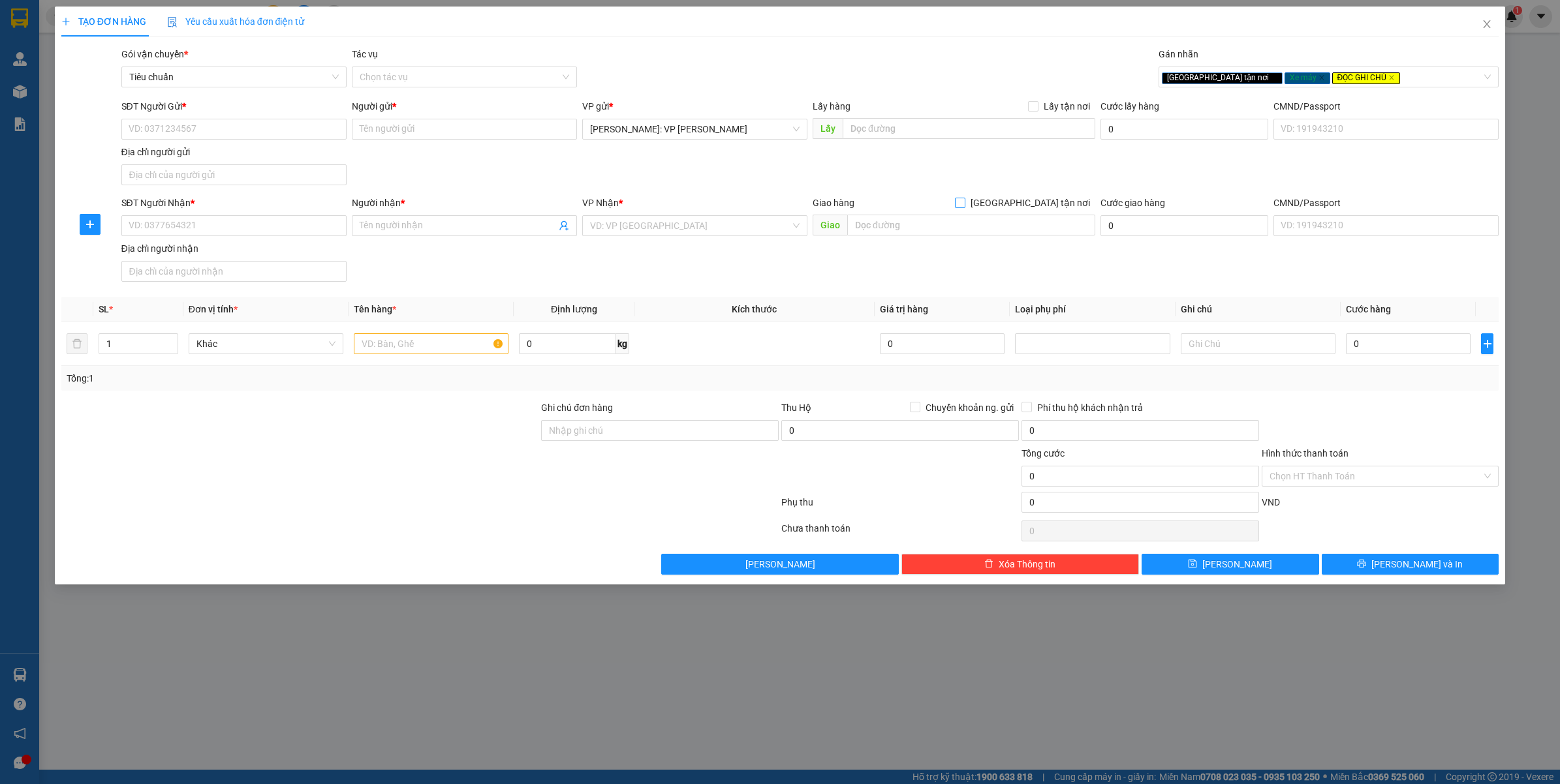
click at [1038, 197] on span "[GEOGRAPHIC_DATA] tận nơi" at bounding box center [1031, 203] width 130 height 15
click at [964, 198] on input "[GEOGRAPHIC_DATA] tận nơi" at bounding box center [959, 202] width 9 height 9
checkbox input "true"
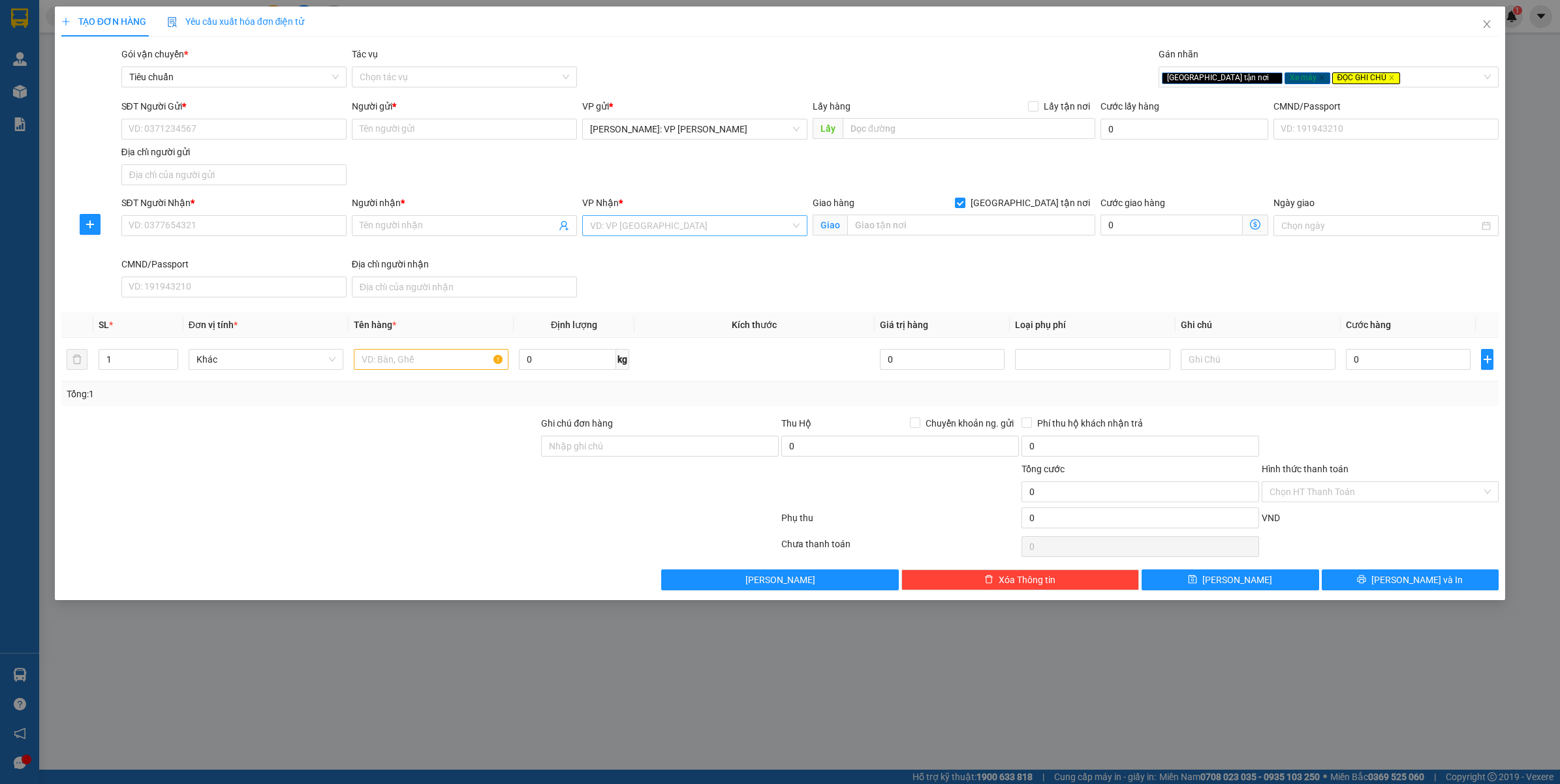
click at [712, 223] on input "search" at bounding box center [690, 226] width 200 height 20
type input "VĂ"
click at [301, 134] on input "SĐT Người Gửi *" at bounding box center [234, 129] width 225 height 21
click at [917, 215] on input "text" at bounding box center [971, 225] width 248 height 21
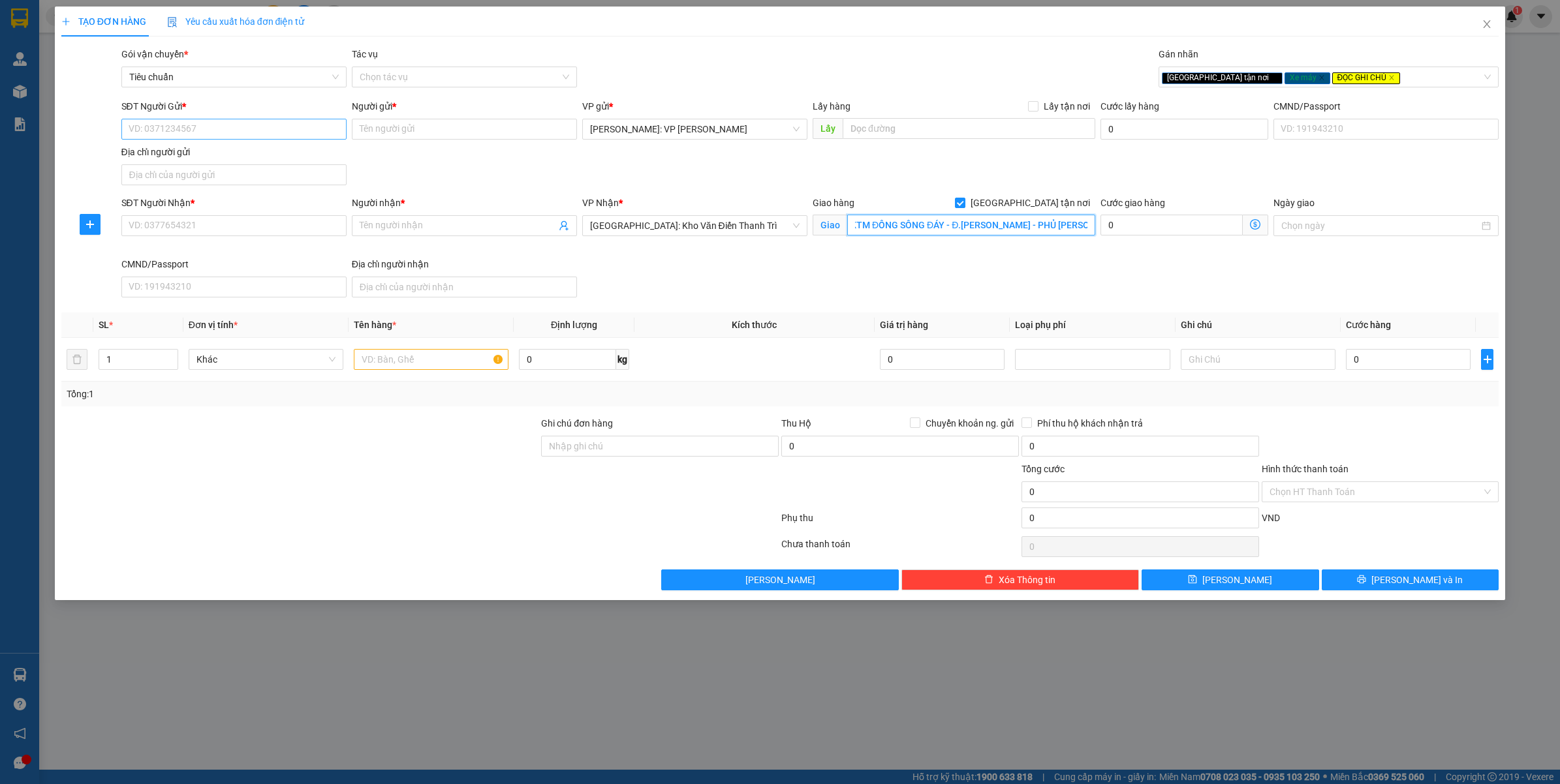
type input "TÒA NHÀ PARTS TOWER - KTM ĐÔNG SÔNG ĐÁY - Đ.LÊ HOÀN - PHỦ LÝ - HÀ NAM"
click at [161, 135] on input "SĐT Người Gửi *" at bounding box center [234, 129] width 225 height 21
click at [161, 135] on input "0349146491" at bounding box center [234, 129] width 225 height 21
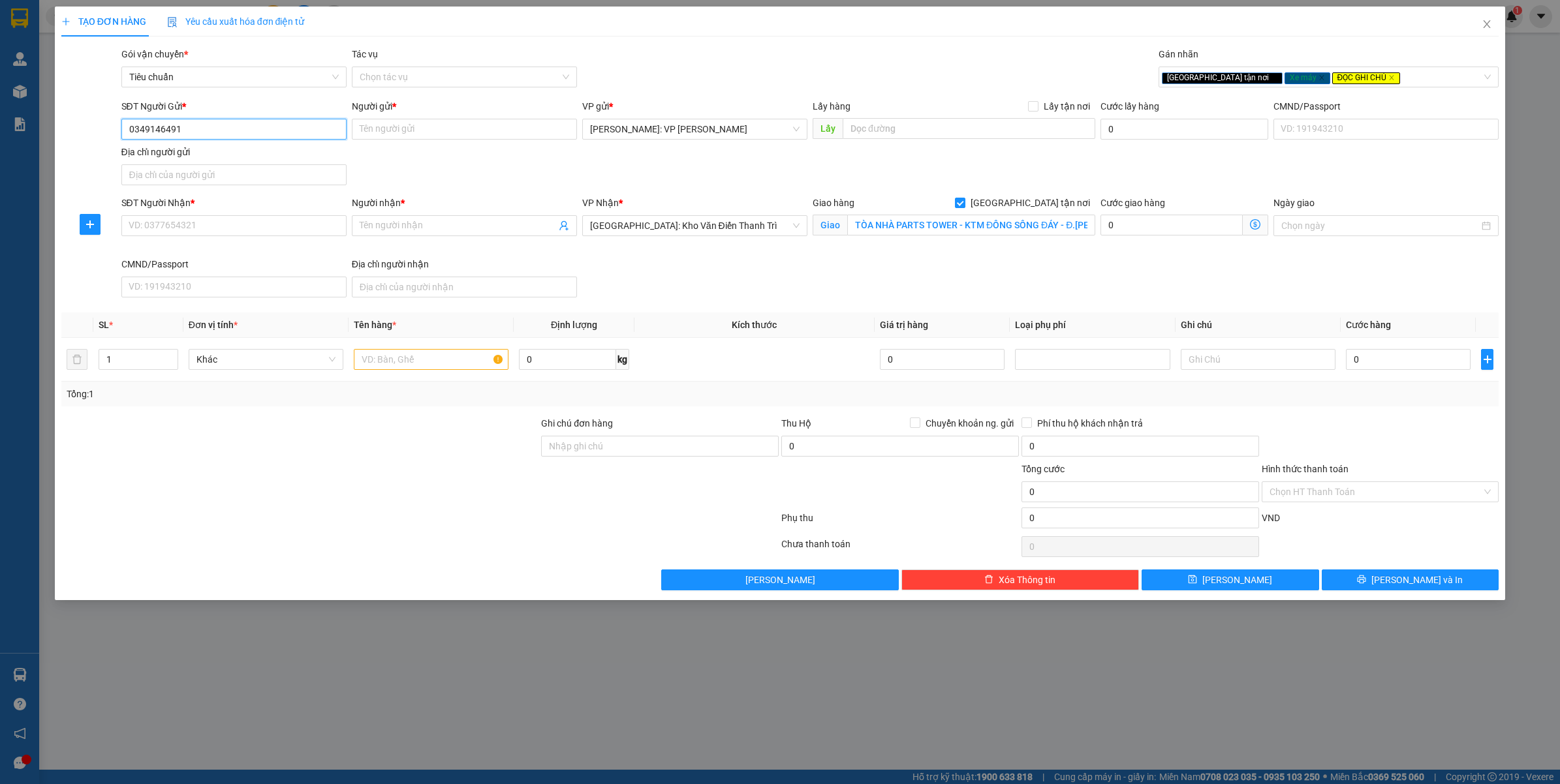
type input "0349146491"
click at [438, 131] on input "Người gửi *" at bounding box center [464, 129] width 225 height 21
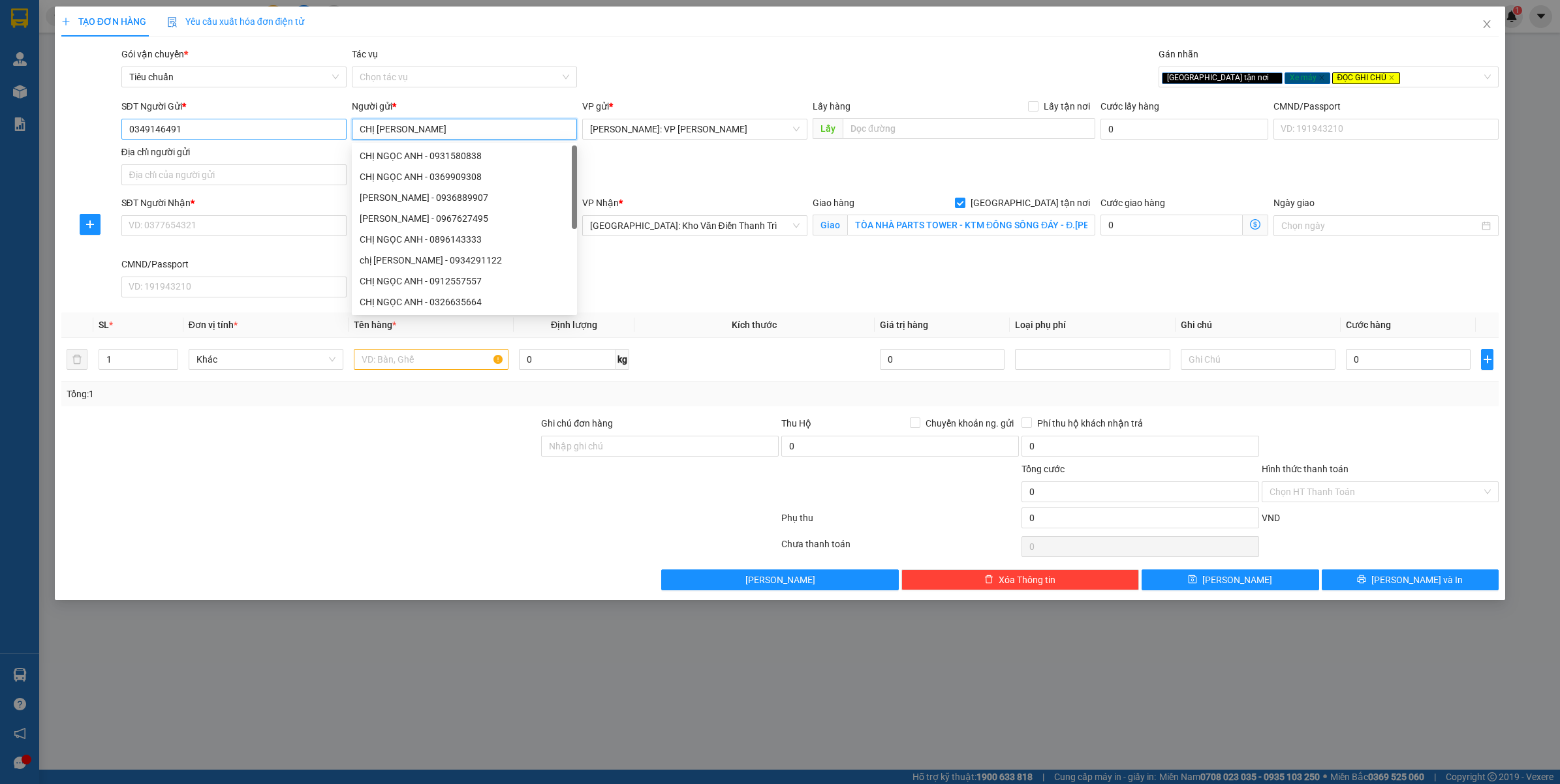
type input "CHỊ [PERSON_NAME]"
click at [180, 132] on input "0349146491" at bounding box center [234, 129] width 225 height 21
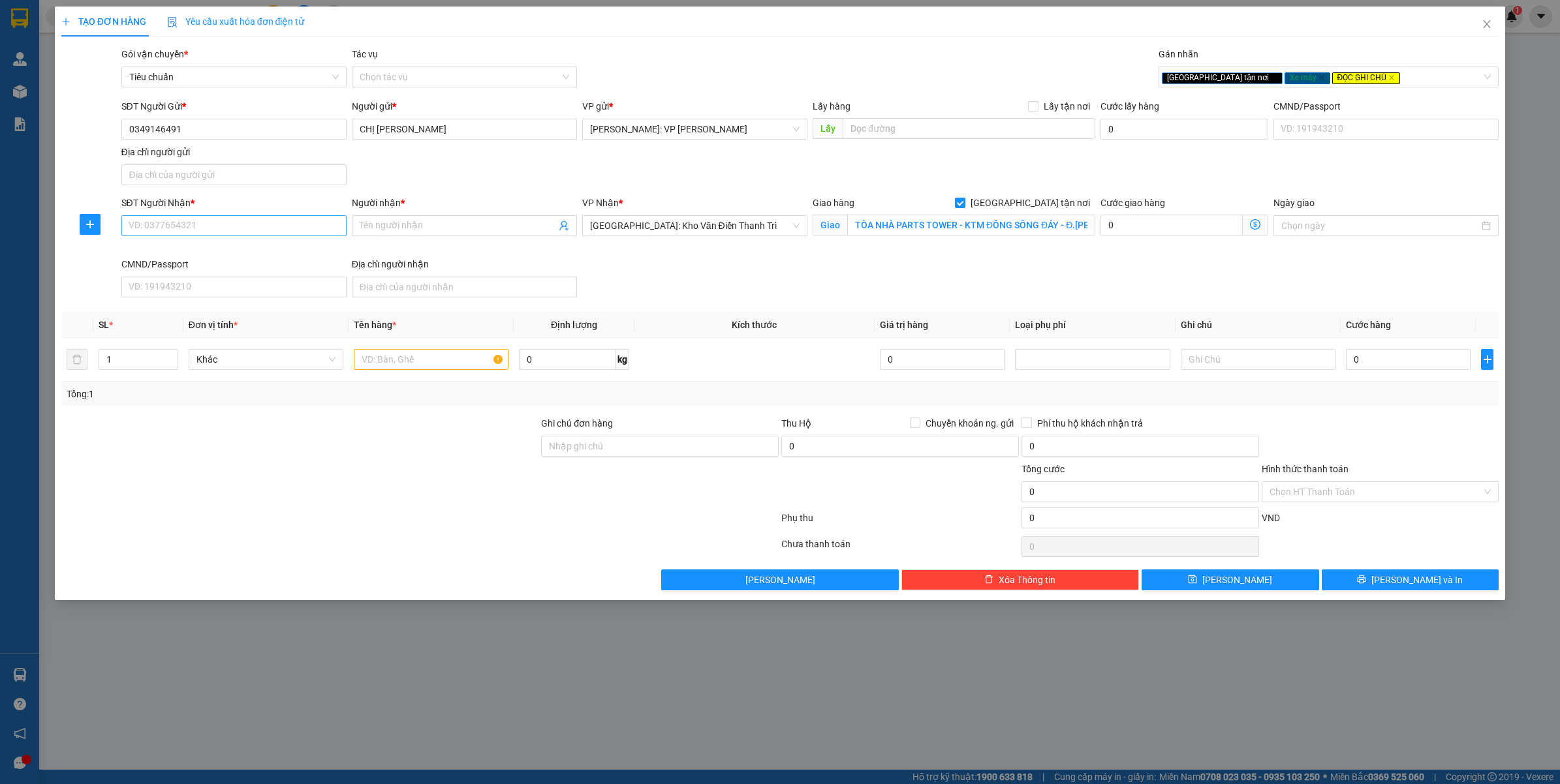
drag, startPoint x: 197, startPoint y: 237, endPoint x: 210, endPoint y: 227, distance: 16.4
click at [197, 237] on div "SĐT Người Nhận * VD: 0377654321" at bounding box center [234, 218] width 225 height 46
click at [210, 227] on input "SĐT Người Nhận *" at bounding box center [234, 226] width 225 height 21
paste input "0349146491"
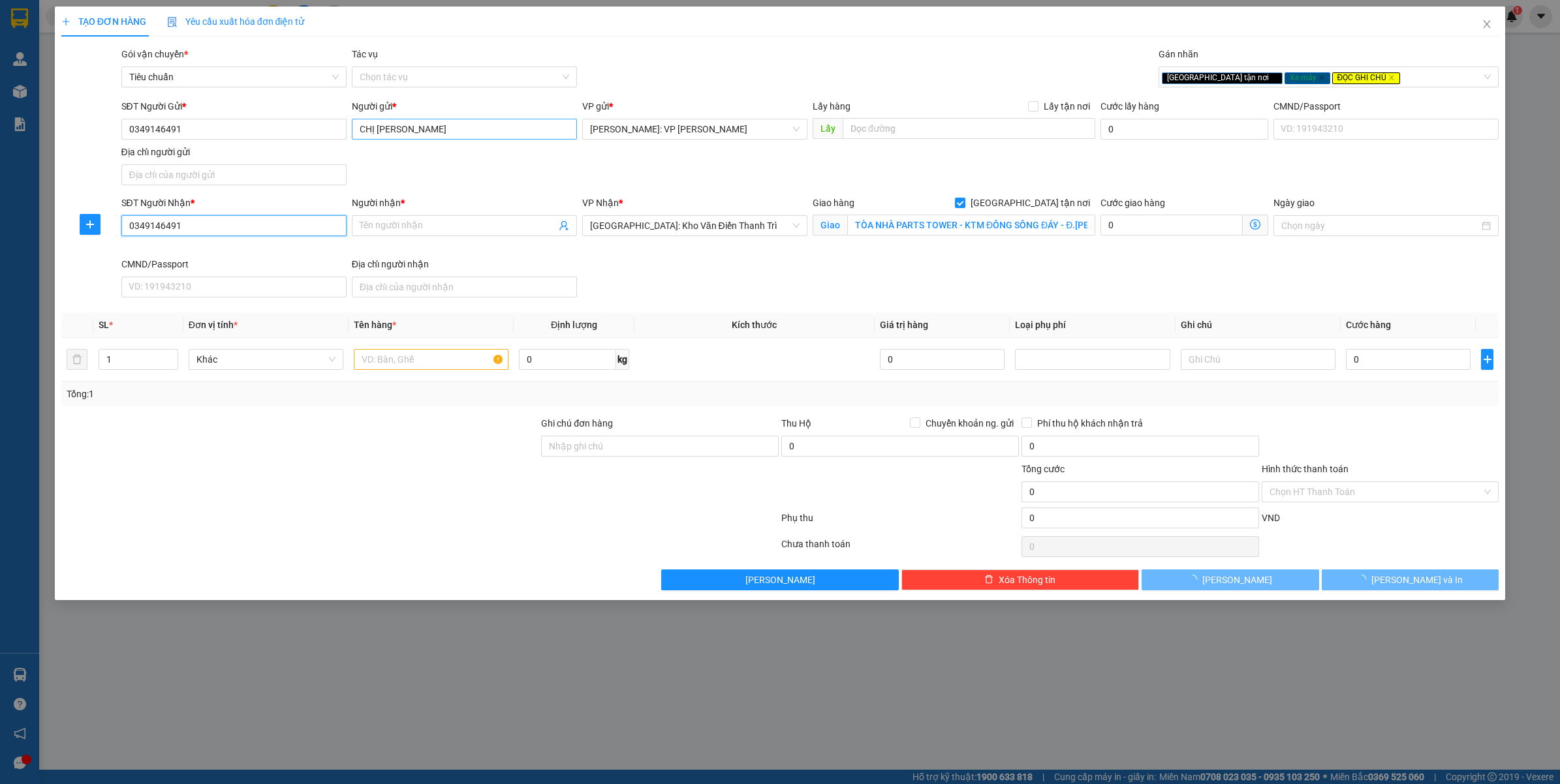
type input "0349146491"
click at [379, 129] on input "CHỊ [PERSON_NAME]" at bounding box center [464, 129] width 225 height 21
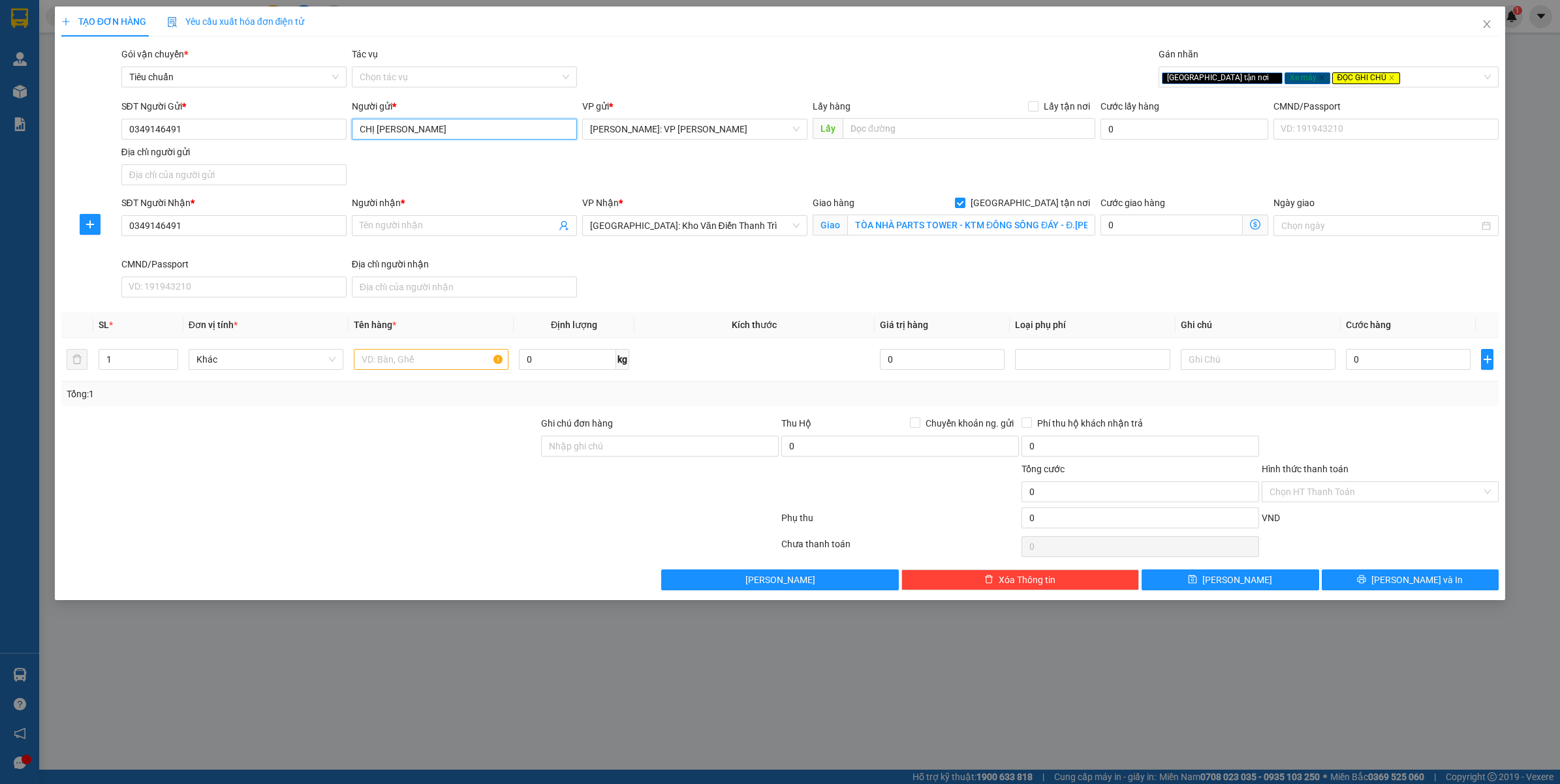
click at [379, 129] on input "CHỊ [PERSON_NAME]" at bounding box center [464, 129] width 225 height 21
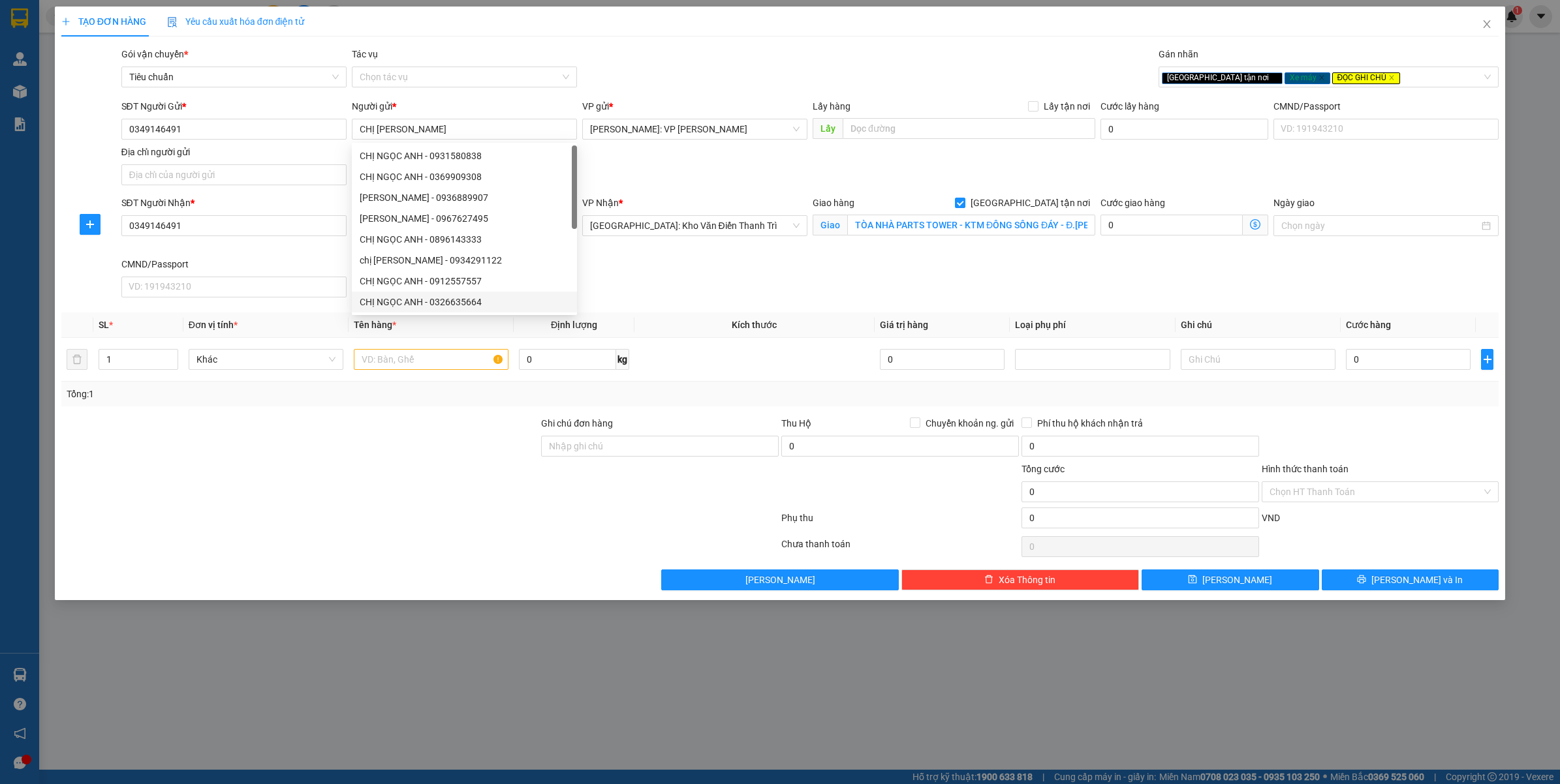
click at [392, 670] on div "TẠO ĐƠN HÀNG Yêu cầu xuất hóa đơn điện tử Transit Pickup Surcharge Ids Transit …" at bounding box center [780, 392] width 1560 height 784
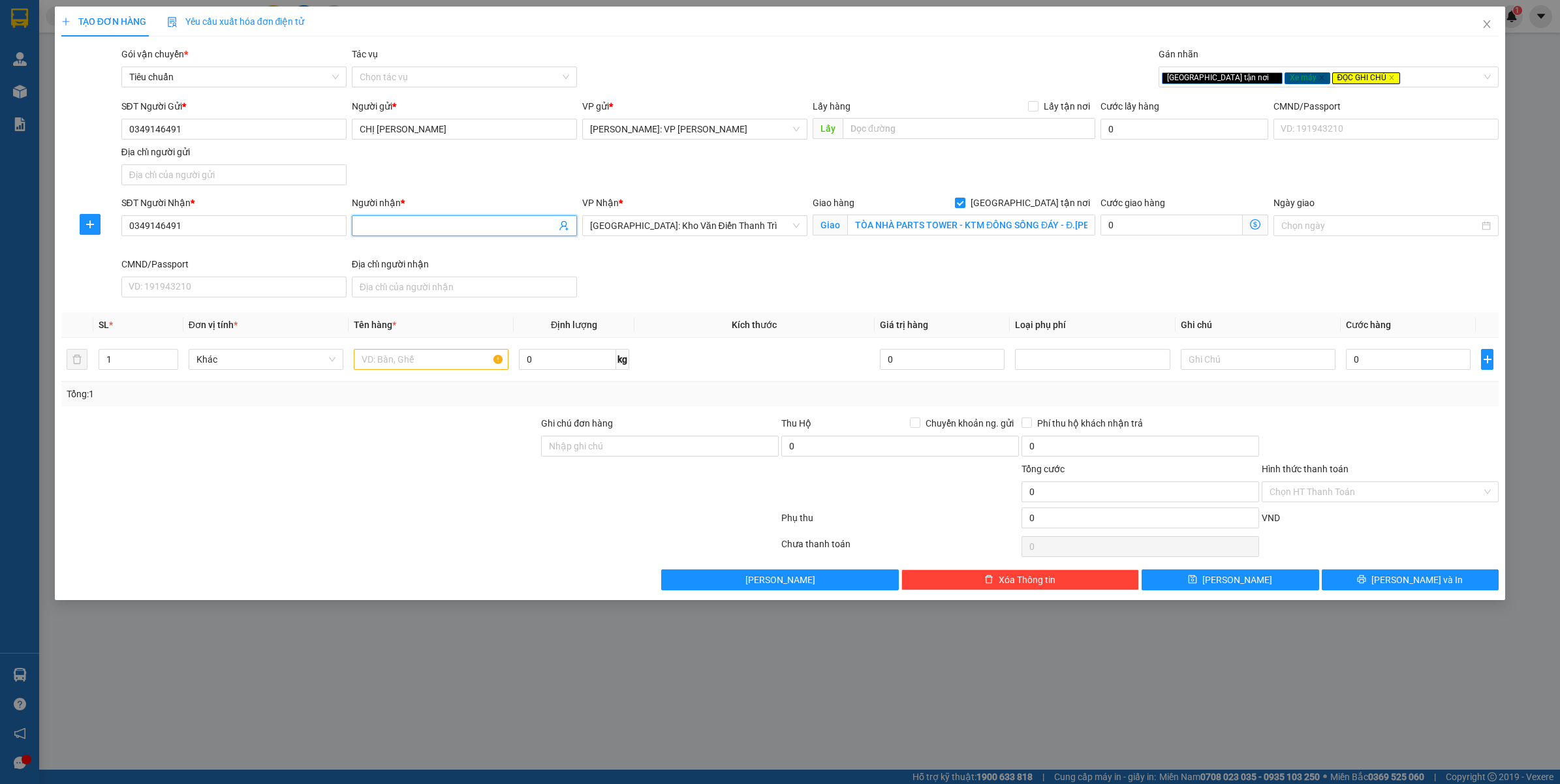
click at [392, 229] on input "Người nhận *" at bounding box center [458, 226] width 197 height 15
paste input "CHỊ [PERSON_NAME]"
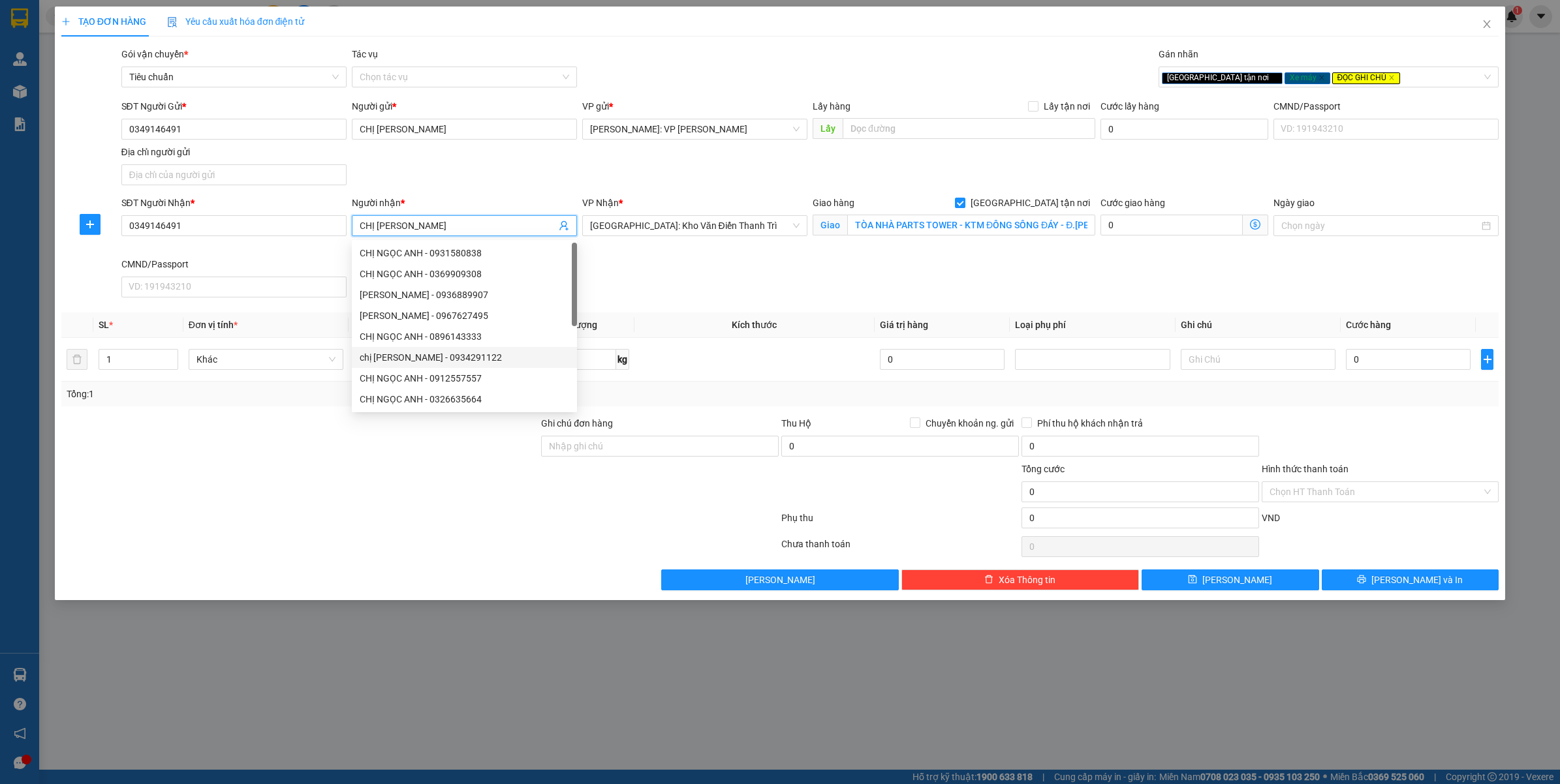
type input "CHỊ [PERSON_NAME]"
click at [425, 740] on div "TẠO ĐƠN HÀNG Yêu cầu xuất hóa đơn điện tử Transit Pickup Surcharge Ids Transit …" at bounding box center [780, 392] width 1560 height 784
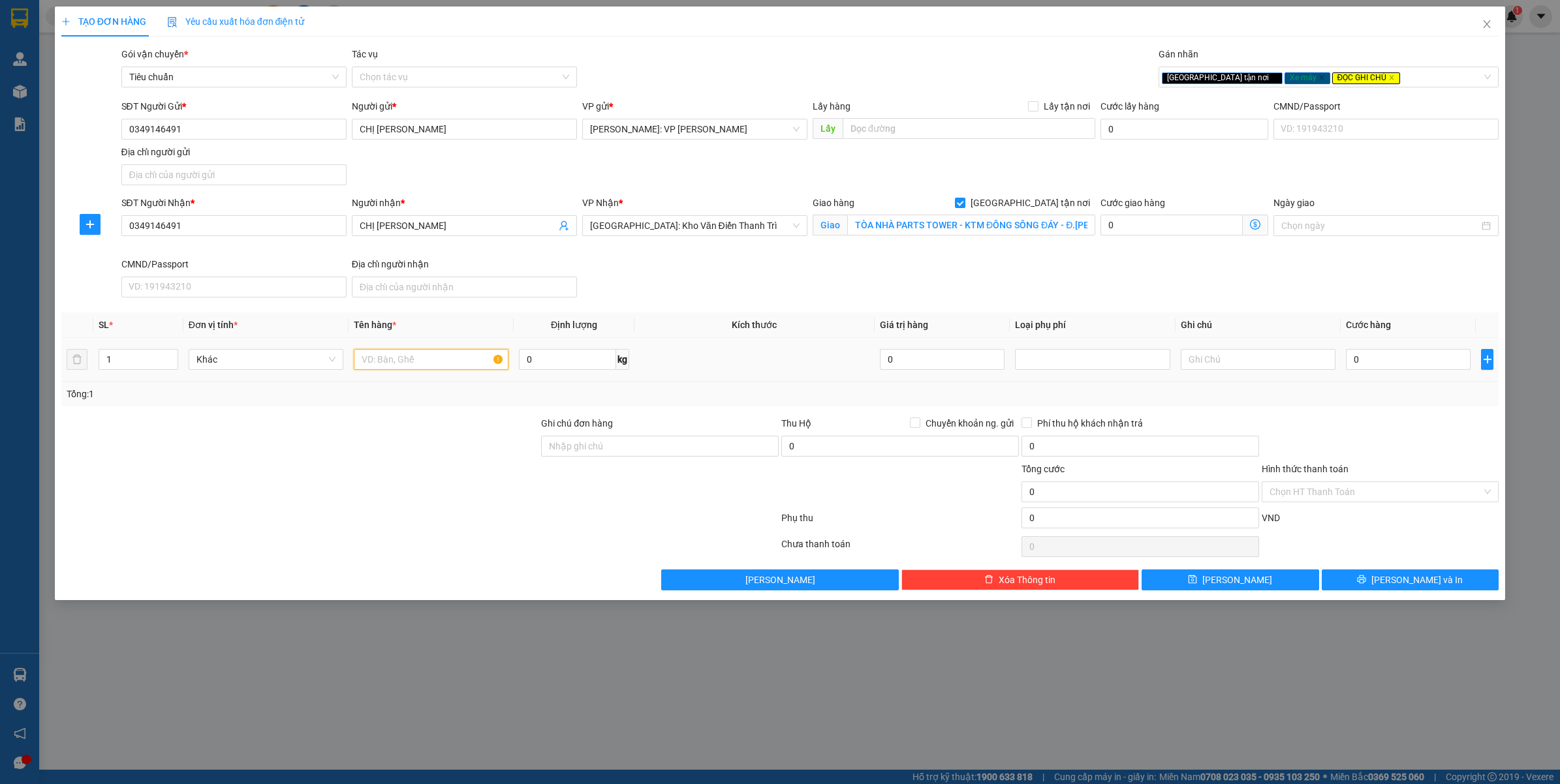
click at [405, 354] on input "text" at bounding box center [431, 360] width 154 height 21
type input "1 XE MÁY AB ( BS"
click at [689, 456] on input "Ghi chú đơn hàng" at bounding box center [660, 446] width 237 height 21
type input "CHÌA KHÓA + GIẤY TỜ XE QUẤN TAY LÁI"
click at [458, 364] on input "1 XE MÁY AB ( BS" at bounding box center [431, 360] width 154 height 21
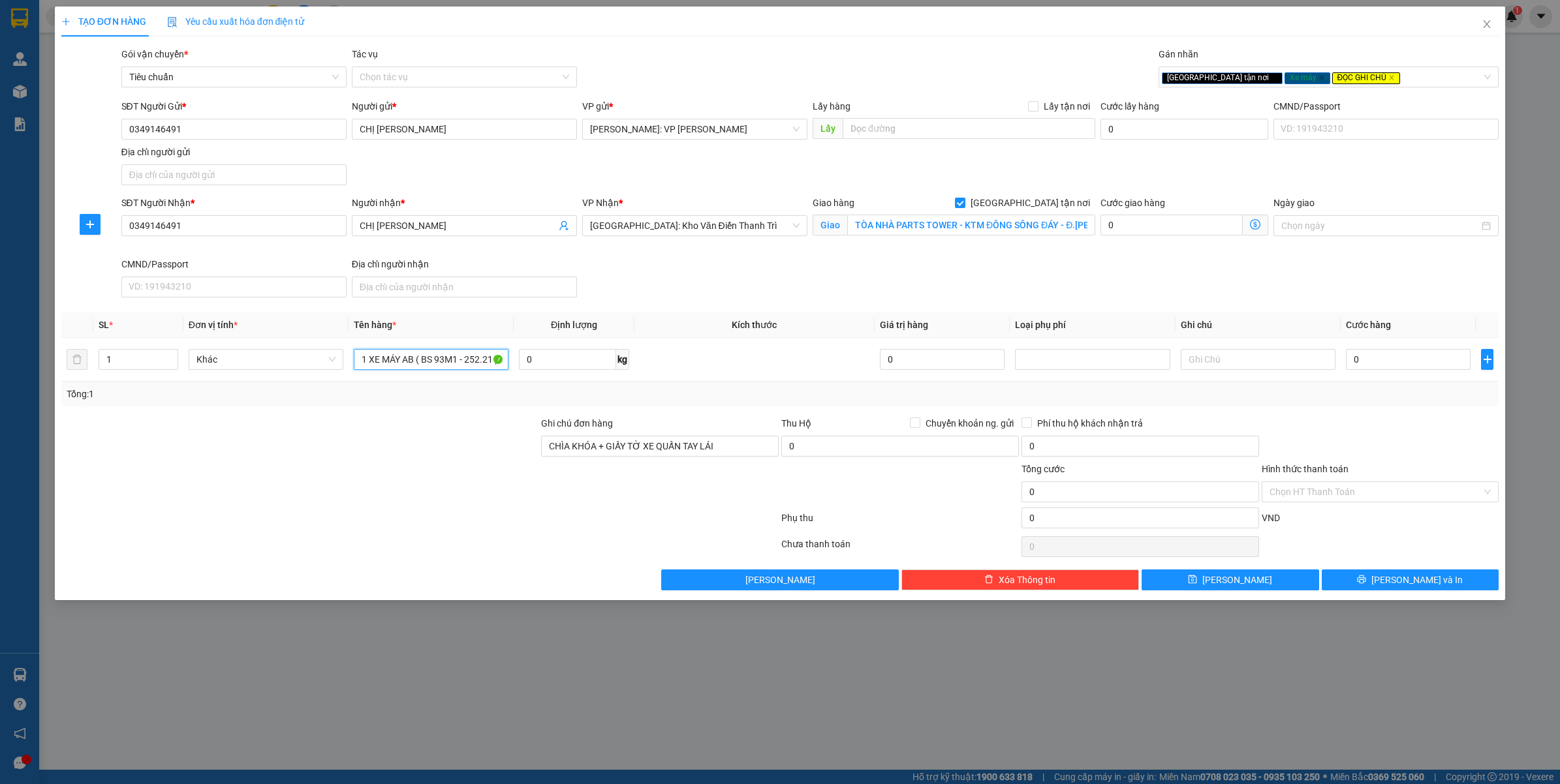
type input "1 XE MÁY AB ( BS 93M1 - 252.21 )"
click at [1411, 349] on div "0" at bounding box center [1408, 360] width 125 height 26
click at [1403, 365] on input "0" at bounding box center [1408, 360] width 125 height 21
type input "1"
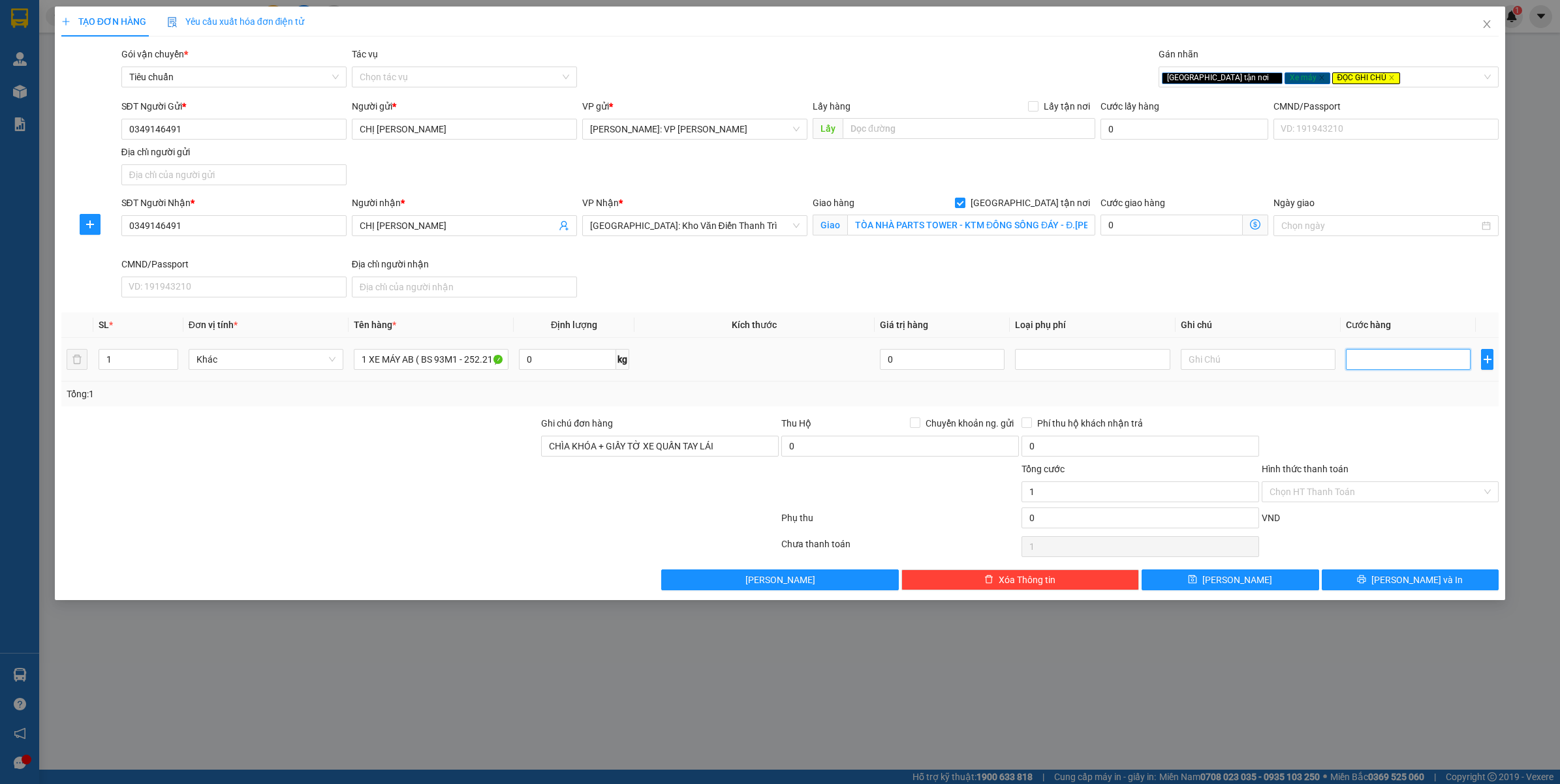
type input "1"
type input "12"
type input "128"
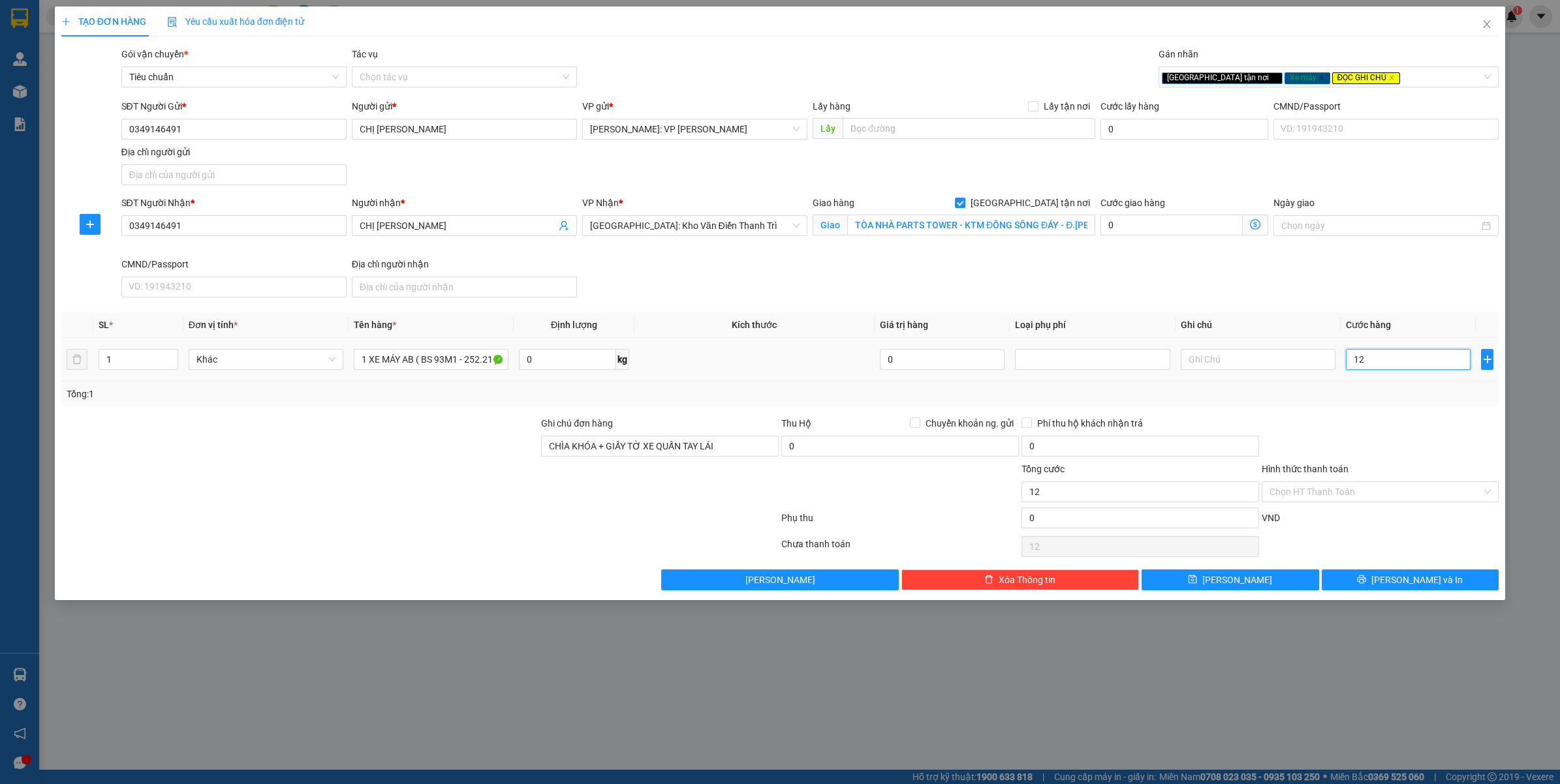
type input "128"
type input "1.280"
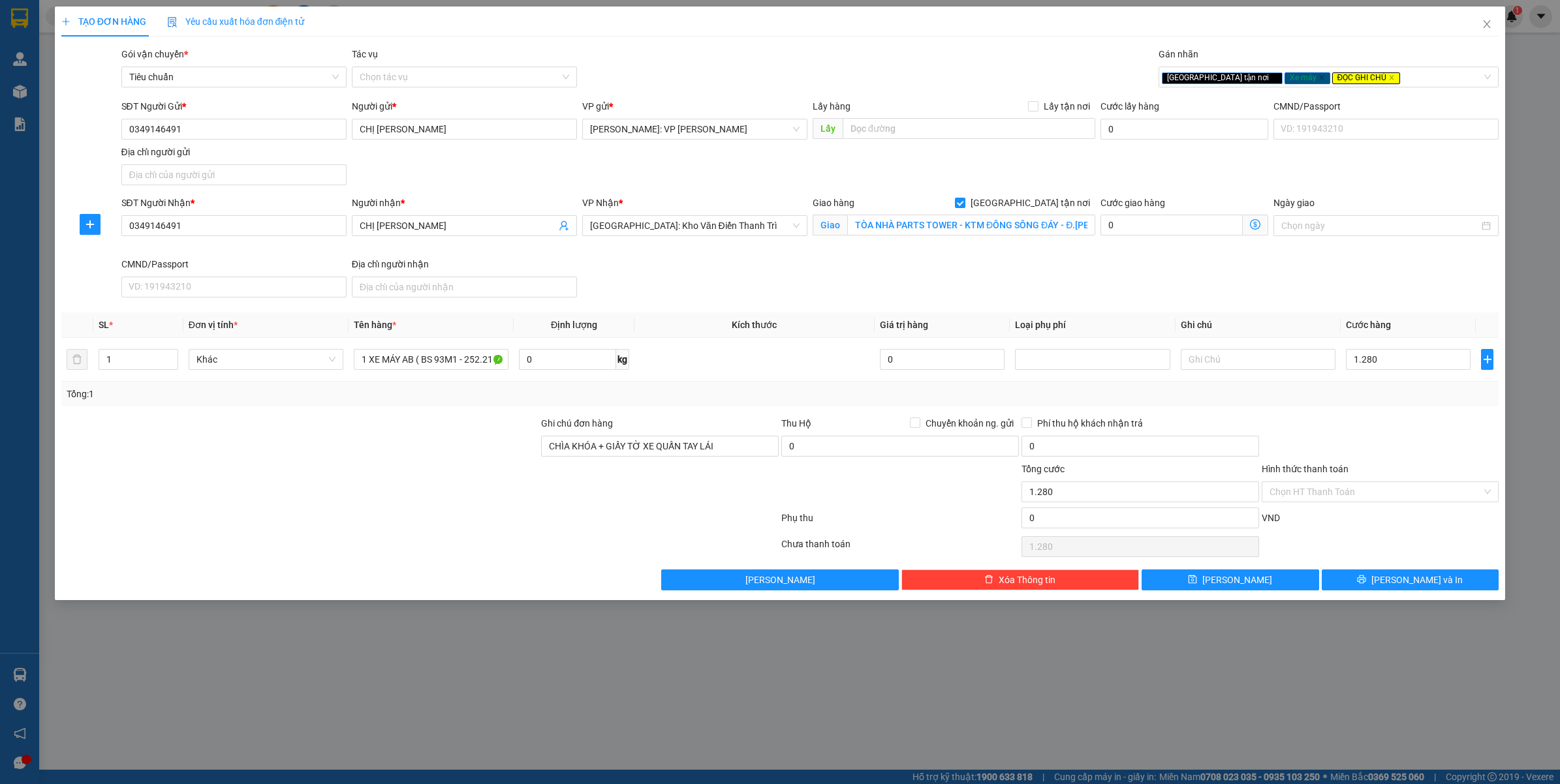
click at [1382, 446] on div at bounding box center [1381, 439] width 240 height 46
type input "1.280.000"
click at [1363, 499] on input "Hình thức thanh toán" at bounding box center [1376, 491] width 213 height 20
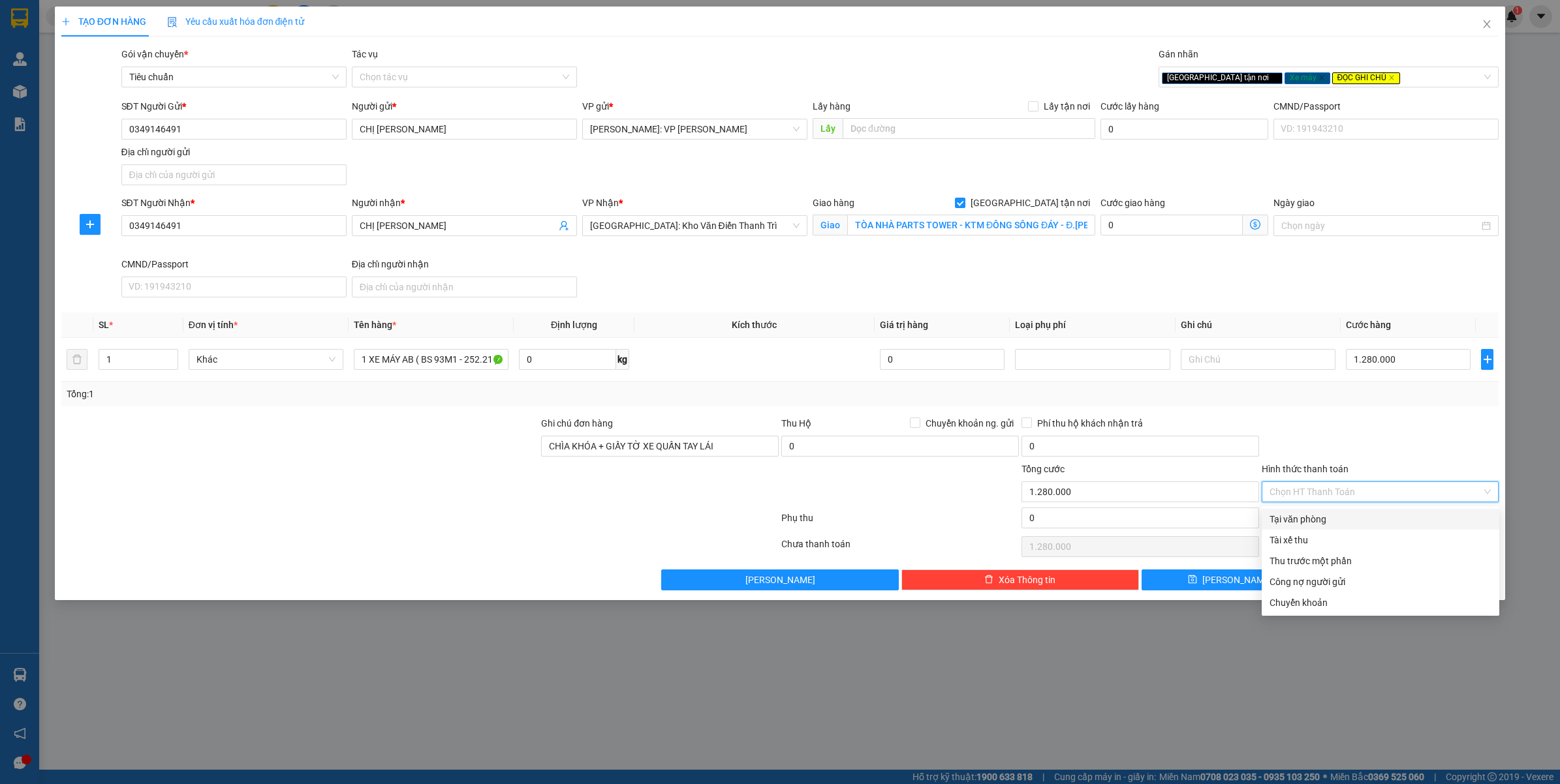
click at [1301, 514] on div "Tại văn phòng" at bounding box center [1380, 520] width 222 height 15
type input "0"
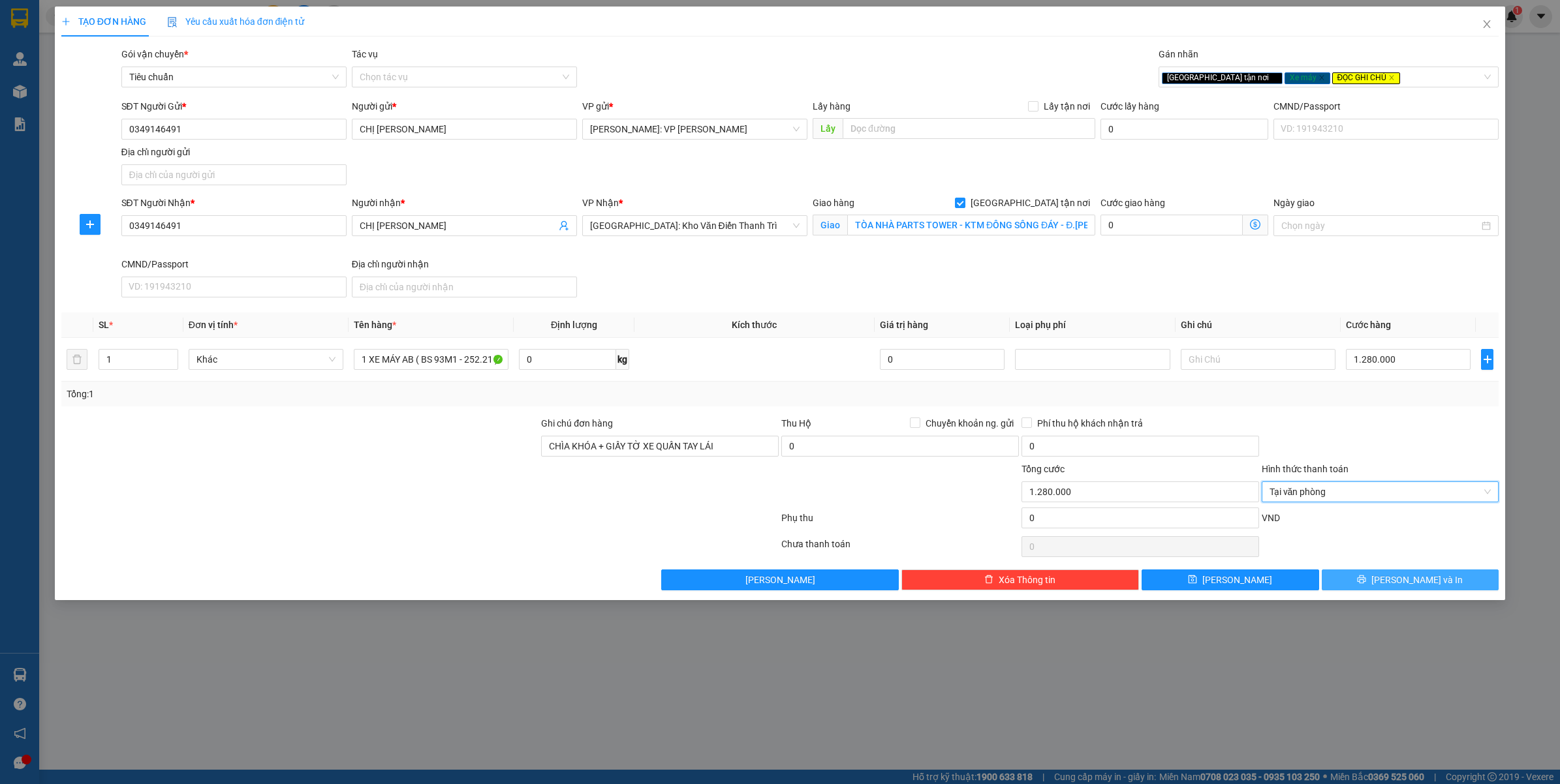
click at [1443, 582] on button "[PERSON_NAME] và In" at bounding box center [1411, 579] width 178 height 21
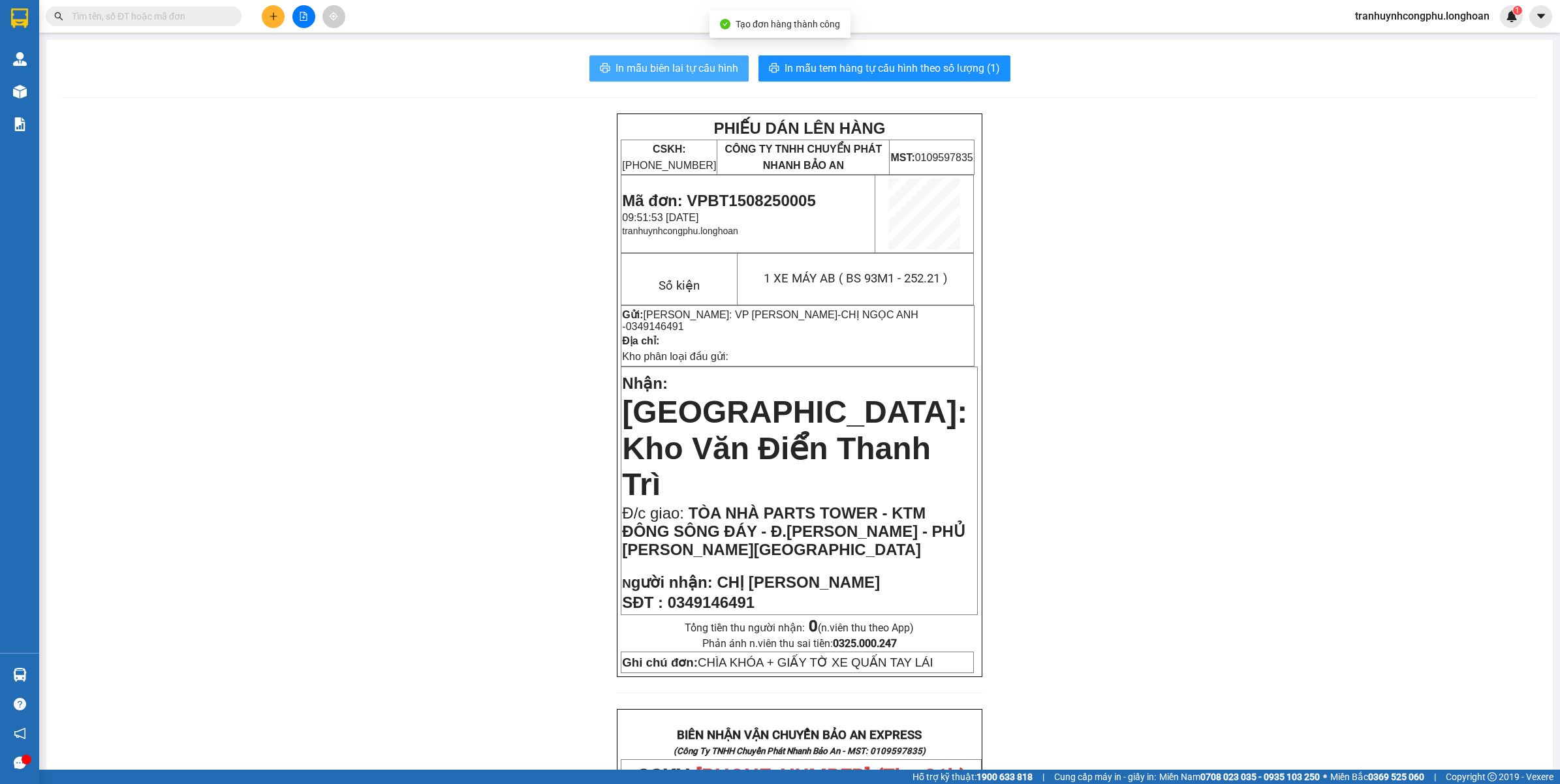
click at [681, 67] on span "In mẫu biên lai tự cấu hình" at bounding box center [677, 68] width 123 height 16
click at [1107, 611] on div "PHIẾU DÁN LÊN HÀNG CSKH: 1900.06.88.33 CÔNG TY TNHH CHUYỂN PHÁT NHANH BẢO AN MS…" at bounding box center [800, 764] width 1476 height 1302
click at [475, 351] on div "PHIẾU DÁN LÊN HÀNG CSKH: 1900.06.88.33 CÔNG TY TNHH CHUYỂN PHÁT NHANH BẢO AN MS…" at bounding box center [800, 764] width 1476 height 1302
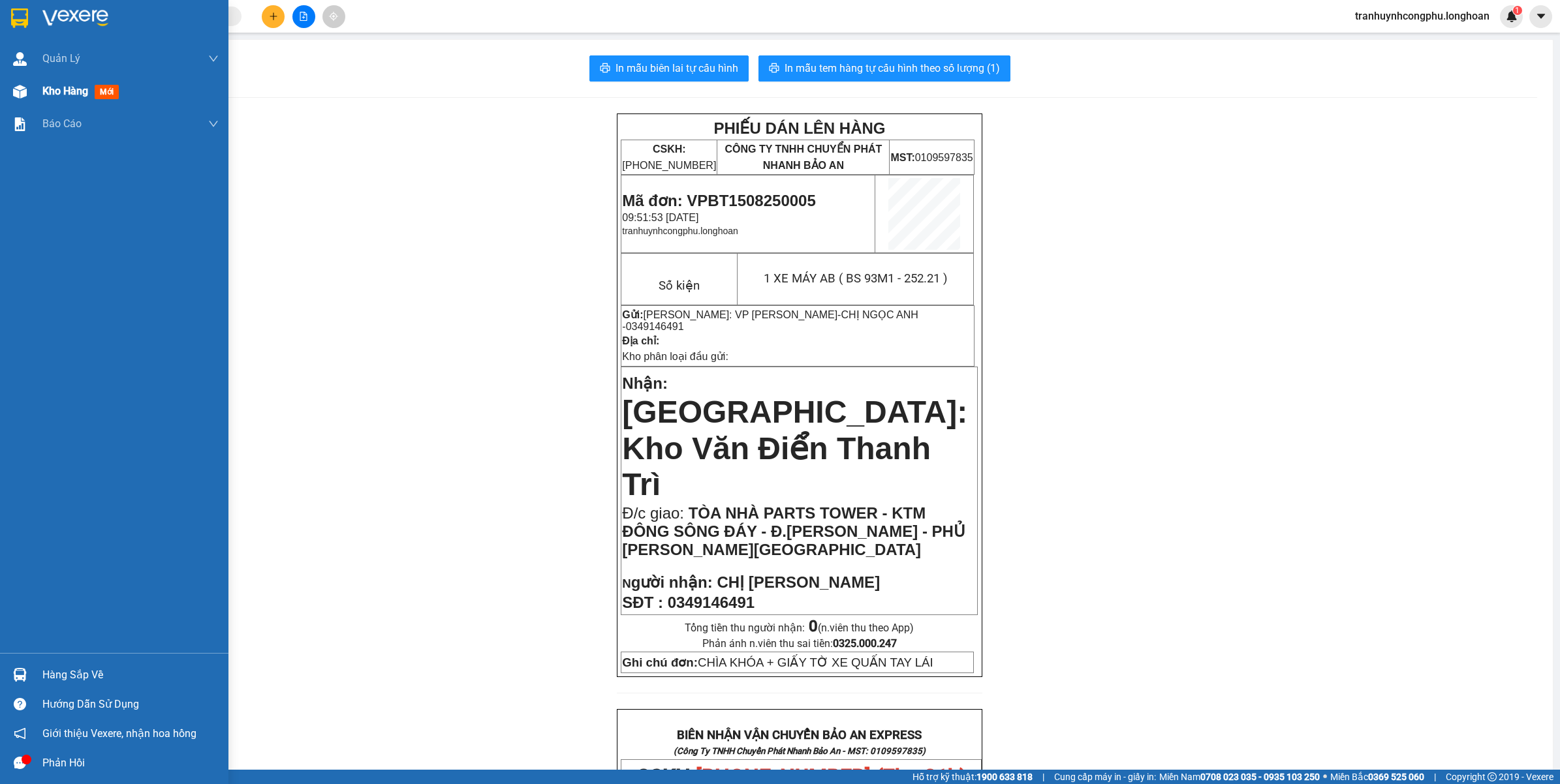
click at [4, 98] on div "Kho hàng mới" at bounding box center [114, 91] width 229 height 33
